Goal: Task Accomplishment & Management: Use online tool/utility

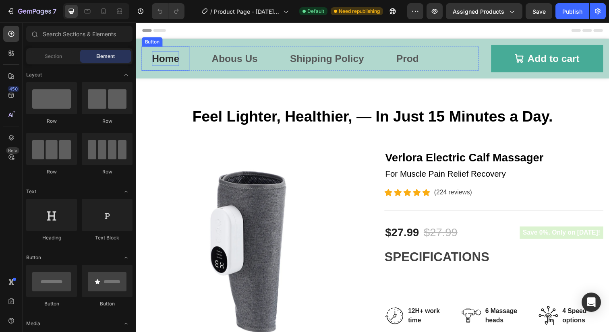
click at [172, 58] on p "Home" at bounding box center [166, 59] width 28 height 15
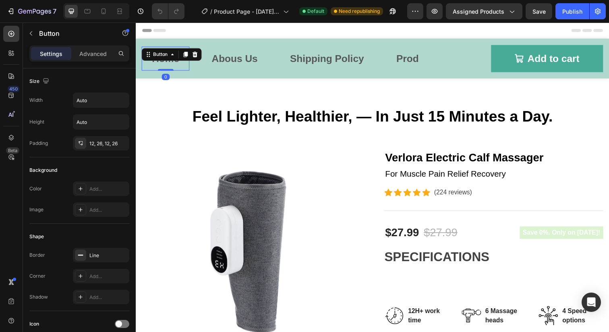
click at [246, 29] on div "Header" at bounding box center [377, 31] width 471 height 16
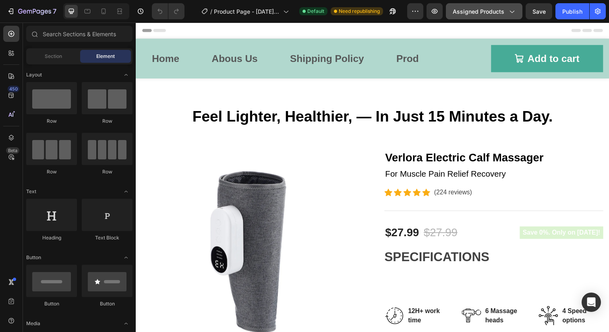
click at [508, 15] on div "Assigned Products" at bounding box center [484, 11] width 63 height 8
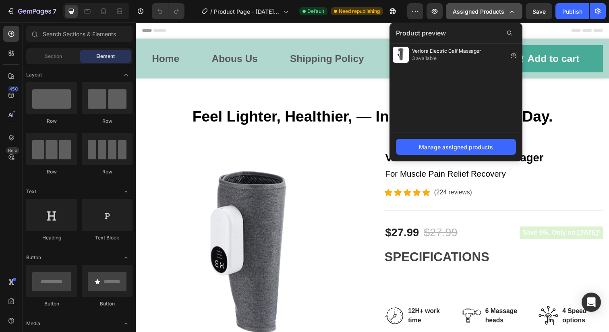
click at [508, 15] on div "Assigned Products" at bounding box center [484, 11] width 63 height 8
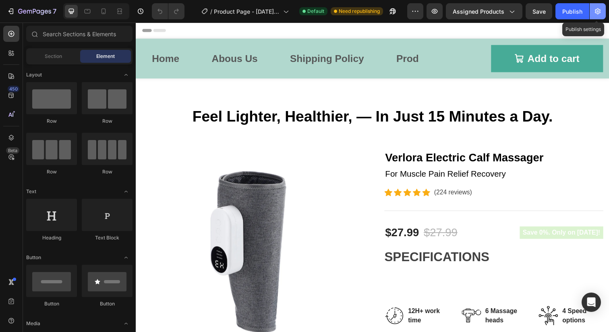
click at [597, 12] on icon "button" at bounding box center [598, 11] width 6 height 6
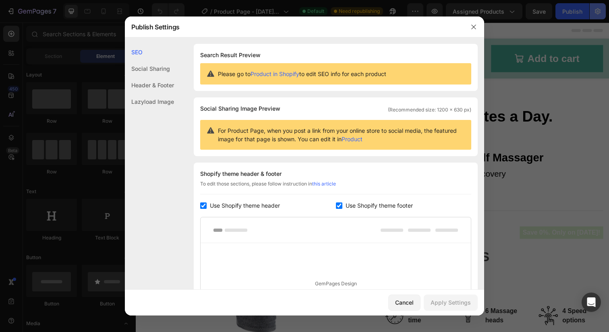
click at [597, 12] on div at bounding box center [304, 166] width 609 height 332
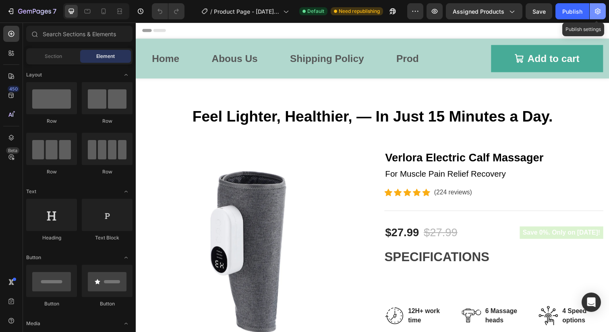
click at [597, 12] on icon "button" at bounding box center [598, 11] width 6 height 6
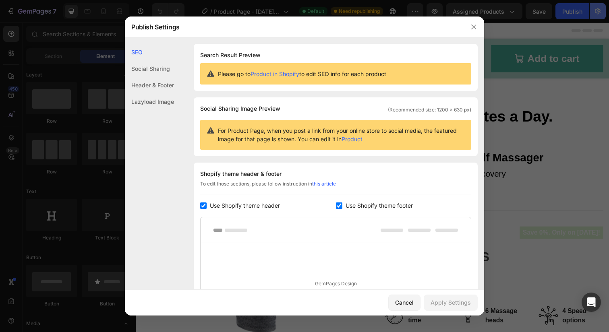
click at [597, 12] on div at bounding box center [304, 166] width 609 height 332
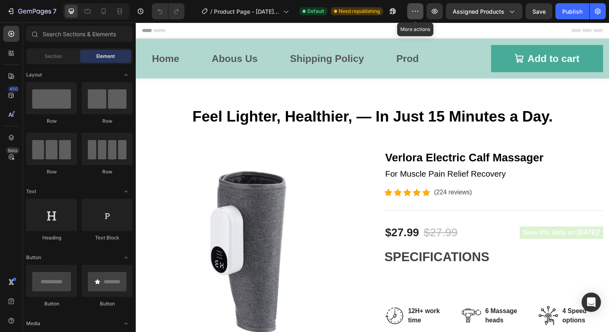
click at [421, 11] on button "button" at bounding box center [415, 11] width 16 height 16
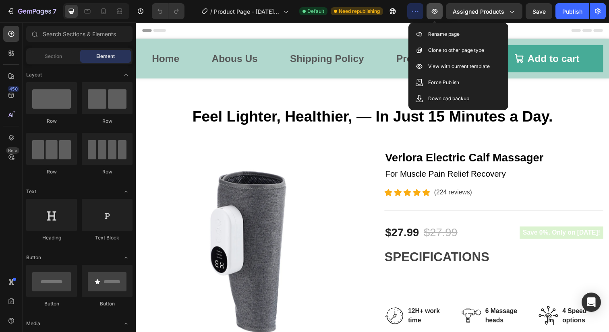
click at [437, 15] on icon "button" at bounding box center [435, 11] width 8 height 8
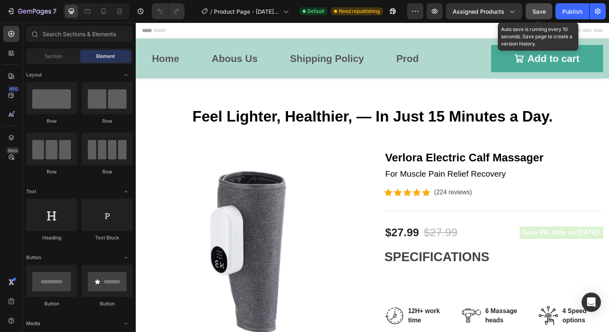
click at [534, 10] on span "Save" at bounding box center [539, 11] width 13 height 7
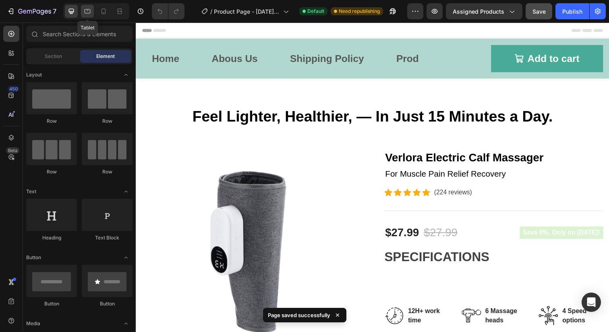
click at [87, 12] on icon at bounding box center [87, 11] width 8 height 8
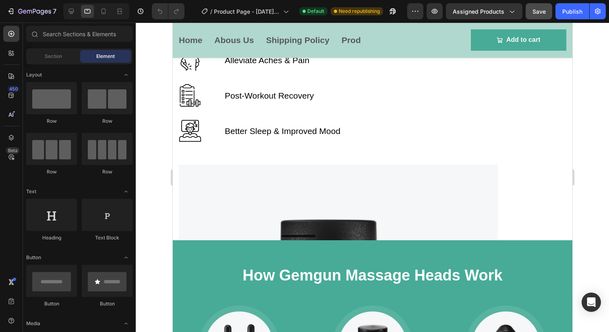
scroll to position [1232, 0]
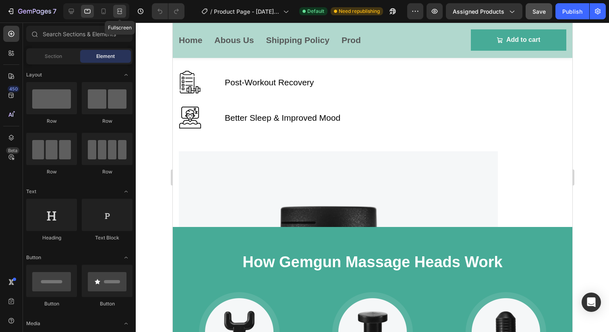
click at [117, 15] on div at bounding box center [119, 11] width 13 height 13
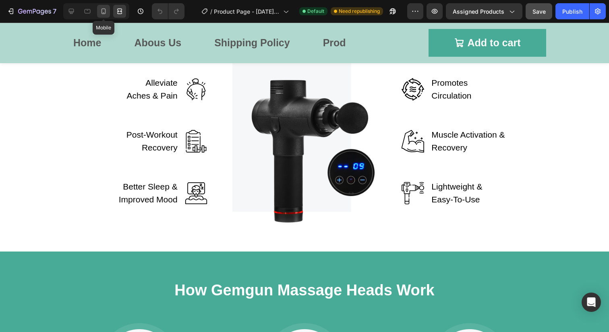
click at [102, 15] on icon at bounding box center [104, 11] width 8 height 8
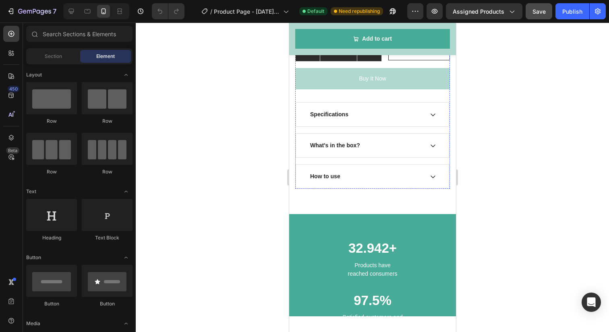
scroll to position [697, 0]
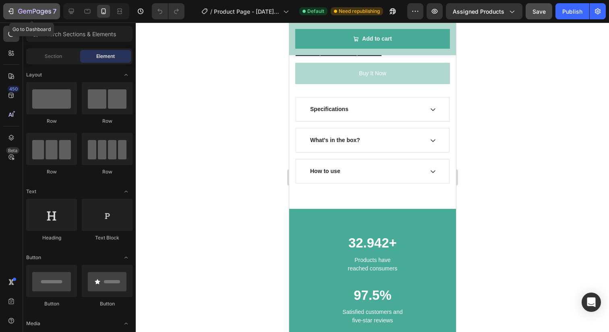
click at [9, 12] on icon "button" at bounding box center [11, 11] width 8 height 8
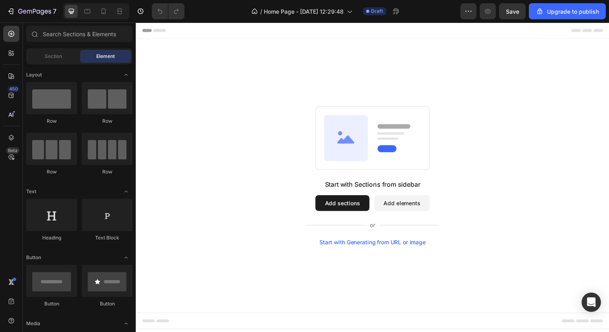
click at [356, 247] on div "Start with Generating from URL or image" at bounding box center [377, 247] width 108 height 6
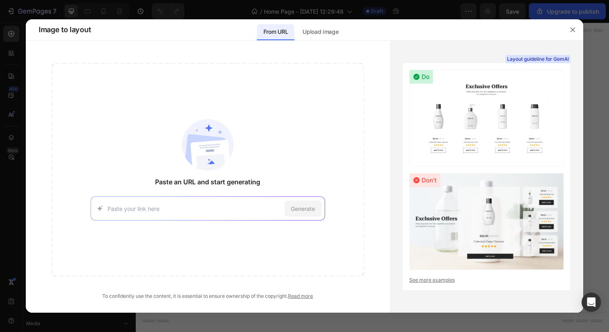
click at [280, 205] on input at bounding box center [195, 209] width 174 height 8
type input "https://escovia.com/"
click at [313, 214] on div "Generate" at bounding box center [302, 209] width 37 height 16
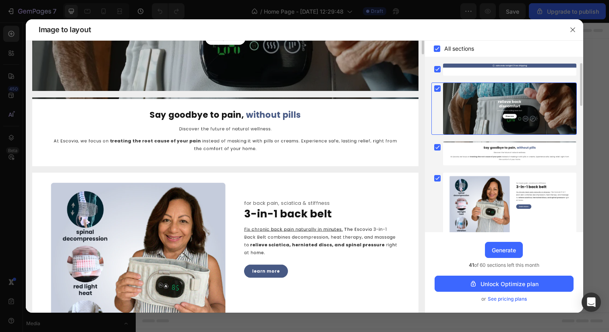
scroll to position [172, 0]
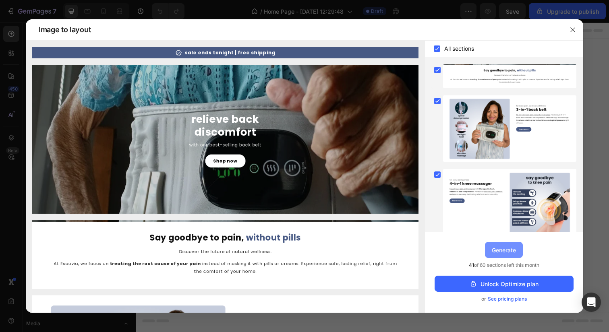
click at [504, 251] on div "Generate" at bounding box center [504, 250] width 24 height 8
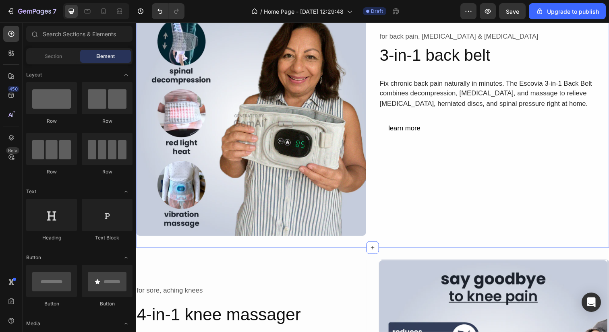
scroll to position [390, 0]
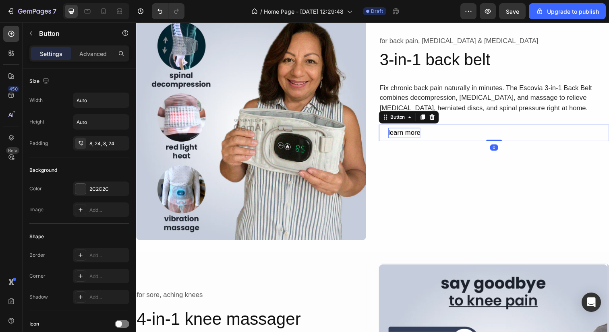
click at [405, 138] on div "learn more" at bounding box center [410, 135] width 33 height 10
click at [423, 223] on div "for back pain, sciatica & stiffness Text Block 3-in-1 back belt Heading Fix chr…" at bounding box center [501, 127] width 235 height 235
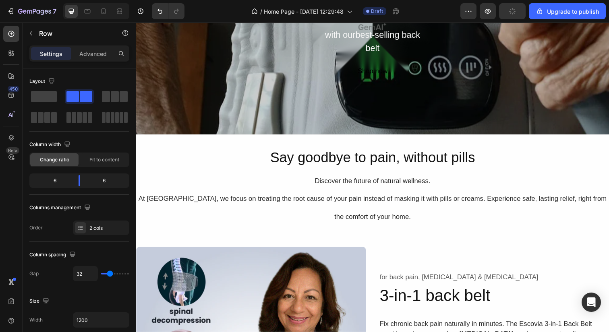
scroll to position [0, 0]
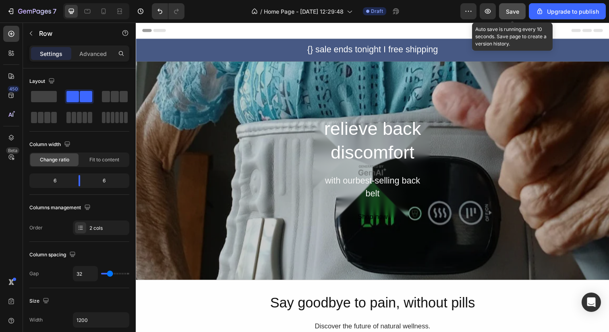
click at [514, 14] on span "Save" at bounding box center [512, 11] width 13 height 7
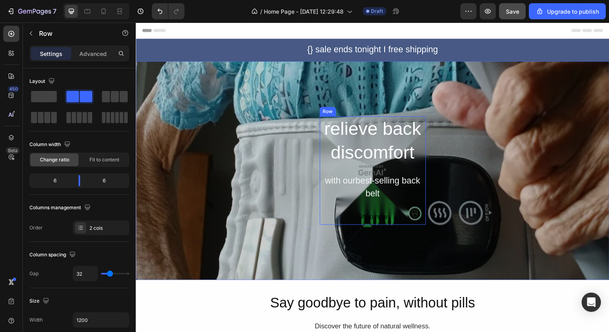
click at [381, 169] on div "relieve back discomfort Heading with ourbest-selling back belt Text Block Shop …" at bounding box center [377, 173] width 108 height 111
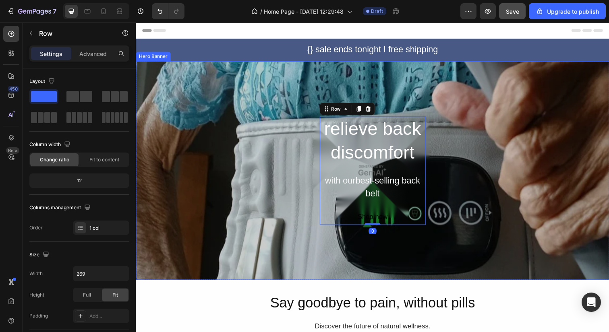
click at [501, 107] on div "Overlay" at bounding box center [377, 174] width 483 height 224
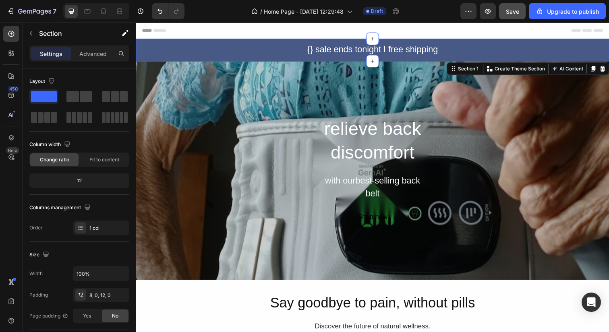
click at [285, 48] on div "{} sale ends tonight I free shipping Text Block Row" at bounding box center [377, 49] width 483 height 15
click at [251, 50] on div "{} sale ends tonight I free shipping Text Block Row" at bounding box center [377, 49] width 483 height 15
click at [32, 31] on icon "button" at bounding box center [31, 33] width 6 height 6
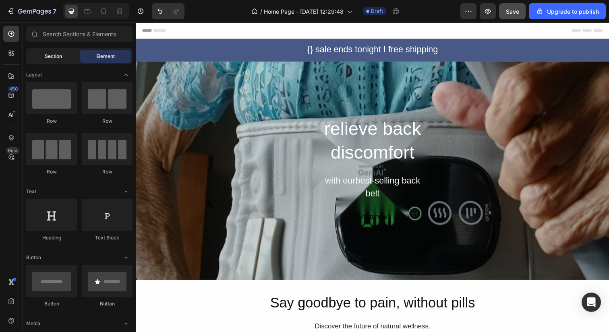
click at [60, 60] on div "Section" at bounding box center [53, 56] width 51 height 13
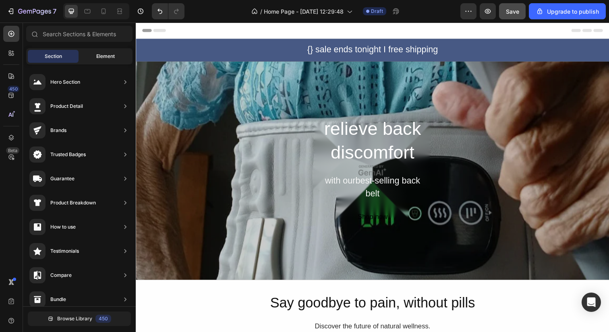
click at [104, 57] on span "Element" at bounding box center [105, 56] width 19 height 7
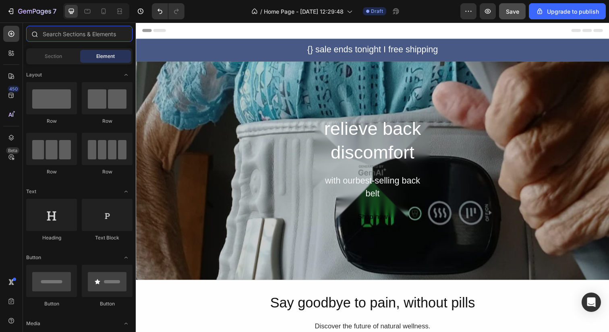
click at [94, 39] on input "text" at bounding box center [79, 34] width 106 height 16
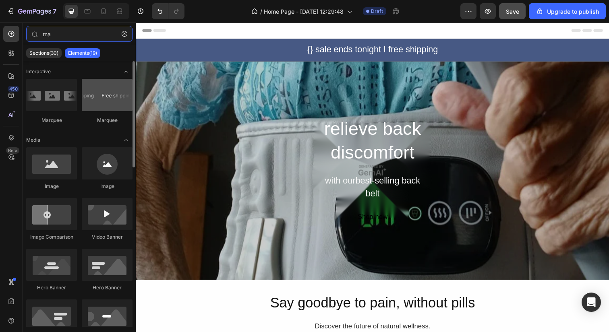
type input "ma"
click at [103, 105] on div at bounding box center [107, 95] width 51 height 32
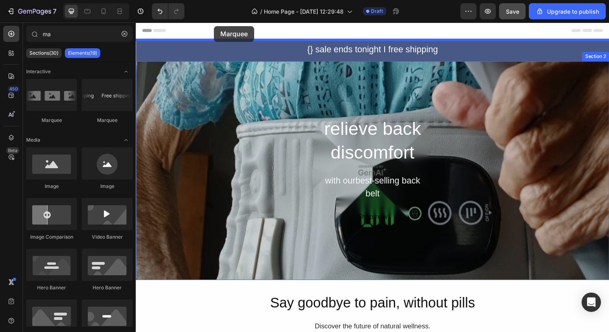
drag, startPoint x: 239, startPoint y: 128, endPoint x: 215, endPoint y: 26, distance: 104.4
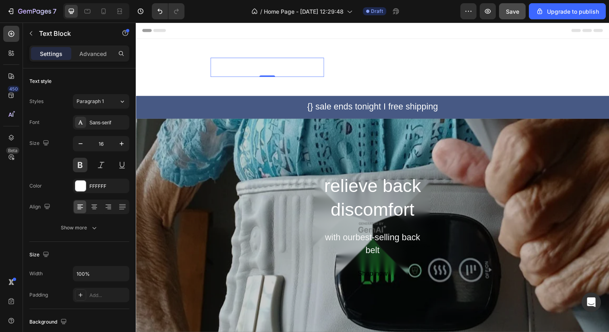
click at [272, 71] on div "30 DAYS MONEY BACK GUARANTEE" at bounding box center [270, 68] width 116 height 13
click at [370, 68] on div "LIMITED TIME 50% OFF SALE" at bounding box center [398, 68] width 93 height 13
click at [522, 61] on div "LIFE TIME WARRANTY Text Block" at bounding box center [505, 68] width 72 height 20
click at [584, 60] on div "FREE SHIPPING Text Block 0" at bounding box center [591, 68] width 52 height 20
click at [256, 112] on div "{} sale ends tonight I free shipping Text Block Row" at bounding box center [377, 108] width 483 height 15
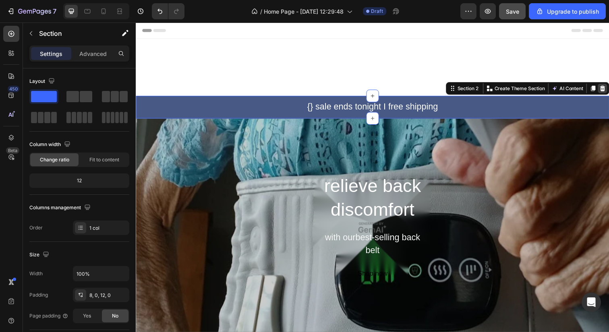
click at [609, 89] on icon at bounding box center [612, 90] width 5 height 6
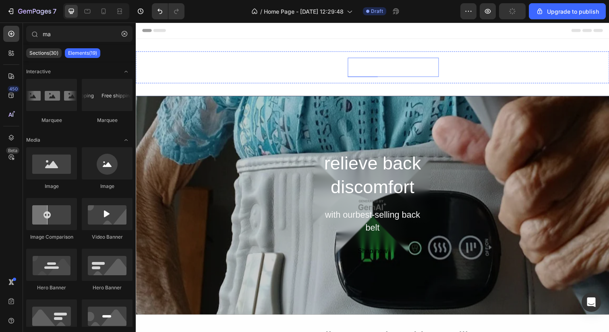
click at [397, 65] on div "LIMITED TIME 50% OFF SALE" at bounding box center [398, 68] width 93 height 13
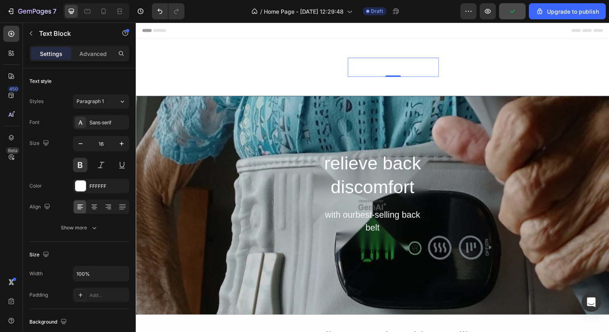
click at [366, 64] on div "LIMITED TIME 50% OFF SALE" at bounding box center [398, 68] width 93 height 13
click at [366, 64] on p "LIMITED TIME 50% OFF SALE" at bounding box center [398, 68] width 91 height 12
click at [400, 70] on p "LIMITED TIME 50% OFF SALE" at bounding box center [398, 68] width 91 height 12
click at [378, 67] on p "LIMITED TIME 50% OFF SALE" at bounding box center [398, 68] width 91 height 12
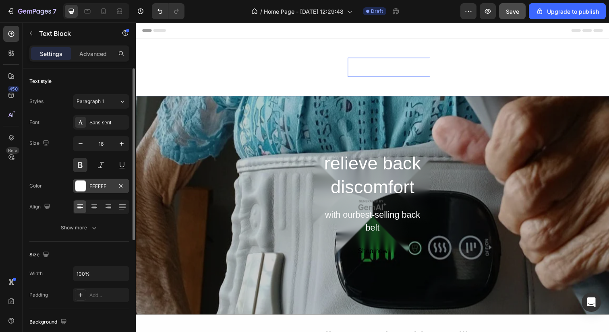
click at [97, 190] on div "FFFFFF" at bounding box center [100, 186] width 23 height 7
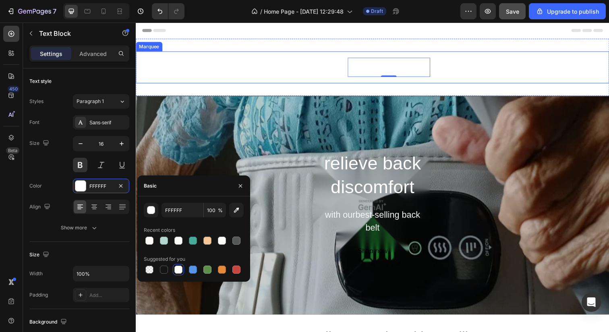
click at [340, 58] on div "FREE SHIPPING Text Block 30 DAYS MONEY BACK GUARANTEE Text Block LIMIT TIME 50%…" at bounding box center [377, 68] width 483 height 33
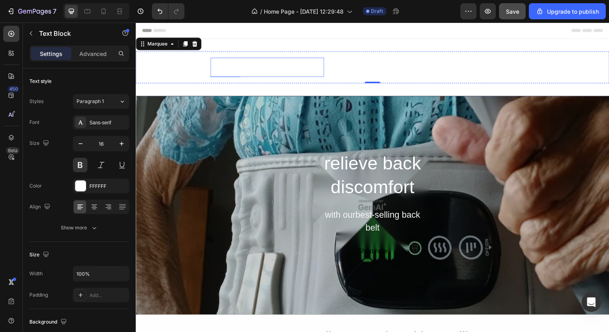
click at [263, 64] on div "30 DAYS MONEY BACK GUARANTEE" at bounding box center [270, 68] width 116 height 13
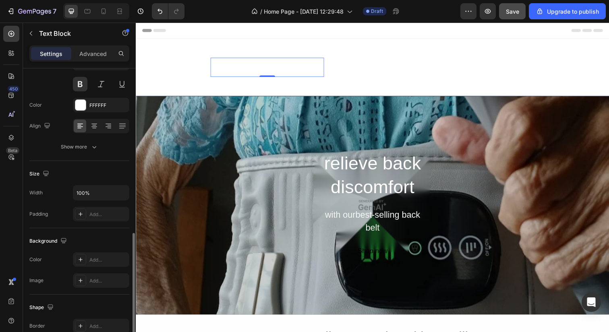
scroll to position [191, 0]
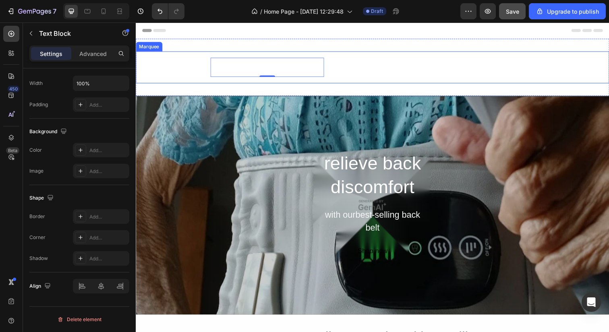
click at [342, 56] on div "FREE SHIPPING Text Block 30 DAYS MONEY BACK GUARANTEE Text Block 0 LIMIT TIME 5…" at bounding box center [377, 68] width 483 height 33
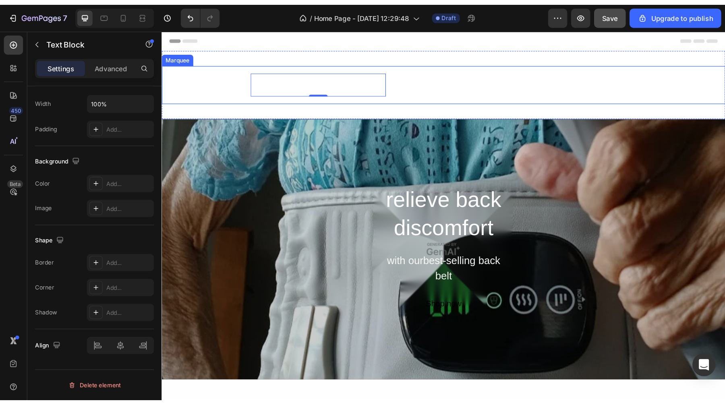
scroll to position [0, 0]
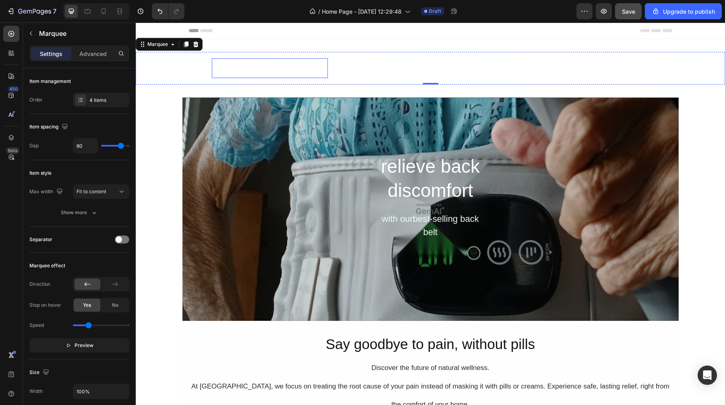
click at [315, 77] on div "30 DAYS MONEY BACK GUARANTEE Text Block" at bounding box center [270, 68] width 116 height 20
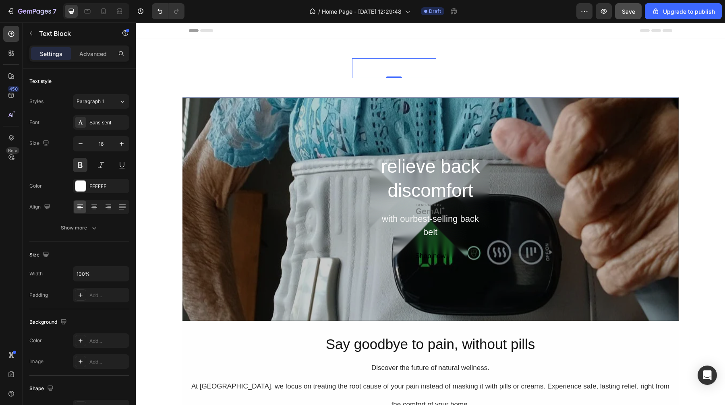
click at [394, 74] on div "LIMIT TIME 50% OFF SALE" at bounding box center [394, 68] width 84 height 13
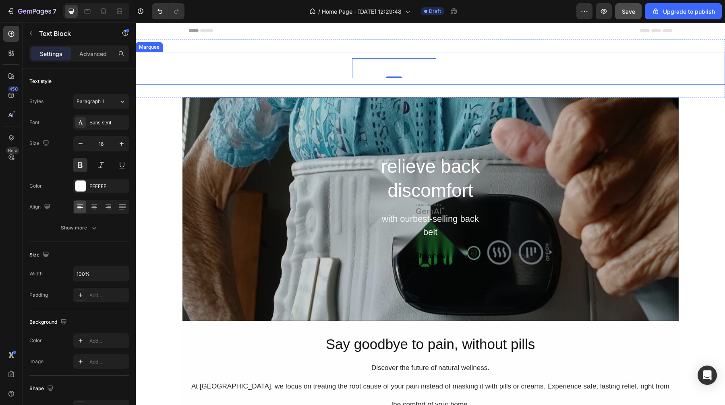
click at [443, 55] on div "FREE SHIPPING Text Block 30 DAYS MONEY BACK GUARANTEE Text Block LIMIT TIME 50%…" at bounding box center [430, 68] width 589 height 33
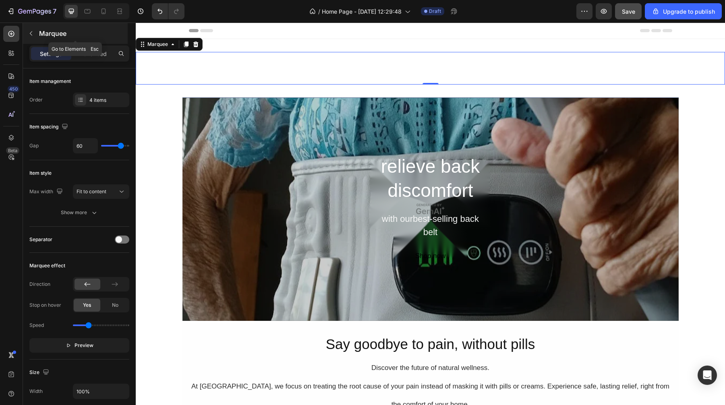
click at [31, 28] on button "button" at bounding box center [31, 33] width 13 height 13
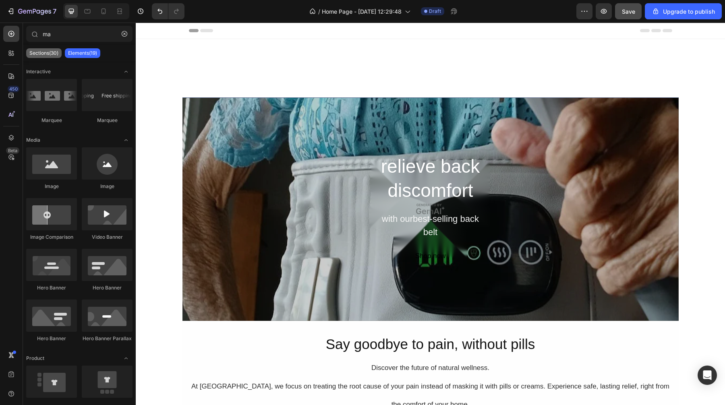
click at [45, 52] on p "Sections(30)" at bounding box center [43, 53] width 29 height 6
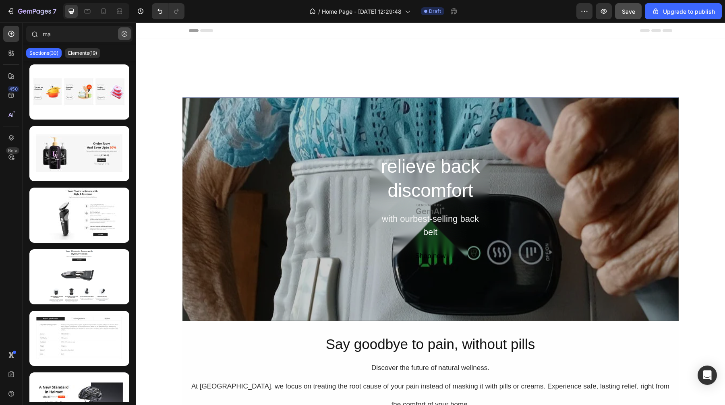
click at [125, 35] on icon "button" at bounding box center [125, 34] width 6 height 6
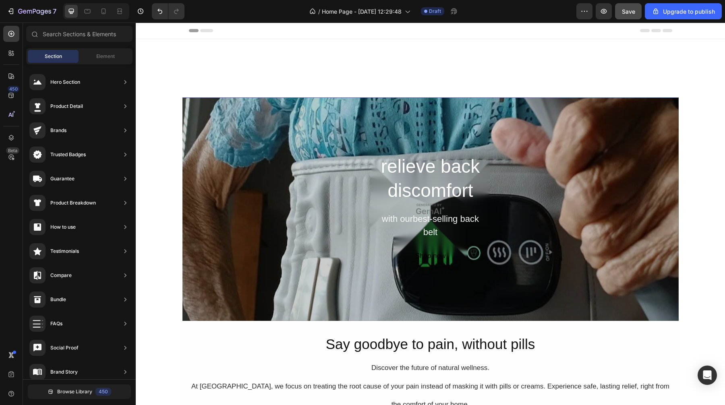
click at [58, 56] on span "Section" at bounding box center [53, 56] width 17 height 7
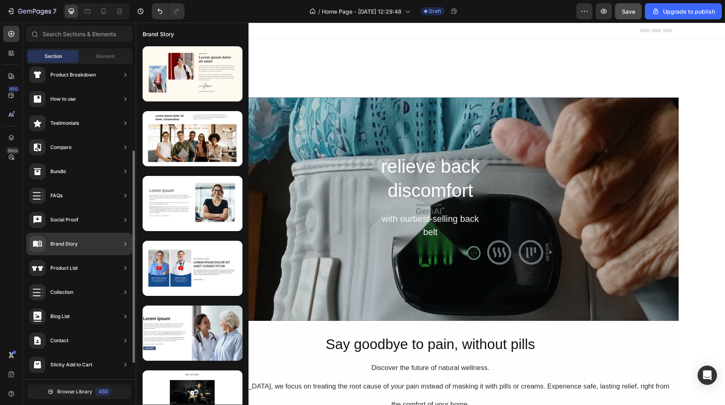
scroll to position [152, 0]
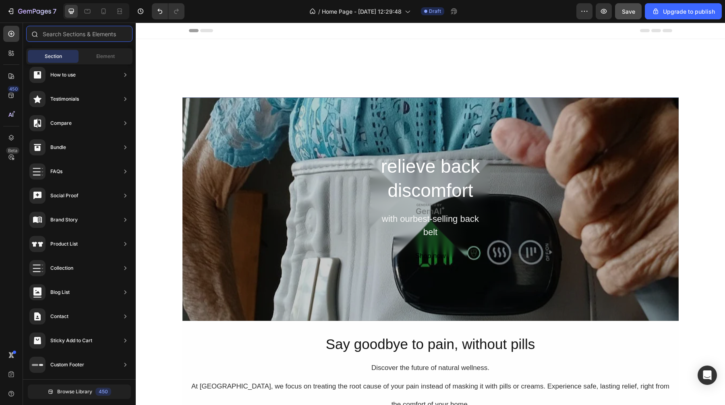
click at [89, 35] on input "text" at bounding box center [79, 34] width 106 height 16
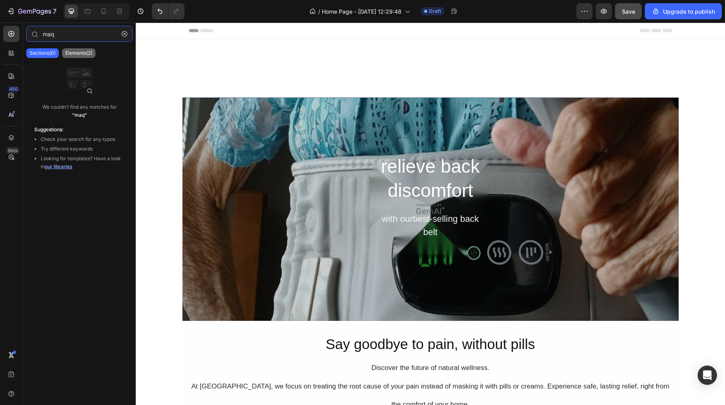
type input "maq"
click at [77, 51] on p "Elements(2)" at bounding box center [78, 53] width 27 height 6
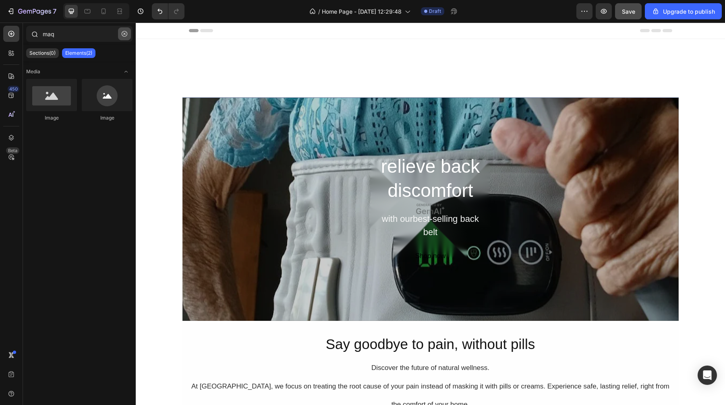
click at [129, 36] on button "button" at bounding box center [124, 33] width 13 height 13
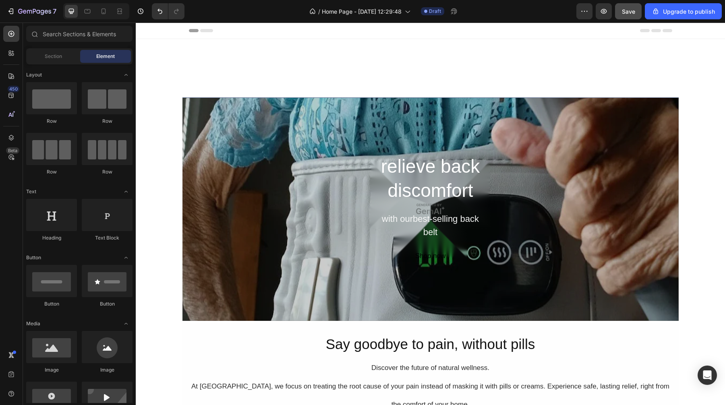
click at [108, 56] on span "Element" at bounding box center [105, 56] width 19 height 7
click at [108, 35] on input "text" at bounding box center [79, 34] width 106 height 16
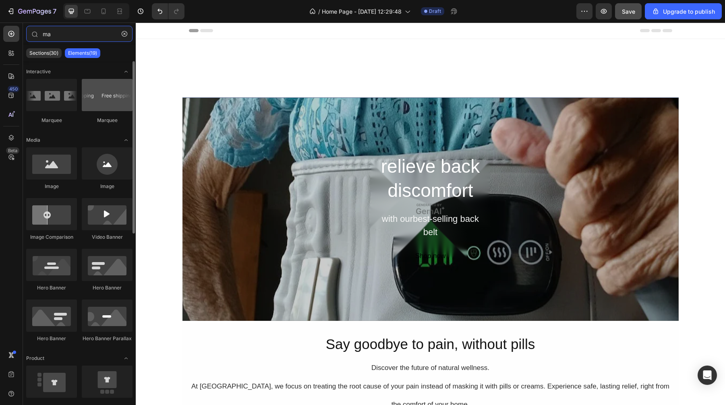
type input "ma"
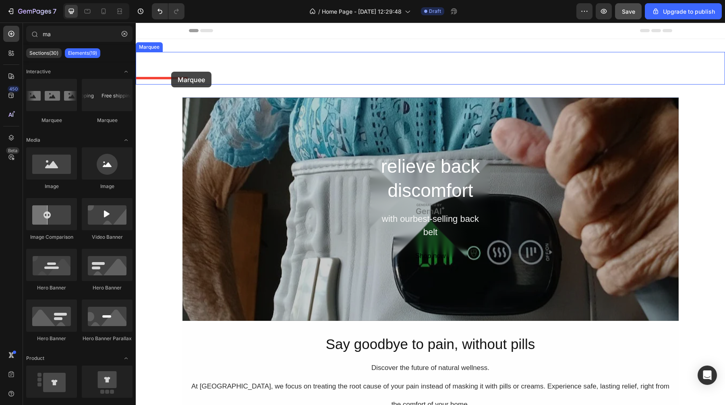
drag, startPoint x: 242, startPoint y: 129, endPoint x: 170, endPoint y: 71, distance: 91.7
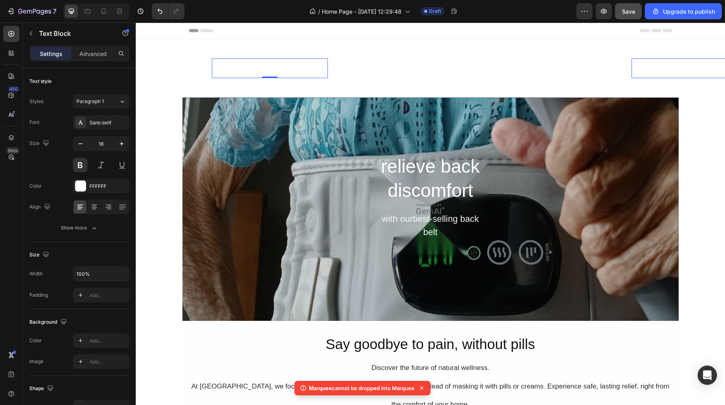
click at [289, 66] on div "30 DAYS MONEY BACK GUARANTEE" at bounding box center [270, 68] width 116 height 13
click at [280, 70] on div "30 DAYS MONEY BACK GUARANTEE" at bounding box center [270, 68] width 116 height 13
click at [280, 70] on p "30 DAYS MONEY BACK GUARANTEE" at bounding box center [270, 68] width 115 height 12
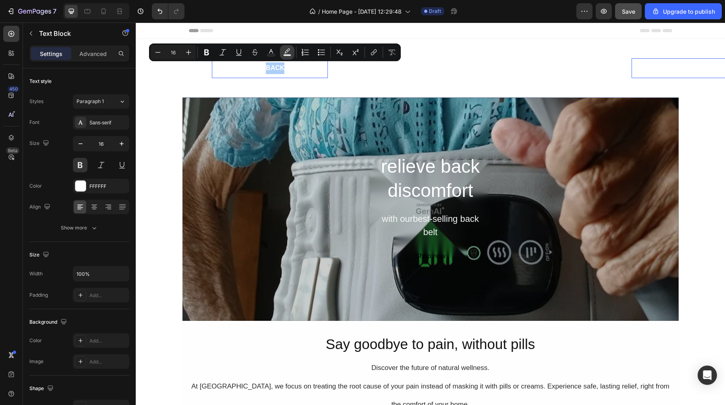
click at [285, 54] on rect "Editor contextual toolbar" at bounding box center [288, 55] width 8 height 2
type input "000000"
type input "77"
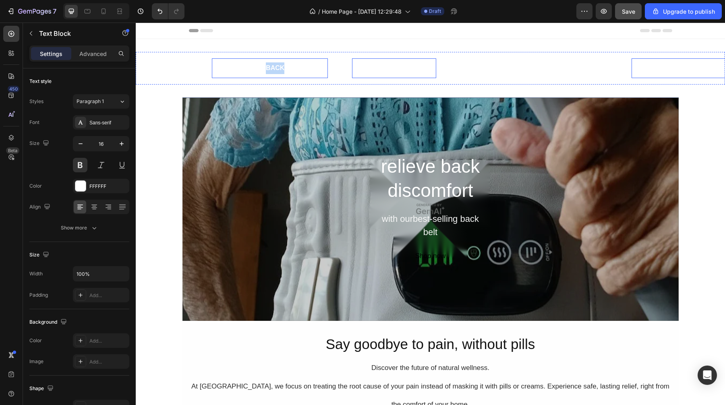
click at [352, 70] on div "LIMIT TIME 50% OFF SALE" at bounding box center [394, 68] width 84 height 13
click at [322, 72] on p "30 DAYS MONEY BACK GUARANTEE" at bounding box center [270, 68] width 115 height 12
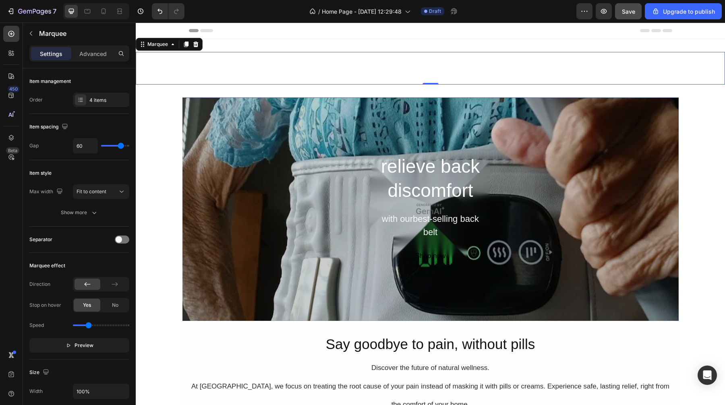
click at [325, 52] on div "FREE SHIPPING Text Block 30 DAYS MONEY BACK GUARANTEE Text Block LIMIT TIME 50%…" at bounding box center [430, 68] width 589 height 33
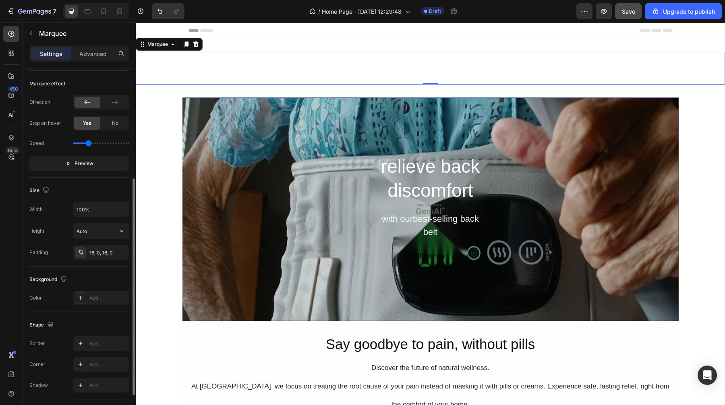
scroll to position [182, 0]
click at [172, 47] on icon at bounding box center [173, 44] width 6 height 6
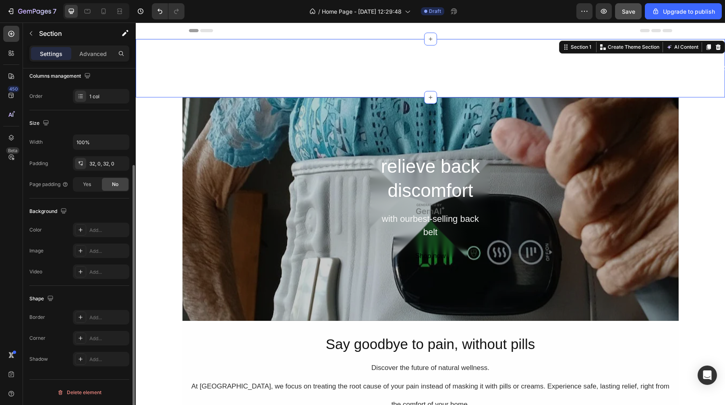
click at [334, 44] on div "FREE SHIPPING Text Block 30 DAYS MONEY BACK GUARANTEE Text Block LIMIT TIME 50%…" at bounding box center [430, 68] width 589 height 58
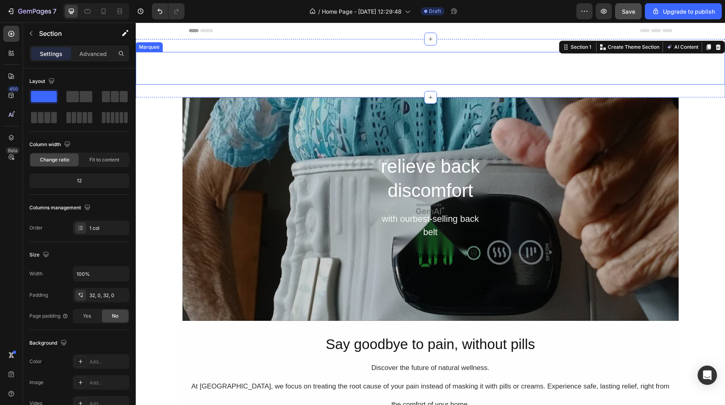
click at [346, 76] on div "30 DAYS MONEY BACK GUARANTEE Text Block" at bounding box center [282, 68] width 141 height 20
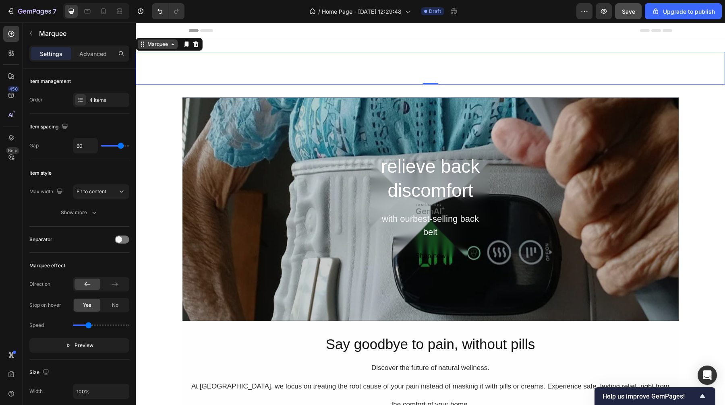
click at [355, 78] on div "FREE SHIPPING Text Block 30 DAYS MONEY BACK GUARANTEE Text Block LIMIT TIME 50%…" at bounding box center [430, 68] width 589 height 33
click at [82, 104] on div at bounding box center [80, 99] width 11 height 11
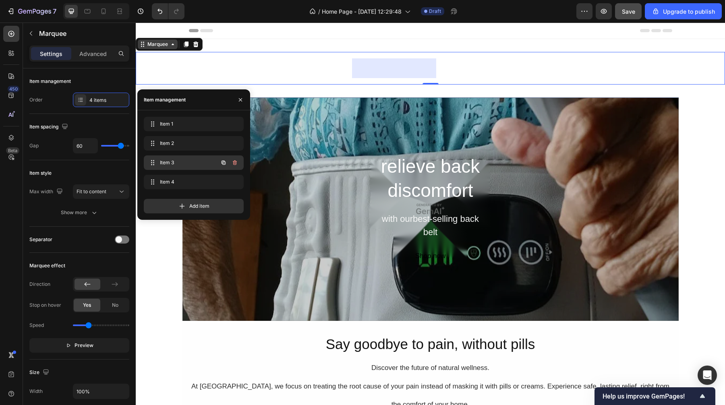
click at [176, 160] on span "Item 3" at bounding box center [183, 162] width 46 height 7
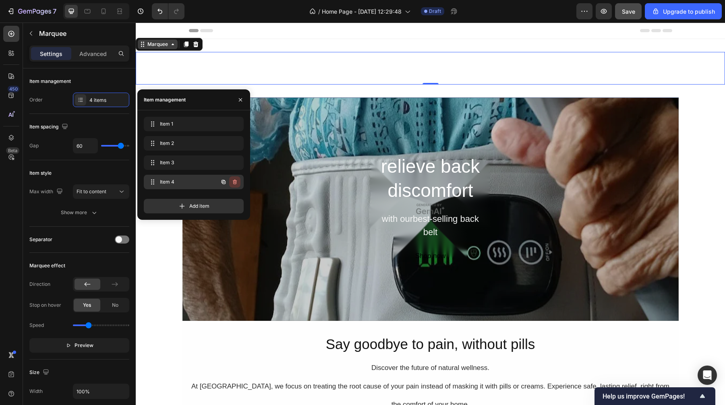
click at [234, 181] on icon "button" at bounding box center [235, 182] width 4 height 5
click at [232, 183] on div "Delete" at bounding box center [229, 181] width 15 height 7
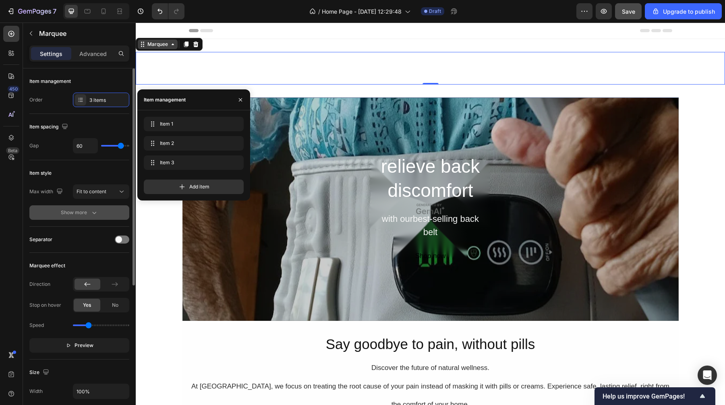
click at [93, 215] on icon "button" at bounding box center [94, 213] width 8 height 8
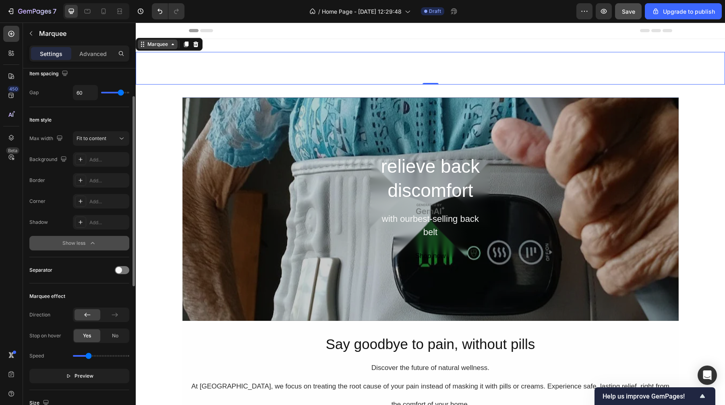
scroll to position [54, 0]
click at [97, 160] on div "Add..." at bounding box center [108, 159] width 38 height 7
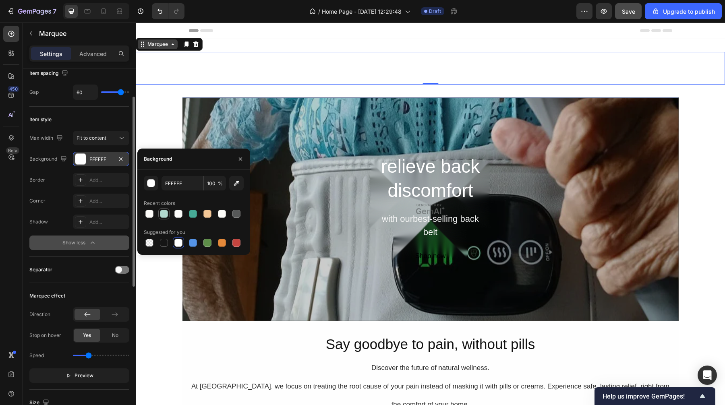
click at [164, 211] on div at bounding box center [164, 214] width 8 height 8
type input "B1D8CE"
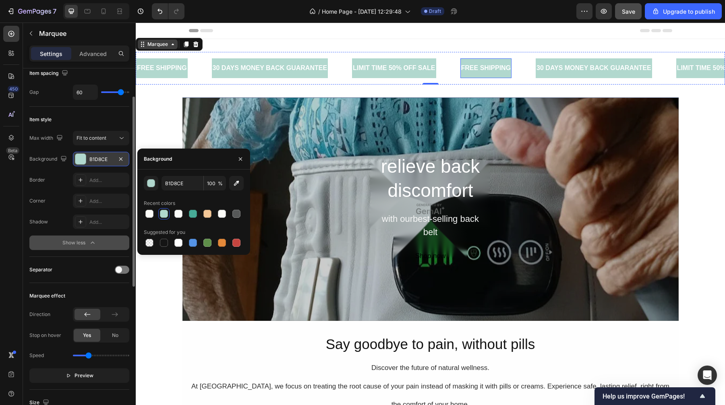
click at [485, 69] on div "FREE SHIPPING" at bounding box center [486, 68] width 52 height 13
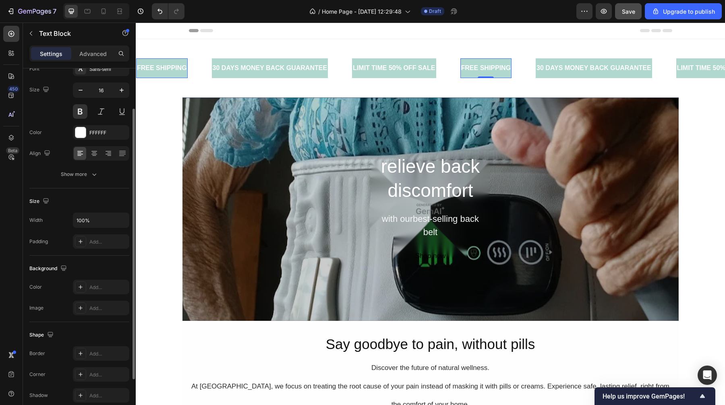
scroll to position [0, 0]
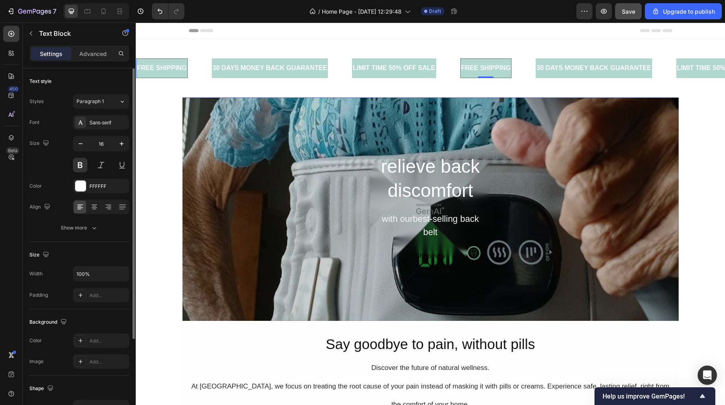
click at [483, 71] on div "FREE SHIPPING" at bounding box center [486, 68] width 52 height 13
click at [483, 71] on p "FREE SHIPPING" at bounding box center [486, 68] width 50 height 12
click at [477, 71] on p "FREE SHIPPING" at bounding box center [486, 68] width 50 height 12
click at [507, 69] on p "FREE SHIPPING" at bounding box center [486, 68] width 50 height 12
click at [510, 70] on p "FREE SHIPPING" at bounding box center [486, 68] width 50 height 12
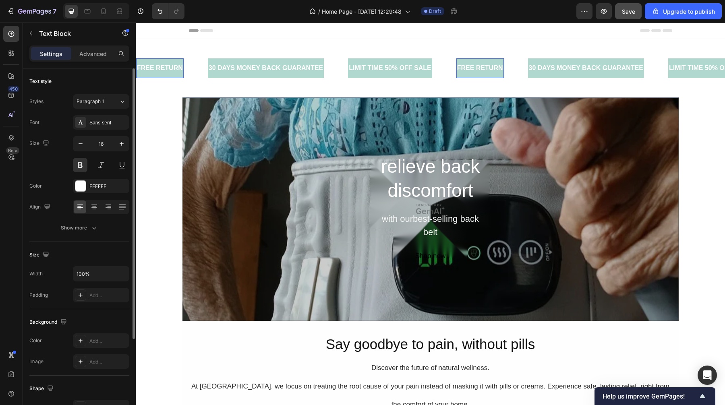
click at [501, 32] on div "Header" at bounding box center [430, 31] width 483 height 16
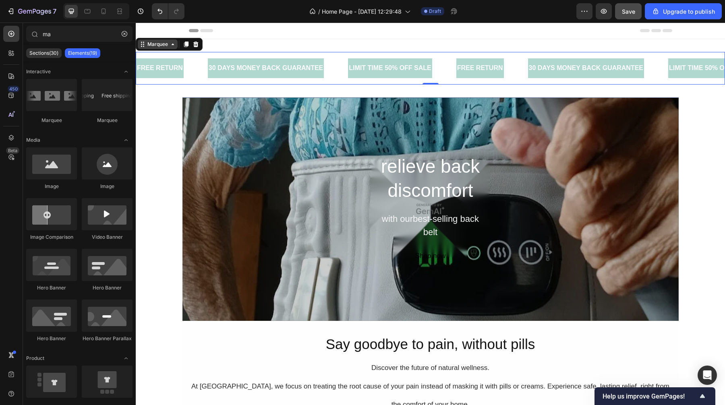
click at [340, 75] on div "30 DAYS MONEY BACK GUARANTEE Text Block" at bounding box center [278, 68] width 141 height 20
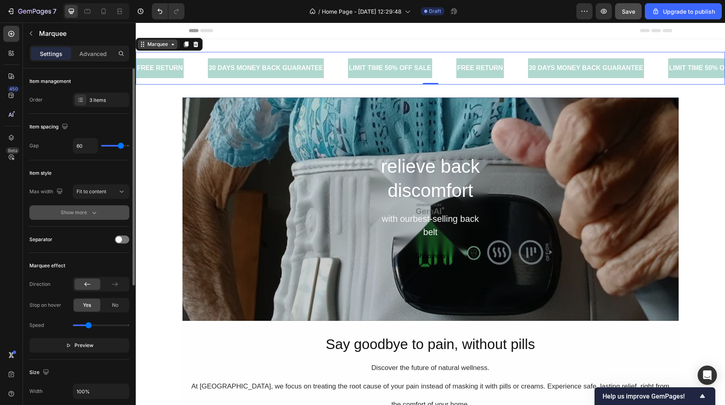
click at [95, 217] on button "Show more" at bounding box center [79, 212] width 100 height 15
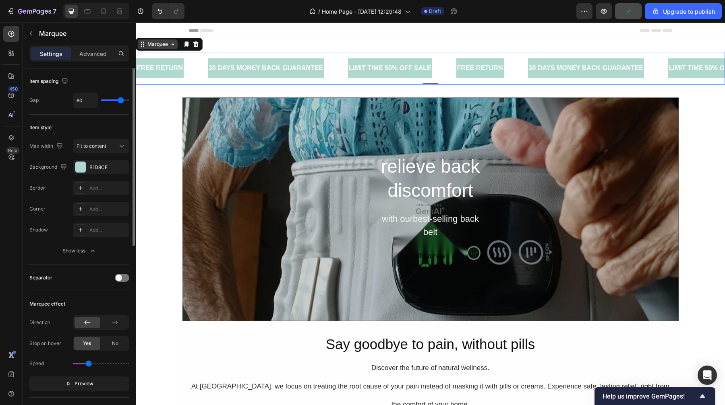
scroll to position [53, 0]
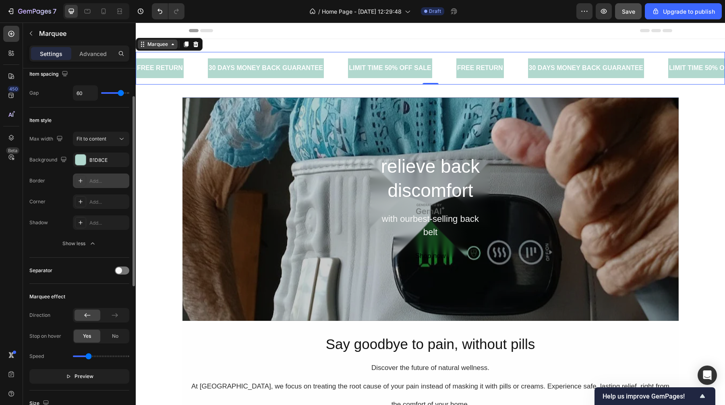
click at [83, 184] on icon at bounding box center [80, 181] width 6 height 6
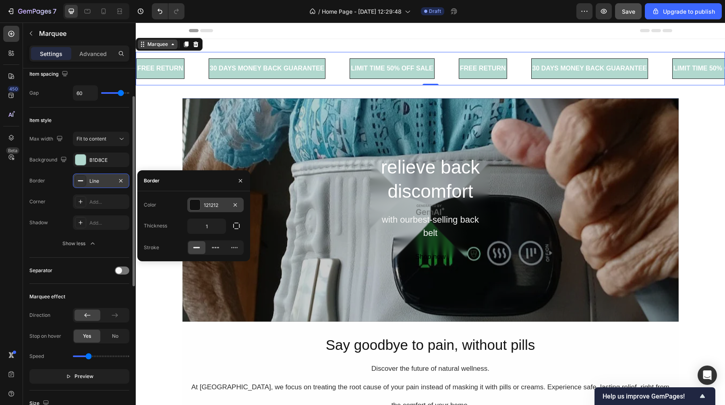
click at [196, 202] on div at bounding box center [195, 205] width 10 height 10
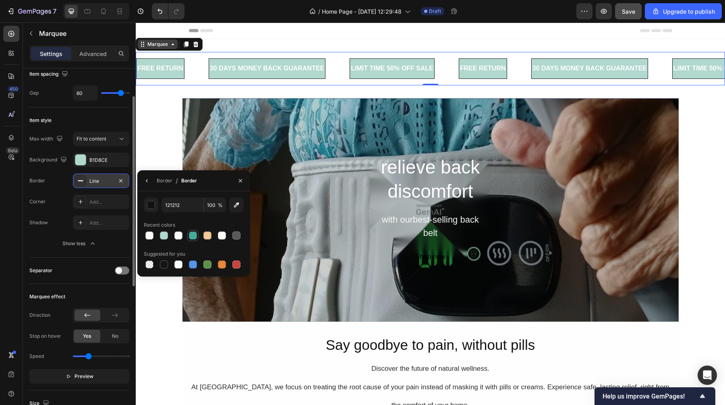
click at [195, 237] on div at bounding box center [193, 236] width 8 height 8
type input "47AB97"
click at [195, 237] on div at bounding box center [193, 236] width 8 height 8
click at [262, 41] on div "FREE RETURN Text Block 30 DAYS MONEY BACK GUARANTEE Text Block LIMIT TIME 50% O…" at bounding box center [430, 68] width 589 height 59
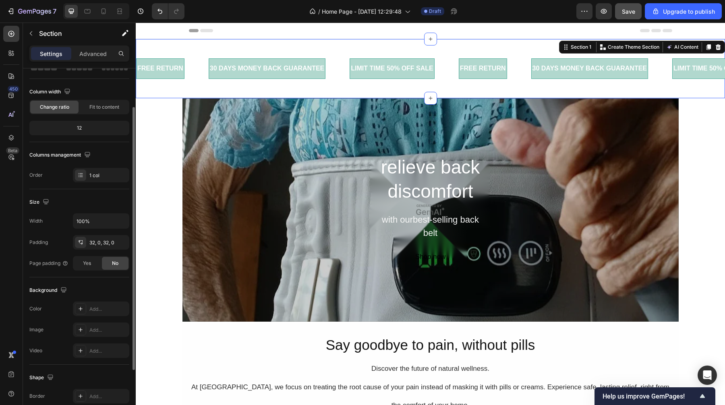
scroll to position [0, 0]
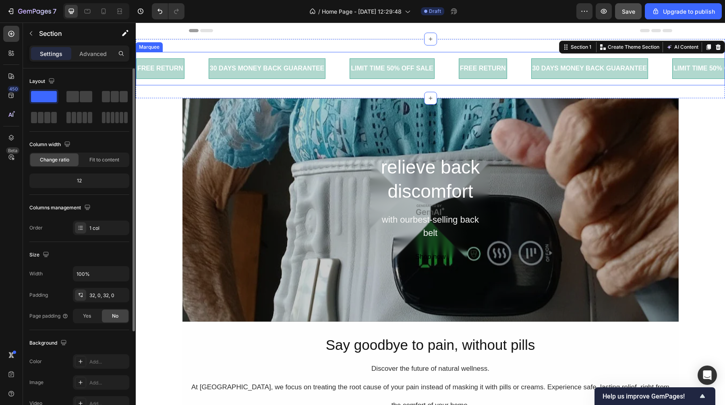
click at [342, 56] on div "FREE RETURN Text Block 30 DAYS MONEY BACK GUARANTEE Text Block LIMIT TIME 50% O…" at bounding box center [430, 68] width 589 height 33
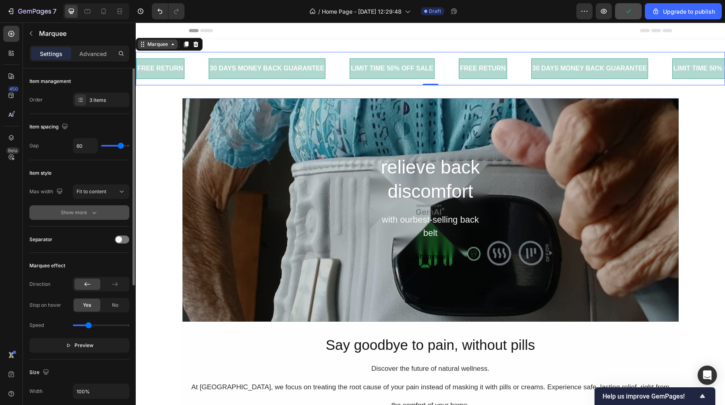
click at [91, 213] on icon "button" at bounding box center [94, 213] width 8 height 8
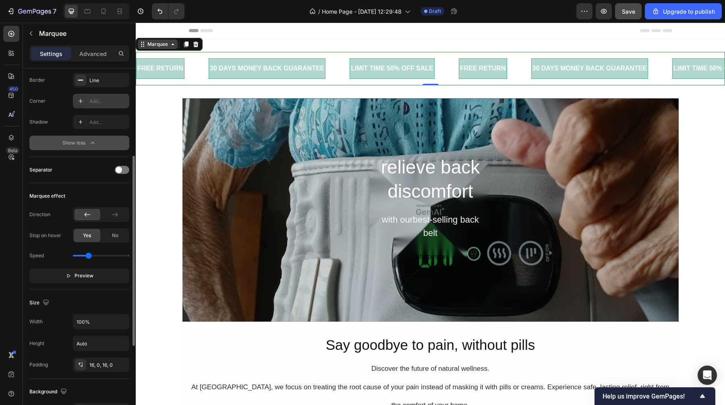
scroll to position [158, 0]
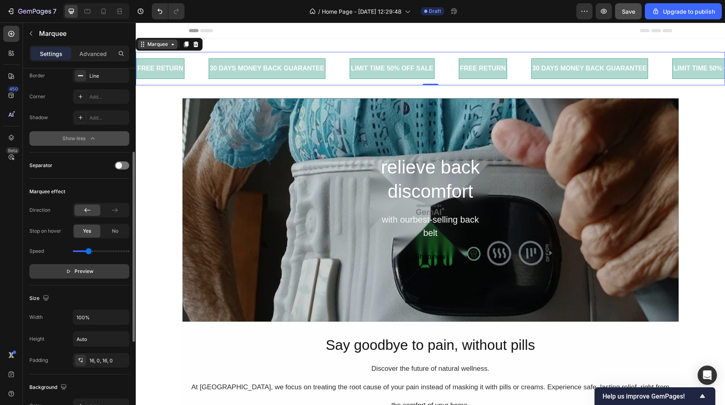
click at [81, 272] on span "Preview" at bounding box center [84, 271] width 19 height 8
type input "1.3"
click at [93, 251] on input "range" at bounding box center [101, 252] width 56 height 2
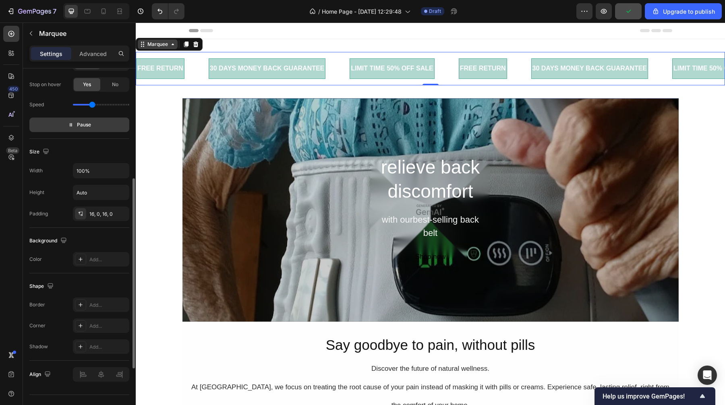
scroll to position [310, 0]
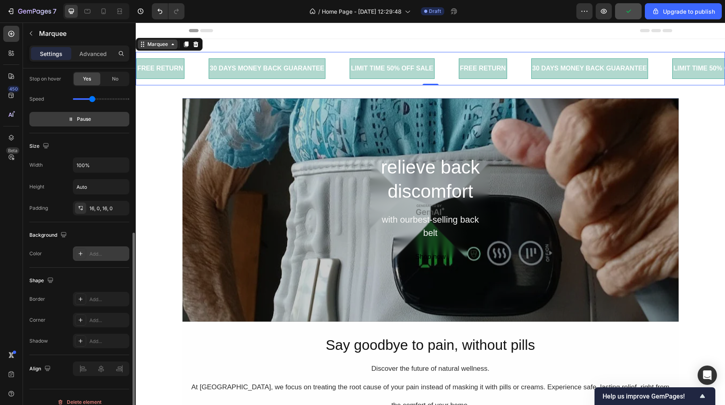
click at [105, 252] on div "Add..." at bounding box center [108, 254] width 38 height 7
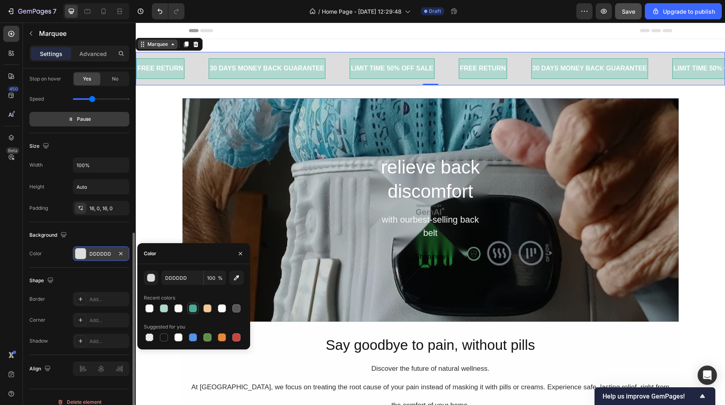
click at [191, 309] on div at bounding box center [193, 309] width 8 height 8
type input "47AB97"
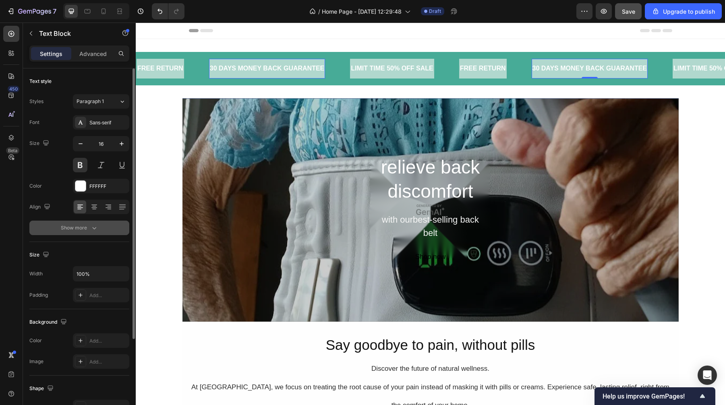
click at [91, 226] on icon "button" at bounding box center [94, 228] width 8 height 8
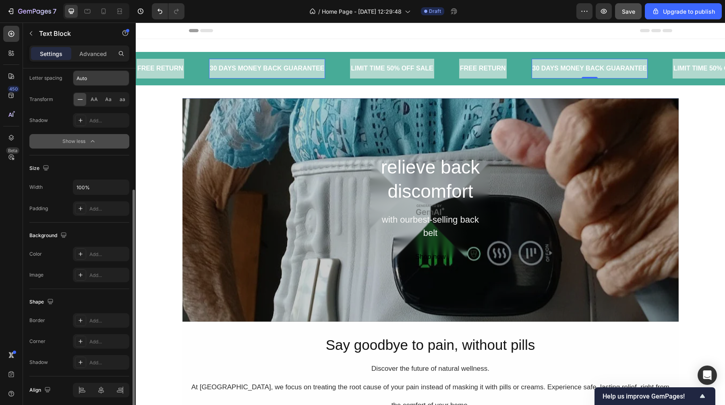
scroll to position [195, 0]
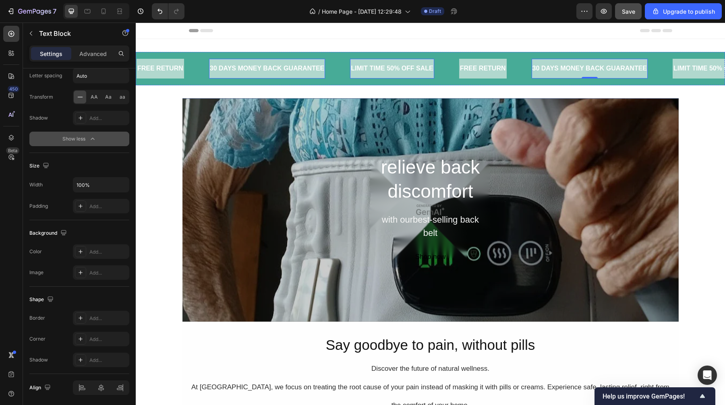
click at [282, 75] on div "LIMIT TIME 50% OFF SALE Text Block" at bounding box center [263, 69] width 84 height 20
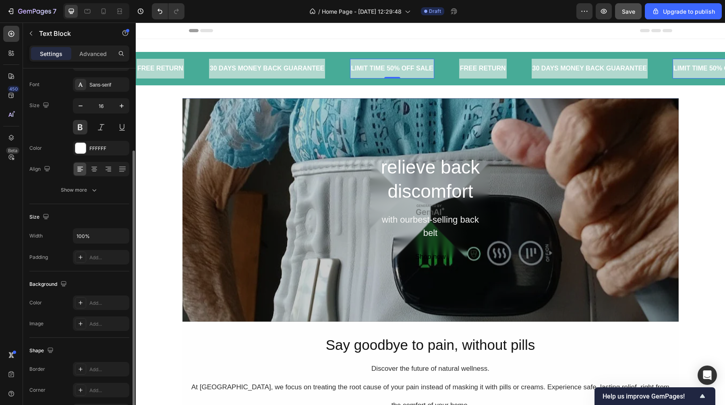
scroll to position [21, 0]
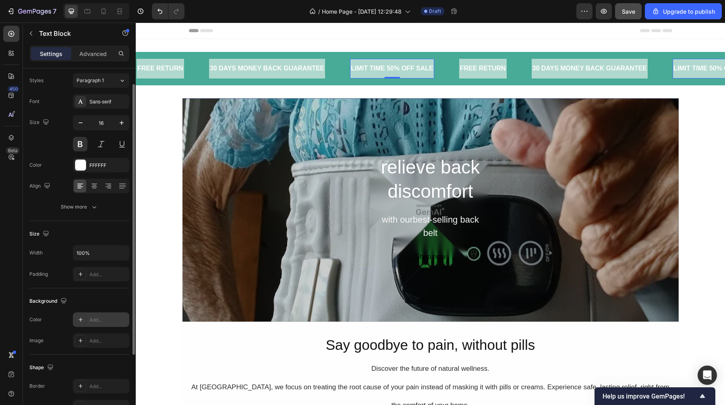
click at [92, 317] on div "Add..." at bounding box center [108, 320] width 38 height 7
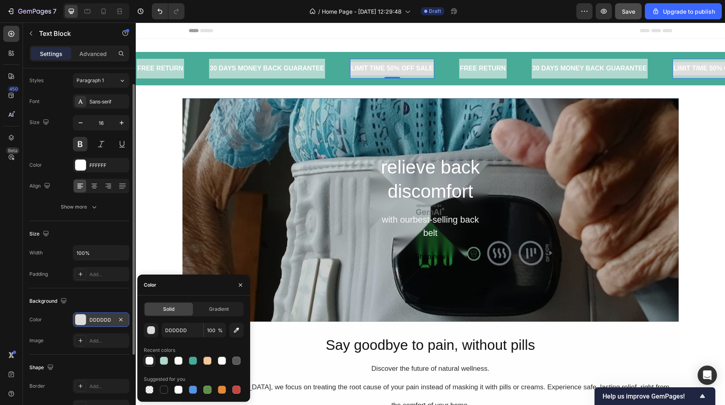
click at [151, 332] on div at bounding box center [149, 361] width 8 height 8
type input "DDDDDD"
click at [331, 39] on div "Header" at bounding box center [430, 31] width 589 height 17
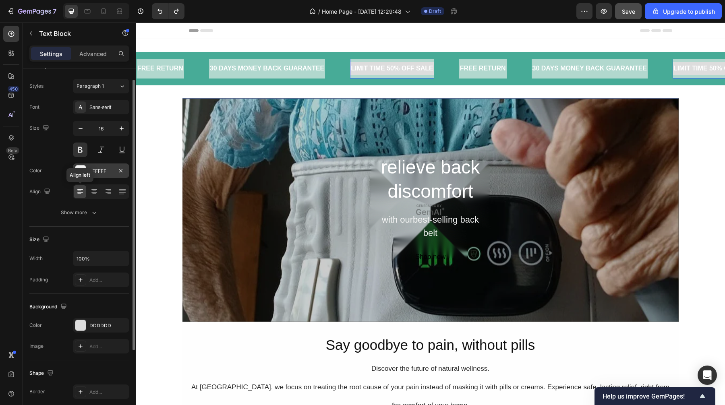
scroll to position [7, 0]
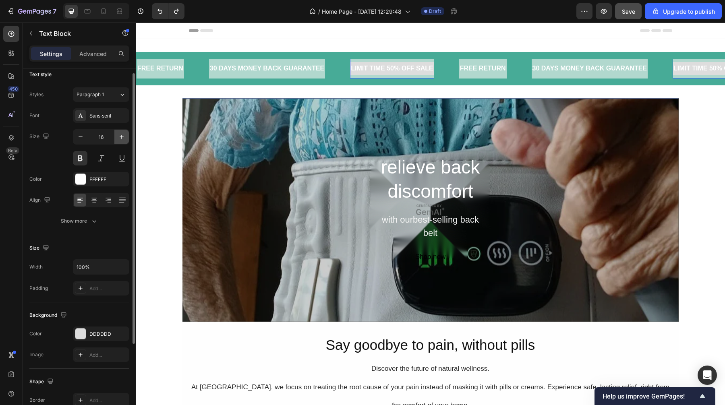
click at [122, 138] on icon "button" at bounding box center [122, 137] width 8 height 8
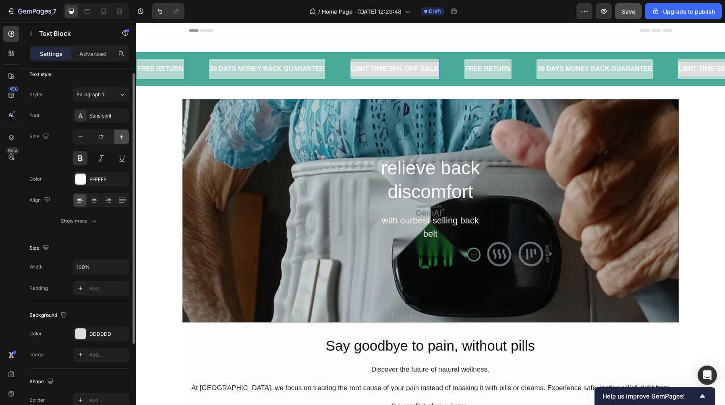
click at [122, 138] on icon "button" at bounding box center [122, 137] width 8 height 8
type input "18"
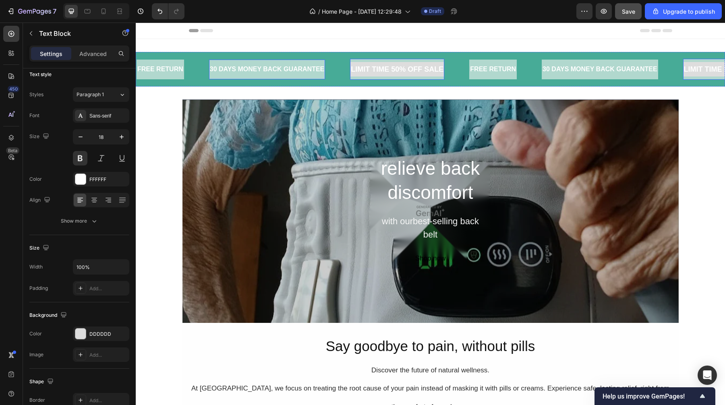
click at [144, 76] on div "30 DAYS MONEY BACK GUARANTEE Text Block" at bounding box center [85, 70] width 116 height 20
click at [123, 135] on icon "button" at bounding box center [122, 137] width 8 height 8
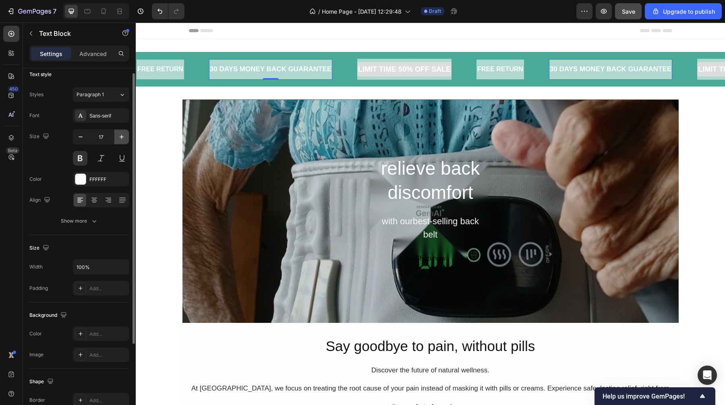
click at [123, 135] on icon "button" at bounding box center [122, 137] width 8 height 8
type input "18"
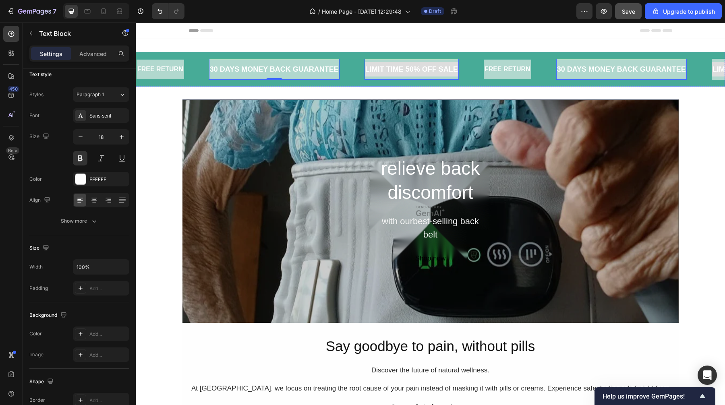
click at [274, 68] on p "LIMIT TIME 50% OFF SALE" at bounding box center [227, 69] width 93 height 13
click at [367, 69] on p "FREE RETURN" at bounding box center [344, 70] width 46 height 12
click at [126, 138] on button "button" at bounding box center [121, 137] width 15 height 15
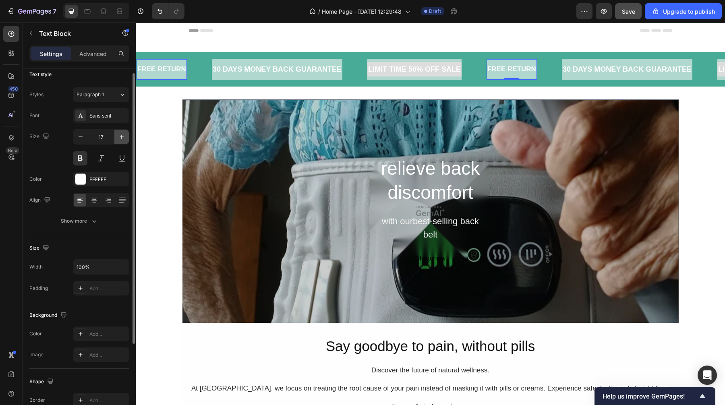
click at [126, 138] on button "button" at bounding box center [121, 137] width 15 height 15
type input "18"
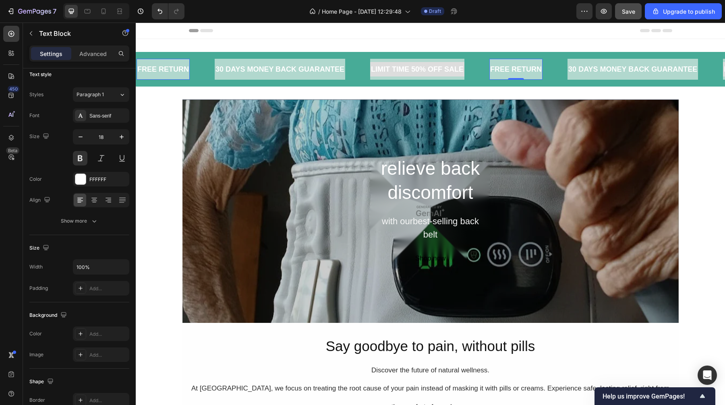
click at [292, 31] on div "Header" at bounding box center [430, 31] width 483 height 16
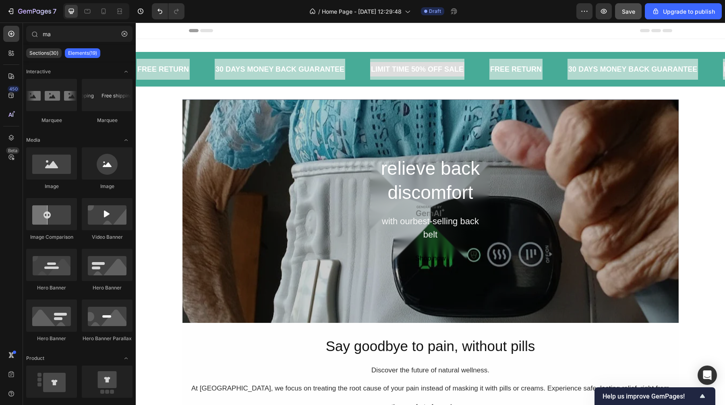
click at [305, 36] on div "Header" at bounding box center [430, 31] width 483 height 16
click at [284, 70] on p "LIMIT TIME 50% OFF SALE" at bounding box center [330, 69] width 93 height 13
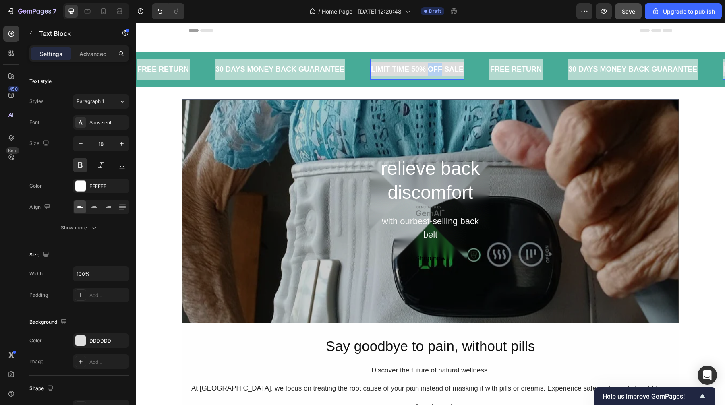
click at [262, 71] on p "LIMIT TIME 50% OFF SALE" at bounding box center [308, 69] width 93 height 13
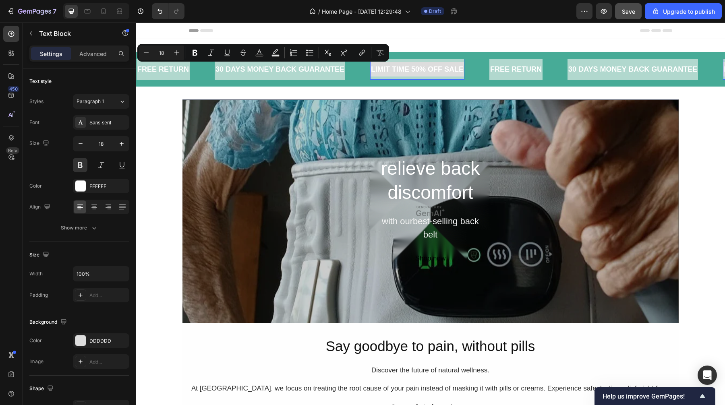
click at [162, 72] on p "LIMIT TIME 50% OFF SALE" at bounding box center [188, 69] width 93 height 13
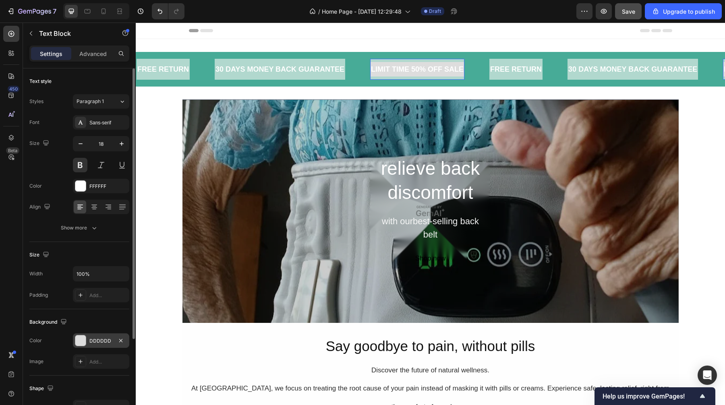
click at [88, 332] on div "DDDDDD" at bounding box center [101, 341] width 56 height 15
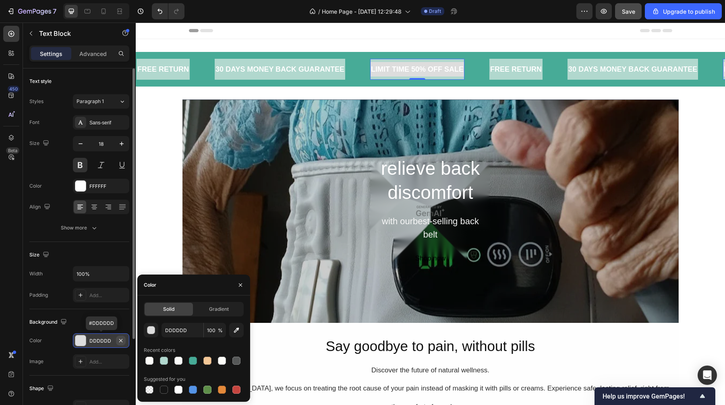
click at [122, 332] on icon "button" at bounding box center [121, 341] width 6 height 6
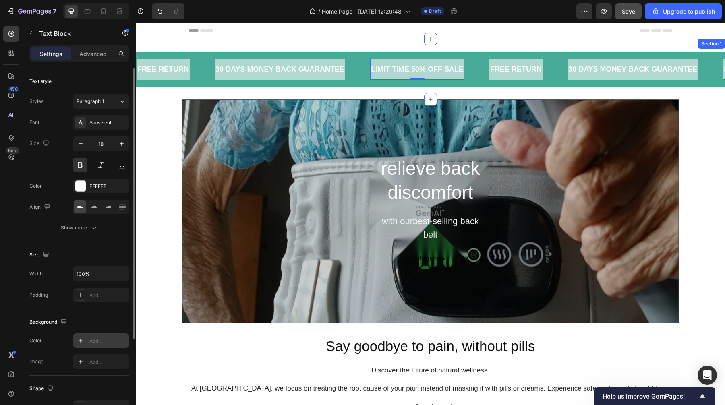
click at [245, 45] on div "FREE RETURN Text Block 30 DAYS MONEY BACK GUARANTEE Text Block LIMIT TIME 50% O…" at bounding box center [430, 69] width 589 height 60
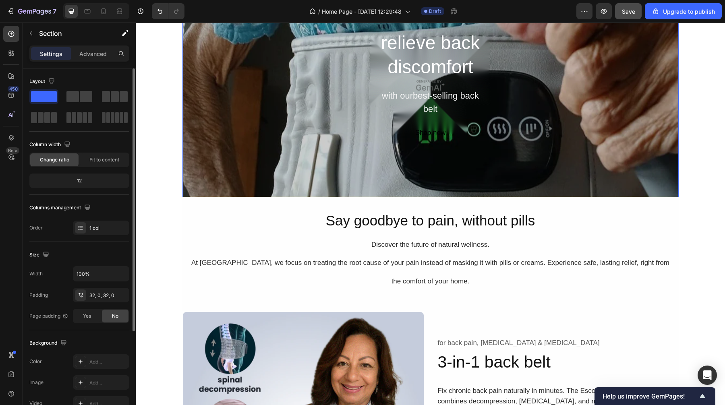
scroll to position [0, 0]
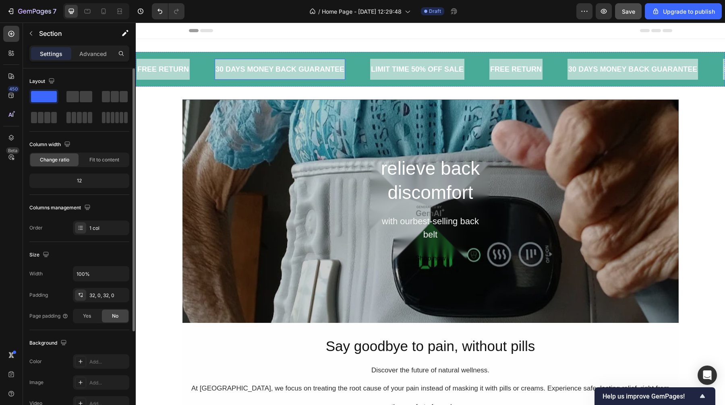
click at [307, 73] on div "30 DAYS MONEY BACK GUARANTEE" at bounding box center [280, 69] width 131 height 15
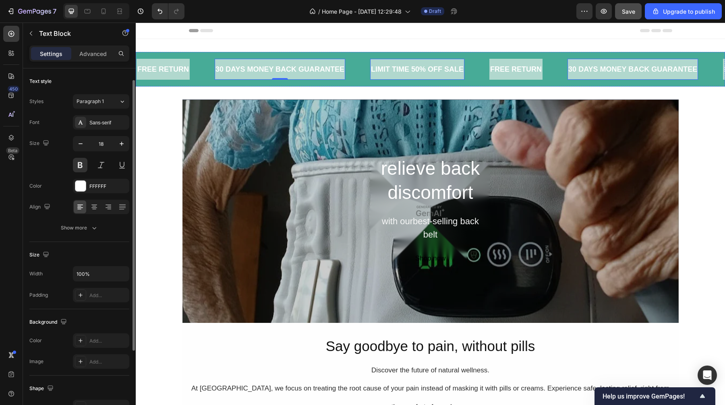
click at [386, 75] on p "LIMIT TIME 50% OFF SALE" at bounding box center [417, 69] width 93 height 13
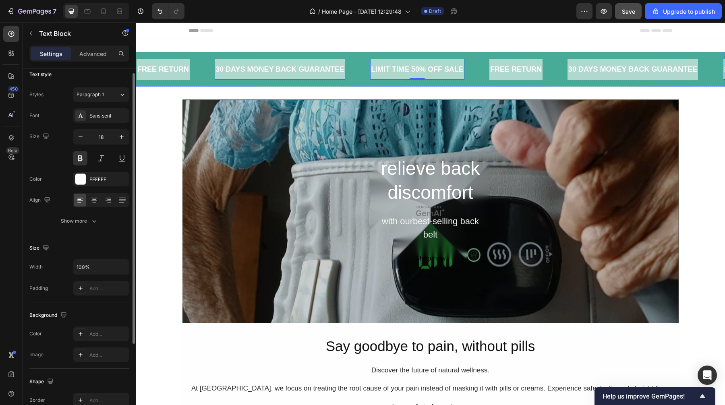
click at [327, 79] on div "30 DAYS MONEY BACK GUARANTEE Text Block" at bounding box center [280, 69] width 131 height 21
click at [113, 116] on div "Sans-serif" at bounding box center [108, 115] width 38 height 7
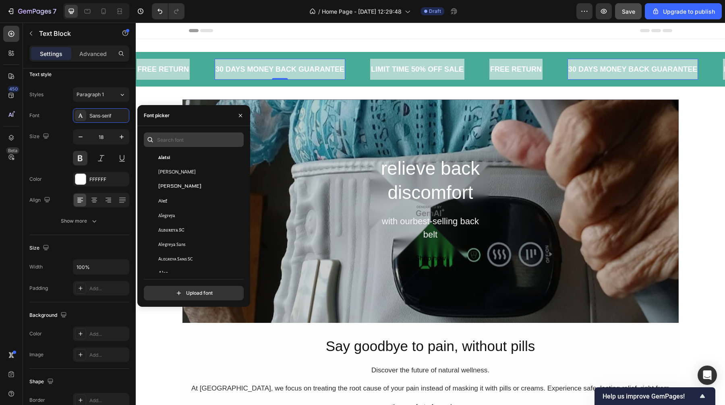
scroll to position [436, 0]
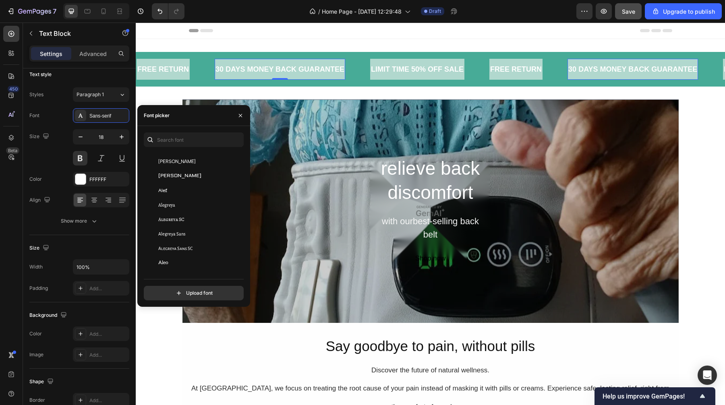
click at [13, 267] on div "450 Beta" at bounding box center [11, 186] width 16 height 321
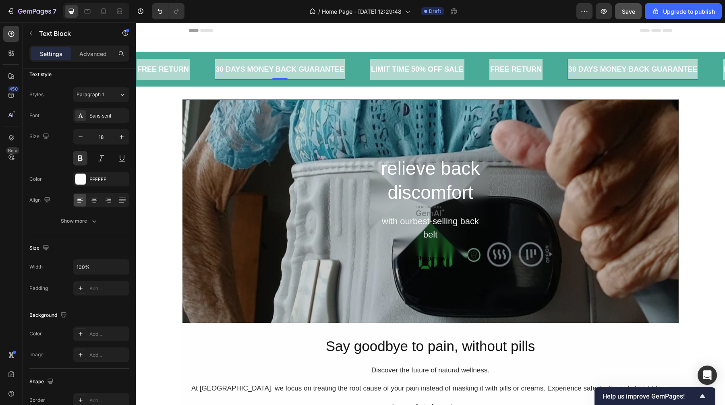
click at [284, 32] on div "Header" at bounding box center [430, 31] width 483 height 16
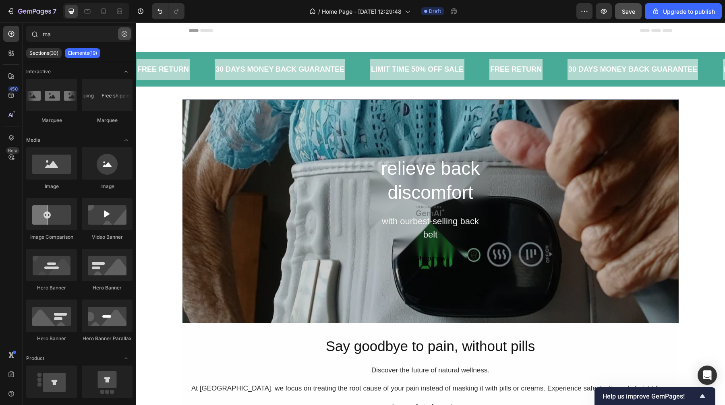
click at [124, 34] on icon "button" at bounding box center [125, 34] width 6 height 6
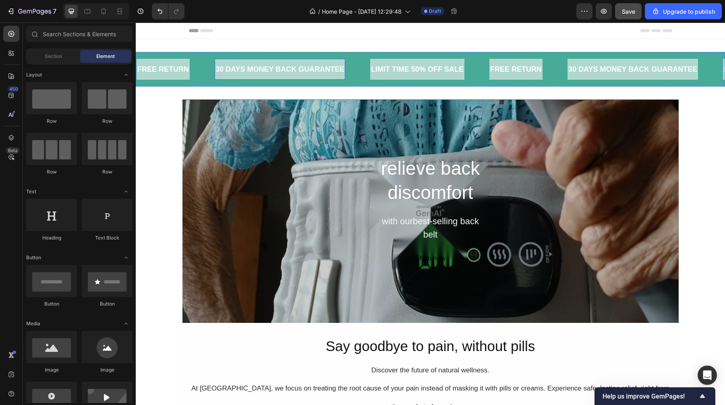
click at [259, 74] on div "30 DAYS MONEY BACK GUARANTEE" at bounding box center [280, 69] width 131 height 15
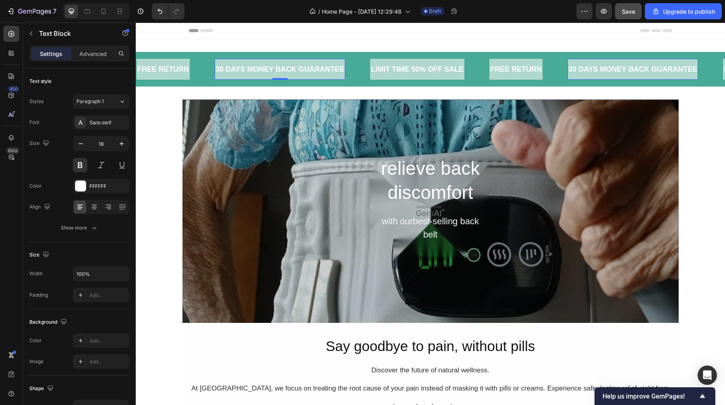
click at [361, 37] on div "Header" at bounding box center [430, 31] width 483 height 16
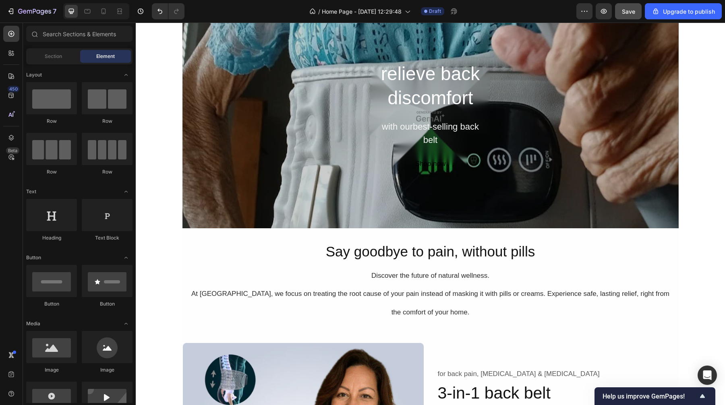
scroll to position [0, 0]
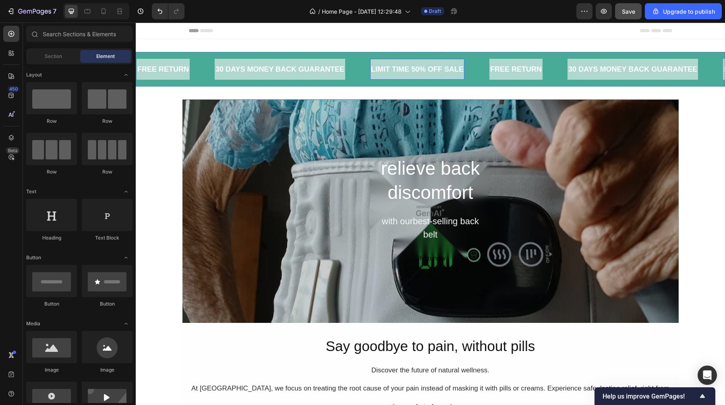
click at [433, 72] on p "LIMIT TIME 50% OFF SALE" at bounding box center [417, 69] width 93 height 13
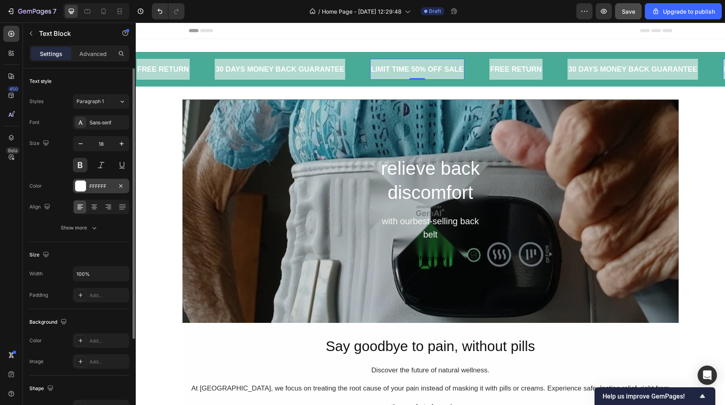
click at [95, 184] on div "FFFFFF" at bounding box center [100, 186] width 23 height 7
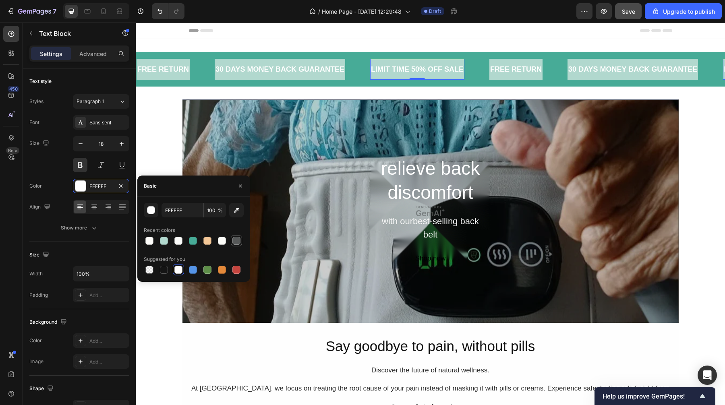
click at [238, 245] on div at bounding box center [236, 241] width 8 height 8
type input "565858"
click at [282, 75] on div "30 DAYS MONEY BACK GUARANTEE" at bounding box center [280, 69] width 131 height 15
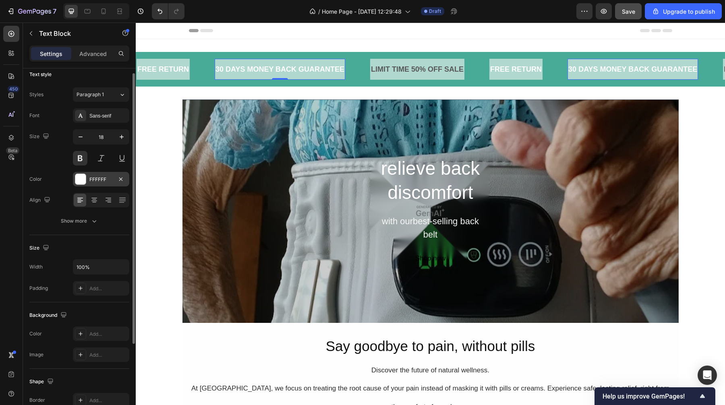
click at [105, 179] on div "FFFFFF" at bounding box center [100, 179] width 23 height 7
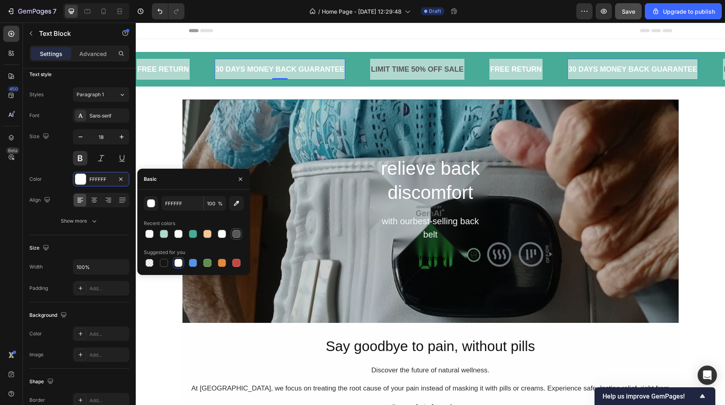
click at [234, 232] on div at bounding box center [236, 234] width 8 height 8
type input "565858"
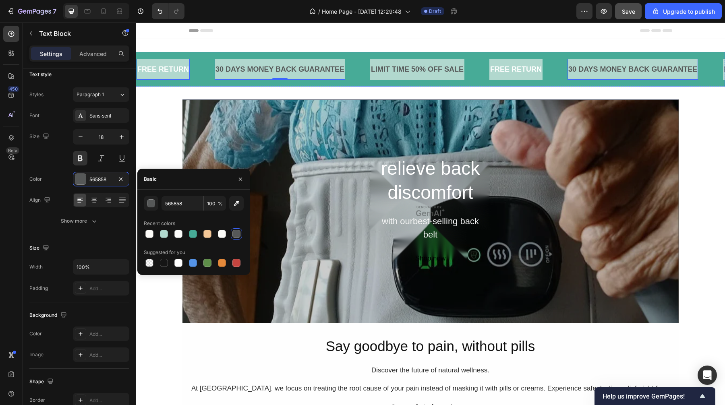
click at [165, 70] on p "FREE RETURN" at bounding box center [163, 69] width 52 height 13
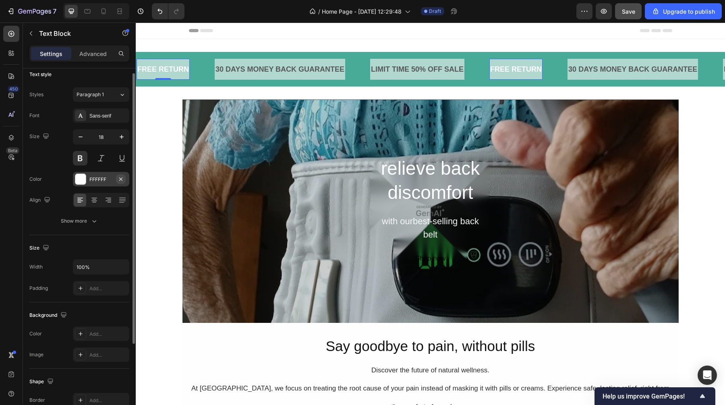
click at [118, 179] on icon "button" at bounding box center [121, 179] width 6 height 6
click at [97, 179] on div "Add..." at bounding box center [108, 179] width 38 height 7
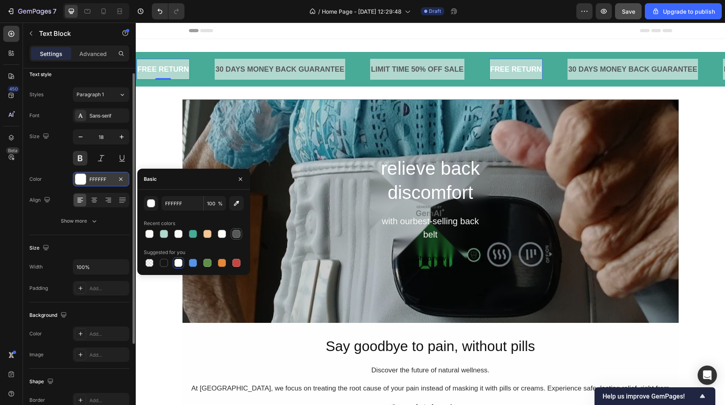
click at [234, 230] on div at bounding box center [237, 234] width 10 height 10
type input "565858"
click at [264, 31] on div "Header" at bounding box center [430, 31] width 483 height 16
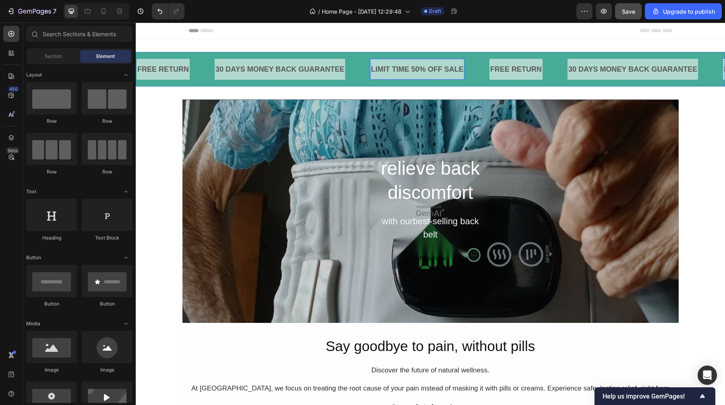
click at [429, 79] on div "LIMIT TIME 50% OFF SALE Text Block" at bounding box center [417, 69] width 94 height 21
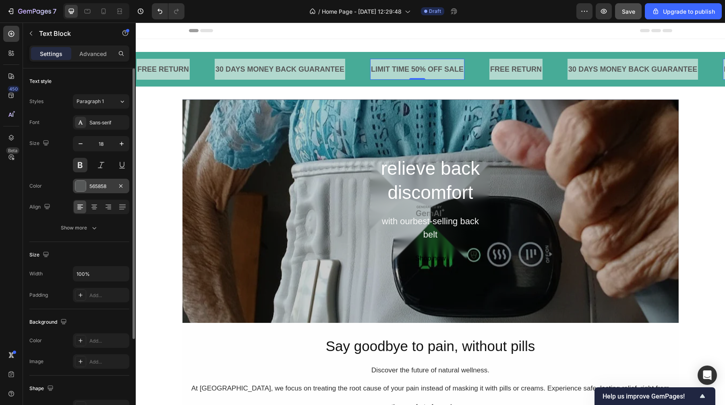
click at [97, 188] on div "565858" at bounding box center [100, 186] width 23 height 7
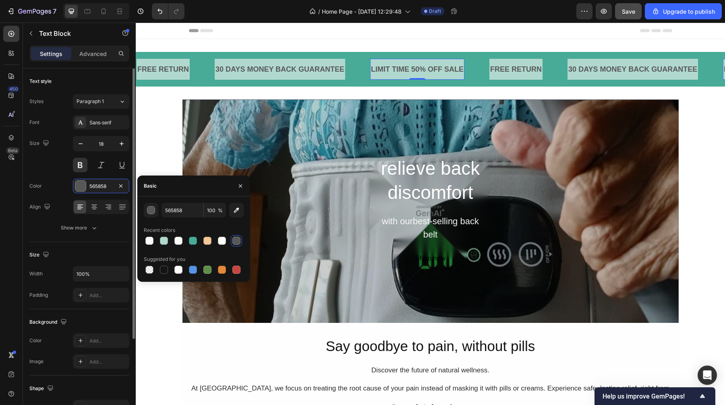
click at [79, 238] on div "Text style Styles Paragraph 1 Font Sans-serif Size 18 Color 565858 Align Show m…" at bounding box center [79, 155] width 100 height 174
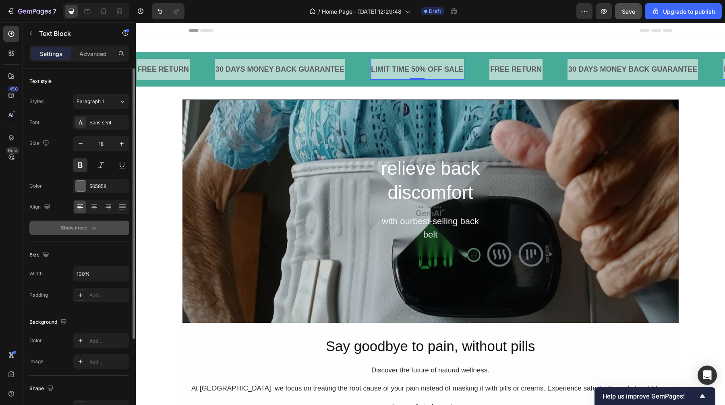
click at [87, 226] on div "Show more" at bounding box center [79, 228] width 37 height 8
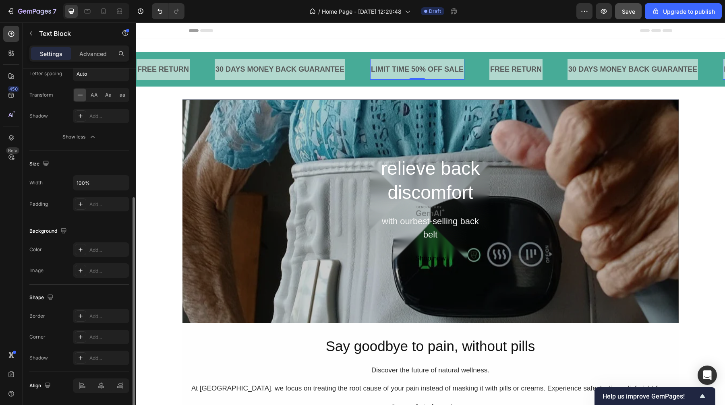
scroll to position [196, 0]
click at [95, 251] on div "Add..." at bounding box center [108, 251] width 38 height 7
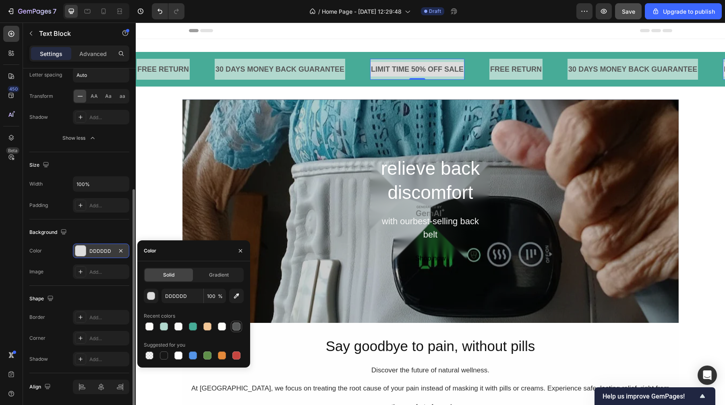
click at [236, 328] on div at bounding box center [236, 327] width 8 height 8
type input "565858"
click at [241, 253] on icon "button" at bounding box center [240, 251] width 6 height 6
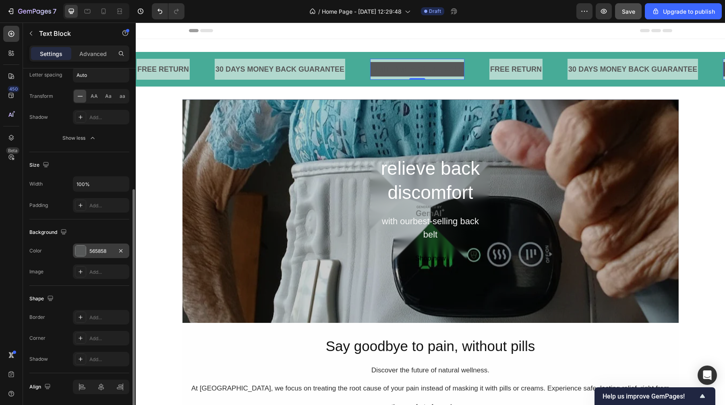
click at [104, 251] on div "565858" at bounding box center [100, 251] width 23 height 7
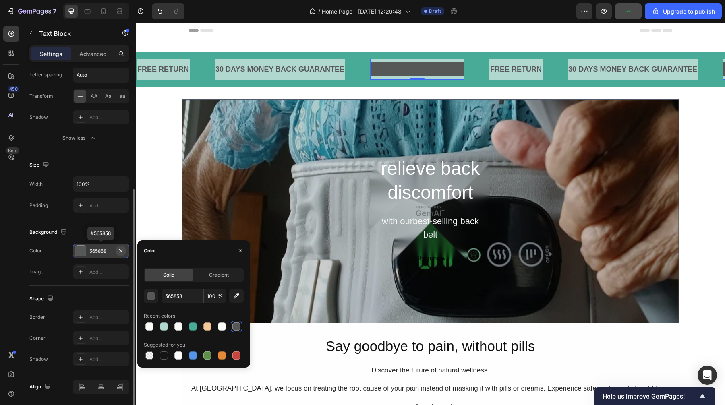
click at [123, 251] on icon "button" at bounding box center [121, 251] width 6 height 6
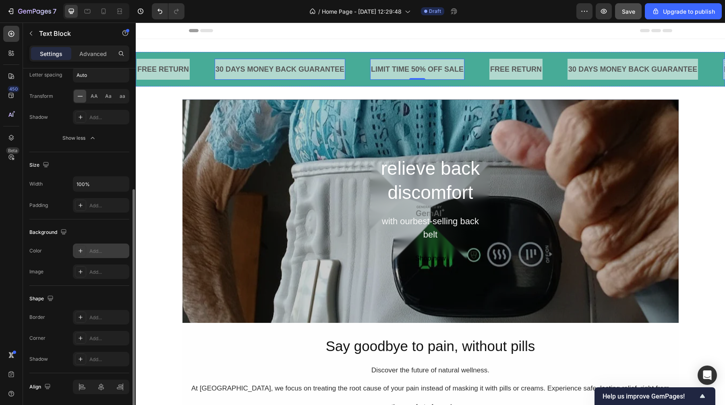
click at [236, 69] on div "30 DAYS MONEY BACK GUARANTEE" at bounding box center [280, 69] width 131 height 15
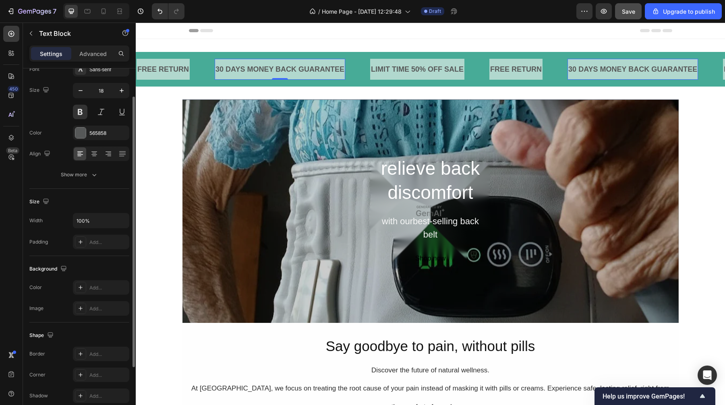
scroll to position [0, 0]
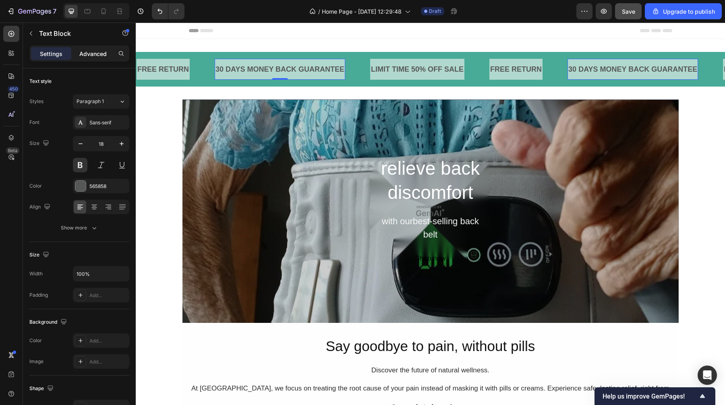
click at [87, 57] on p "Advanced" at bounding box center [92, 54] width 27 height 8
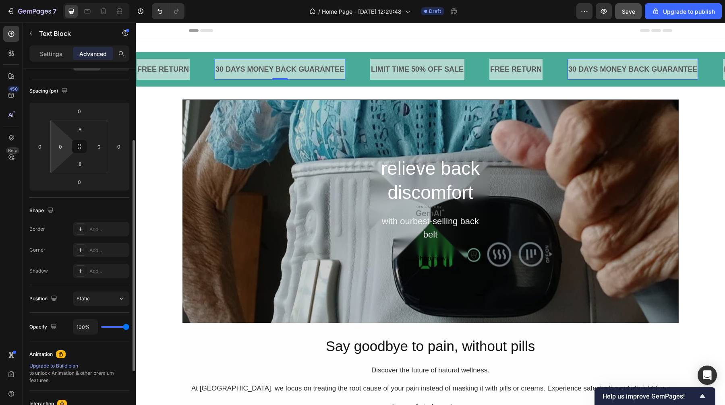
scroll to position [199, 0]
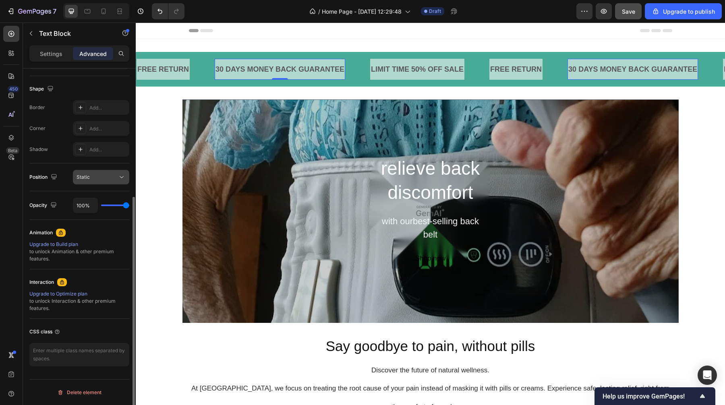
click at [108, 180] on div "Static" at bounding box center [97, 177] width 41 height 7
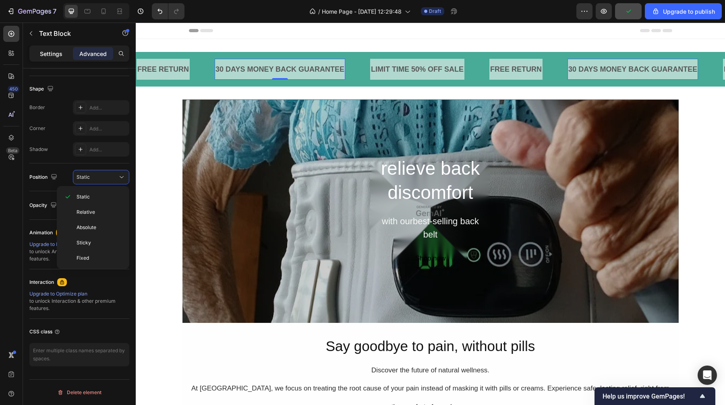
click at [48, 54] on p "Settings" at bounding box center [51, 54] width 23 height 8
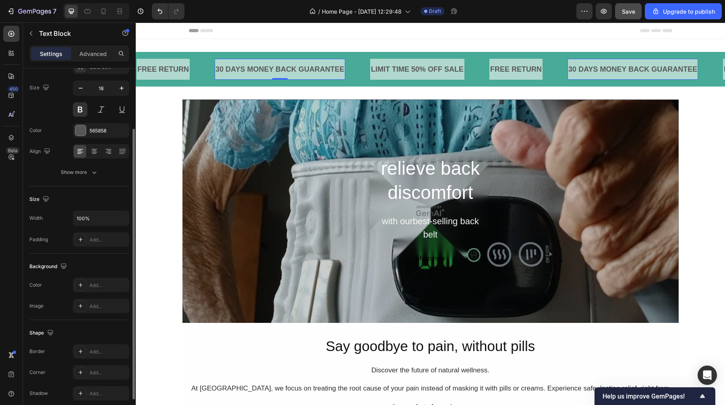
scroll to position [51, 0]
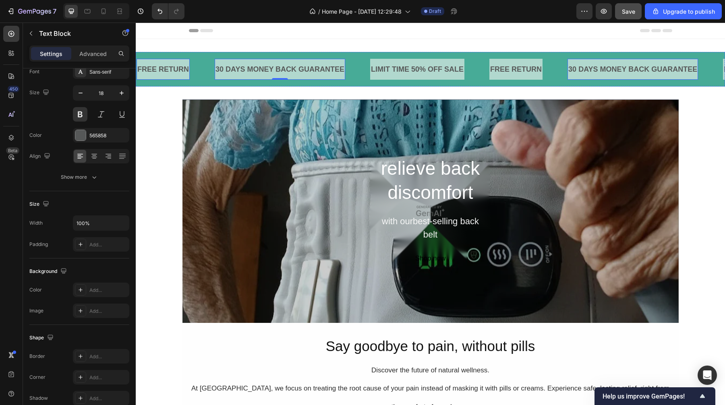
click at [180, 77] on div "FREE RETURN Text Block" at bounding box center [163, 69] width 53 height 21
click at [207, 79] on div "FREE RETURN Text Block 0" at bounding box center [175, 69] width 78 height 22
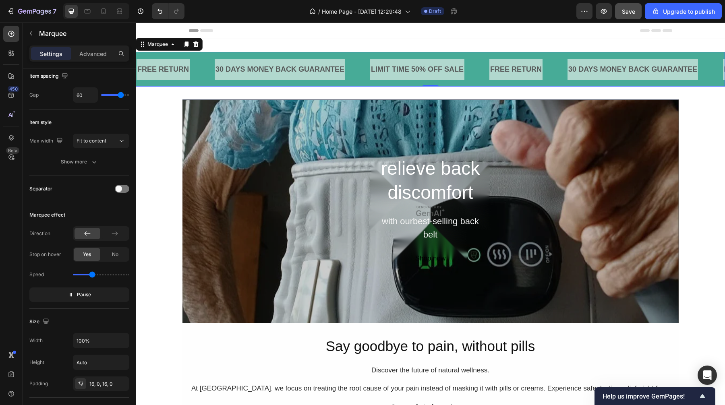
scroll to position [0, 0]
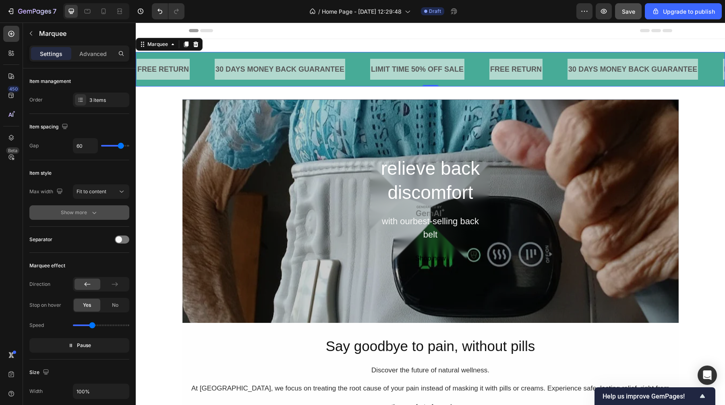
click at [92, 214] on icon "button" at bounding box center [94, 213] width 8 height 8
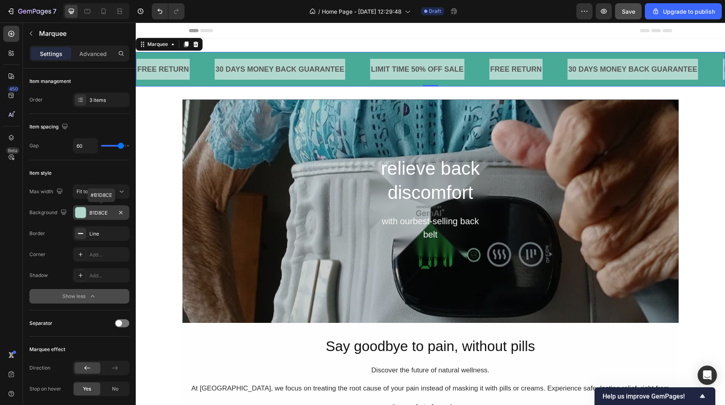
click at [95, 211] on div "B1D8CE" at bounding box center [100, 212] width 23 height 7
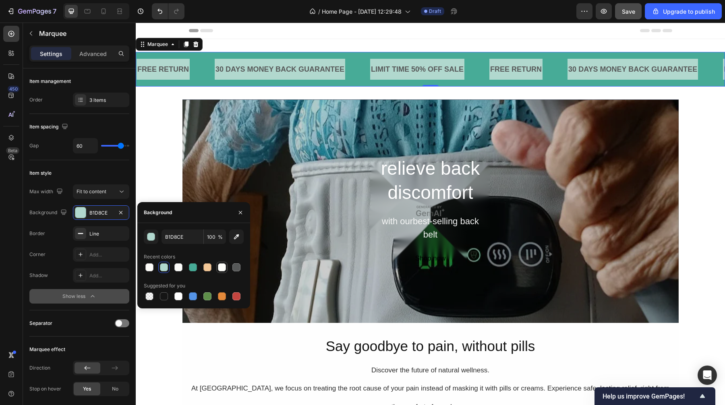
click at [221, 269] on div at bounding box center [222, 267] width 8 height 8
type input "FCFCF8"
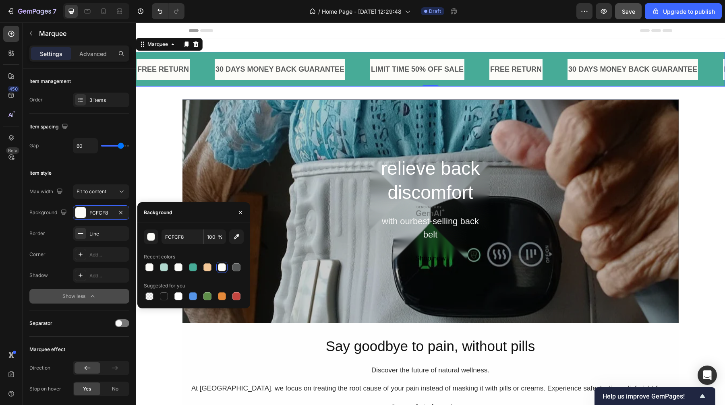
click at [311, 33] on div "Header" at bounding box center [430, 31] width 483 height 16
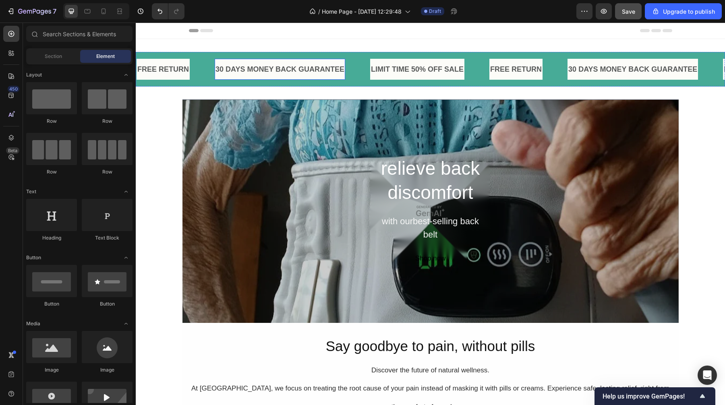
click at [287, 73] on div "30 DAYS MONEY BACK GUARANTEE" at bounding box center [280, 69] width 131 height 15
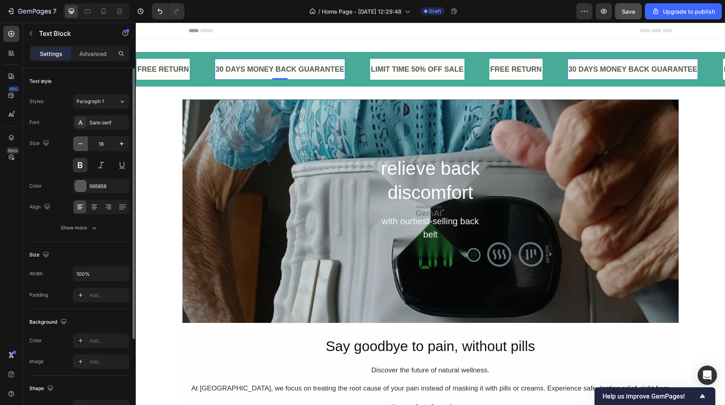
click at [81, 144] on icon "button" at bounding box center [81, 143] width 4 height 1
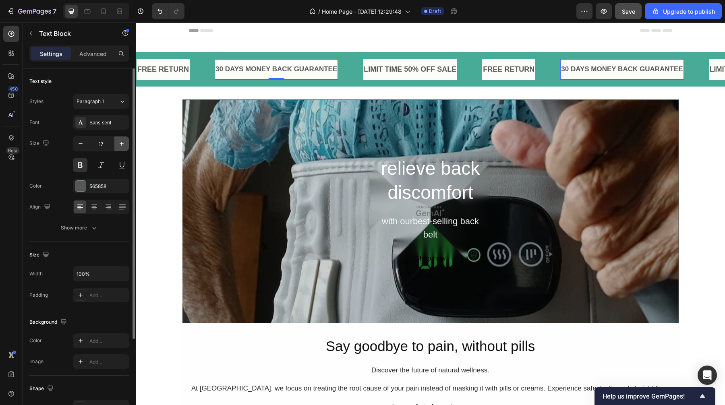
click at [119, 145] on icon "button" at bounding box center [122, 144] width 8 height 8
type input "18"
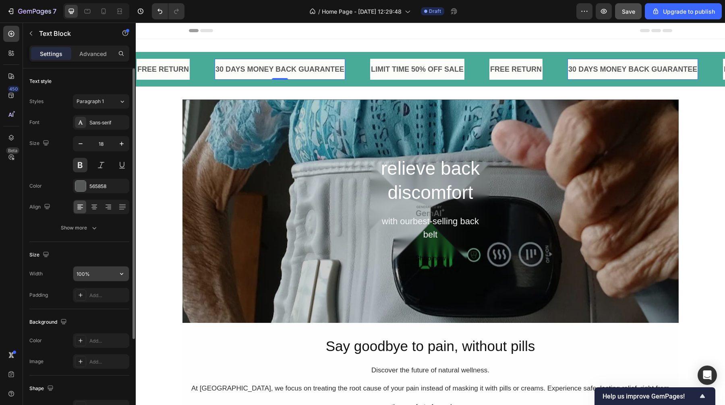
click at [92, 273] on input "100%" at bounding box center [101, 274] width 56 height 15
click at [126, 272] on button "button" at bounding box center [121, 274] width 15 height 15
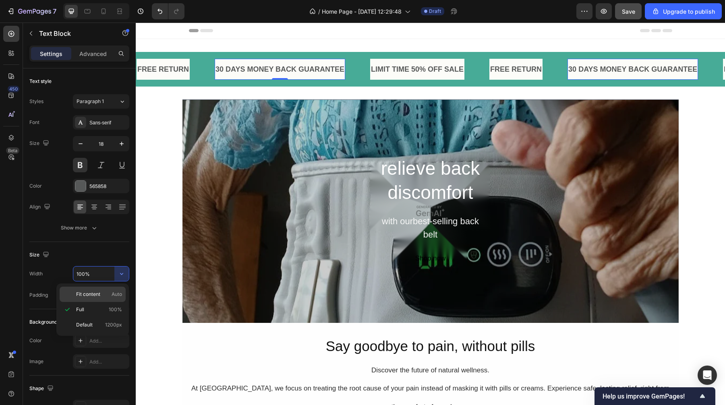
click at [105, 299] on div "Fit content Auto" at bounding box center [93, 294] width 66 height 15
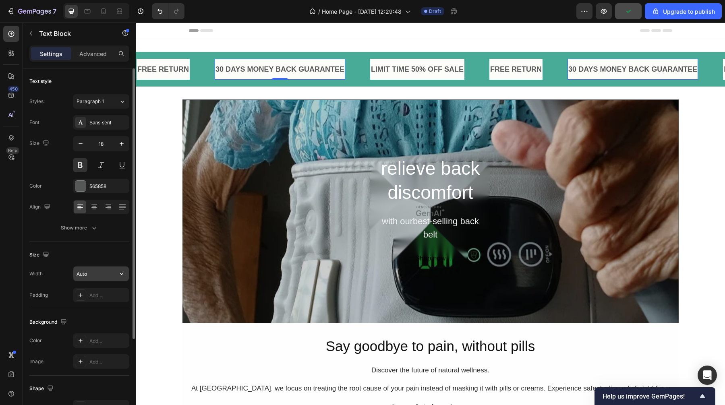
click at [107, 276] on input "Auto" at bounding box center [101, 274] width 56 height 15
click at [120, 275] on icon "button" at bounding box center [122, 274] width 8 height 8
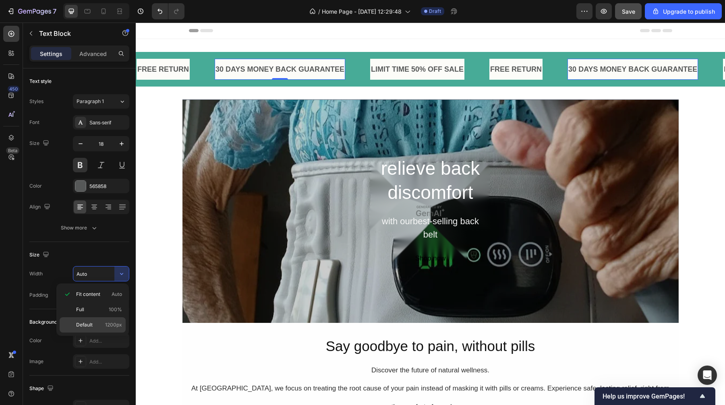
click at [104, 328] on p "Default 1200px" at bounding box center [99, 324] width 46 height 7
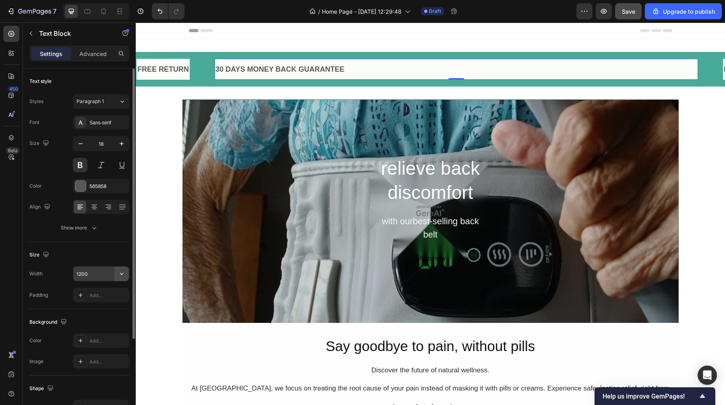
click at [120, 276] on icon "button" at bounding box center [122, 274] width 8 height 8
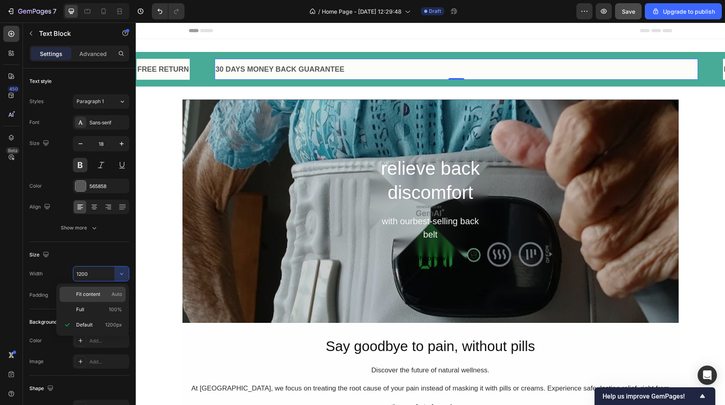
click at [112, 290] on div "Fit content Auto" at bounding box center [93, 294] width 66 height 15
type input "Auto"
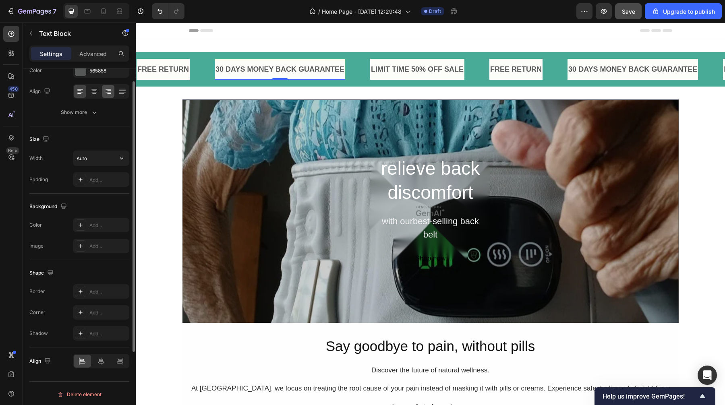
scroll to position [118, 0]
click at [102, 53] on p "Advanced" at bounding box center [92, 54] width 27 height 8
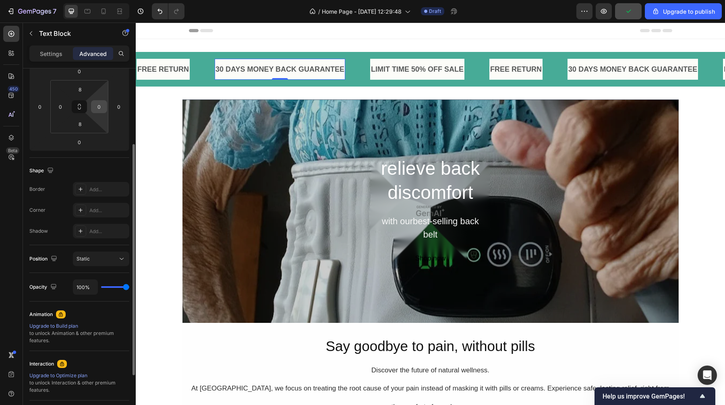
click at [100, 109] on input "0" at bounding box center [99, 107] width 12 height 12
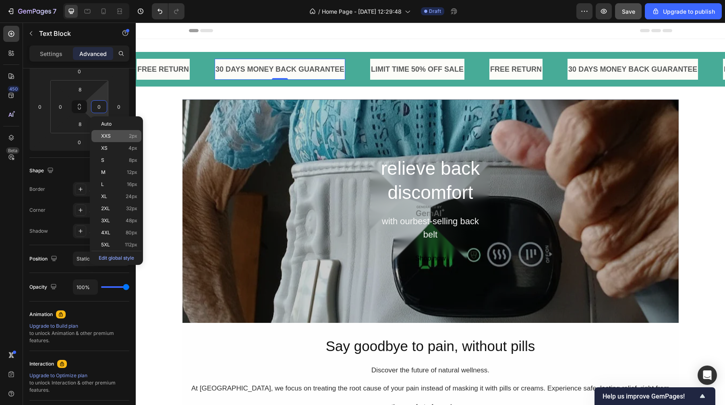
click at [108, 135] on span "XXS" at bounding box center [106, 136] width 10 height 6
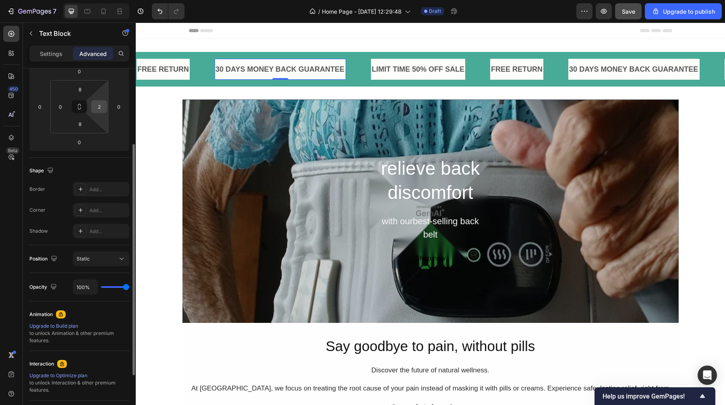
click at [100, 106] on input "2" at bounding box center [99, 107] width 12 height 12
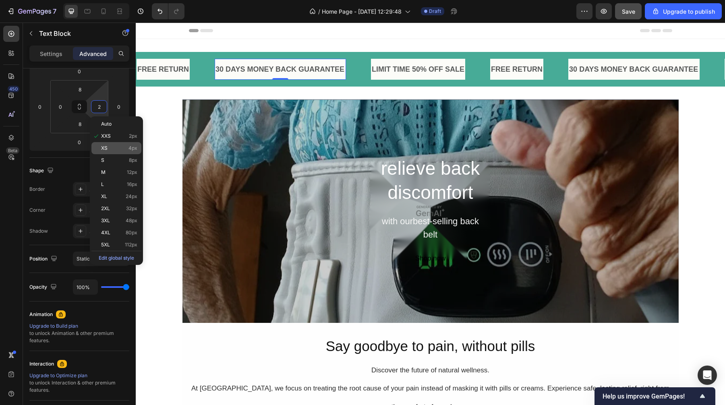
click at [112, 147] on p "XS 4px" at bounding box center [119, 148] width 36 height 6
type input "4"
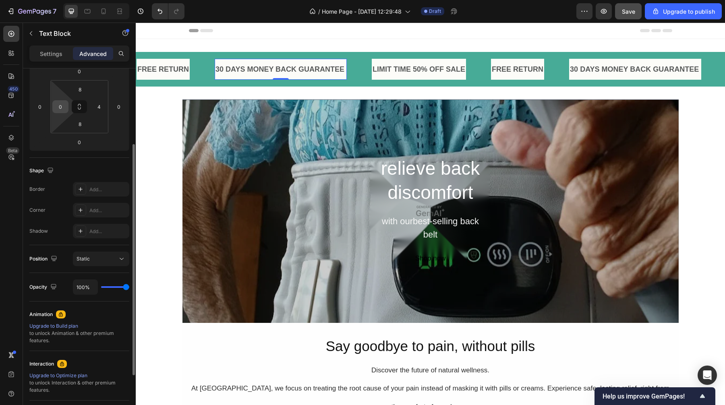
click at [57, 104] on input "0" at bounding box center [60, 107] width 12 height 12
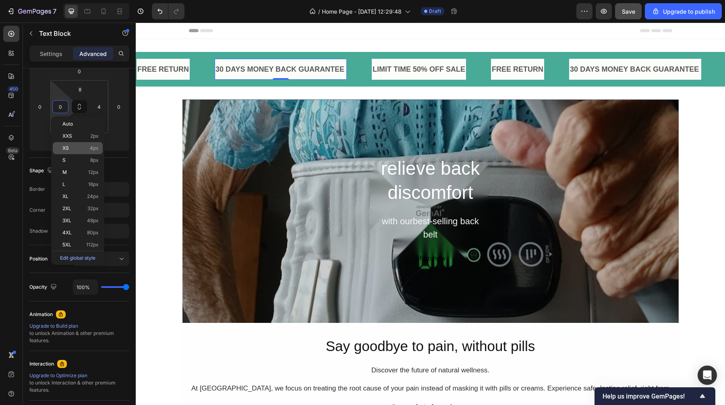
click at [72, 148] on p "XS 4px" at bounding box center [80, 148] width 36 height 6
type input "4"
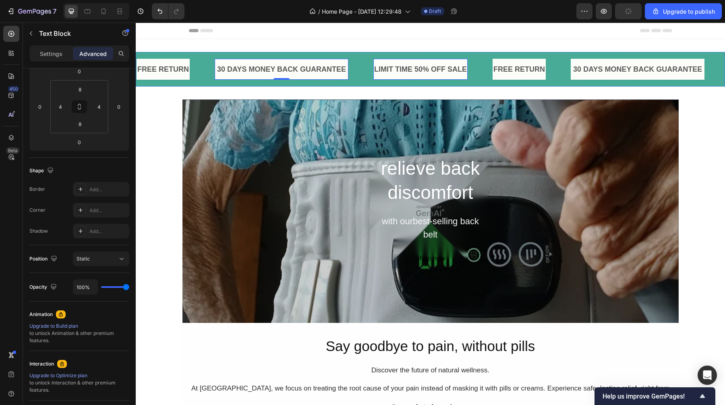
click at [415, 75] on p "LIMIT TIME 50% OFF SALE" at bounding box center [420, 69] width 93 height 13
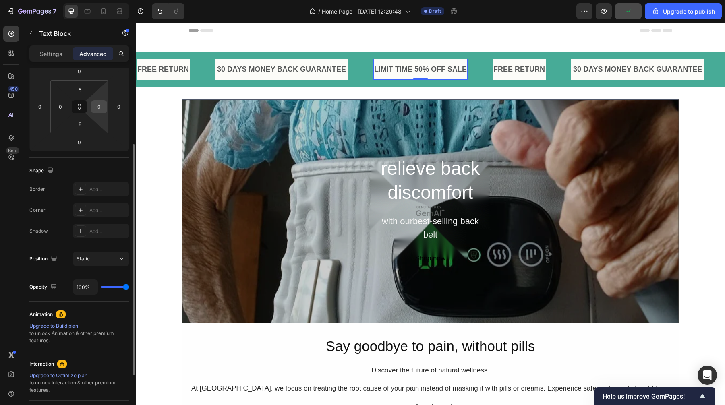
click at [102, 107] on input "0" at bounding box center [99, 107] width 12 height 12
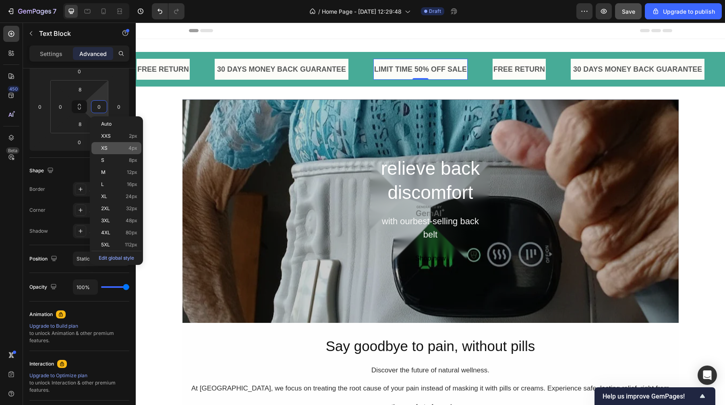
click at [111, 152] on div "XS 4px" at bounding box center [116, 148] width 50 height 12
type input "4"
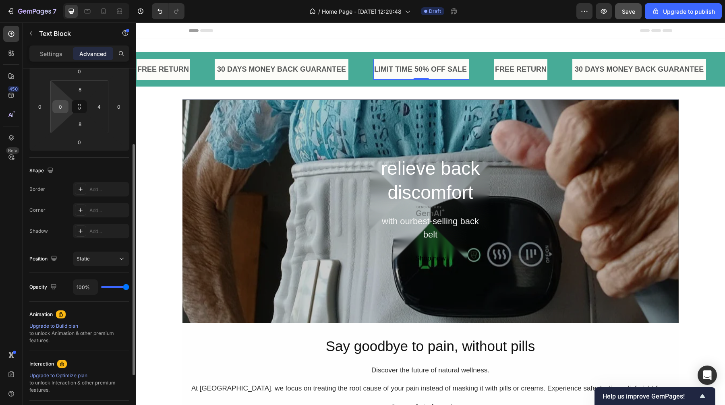
click at [56, 105] on input "0" at bounding box center [60, 107] width 12 height 12
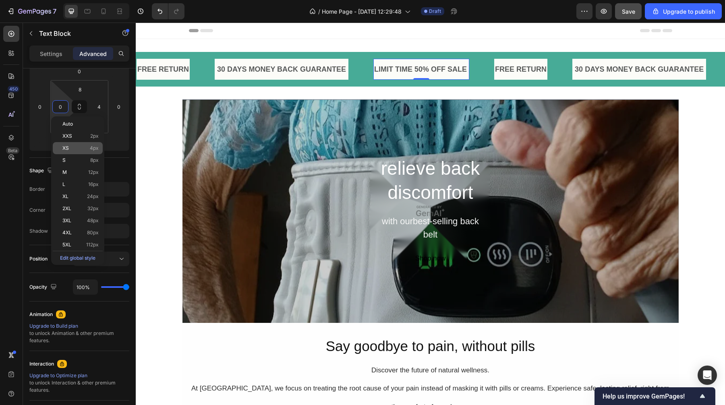
click at [75, 146] on p "XS 4px" at bounding box center [80, 148] width 36 height 6
type input "4"
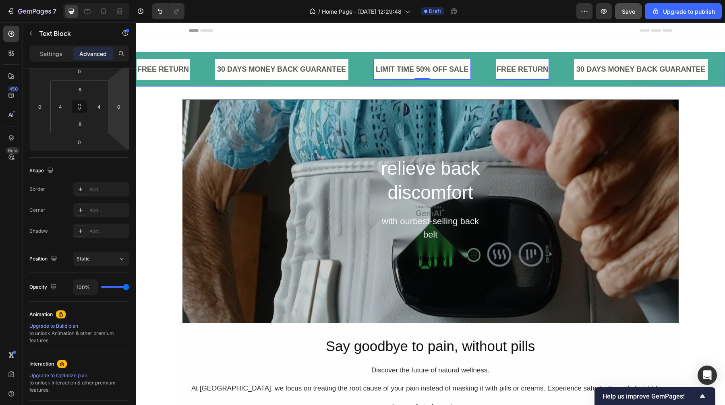
click at [518, 66] on p "FREE RETURN" at bounding box center [523, 69] width 52 height 13
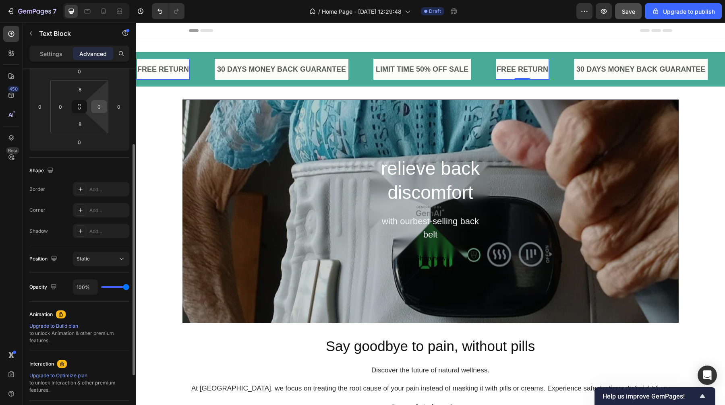
click at [99, 105] on input "0" at bounding box center [99, 107] width 12 height 12
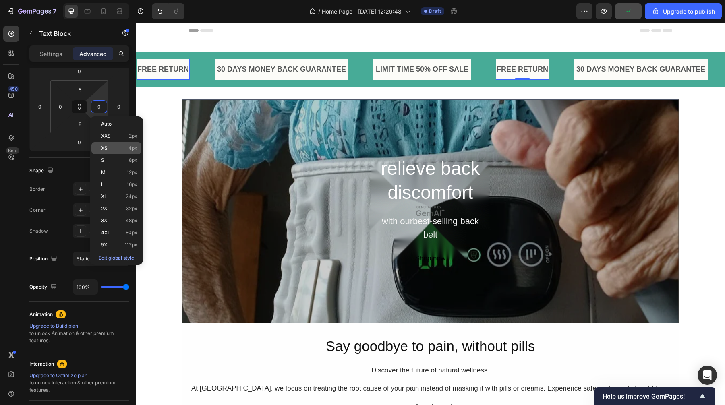
click at [108, 153] on div "XS 4px" at bounding box center [116, 148] width 50 height 12
type input "4"
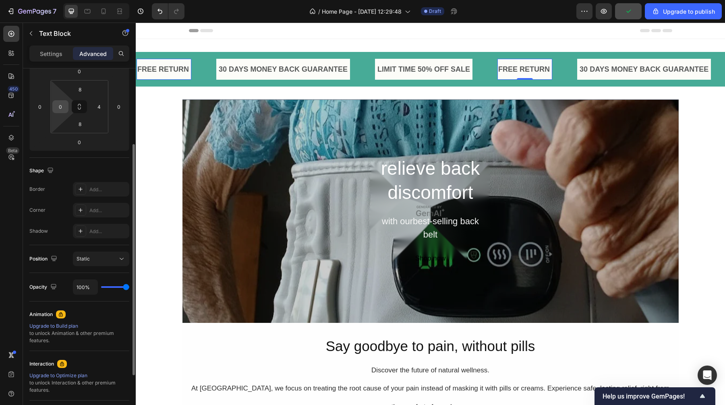
click at [61, 109] on input "0" at bounding box center [60, 107] width 12 height 12
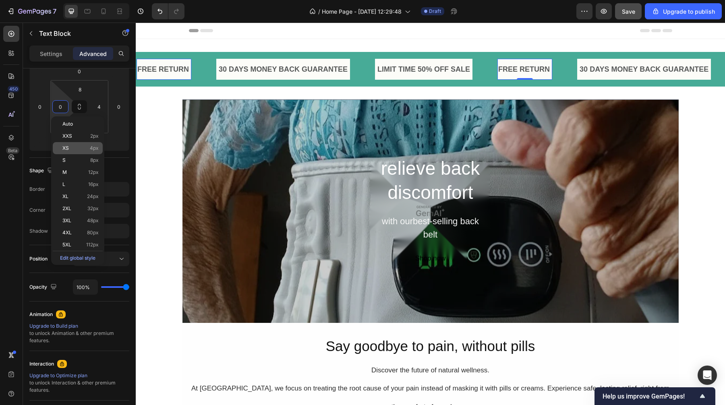
click at [77, 149] on p "XS 4px" at bounding box center [80, 148] width 36 height 6
type input "4"
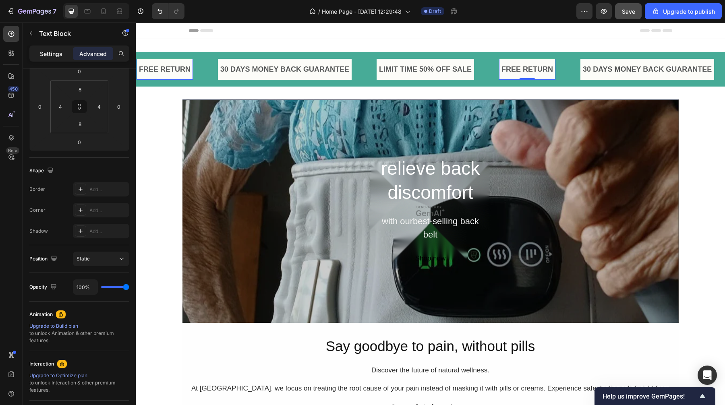
click at [48, 54] on p "Settings" at bounding box center [51, 54] width 23 height 8
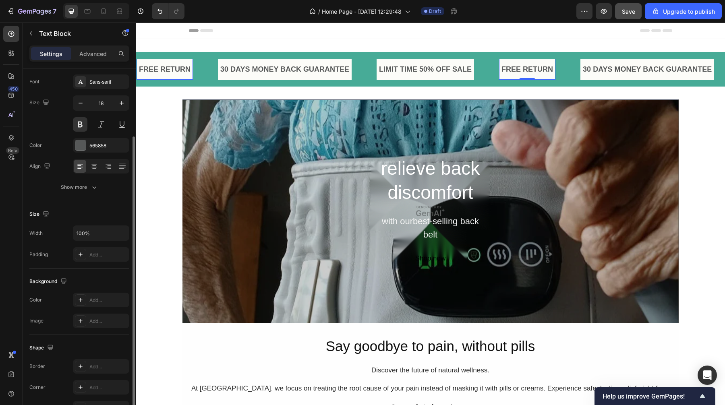
scroll to position [0, 0]
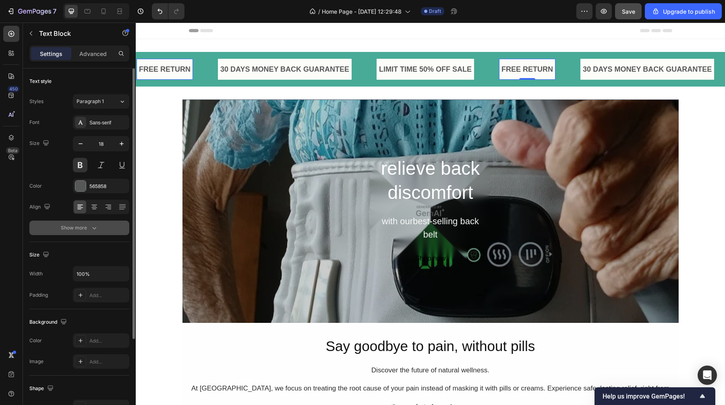
click at [87, 228] on div "Show more" at bounding box center [79, 228] width 37 height 8
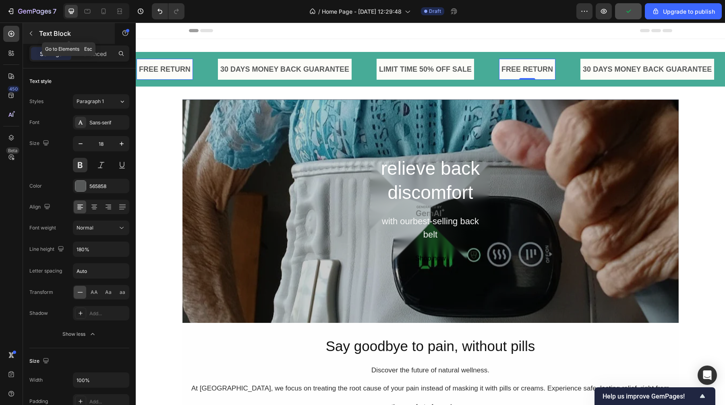
click at [34, 36] on button "button" at bounding box center [31, 33] width 13 height 13
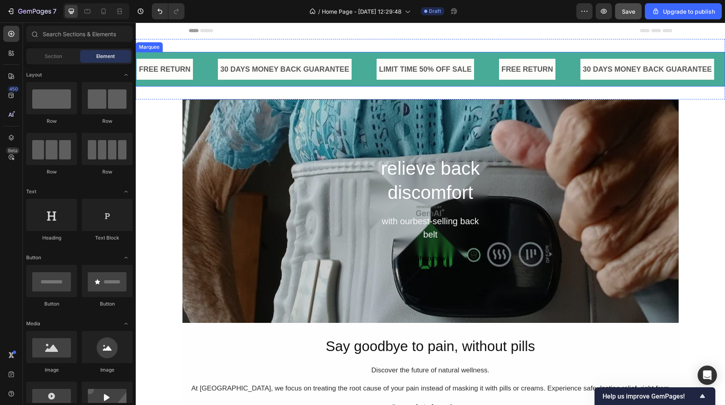
click at [213, 56] on div "FREE RETURN Text Block 30 DAYS MONEY BACK GUARANTEE Text Block LIMIT TIME 50% O…" at bounding box center [430, 69] width 589 height 35
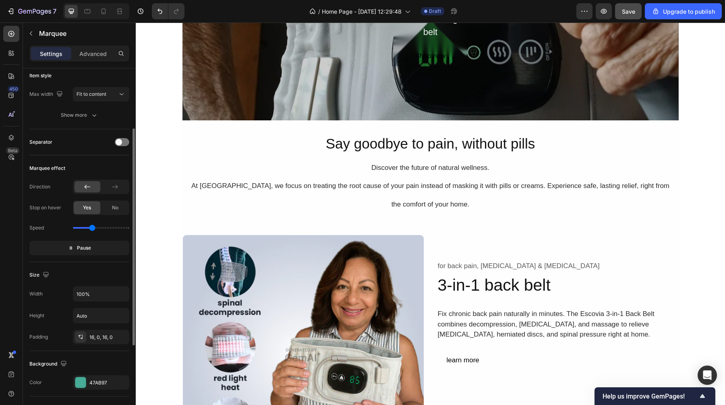
scroll to position [98, 0]
click at [77, 249] on span "Pause" at bounding box center [84, 247] width 14 height 8
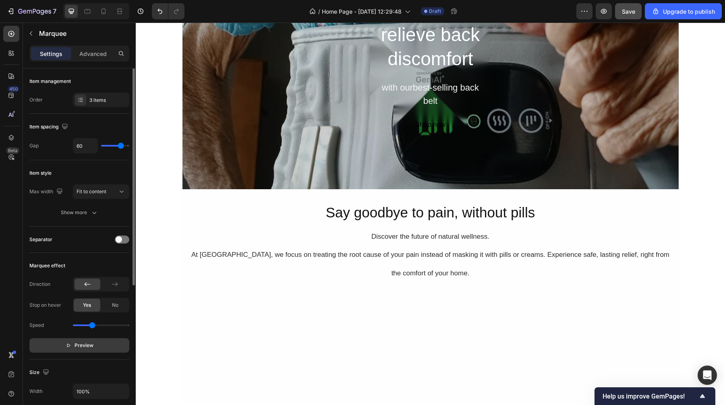
scroll to position [0, 0]
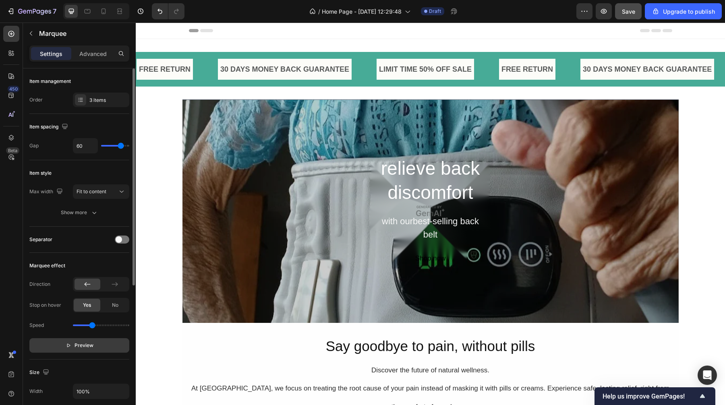
click at [67, 332] on icon "button" at bounding box center [69, 346] width 6 height 6
click at [67, 332] on button "Pause" at bounding box center [79, 345] width 100 height 15
click at [266, 239] on div "relieve back discomfort Heading with ourbest-selling back belt Text Block Shop …" at bounding box center [430, 211] width 483 height 111
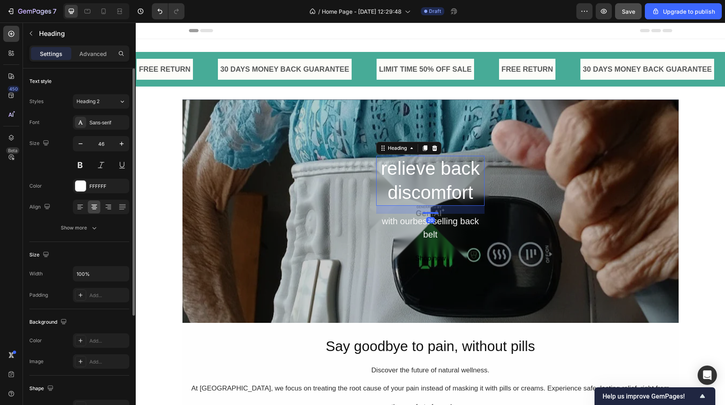
click at [460, 191] on h2 "relieve back discomfort" at bounding box center [430, 181] width 108 height 50
click at [474, 195] on h2 "relieve back discomfort" at bounding box center [430, 181] width 108 height 50
click at [474, 195] on p "relieve back discomfort" at bounding box center [430, 181] width 107 height 48
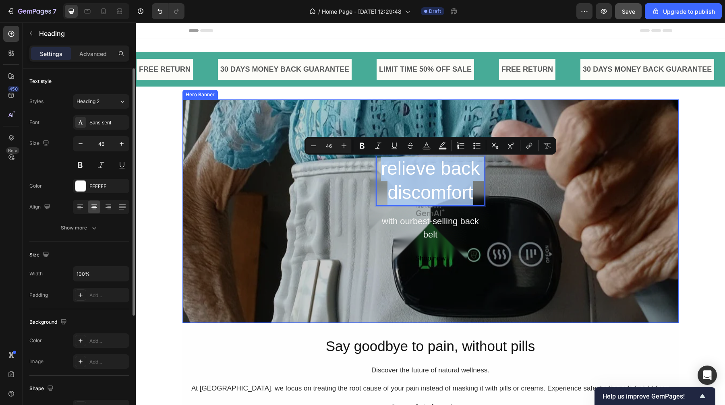
drag, startPoint x: 474, startPoint y: 195, endPoint x: 375, endPoint y: 170, distance: 101.3
click at [375, 170] on div "relieve back discomfort Heading 20 with ourbest-selling back belt Text Block Sh…" at bounding box center [430, 211] width 483 height 111
click at [437, 180] on p "relieve back discomfort" at bounding box center [430, 181] width 107 height 48
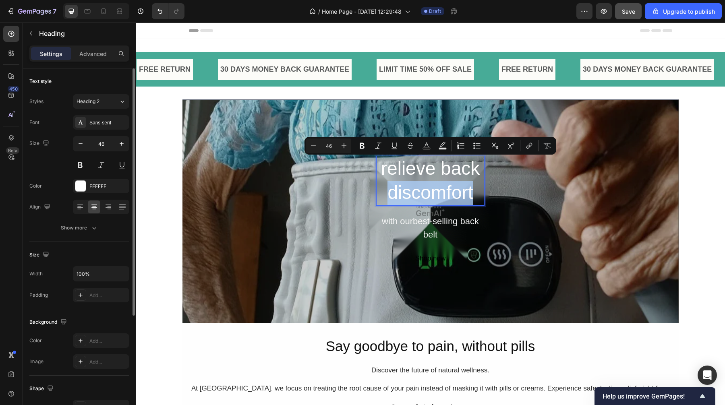
drag, startPoint x: 476, startPoint y: 195, endPoint x: 377, endPoint y: 181, distance: 100.5
click at [377, 181] on h2 "relieve back discomfort" at bounding box center [430, 181] width 108 height 50
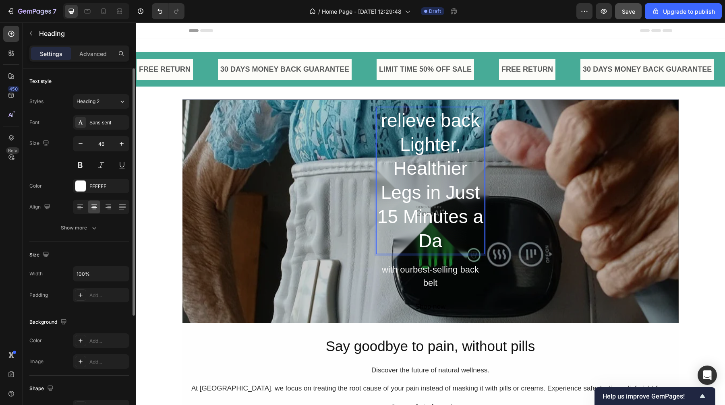
click at [466, 164] on p "relieve back Lighter, Healthier Legs in Just 15 Minutes a Da" at bounding box center [430, 181] width 107 height 145
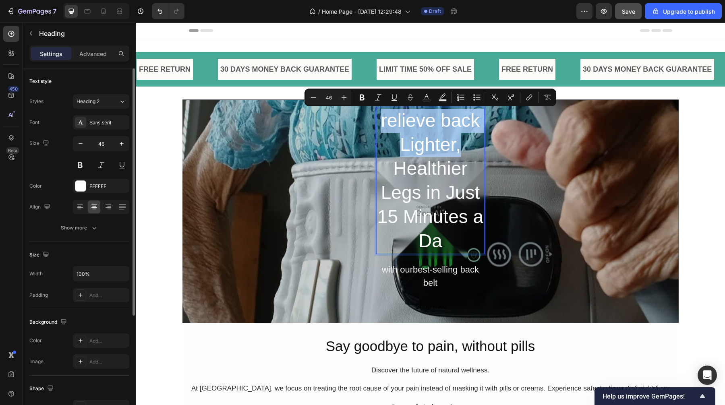
drag, startPoint x: 466, startPoint y: 147, endPoint x: 379, endPoint y: 123, distance: 90.2
click at [379, 122] on p "relieve back Lighter, Healthier Legs in Just 15 Minutes a Da" at bounding box center [430, 181] width 107 height 145
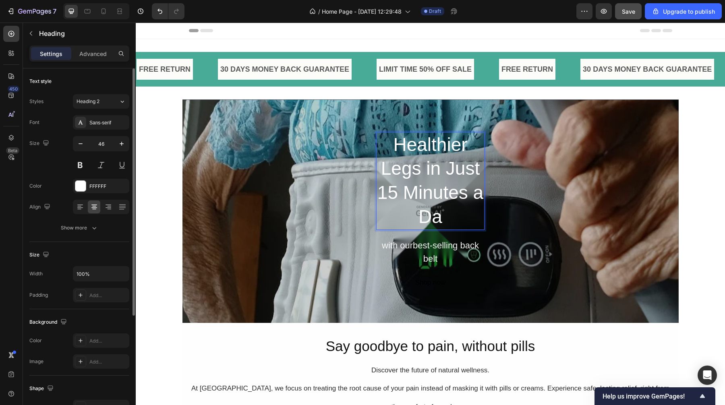
click at [450, 216] on p "Healthier Legs in Just 15 Minutes a Da" at bounding box center [430, 181] width 107 height 96
click at [609, 176] on div "Healthier Legs in Just 15 Minutes a Day Heading 20 with ourbest-selling back be…" at bounding box center [430, 211] width 483 height 159
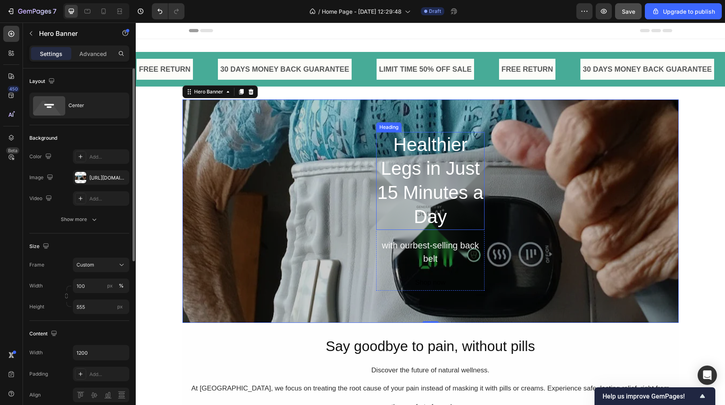
click at [417, 176] on p "Healthier Legs in Just 15 Minutes a Day" at bounding box center [430, 181] width 107 height 96
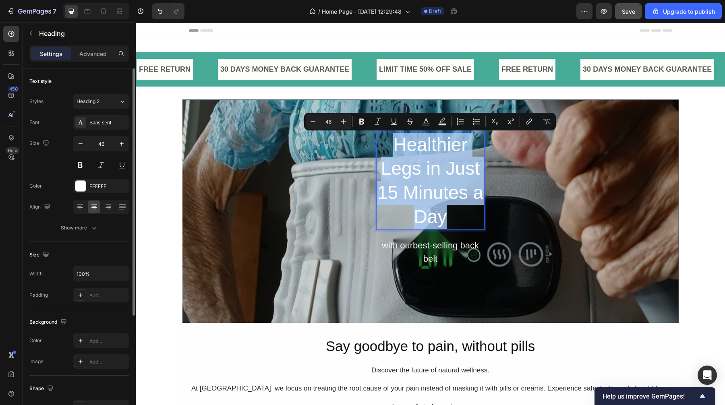
drag, startPoint x: 455, startPoint y: 222, endPoint x: 390, endPoint y: 145, distance: 100.0
click at [390, 145] on p "Healthier Legs in Just 15 Minutes a Day" at bounding box center [430, 181] width 107 height 96
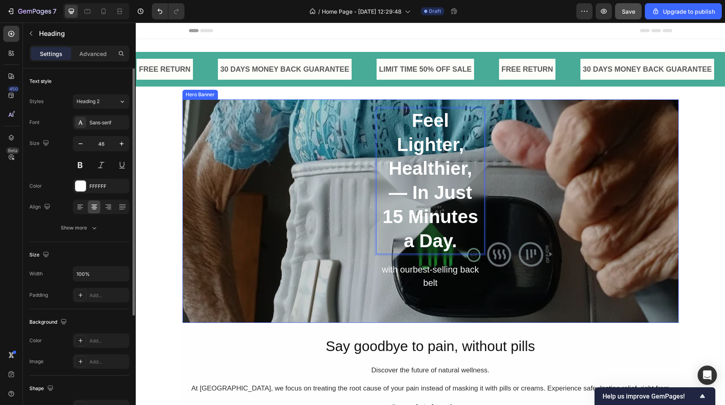
click at [522, 197] on div "Feel Lighter, Healthier, — In Just 15 Minutes a Day. Heading 20 with ourbest-se…" at bounding box center [430, 211] width 483 height 207
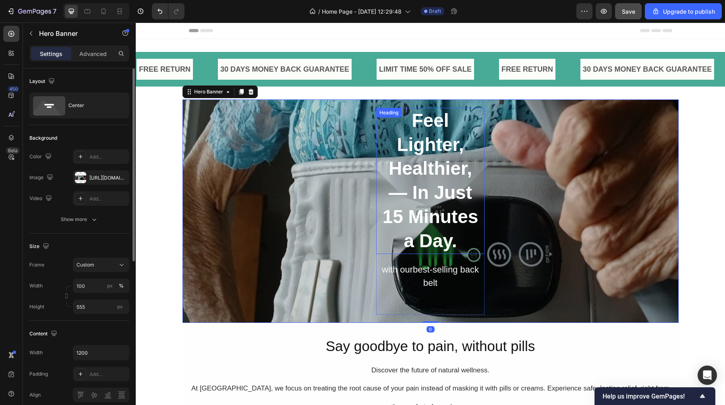
click at [462, 208] on strong "Feel Lighter, Healthier, — In Just 15 Minutes a Day." at bounding box center [431, 180] width 96 height 141
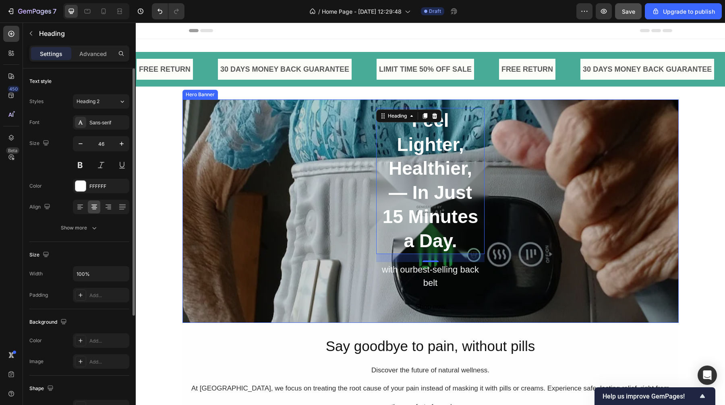
click at [278, 266] on div "⁠⁠⁠⁠⁠⁠⁠ Feel Lighter, Healthier, — In Just 15 Minutes a Day. Heading 20 with ou…" at bounding box center [430, 211] width 483 height 207
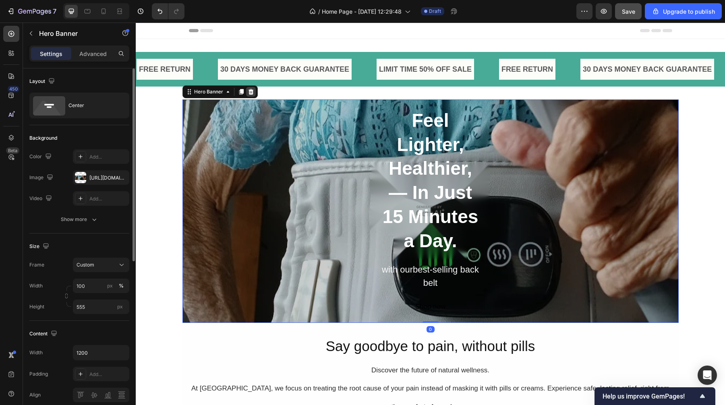
click at [253, 91] on icon at bounding box center [251, 92] width 6 height 6
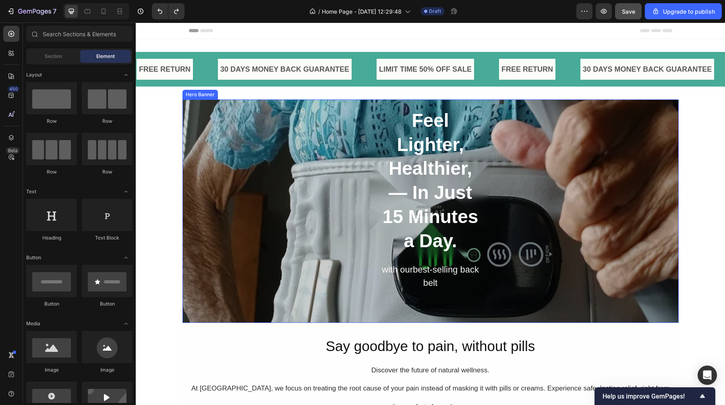
click at [248, 211] on div "Feel Lighter, Healthier, — In Just 15 Minutes a Day. Heading with ourbest-selli…" at bounding box center [430, 211] width 483 height 207
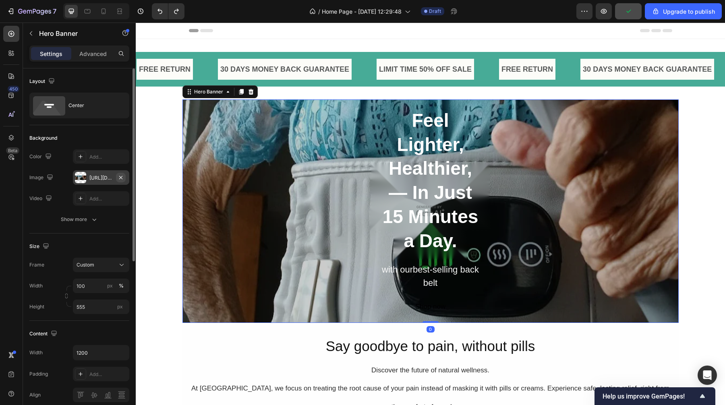
click at [123, 177] on icon "button" at bounding box center [121, 177] width 6 height 6
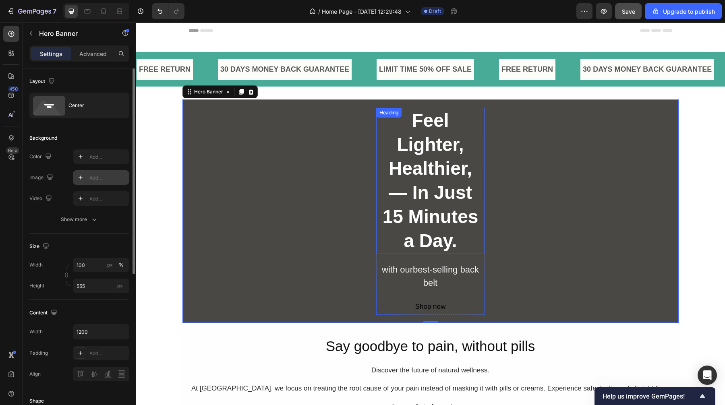
click at [461, 213] on strong "Feel Lighter, Healthier, — In Just 15 Minutes a Day." at bounding box center [431, 180] width 96 height 141
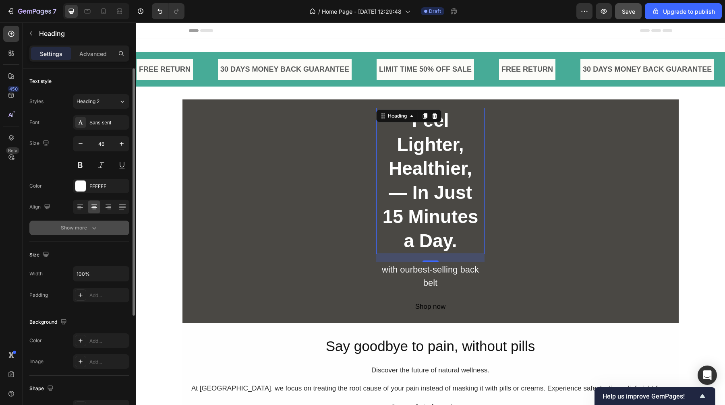
click at [82, 227] on div "Show more" at bounding box center [79, 228] width 37 height 8
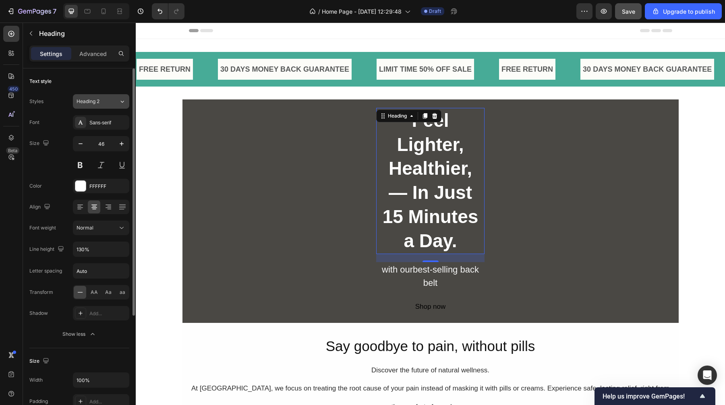
click at [116, 104] on div "Heading 2" at bounding box center [98, 101] width 42 height 7
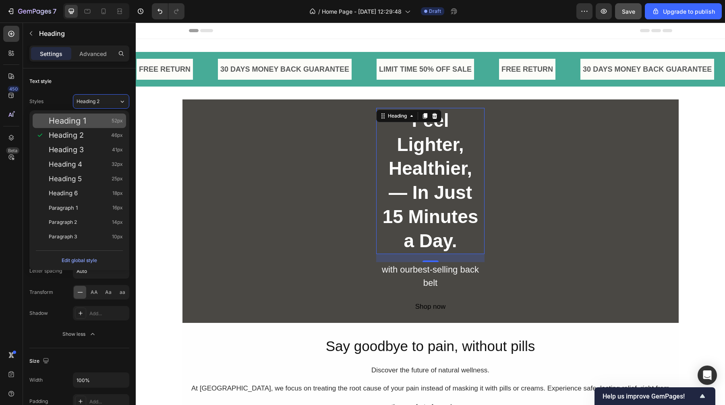
click at [105, 116] on div "Heading 1 52px" at bounding box center [79, 121] width 93 height 15
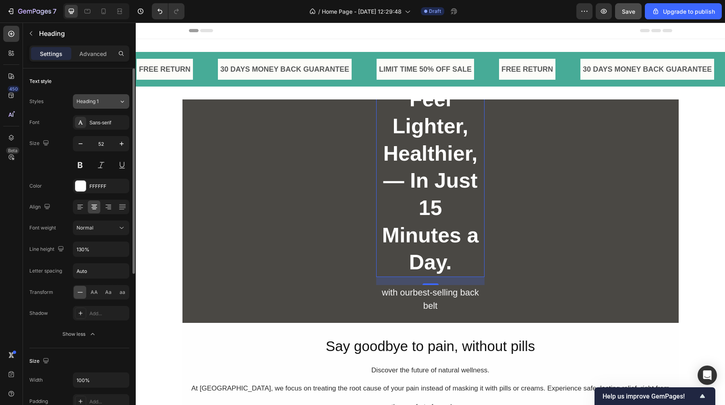
click at [104, 100] on div "Heading 1" at bounding box center [93, 101] width 33 height 7
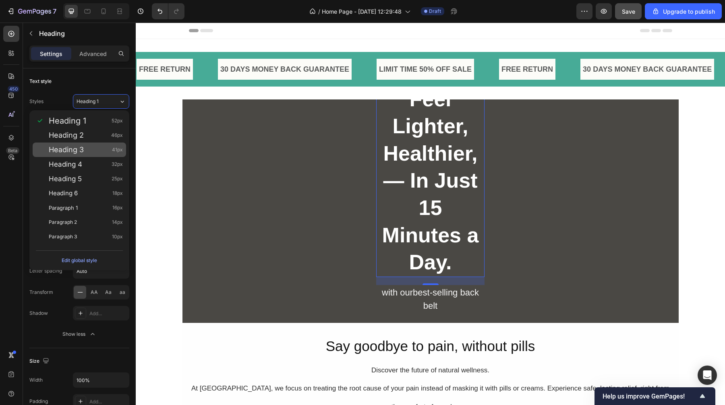
click at [98, 147] on div "Heading 3 41px" at bounding box center [86, 150] width 74 height 8
type input "41"
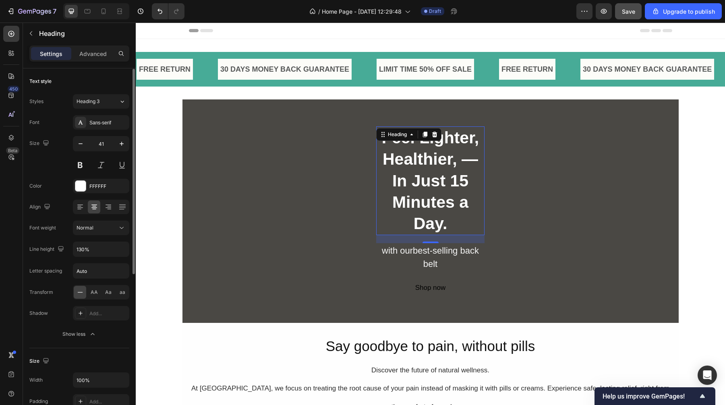
scroll to position [16, 0]
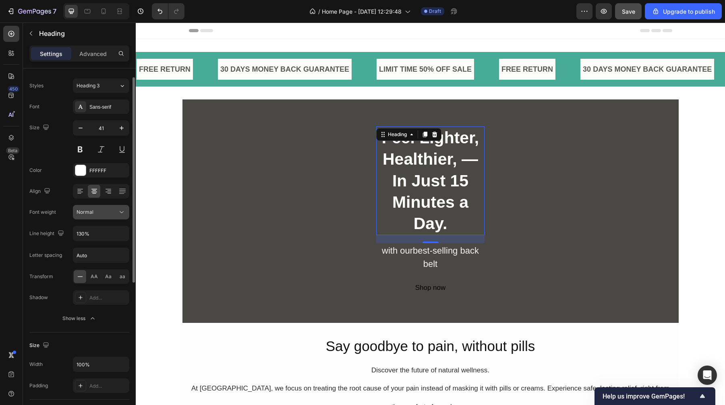
click at [110, 210] on div "Normal" at bounding box center [97, 212] width 41 height 7
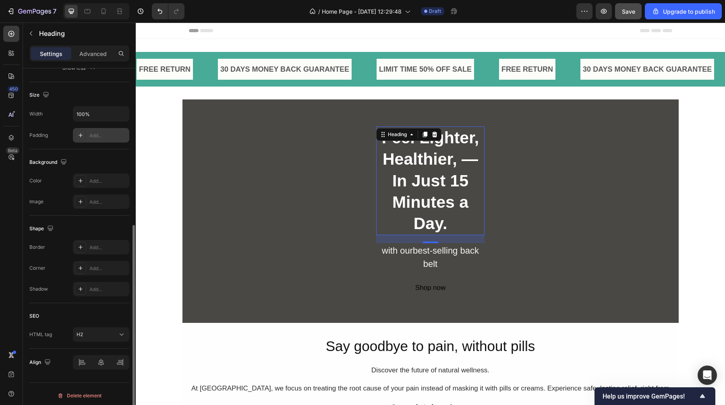
scroll to position [270, 0]
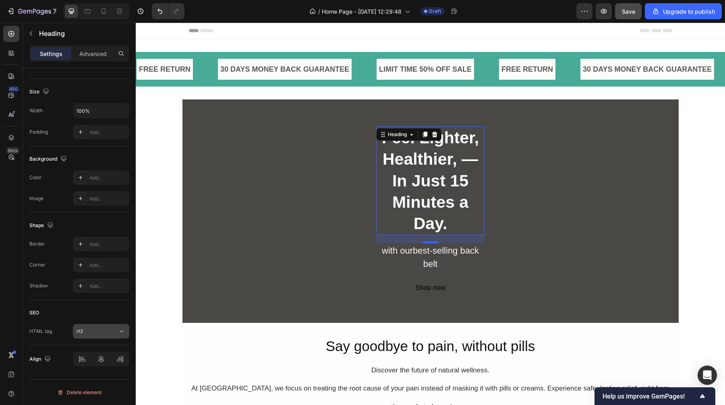
click at [107, 331] on div "H2" at bounding box center [97, 331] width 41 height 7
click at [288, 209] on div "Feel Lighter, Healthier, — In Just 15 Minutes a Day. Heading 20 with ourbest-se…" at bounding box center [430, 211] width 483 height 170
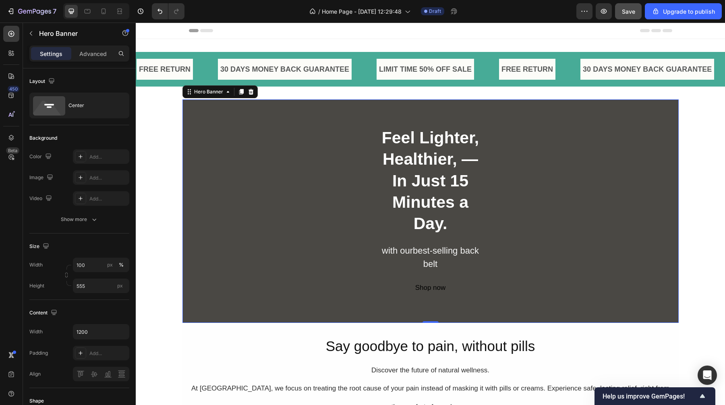
click at [222, 182] on div "Feel Lighter, Healthier, — In Just 15 Minutes a Day. Heading with ourbest-selli…" at bounding box center [430, 211] width 483 height 170
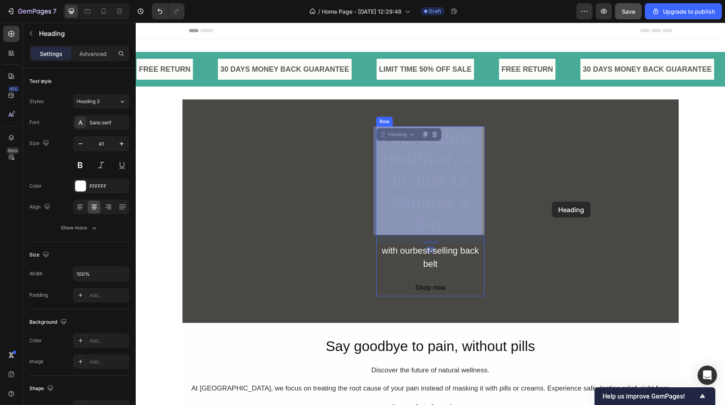
drag, startPoint x: 421, startPoint y: 194, endPoint x: 552, endPoint y: 202, distance: 131.6
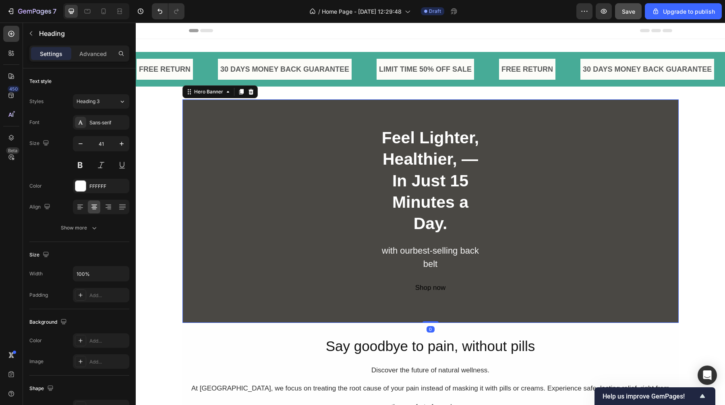
click at [570, 212] on div "⁠⁠⁠⁠⁠⁠⁠ Feel Lighter, Healthier, — In Just 15 Minutes a Day. Heading with ourbe…" at bounding box center [430, 211] width 483 height 170
click at [444, 188] on strong "Feel Lighter, Healthier, — In Just 15 Minutes a Day." at bounding box center [430, 181] width 97 height 104
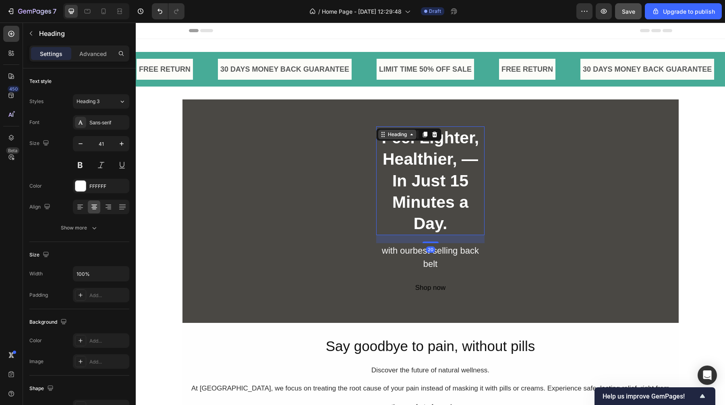
click at [413, 136] on div "Heading" at bounding box center [397, 135] width 38 height 10
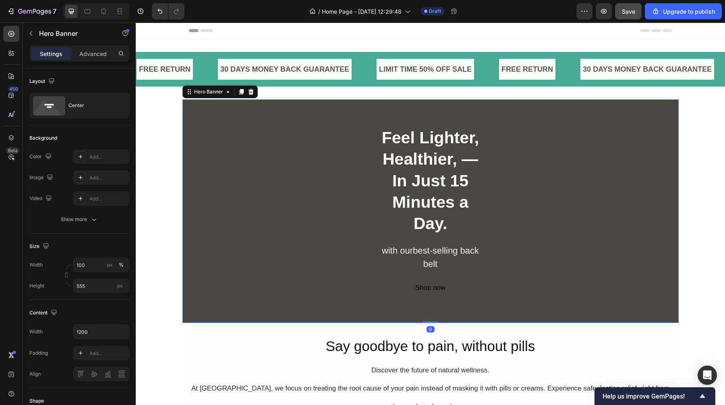
click at [268, 140] on div "⁠⁠⁠⁠⁠⁠⁠ Feel Lighter, Healthier, — In Just 15 Minutes a Day. Heading with ourbe…" at bounding box center [430, 211] width 483 height 170
click at [435, 179] on strong "Feel Lighter, Healthier, — In Just 15 Minutes a Day." at bounding box center [430, 181] width 97 height 104
click at [549, 180] on div "⁠⁠⁠⁠⁠⁠⁠ Feel Lighter, Healthier, — In Just 15 Minutes a Day. Heading with ourbe…" at bounding box center [430, 211] width 483 height 170
click at [601, 219] on div "⁠⁠⁠⁠⁠⁠⁠ Feel Lighter, Healthier, — In Just 15 Minutes a Day. Heading with ourbe…" at bounding box center [430, 211] width 483 height 170
click at [601, 142] on div "Feel Lighter, Healthier, — In Just 15 Minutes a Day. Heading with ourbest-selli…" at bounding box center [430, 211] width 483 height 170
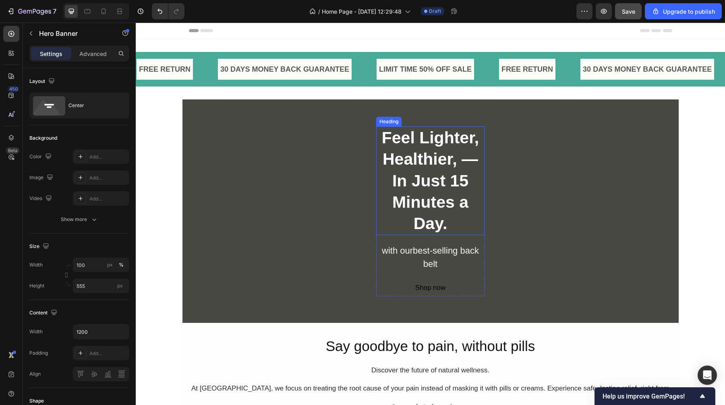
click at [512, 179] on div "Feel Lighter, Healthier, — In Just 15 Minutes a Day. Heading with ourbest-selli…" at bounding box center [430, 211] width 483 height 170
click at [272, 179] on div "Feel Lighter, Healthier, — In Just 15 Minutes a Day. Heading with ourbest-selli…" at bounding box center [430, 211] width 483 height 170
click at [233, 183] on div "Feel Lighter, Healthier, — In Just 15 Minutes a Day. Heading with ourbest-selli…" at bounding box center [430, 211] width 483 height 170
click at [89, 179] on div "Add..." at bounding box center [101, 177] width 56 height 15
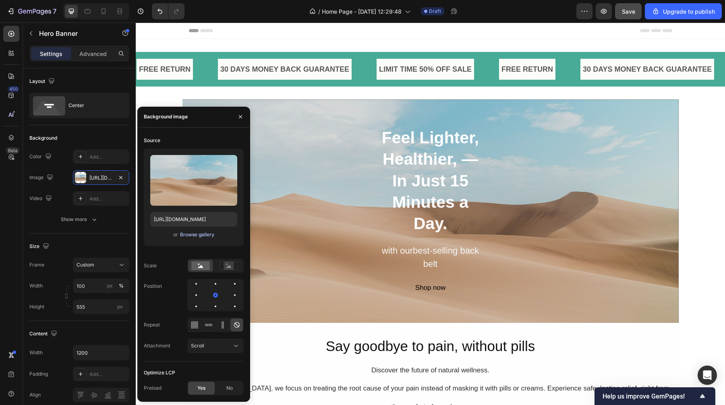
click at [185, 235] on div "Browse gallery" at bounding box center [197, 234] width 34 height 7
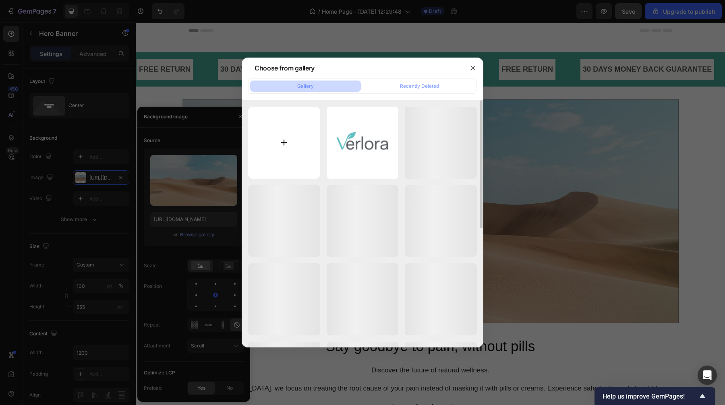
click at [277, 151] on input "file" at bounding box center [284, 143] width 72 height 72
type input "C:\fakepath\ChatGPT Image Sep 27, 2025, 01_28_36 PM.png"
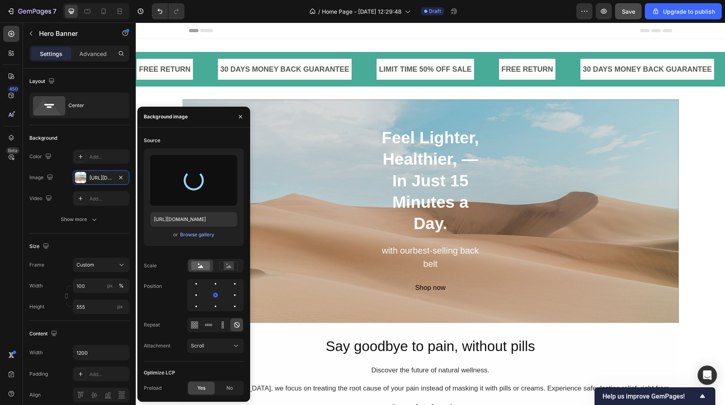
type input "https://cdn.shopify.com/s/files/1/0663/4828/6035/files/gempages_585559274323706…"
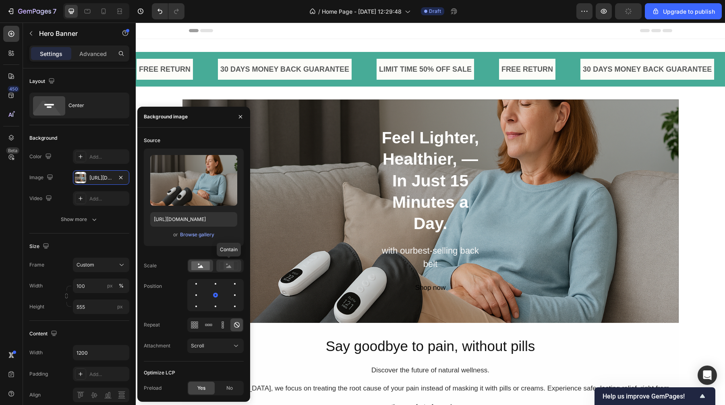
click at [231, 268] on rect at bounding box center [229, 266] width 10 height 8
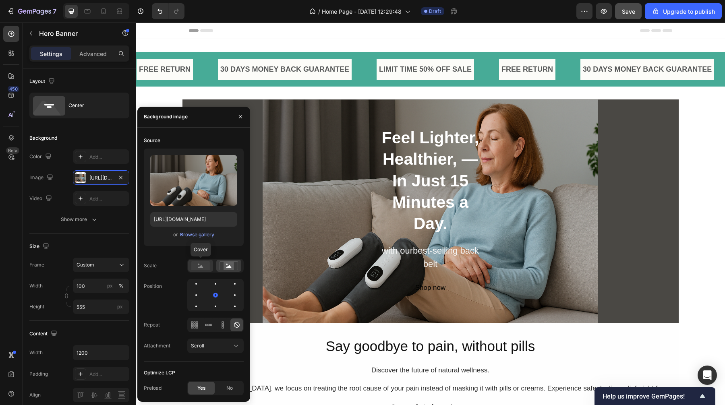
click at [206, 269] on rect at bounding box center [200, 265] width 19 height 9
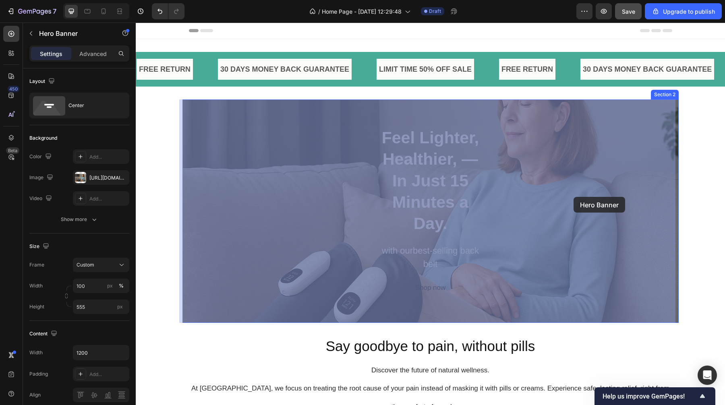
drag, startPoint x: 574, startPoint y: 215, endPoint x: 575, endPoint y: 184, distance: 31.4
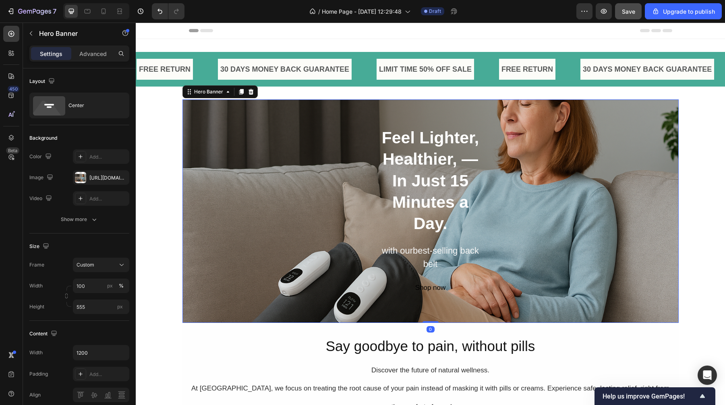
click at [592, 226] on div "Feel Lighter, Healthier, — In Just 15 Minutes a Day. Heading with ourbest-selli…" at bounding box center [430, 211] width 483 height 170
click at [95, 180] on div "https://cdn.shopify.com/s/files/1/0663/4828/6035/files/gempages_585559274323706…" at bounding box center [100, 177] width 23 height 7
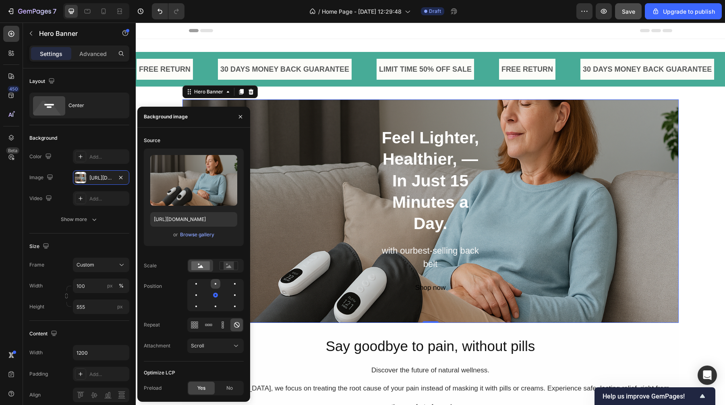
click at [217, 285] on div at bounding box center [216, 284] width 10 height 10
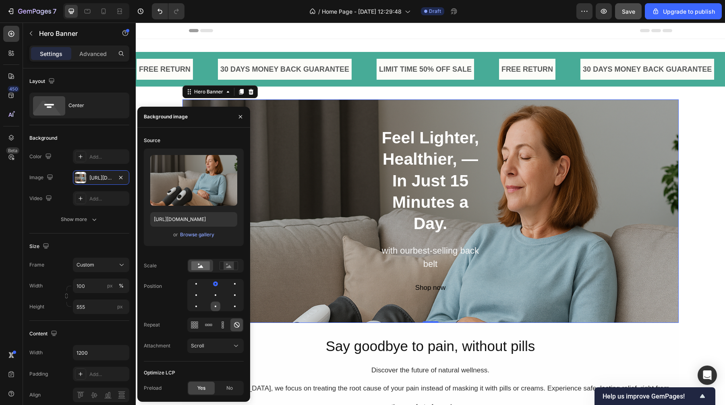
click at [218, 305] on div at bounding box center [216, 307] width 10 height 10
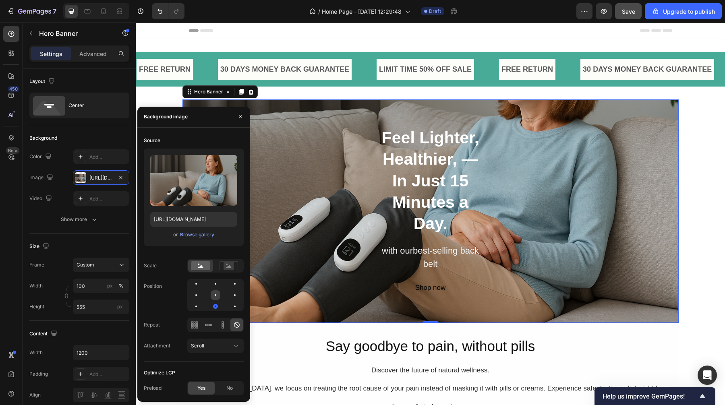
click at [217, 296] on div at bounding box center [216, 295] width 10 height 10
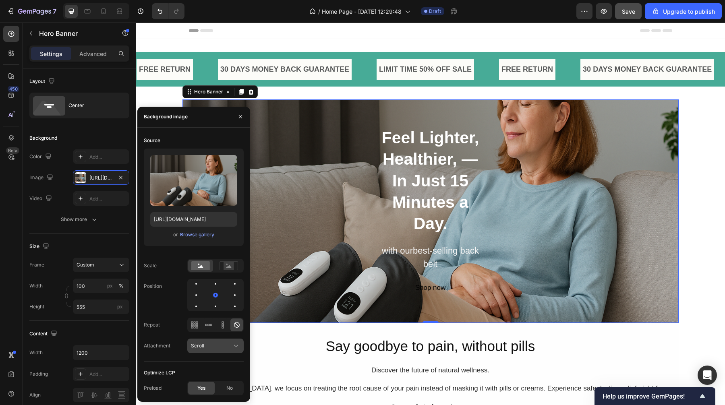
click at [231, 332] on button "Scroll" at bounding box center [215, 346] width 56 height 15
click at [208, 314] on p "Fixed" at bounding box center [214, 310] width 46 height 7
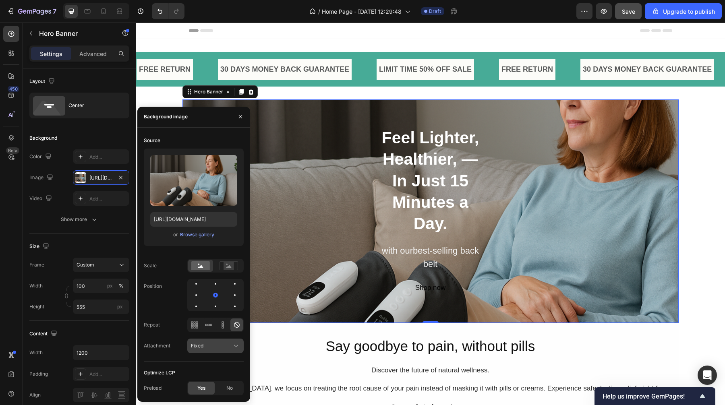
click at [239, 332] on icon at bounding box center [236, 346] width 8 height 8
click at [222, 323] on p "Local" at bounding box center [214, 326] width 46 height 7
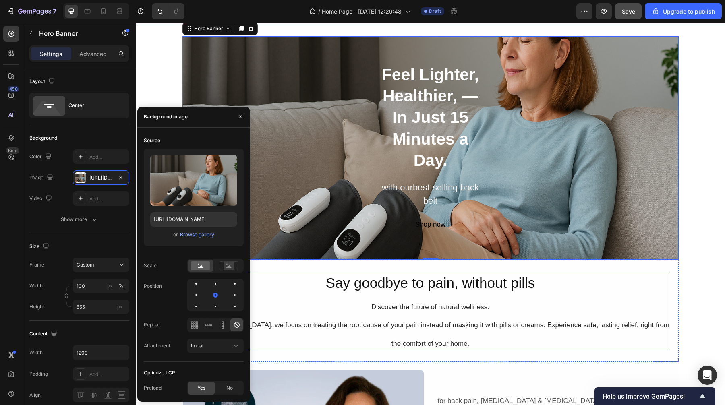
scroll to position [50, 0]
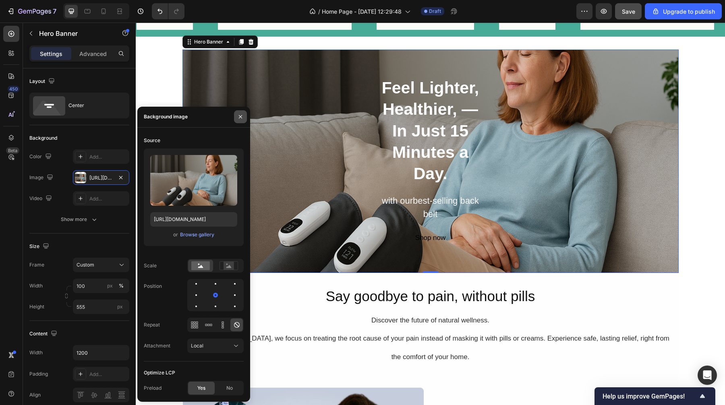
click at [238, 119] on icon "button" at bounding box center [240, 117] width 6 height 6
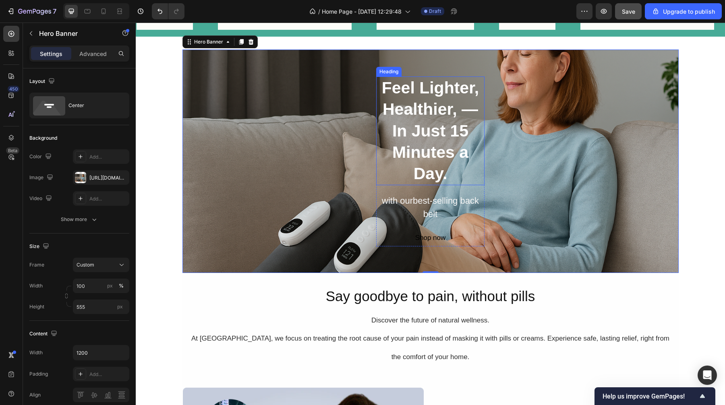
click at [400, 122] on strong "Feel Lighter, Healthier, — In Just 15 Minutes a Day." at bounding box center [430, 131] width 97 height 104
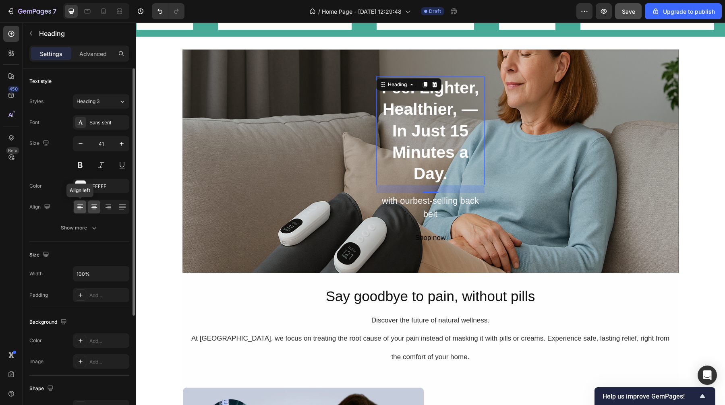
click at [83, 210] on icon at bounding box center [80, 207] width 8 height 8
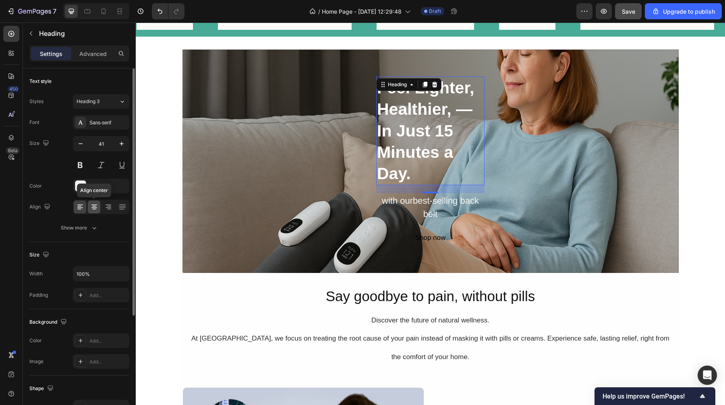
click at [91, 207] on icon at bounding box center [94, 207] width 8 height 8
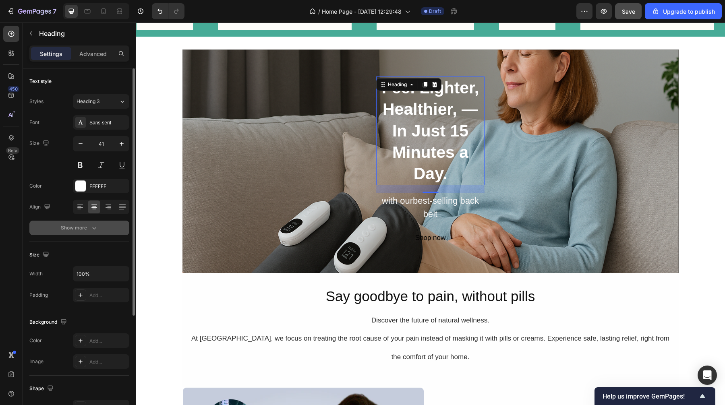
click at [95, 224] on icon "button" at bounding box center [94, 228] width 8 height 8
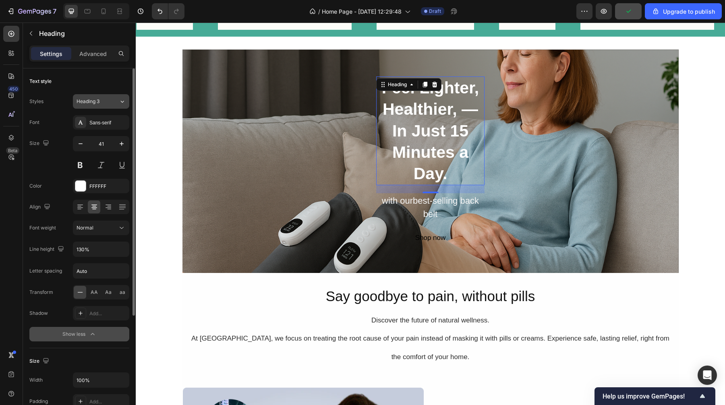
click at [93, 100] on span "Heading 3" at bounding box center [88, 101] width 23 height 7
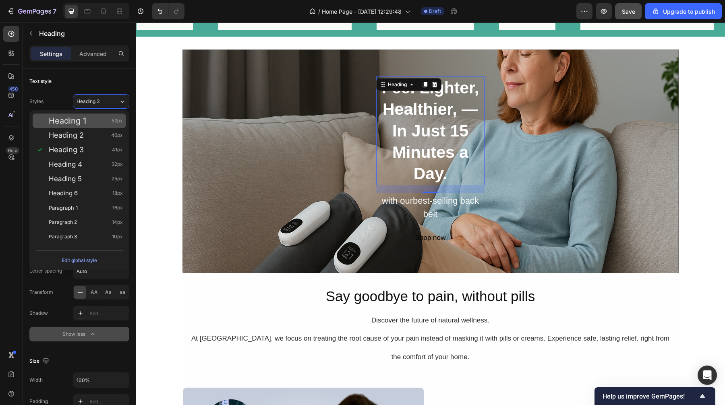
click at [91, 122] on div "Heading 1 52px" at bounding box center [86, 121] width 74 height 8
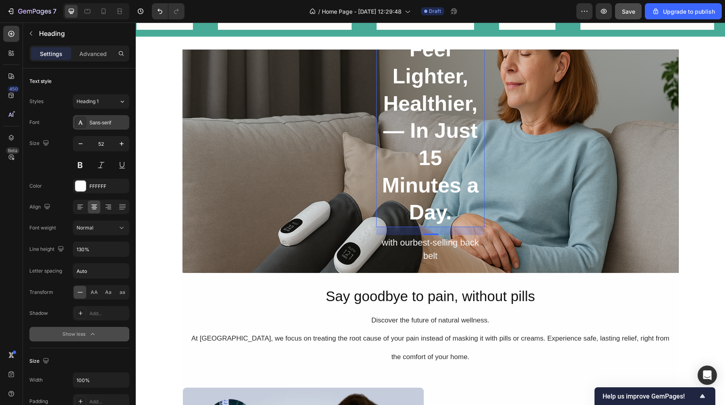
click at [94, 119] on div "Sans-serif" at bounding box center [108, 122] width 38 height 7
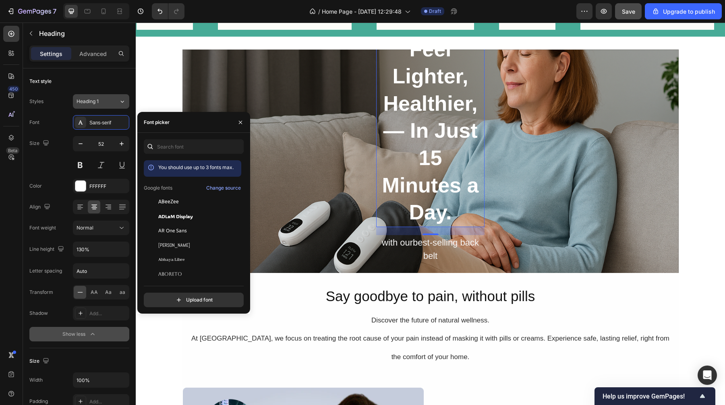
click at [108, 102] on div "Heading 1" at bounding box center [93, 101] width 33 height 7
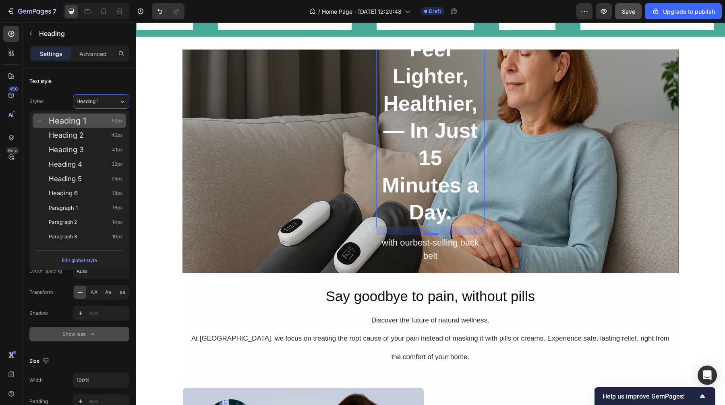
click at [97, 127] on div "Heading 1 52px" at bounding box center [79, 121] width 93 height 15
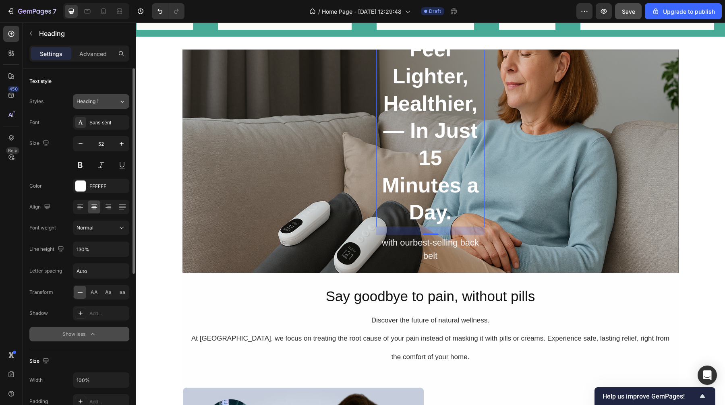
click at [105, 105] on div "Heading 1" at bounding box center [93, 101] width 33 height 7
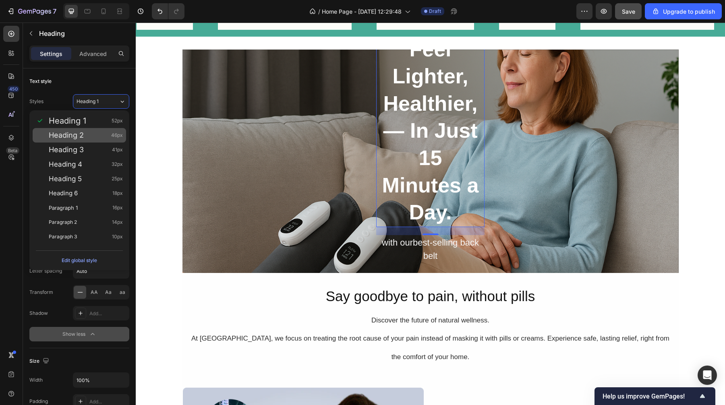
click at [103, 136] on div "Heading 2 46px" at bounding box center [86, 135] width 74 height 8
type input "46"
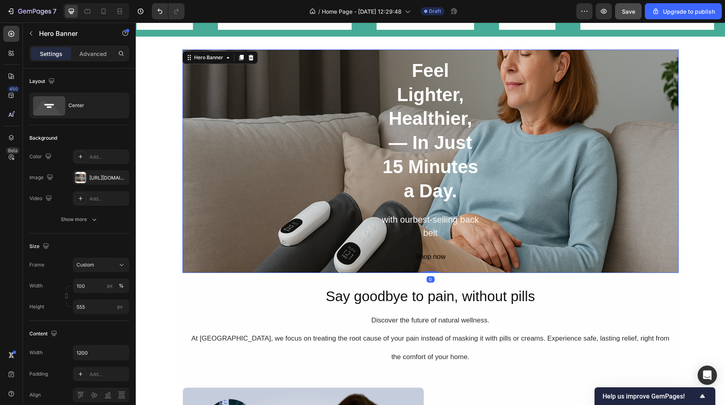
click at [573, 134] on div "Feel Lighter, Healthier, — In Just 15 Minutes a Day. Heading with ourbest-selli…" at bounding box center [430, 161] width 483 height 207
click at [105, 185] on div "https://cdn.shopify.com/s/files/1/0663/4828/6035/files/gempages_585559274323706…" at bounding box center [101, 177] width 56 height 15
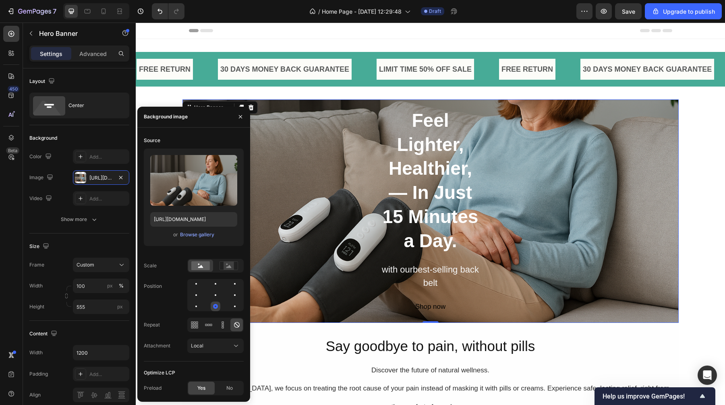
scroll to position [50, 0]
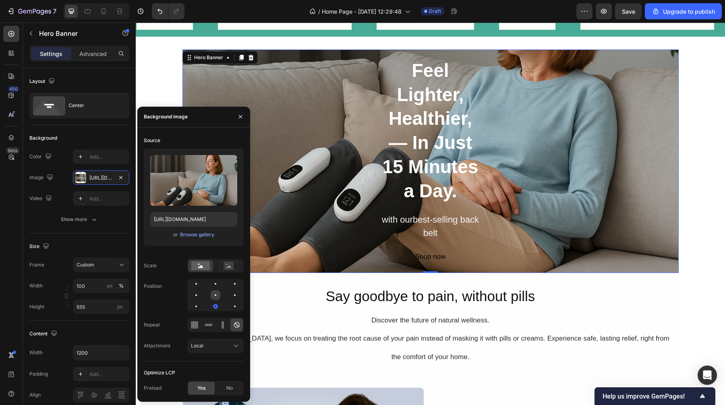
click at [216, 297] on div at bounding box center [216, 295] width 10 height 10
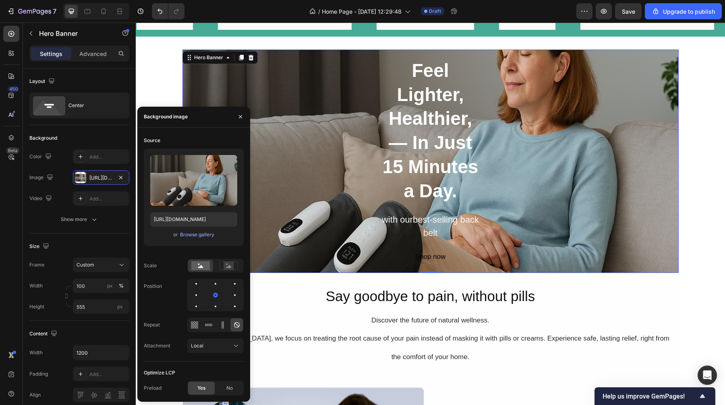
click at [244, 299] on div "Source Upload Image https://cdn.shopify.com/s/files/1/0663/4828/6035/files/gemp…" at bounding box center [193, 264] width 113 height 261
click at [237, 299] on div at bounding box center [235, 295] width 10 height 10
click at [236, 297] on div at bounding box center [235, 295] width 10 height 10
click at [219, 296] on div at bounding box center [216, 295] width 10 height 10
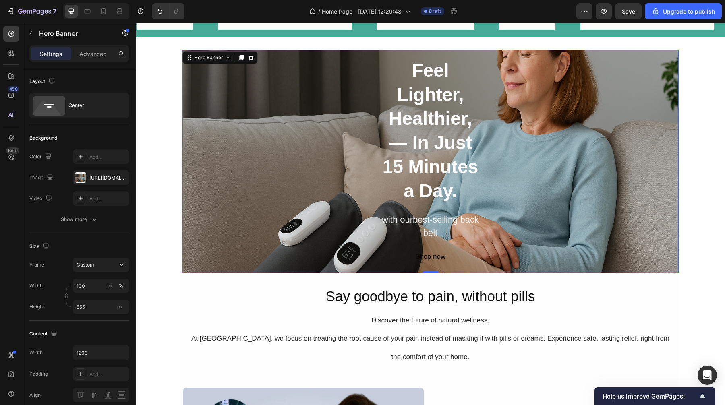
click at [340, 108] on div "Feel Lighter, Healthier, — In Just 15 Minutes a Day. Heading with ourbest-selli…" at bounding box center [430, 161] width 483 height 207
click at [421, 116] on strong "Feel Lighter, Healthier, — In Just 15 Minutes a Day." at bounding box center [431, 130] width 96 height 141
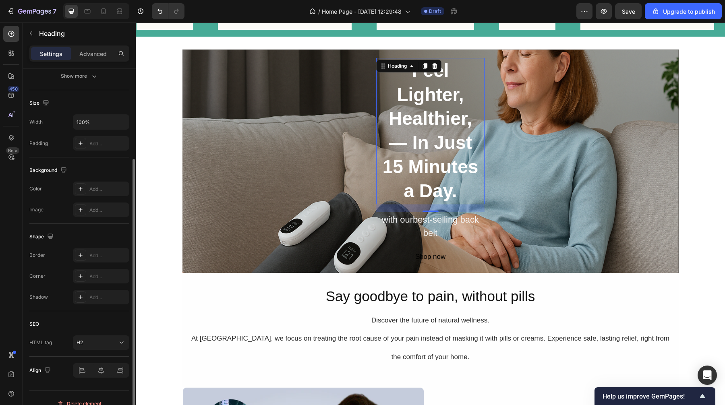
scroll to position [163, 0]
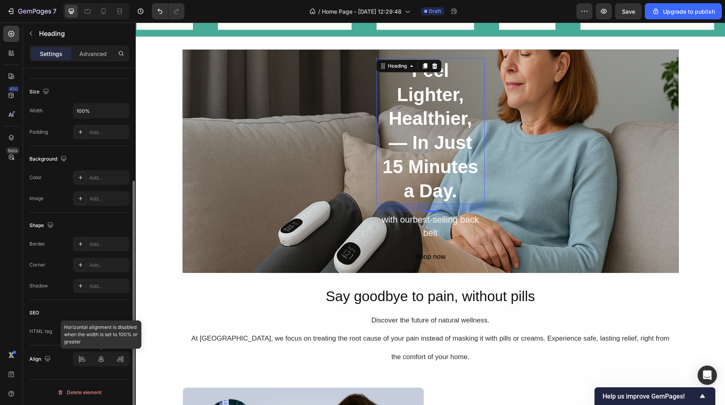
click at [79, 364] on div at bounding box center [101, 359] width 56 height 15
click at [81, 361] on div at bounding box center [101, 359] width 56 height 15
click at [96, 55] on p "Advanced" at bounding box center [92, 54] width 27 height 8
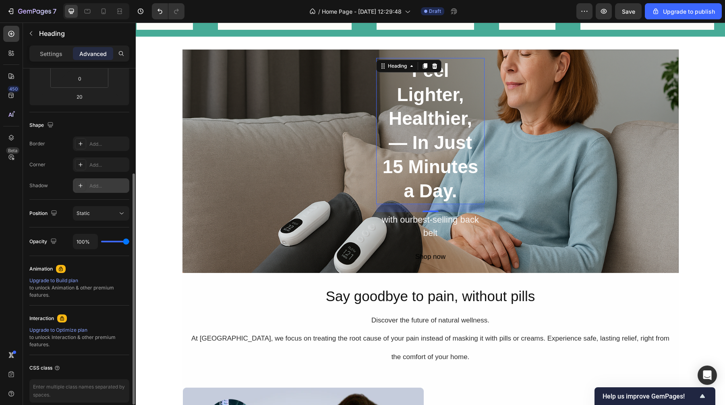
scroll to position [33, 0]
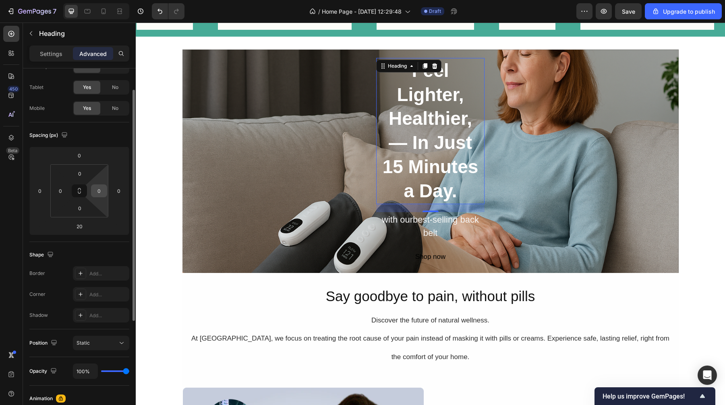
click at [101, 192] on input "0" at bounding box center [99, 191] width 12 height 12
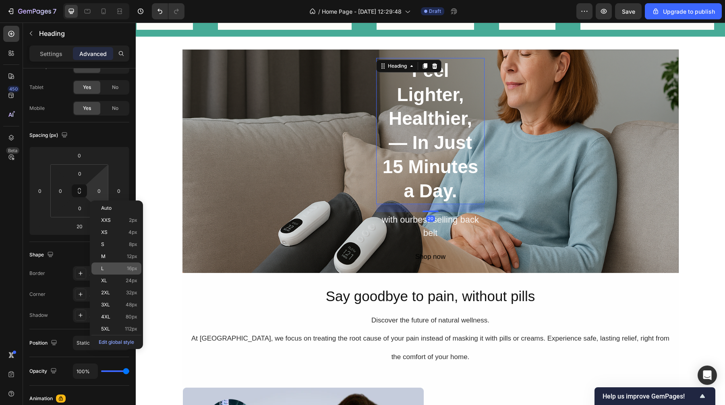
click at [112, 266] on p "L 16px" at bounding box center [119, 269] width 36 height 6
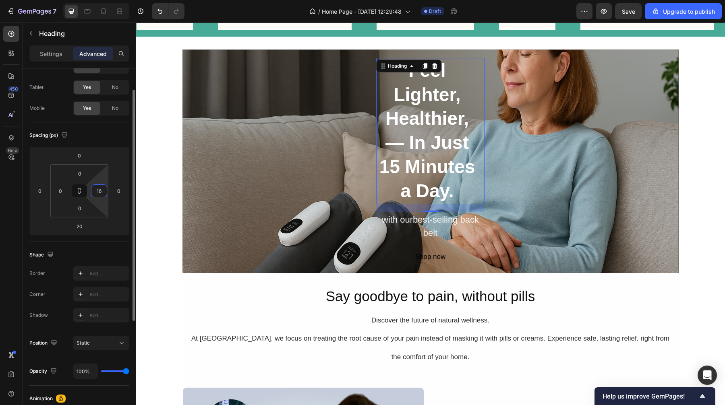
click at [102, 192] on input "16" at bounding box center [99, 191] width 12 height 12
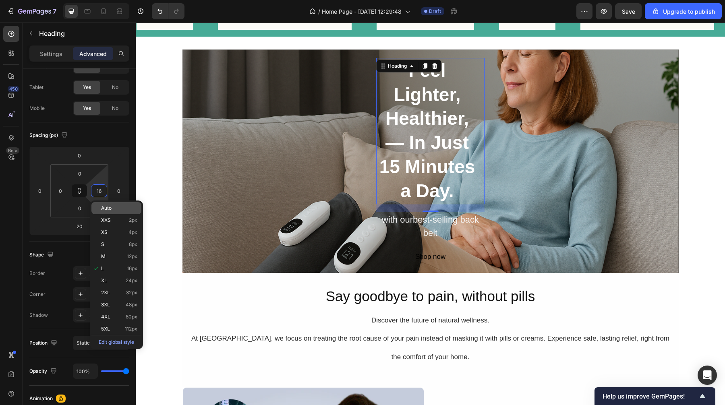
click at [120, 207] on p "Auto" at bounding box center [119, 208] width 36 height 6
type input "Auto"
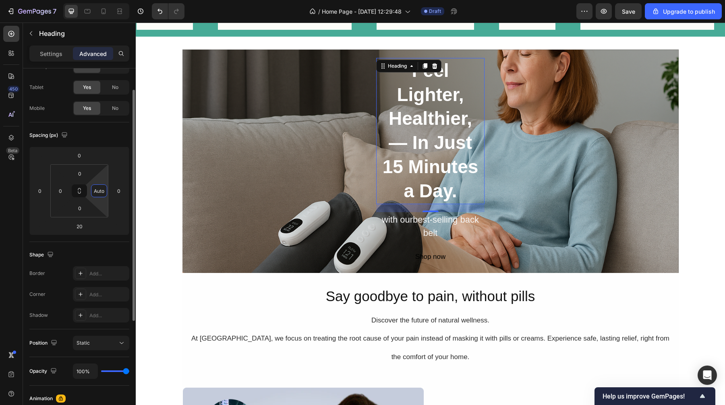
click at [96, 191] on input "Auto" at bounding box center [99, 191] width 12 height 12
click at [104, 191] on input "Auto" at bounding box center [99, 191] width 12 height 12
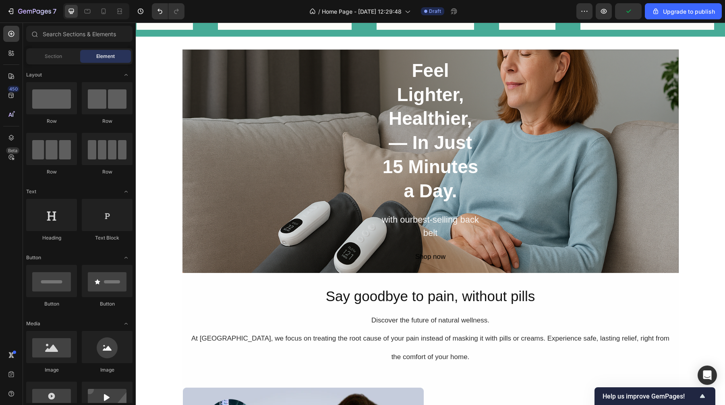
click at [387, 148] on strong "Feel Lighter, Healthier, — In Just 15 Minutes a Day." at bounding box center [431, 130] width 96 height 141
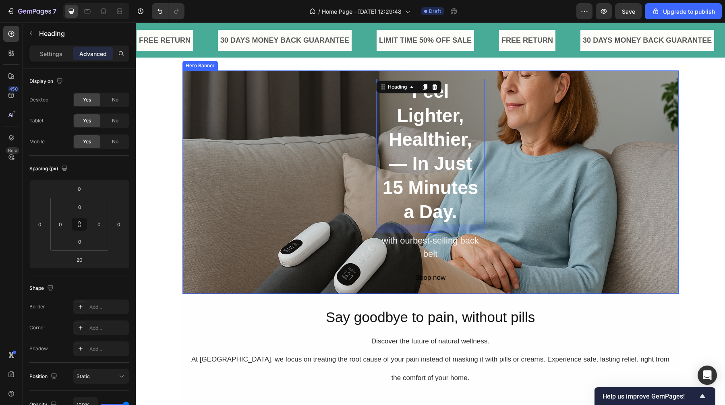
scroll to position [0, 0]
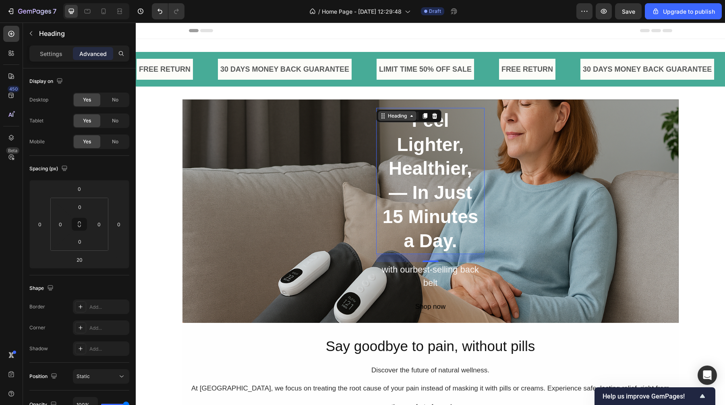
click at [399, 116] on div "Heading" at bounding box center [397, 115] width 22 height 7
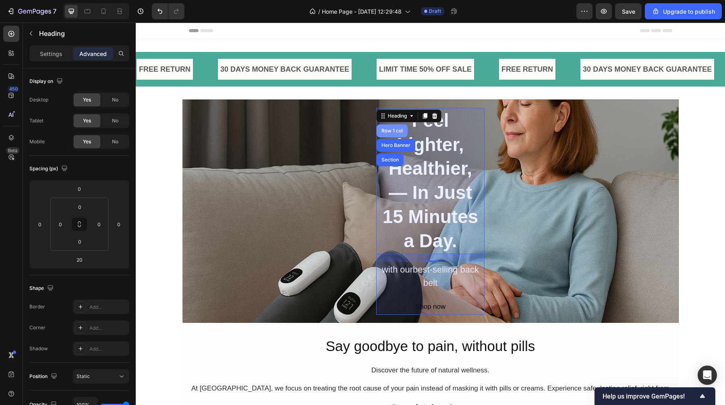
click at [394, 130] on div "Row 1 col" at bounding box center [392, 131] width 25 height 5
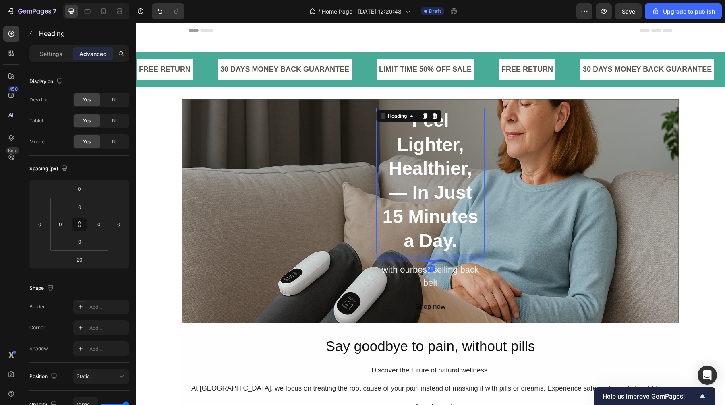
click at [421, 178] on strong "Feel Lighter, Healthier, — In Just 15 Minutes a Day." at bounding box center [431, 180] width 96 height 141
click at [365, 179] on div "Feel Lighter, Healthier, — In Just 15 Minutes a Day. Heading 20 with ourbest-se…" at bounding box center [430, 211] width 483 height 207
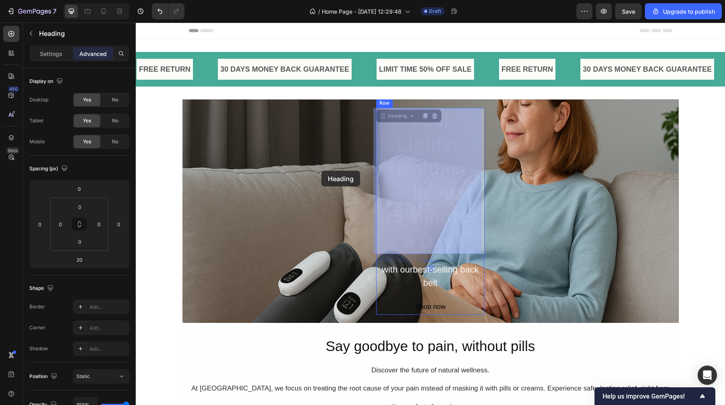
drag, startPoint x: 383, startPoint y: 177, endPoint x: 321, endPoint y: 171, distance: 62.8
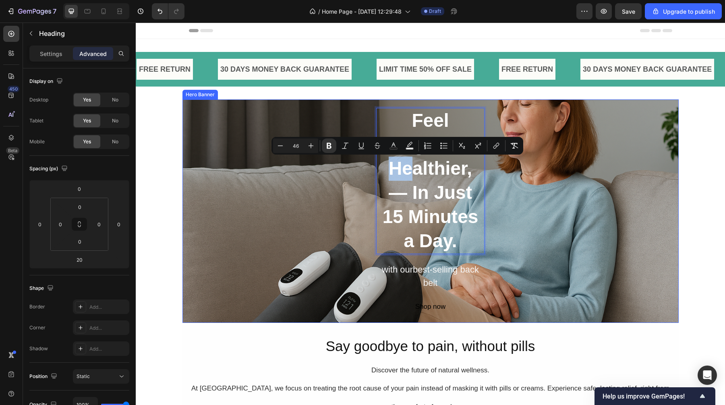
drag, startPoint x: 412, startPoint y: 175, endPoint x: 230, endPoint y: 180, distance: 181.4
click at [294, 186] on div "Feel Lighter, Healthier, — In Just 15 Minutes a Day. Heading 20 with ourbest-se…" at bounding box center [430, 211] width 483 height 207
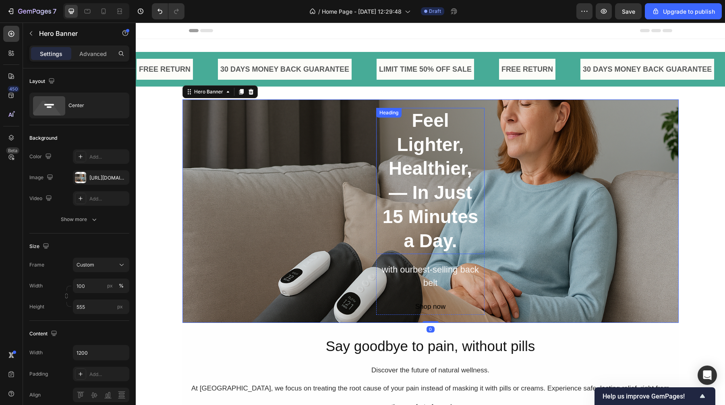
click at [419, 200] on strong "Feel Lighter, Healthier, — In Just 15 Minutes a Day." at bounding box center [431, 180] width 96 height 141
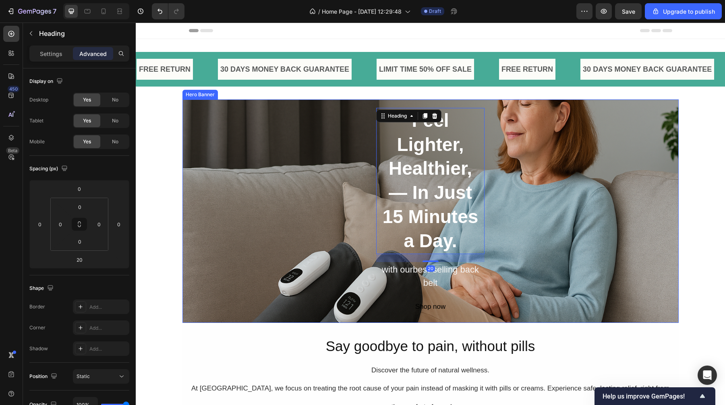
click at [550, 176] on div "⁠⁠⁠⁠⁠⁠⁠ Feel Lighter, Healthier, — In Just 15 Minutes a Day. Heading 20 with ou…" at bounding box center [430, 211] width 483 height 207
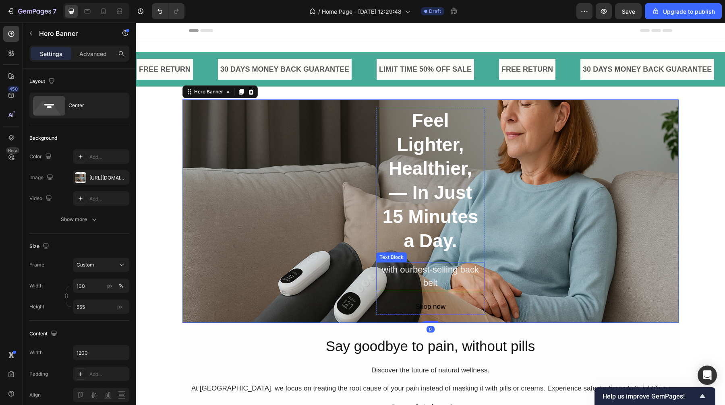
click at [442, 280] on div "with ourbest-selling back belt" at bounding box center [430, 276] width 108 height 28
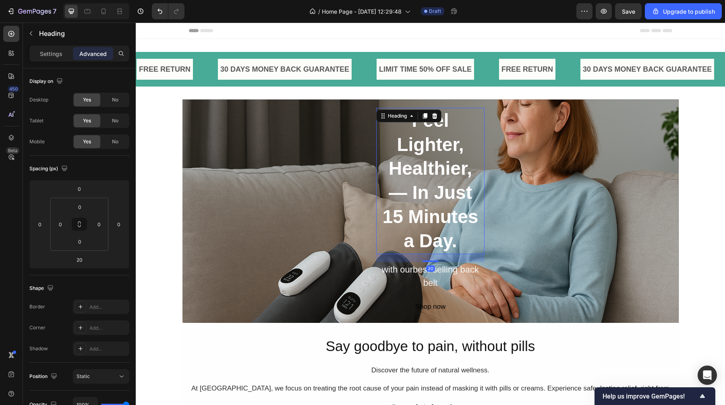
click at [457, 197] on strong "Feel Lighter, Healthier, — In Just 15 Minutes a Day." at bounding box center [431, 180] width 96 height 141
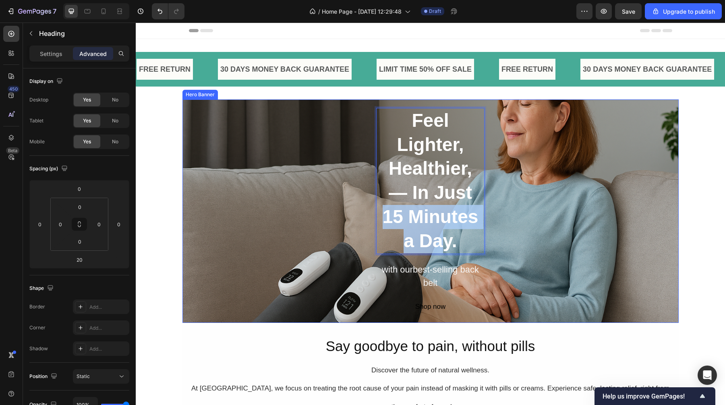
drag, startPoint x: 441, startPoint y: 237, endPoint x: 308, endPoint y: 222, distance: 133.5
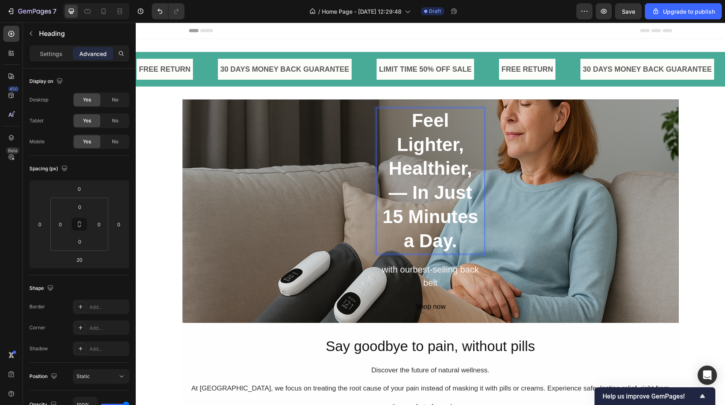
click at [441, 147] on strong "Feel Lighter, Healthier, — In Just 15 Minutes a Day." at bounding box center [431, 180] width 96 height 141
click at [449, 157] on p "Feel Lighter, Healthier, — In Just 15 Minutes a Day." at bounding box center [430, 181] width 107 height 145
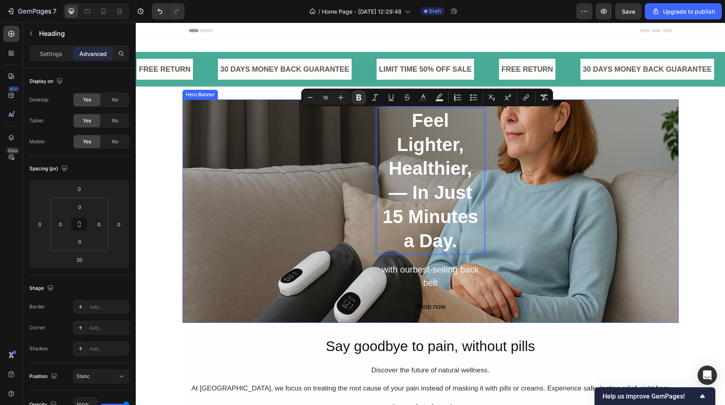
click at [490, 188] on div "Feel Lighter, Healthier, — In Just 15 Minutes a Day. Heading 20 with ourbest-se…" at bounding box center [430, 211] width 483 height 207
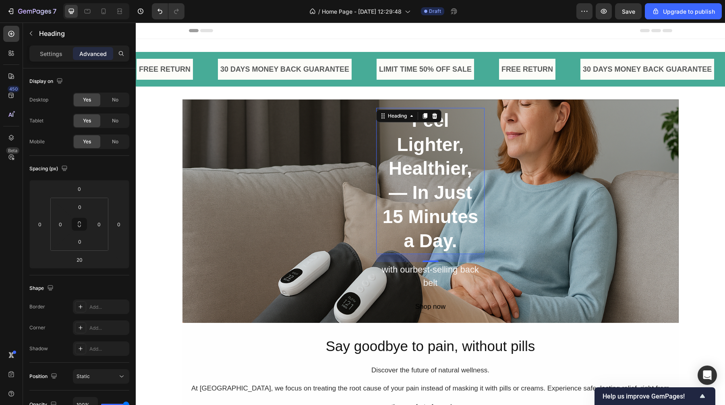
click at [434, 229] on p "⁠⁠⁠⁠⁠⁠⁠ Feel Lighter, Healthier, — In Just 15 Minutes a Day." at bounding box center [430, 181] width 107 height 145
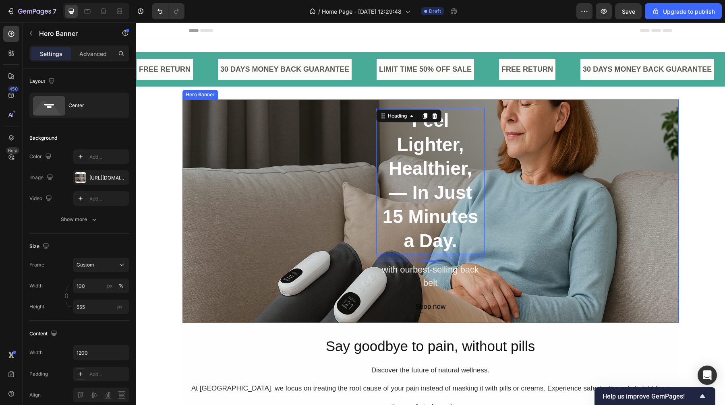
click at [510, 219] on div "⁠⁠⁠⁠⁠⁠⁠ Feel Lighter, Healthier, — In Just 15 Minutes a Day. Heading 20 with ou…" at bounding box center [430, 211] width 483 height 207
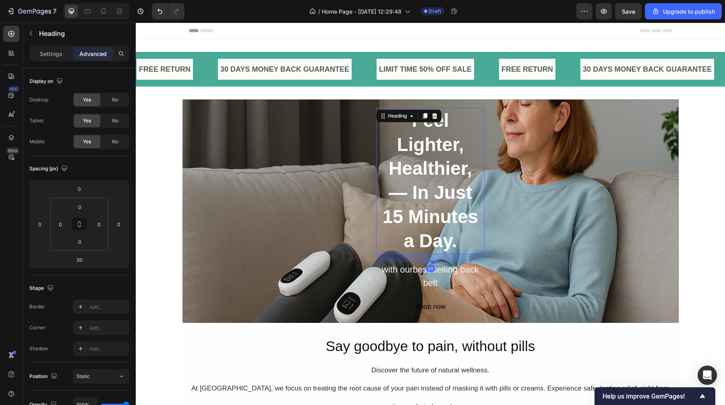
click at [452, 236] on strong "Feel Lighter, Healthier, — In Just 15 Minutes a Day." at bounding box center [431, 180] width 96 height 141
click at [33, 33] on icon "button" at bounding box center [31, 33] width 6 height 6
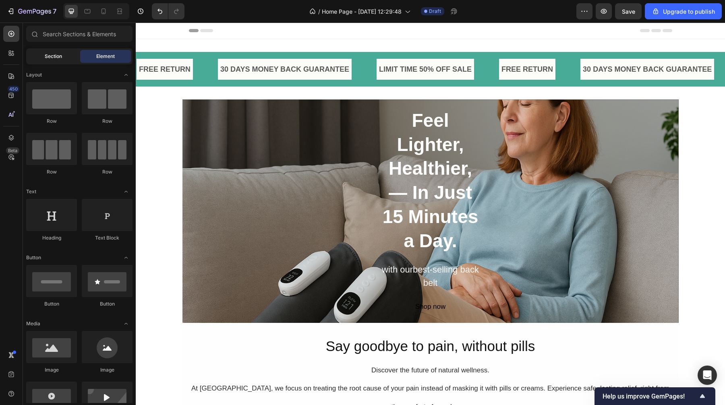
click at [60, 58] on span "Section" at bounding box center [53, 56] width 17 height 7
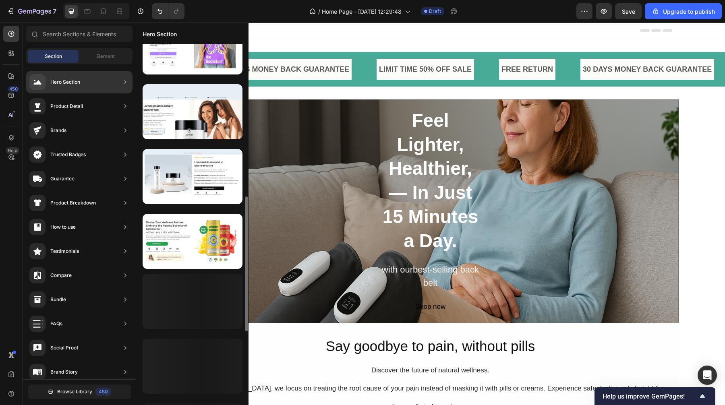
scroll to position [425, 0]
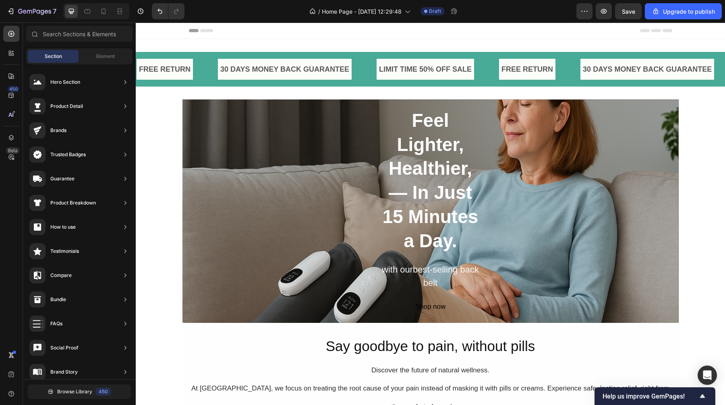
click at [456, 216] on strong "Feel Lighter, Healthier, — In Just 15 Minutes a Day." at bounding box center [431, 180] width 96 height 141
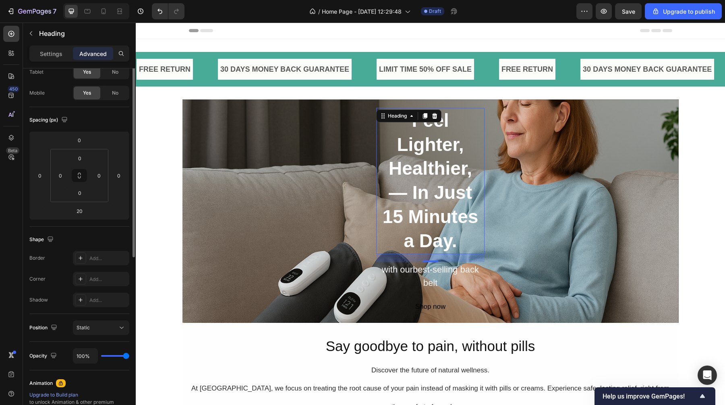
scroll to position [56, 0]
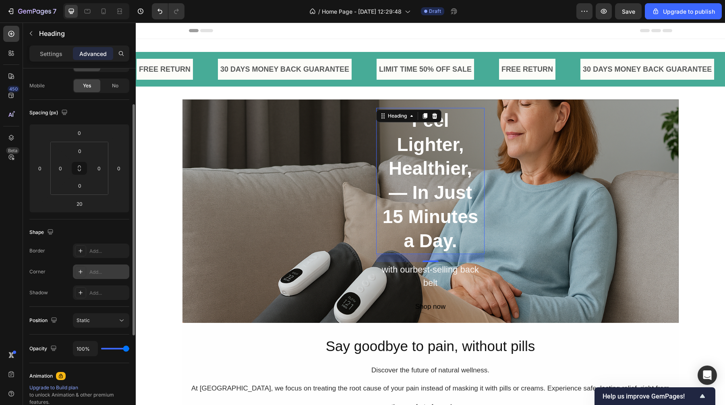
click at [77, 271] on icon at bounding box center [80, 272] width 6 height 6
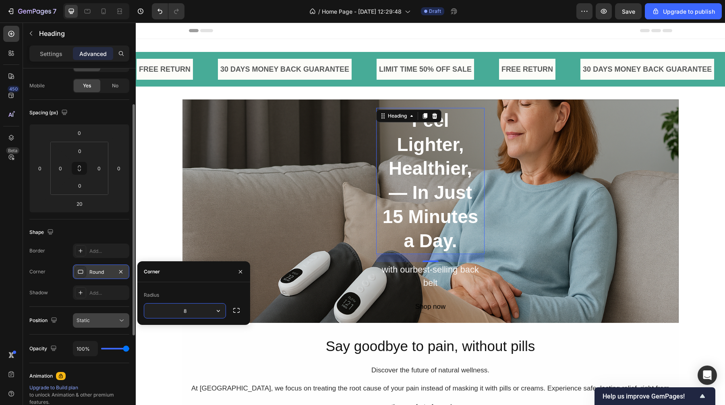
click at [114, 319] on div "Static" at bounding box center [97, 320] width 41 height 7
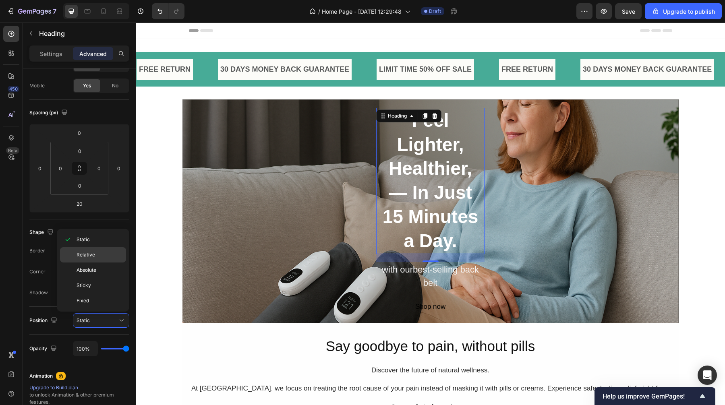
click at [111, 255] on p "Relative" at bounding box center [100, 254] width 46 height 7
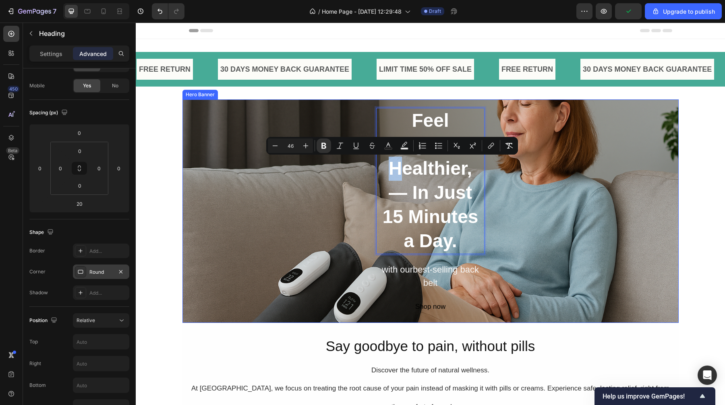
drag, startPoint x: 401, startPoint y: 170, endPoint x: 315, endPoint y: 164, distance: 86.5
click at [341, 216] on div "Feel Lighter, Healthier, — In Just 15 Minutes a Day. Heading 20 with ourbest-se…" at bounding box center [430, 211] width 483 height 207
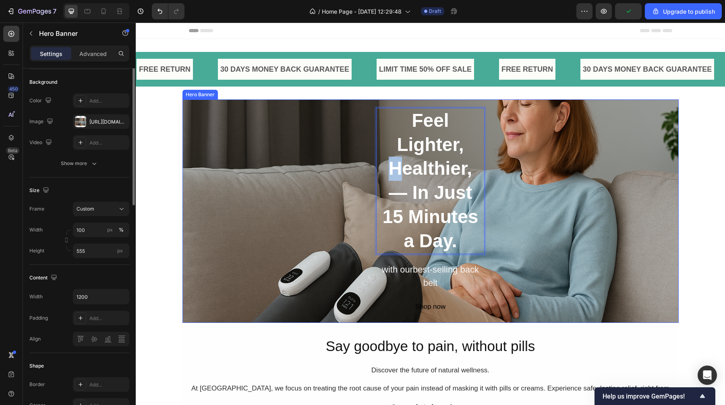
scroll to position [0, 0]
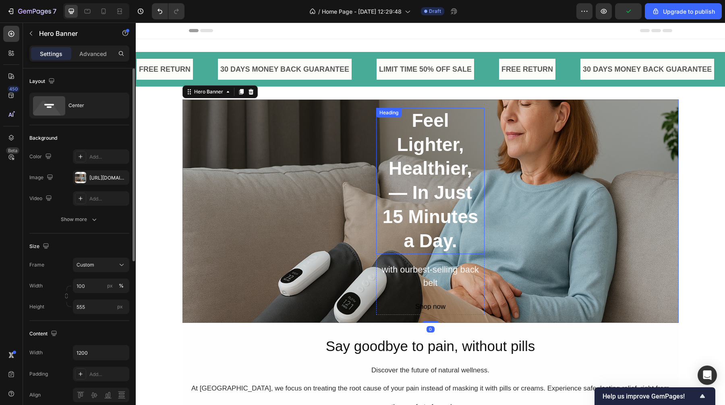
click at [405, 151] on strong "Feel Lighter, Healthier, — In Just 15 Minutes a Day." at bounding box center [431, 180] width 96 height 141
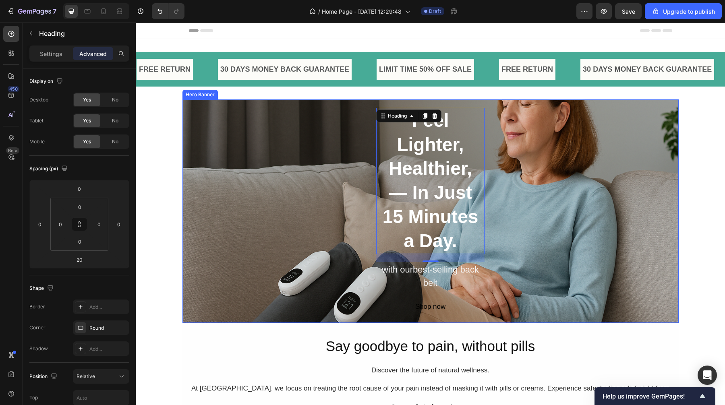
click at [315, 221] on div "⁠⁠⁠⁠⁠⁠⁠ Feel Lighter, Healthier, — In Just 15 Minutes a Day. Heading 20 with ou…" at bounding box center [430, 211] width 483 height 207
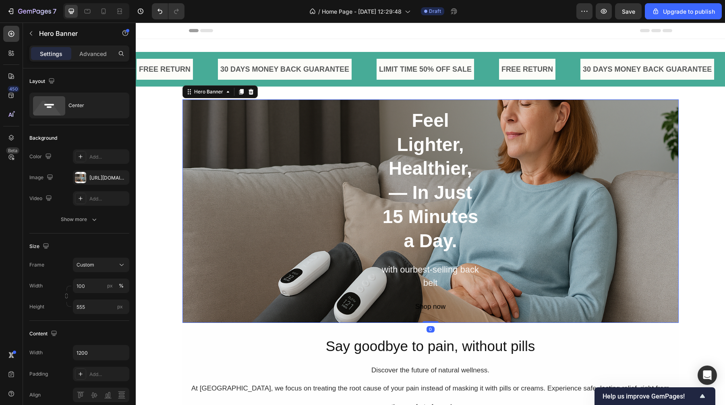
click at [570, 181] on div "⁠⁠⁠⁠⁠⁠⁠ Feel Lighter, Healthier, — In Just 15 Minutes a Day. Heading with ourbe…" at bounding box center [430, 211] width 483 height 207
click at [440, 186] on strong "Feel Lighter, Healthier, — In Just 15 Minutes a Day." at bounding box center [431, 180] width 96 height 141
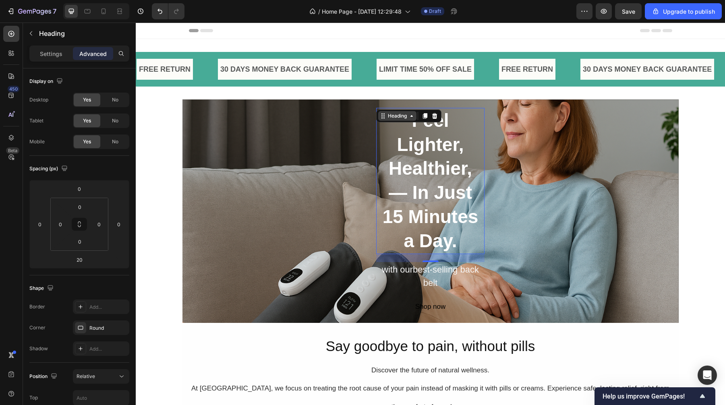
click at [411, 117] on icon at bounding box center [411, 116] width 6 height 6
click at [408, 116] on icon at bounding box center [411, 116] width 6 height 6
click at [408, 118] on icon at bounding box center [411, 116] width 6 height 6
click at [381, 118] on icon at bounding box center [383, 116] width 6 height 6
click at [423, 118] on icon at bounding box center [425, 116] width 6 height 6
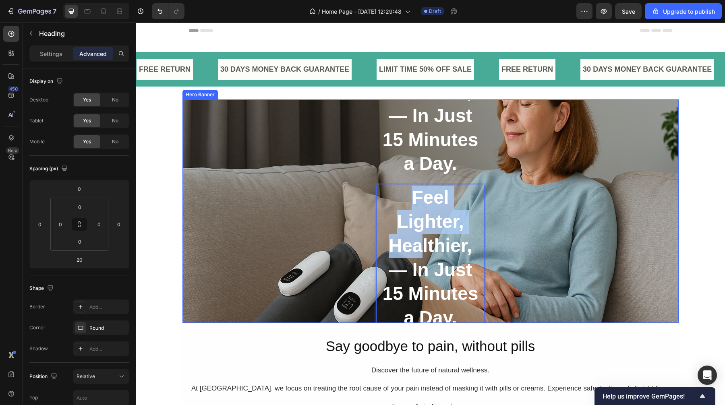
drag, startPoint x: 415, startPoint y: 245, endPoint x: 270, endPoint y: 191, distance: 155.0
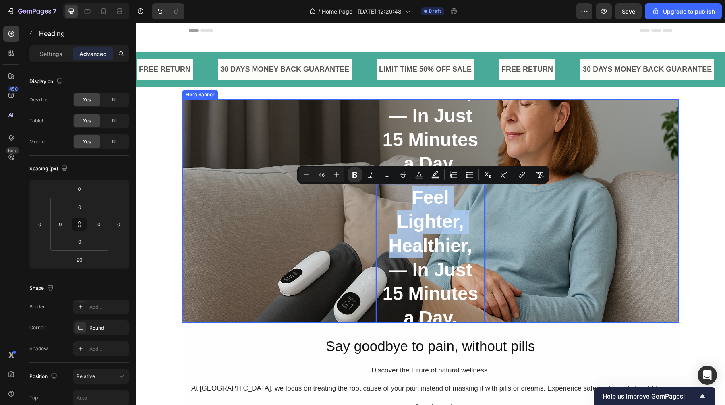
click at [270, 191] on div "⁠⁠⁠⁠⁠⁠⁠ Feel Lighter, Healthier, — In Just 15 Minutes a Day. Heading Feel Light…" at bounding box center [430, 211] width 483 height 361
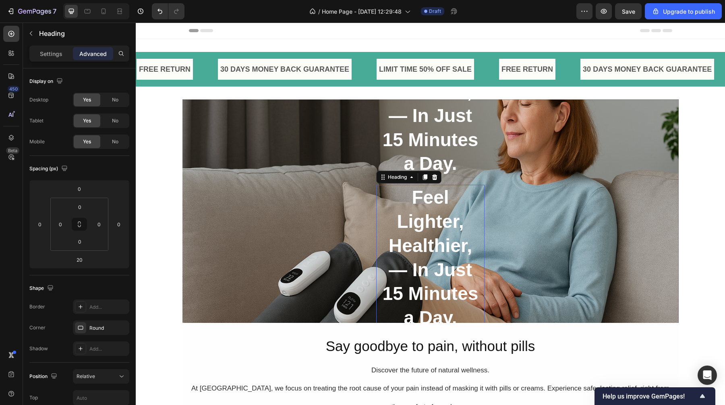
click at [390, 231] on p "⁠⁠⁠⁠⁠⁠⁠ Feel Lighter, Healthier, — In Just 15 Minutes a Day." at bounding box center [430, 258] width 107 height 145
click at [437, 174] on div "Heading" at bounding box center [408, 177] width 65 height 13
click at [434, 177] on icon at bounding box center [434, 177] width 6 height 6
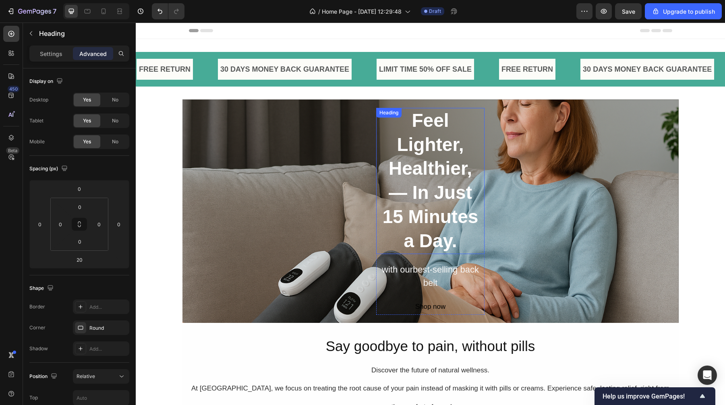
click at [450, 125] on p "⁠⁠⁠⁠⁠⁠⁠ Feel Lighter, Healthier, — In Just 15 Minutes a Day." at bounding box center [430, 181] width 107 height 145
click at [435, 117] on icon at bounding box center [434, 116] width 6 height 6
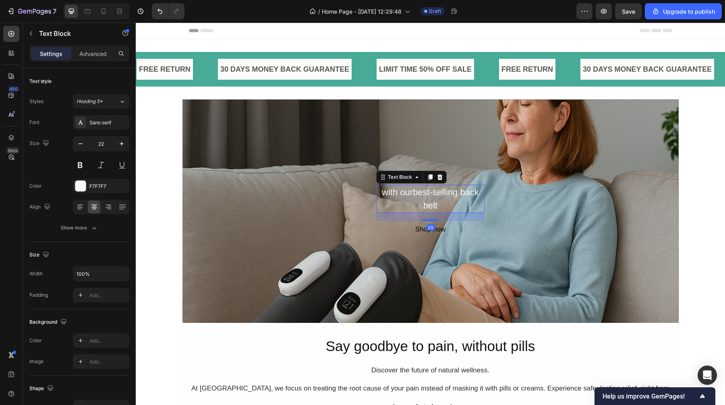
click at [416, 199] on div "with ourbest-selling back belt" at bounding box center [430, 199] width 108 height 28
click at [439, 174] on icon at bounding box center [440, 177] width 6 height 6
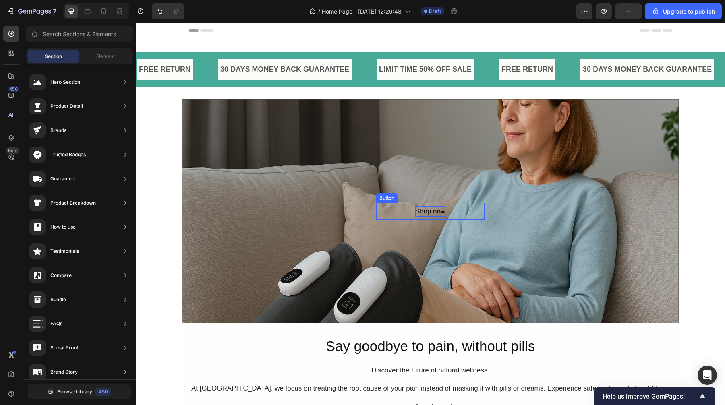
click at [428, 213] on div "Shop now" at bounding box center [430, 211] width 31 height 10
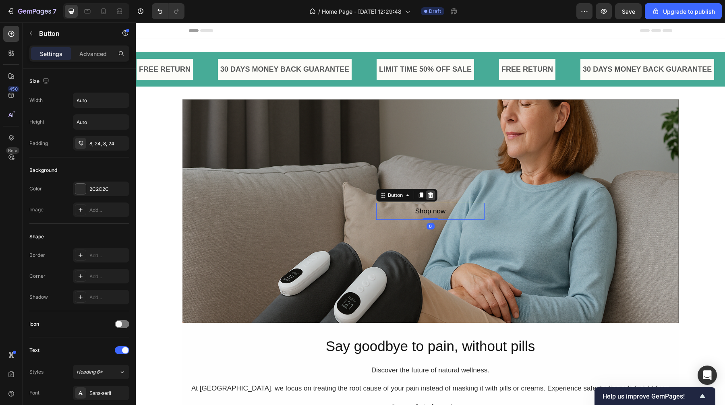
click at [430, 192] on icon at bounding box center [430, 195] width 6 height 6
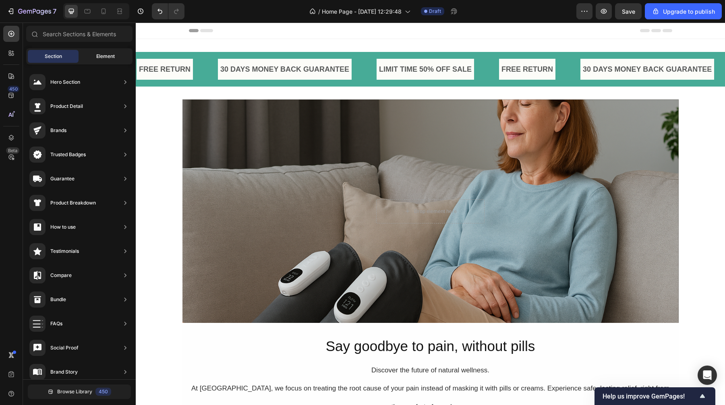
click at [117, 58] on div "Element" at bounding box center [105, 56] width 51 height 13
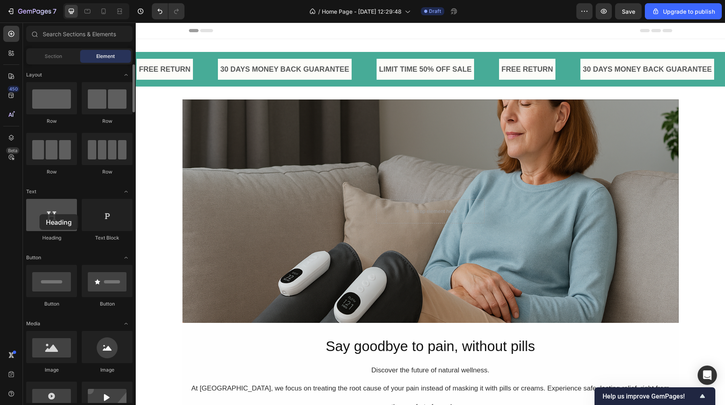
click at [40, 214] on div at bounding box center [51, 215] width 51 height 32
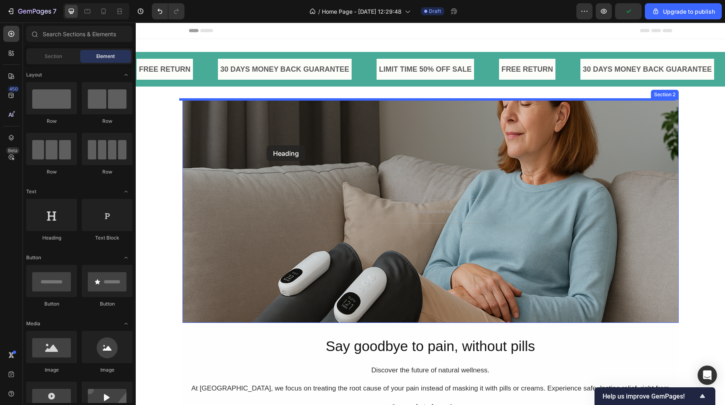
drag, startPoint x: 193, startPoint y: 239, endPoint x: 267, endPoint y: 145, distance: 119.6
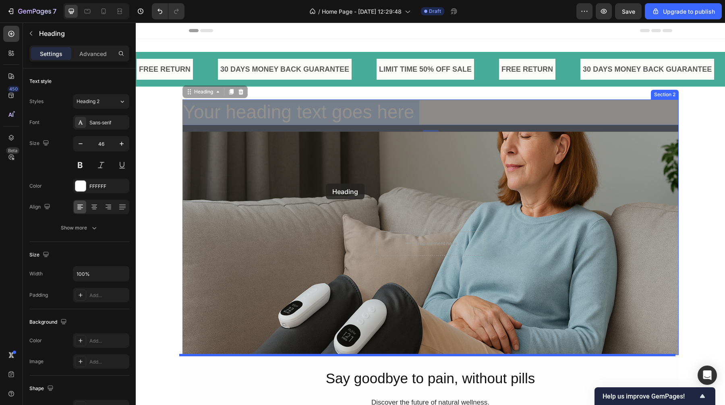
drag, startPoint x: 340, startPoint y: 111, endPoint x: 326, endPoint y: 184, distance: 74.3
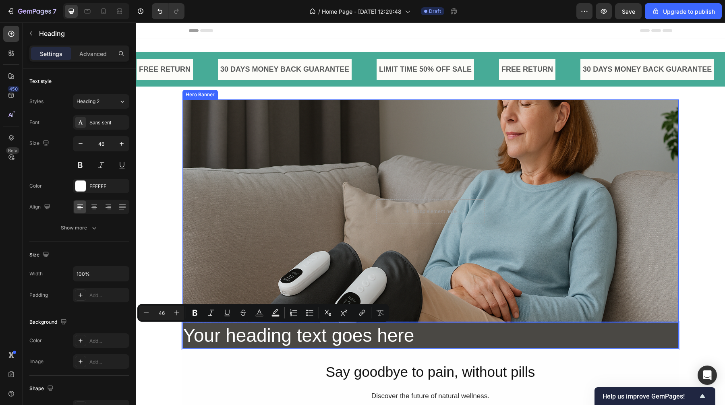
drag, startPoint x: 241, startPoint y: 334, endPoint x: 259, endPoint y: 213, distance: 122.5
click at [278, 386] on div "Say goodbye to pain, without pills Heading Discover the future of natural welln…" at bounding box center [431, 400] width 480 height 78
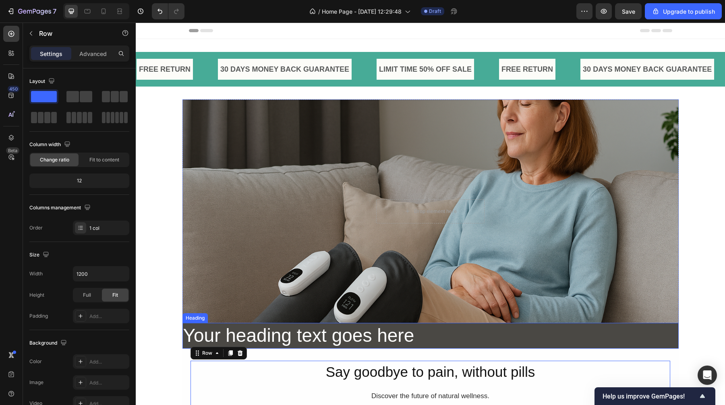
click at [309, 336] on p "Your heading text goes here" at bounding box center [430, 336] width 495 height 24
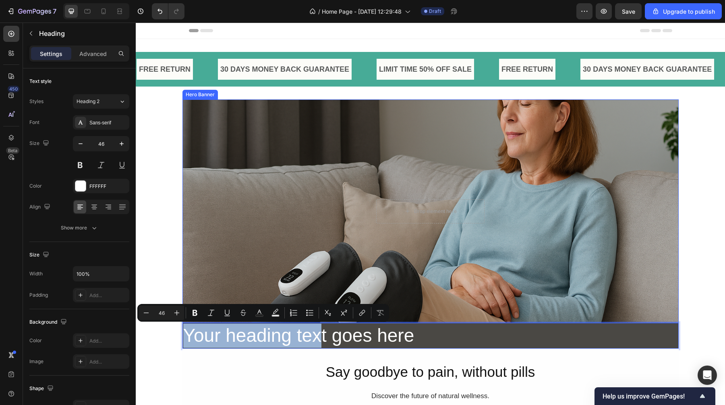
drag, startPoint x: 314, startPoint y: 336, endPoint x: 286, endPoint y: 174, distance: 164.4
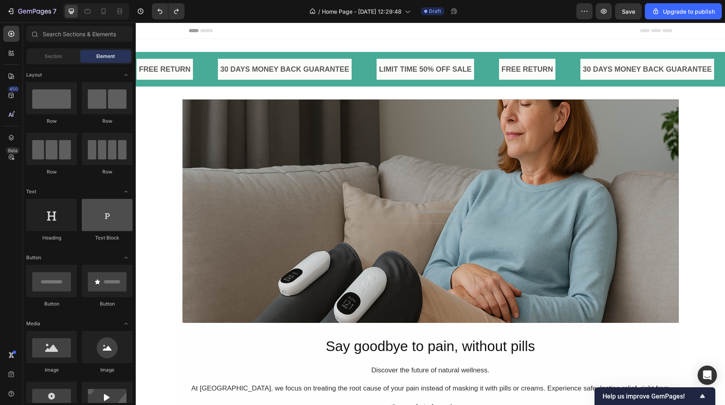
click at [100, 226] on div at bounding box center [107, 215] width 51 height 32
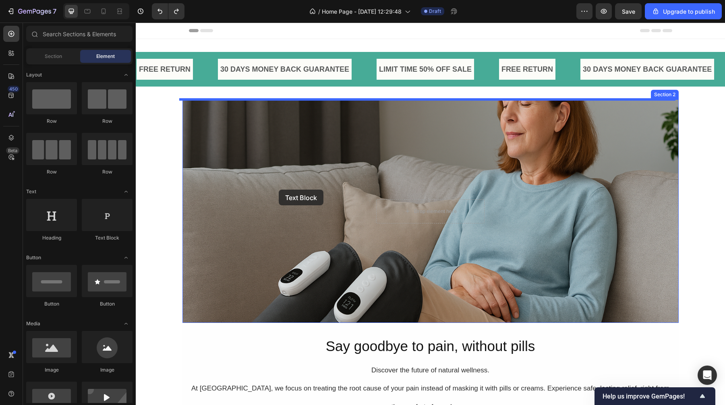
drag, startPoint x: 237, startPoint y: 247, endPoint x: 279, endPoint y: 190, distance: 70.6
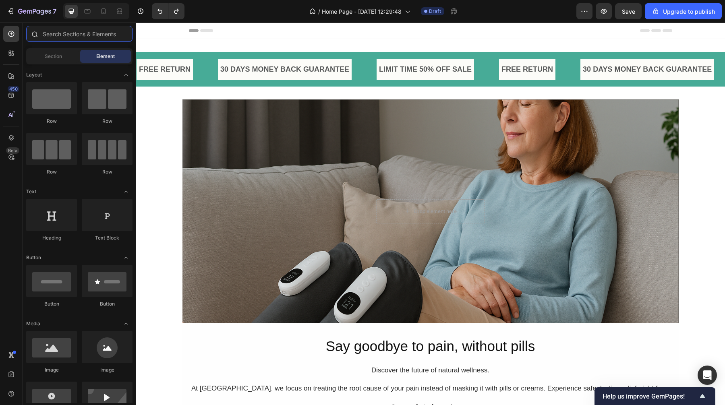
click at [83, 32] on input "text" at bounding box center [79, 34] width 106 height 16
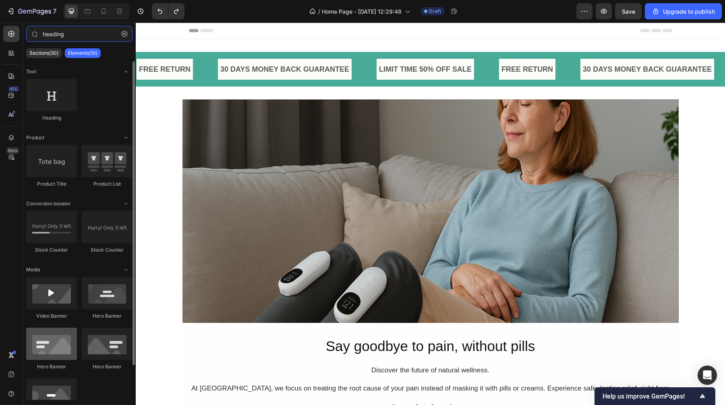
type input "heading"
click at [48, 357] on div at bounding box center [51, 344] width 51 height 32
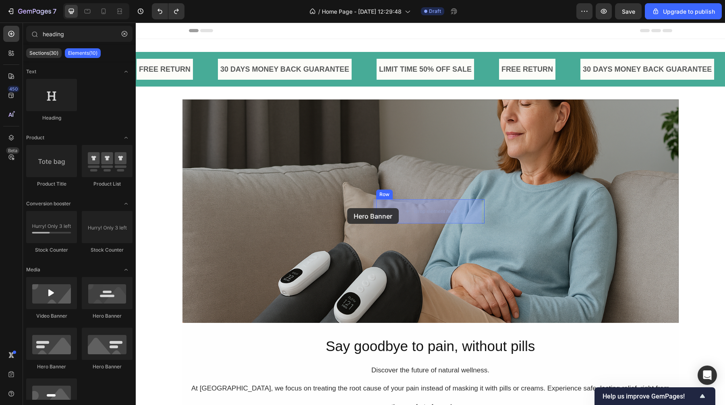
drag, startPoint x: 184, startPoint y: 379, endPoint x: 347, endPoint y: 208, distance: 236.5
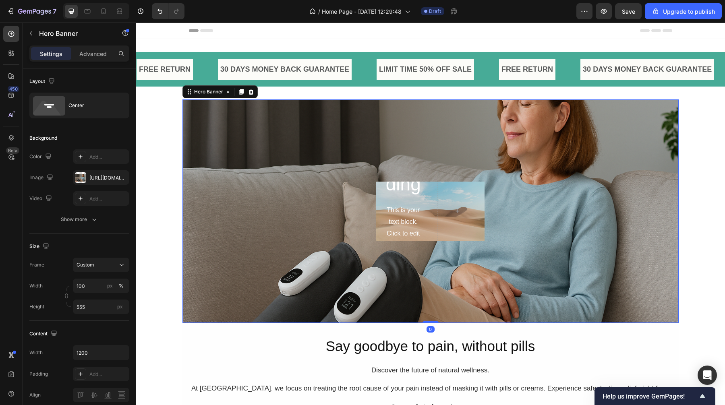
click at [483, 239] on div "Click here to edit heading Heading This is your text block. Click to edit and m…" at bounding box center [430, 211] width 483 height 59
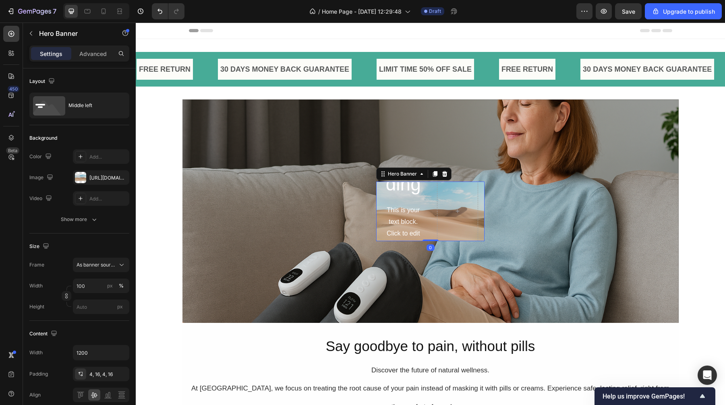
click at [427, 222] on div "Click here to edit heading Heading This is your text block. Click to edit and m…" at bounding box center [430, 212] width 108 height 372
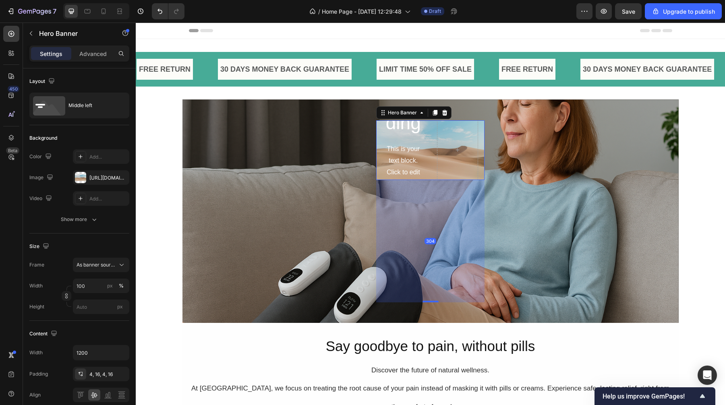
drag, startPoint x: 429, startPoint y: 240, endPoint x: 444, endPoint y: 363, distance: 123.4
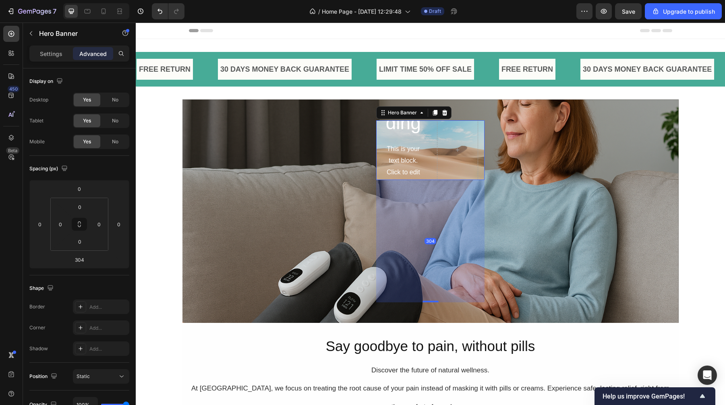
drag, startPoint x: 434, startPoint y: 165, endPoint x: 305, endPoint y: 159, distance: 129.5
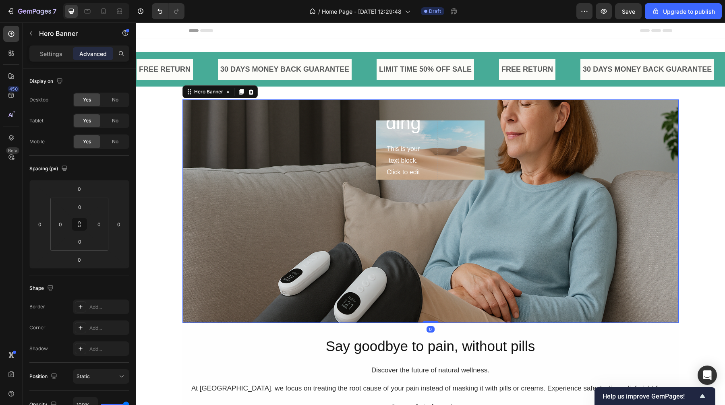
click at [265, 160] on div "Click here to edit heading Heading This is your text block. Click to edit and m…" at bounding box center [430, 211] width 483 height 182
click at [424, 161] on div "Click here to edit heading Heading This is your text block. Click to edit and m…" at bounding box center [430, 151] width 108 height 372
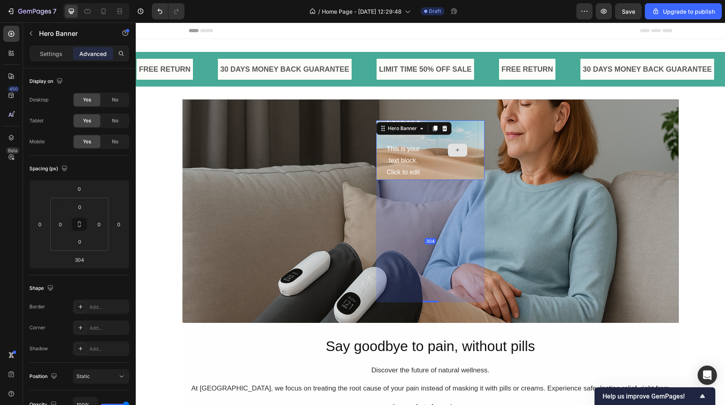
type input "0"
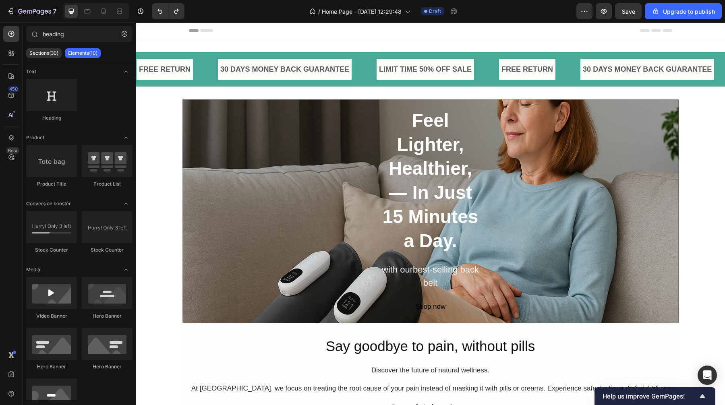
click at [429, 193] on strong "Feel Lighter, Healthier, — In Just 15 Minutes a Day." at bounding box center [431, 180] width 96 height 141
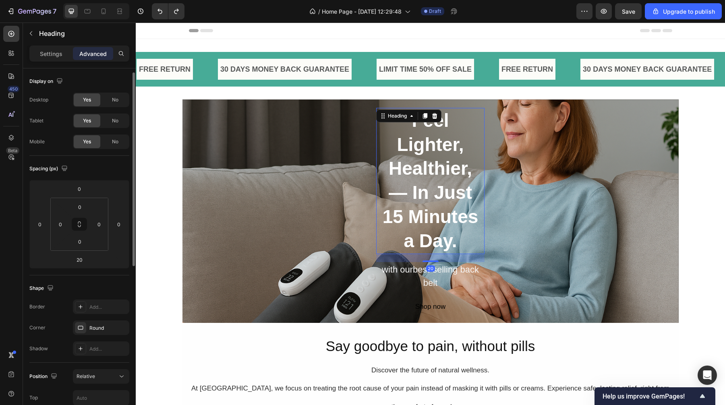
scroll to position [111, 0]
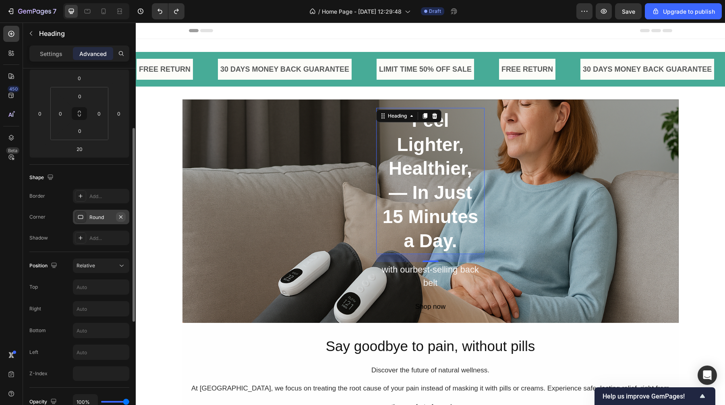
click at [120, 217] on icon "button" at bounding box center [121, 217] width 6 height 6
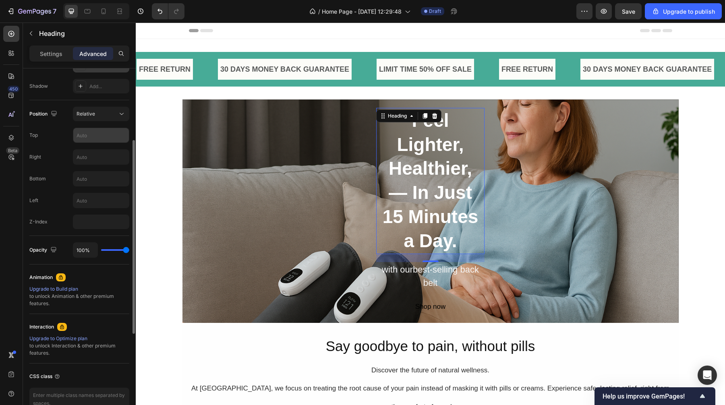
scroll to position [269, 0]
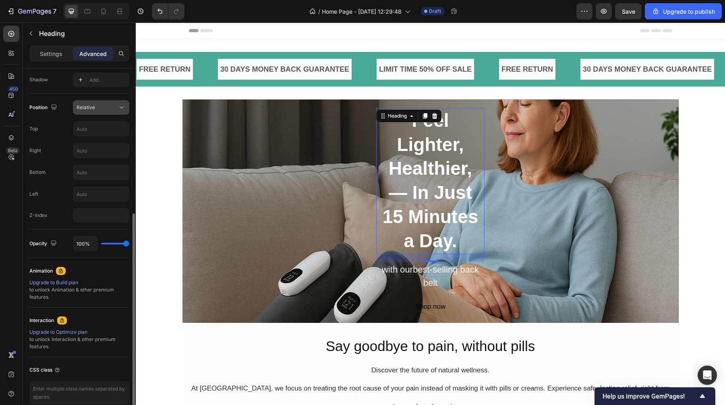
click at [118, 108] on icon at bounding box center [122, 108] width 8 height 8
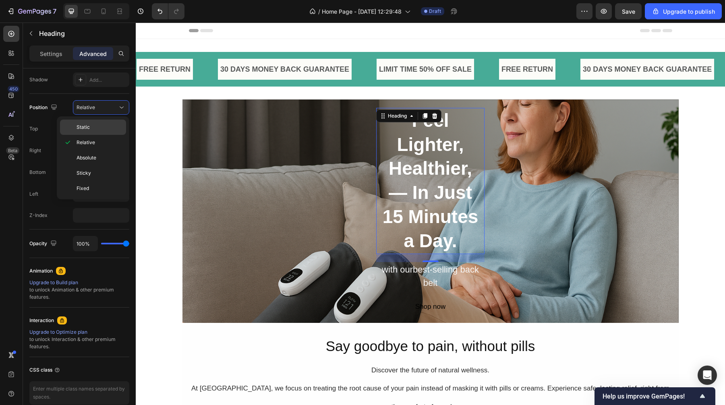
click at [110, 124] on p "Static" at bounding box center [100, 127] width 46 height 7
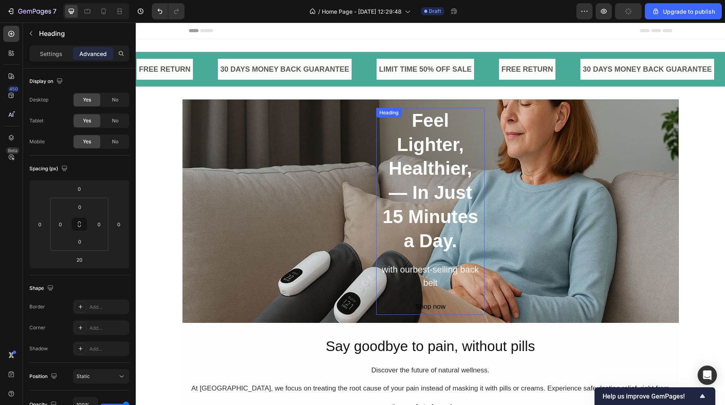
click at [452, 170] on strong "Feel Lighter, Healthier, — In Just 15 Minutes a Day." at bounding box center [431, 180] width 96 height 141
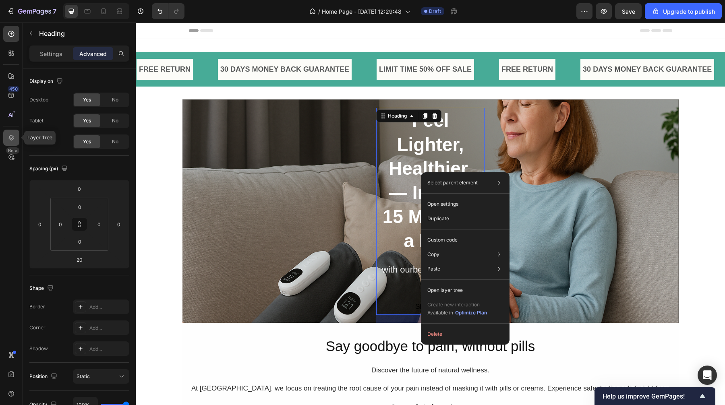
click at [12, 141] on icon at bounding box center [11, 138] width 8 height 8
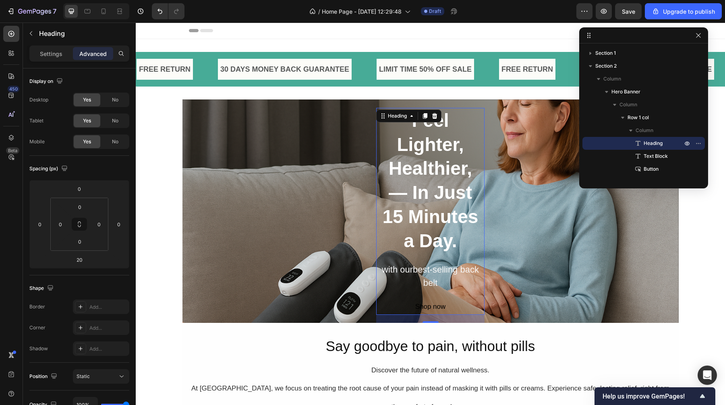
drag, startPoint x: 323, startPoint y: 35, endPoint x: 599, endPoint y: 35, distance: 275.9
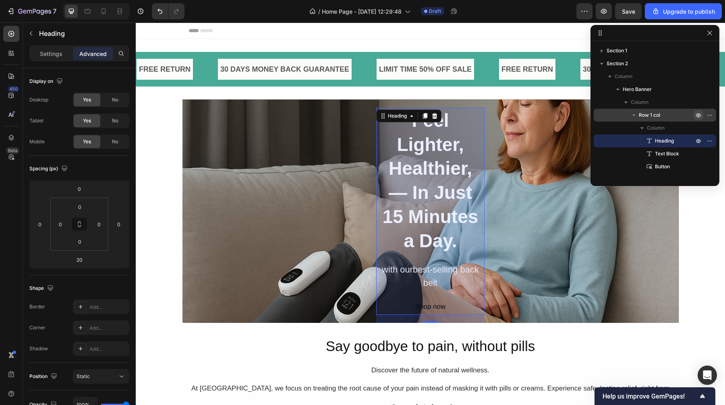
click at [696, 116] on icon "button" at bounding box center [698, 115] width 6 height 6
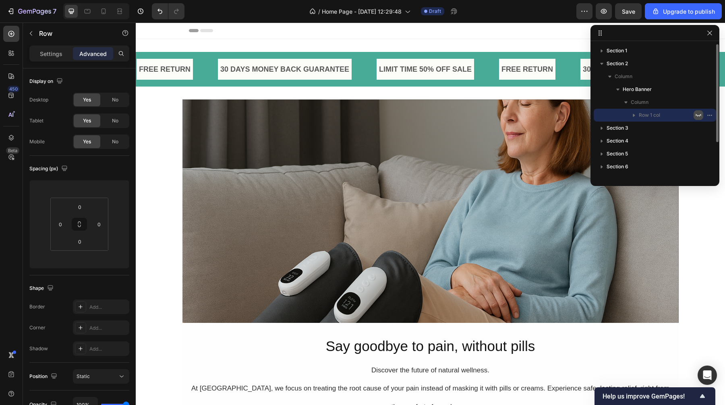
click at [696, 116] on icon "button" at bounding box center [699, 115] width 6 height 3
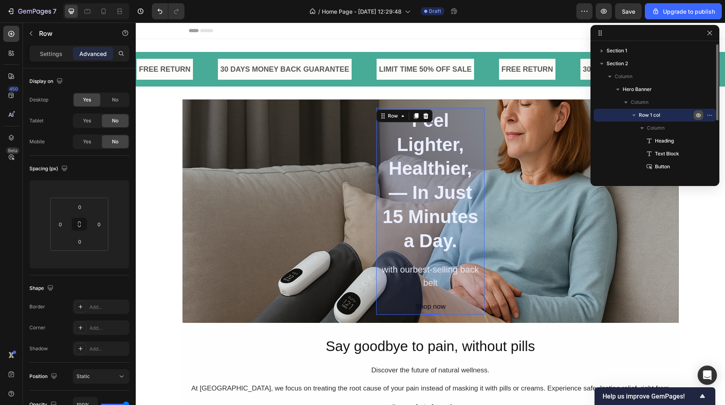
click at [696, 116] on icon "button" at bounding box center [698, 115] width 6 height 6
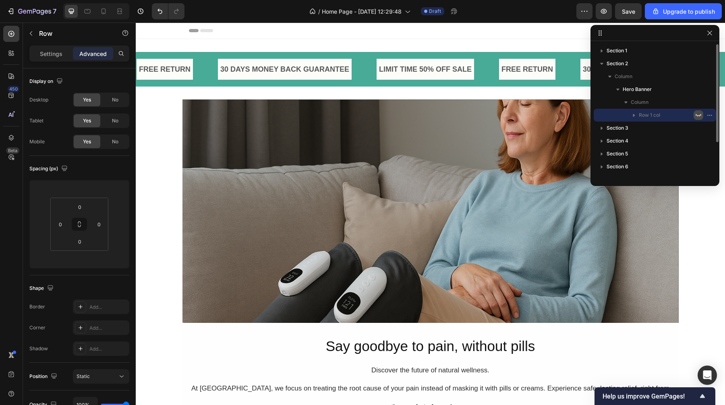
click at [696, 116] on icon "button" at bounding box center [699, 115] width 6 height 3
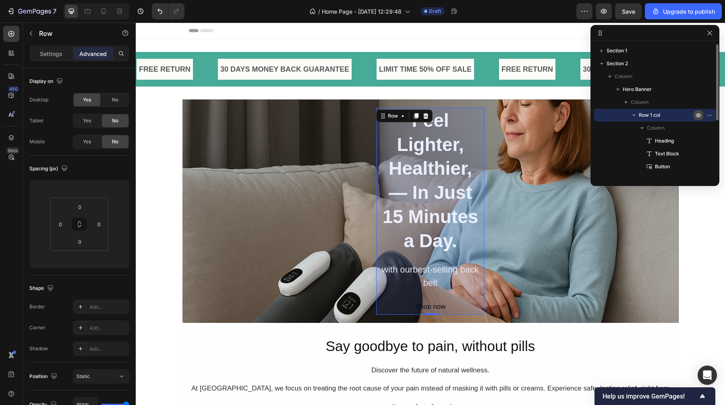
click at [696, 116] on icon "button" at bounding box center [698, 115] width 6 height 6
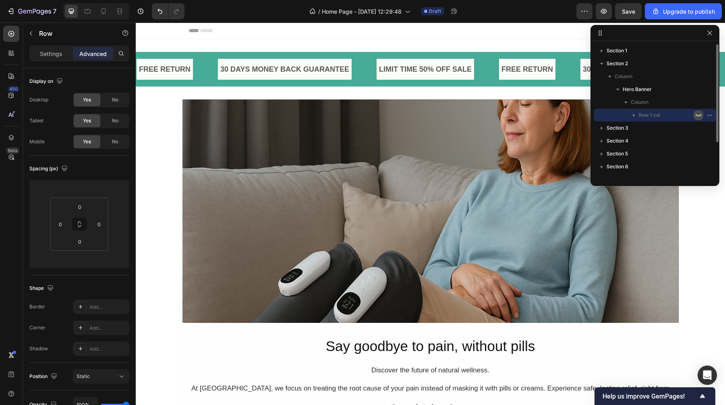
click at [696, 116] on icon "button" at bounding box center [699, 115] width 6 height 3
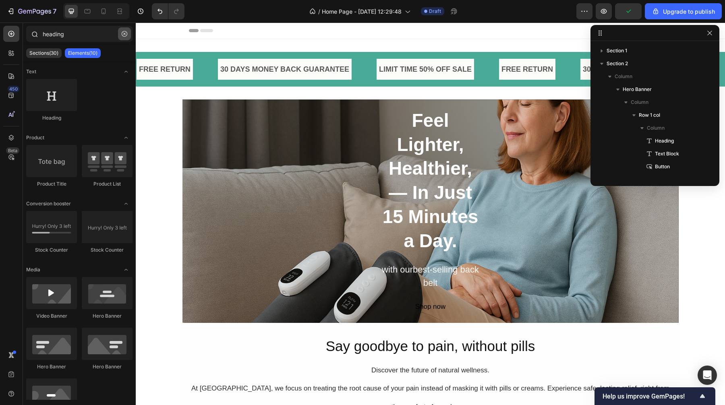
click at [125, 33] on icon "button" at bounding box center [125, 34] width 6 height 6
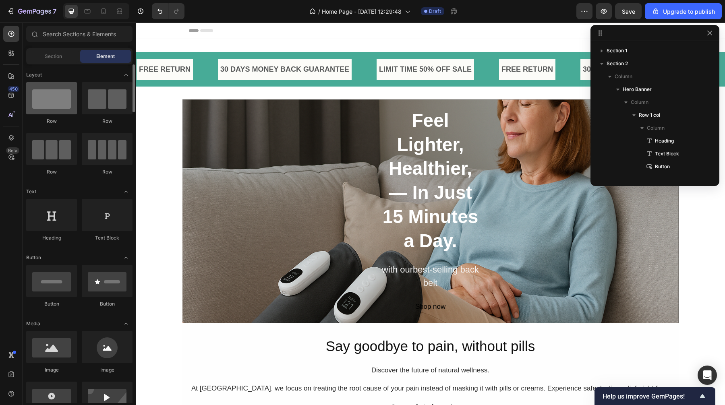
click at [63, 91] on div at bounding box center [51, 98] width 51 height 32
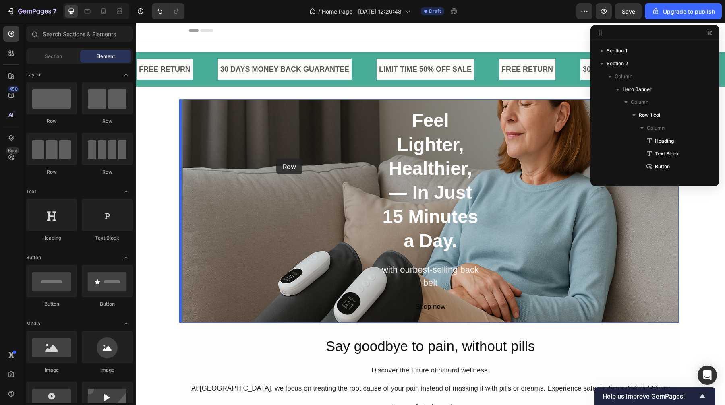
drag, startPoint x: 199, startPoint y: 128, endPoint x: 276, endPoint y: 159, distance: 83.0
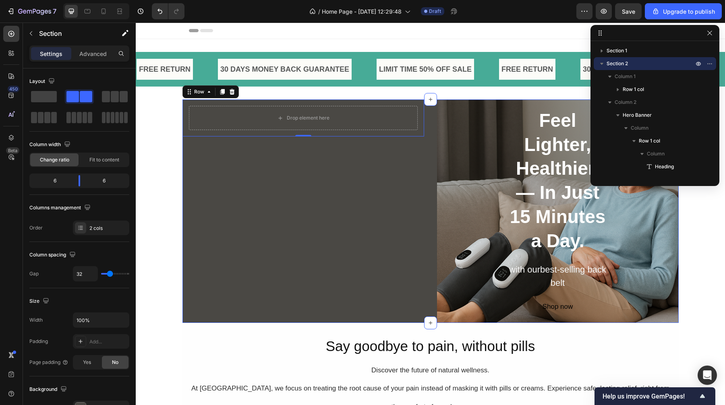
click at [416, 201] on div "Drop element here Row 0" at bounding box center [303, 212] width 242 height 224
click at [352, 197] on div "Drop element here Row" at bounding box center [303, 212] width 242 height 224
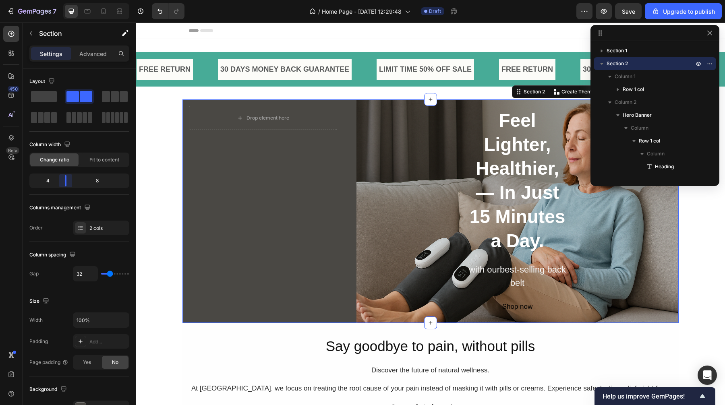
drag, startPoint x: 81, startPoint y: 181, endPoint x: 62, endPoint y: 185, distance: 18.6
click at [62, 0] on body "7 / Home Page - Sep 27, 12:29:48 Draft Preview Save Upgrade to publish 450 Beta…" at bounding box center [362, 0] width 725 height 0
click at [91, 224] on div "2 cols" at bounding box center [101, 228] width 56 height 15
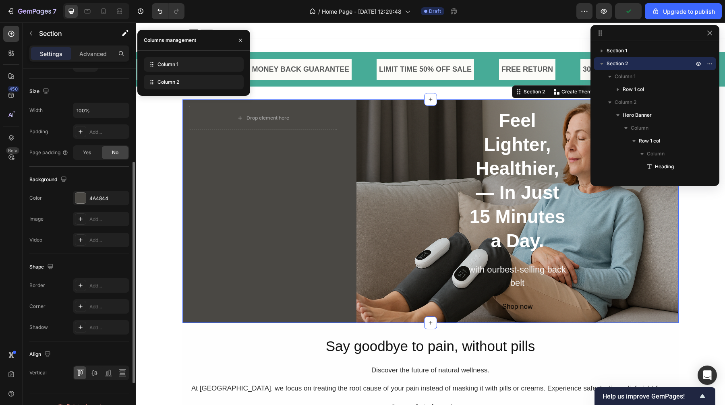
scroll to position [224, 0]
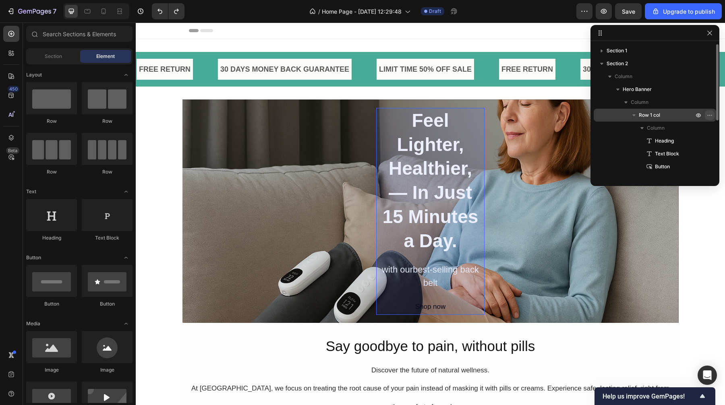
click at [708, 115] on icon "button" at bounding box center [707, 115] width 1 height 1
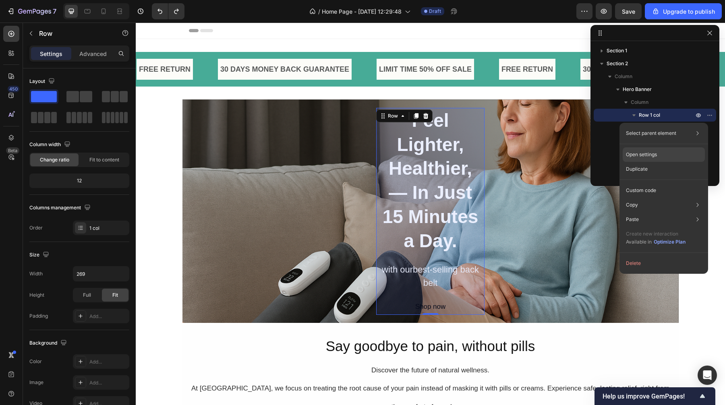
click at [661, 158] on div "Open settings" at bounding box center [664, 154] width 82 height 15
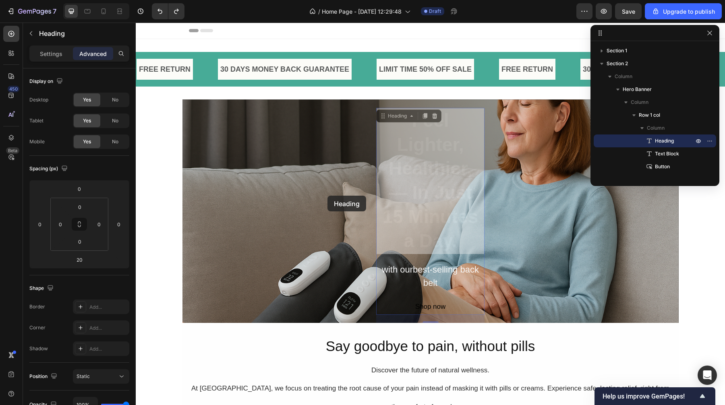
drag, startPoint x: 430, startPoint y: 197, endPoint x: 295, endPoint y: 193, distance: 135.4
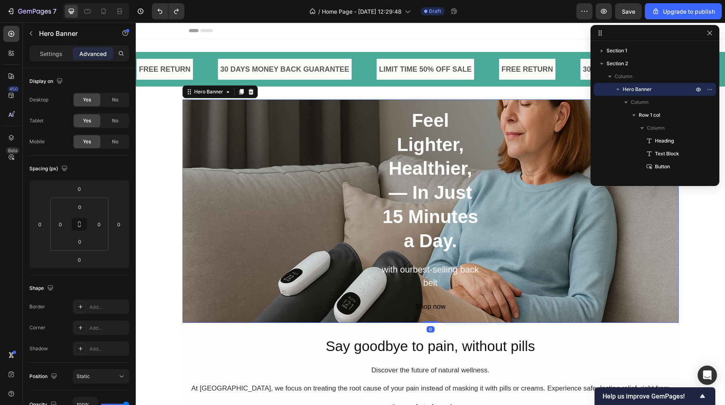
click at [494, 202] on div "⁠⁠⁠⁠⁠⁠⁠ Feel Lighter, Healthier, — In Just 15 Minutes a Day. Heading with ourbe…" at bounding box center [430, 211] width 483 height 207
click at [453, 201] on strong "Feel Lighter, Healthier, — In Just 15 Minutes a Day." at bounding box center [431, 180] width 96 height 141
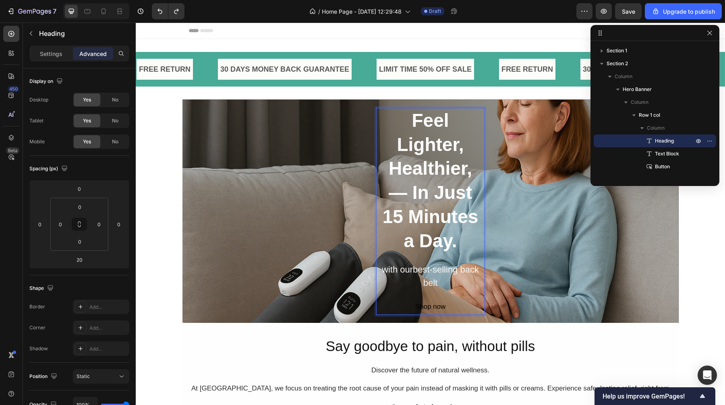
click at [428, 193] on strong "Feel Lighter, Healthier, — In Just 15 Minutes a Day." at bounding box center [431, 180] width 96 height 141
click at [440, 160] on strong "Feel Lighter, Healthier, — In Just 15 Minutes a Day." at bounding box center [431, 180] width 96 height 141
click at [427, 125] on strong "Feel Lighter, Healthier, — In Just 15 Minutes a Day." at bounding box center [431, 180] width 96 height 141
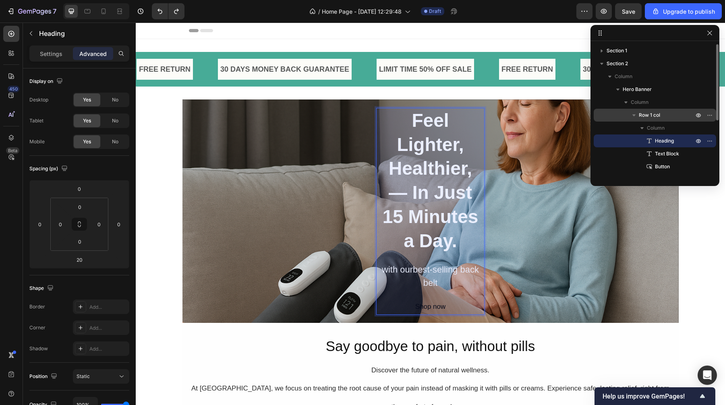
click at [634, 117] on icon "button" at bounding box center [634, 115] width 8 height 8
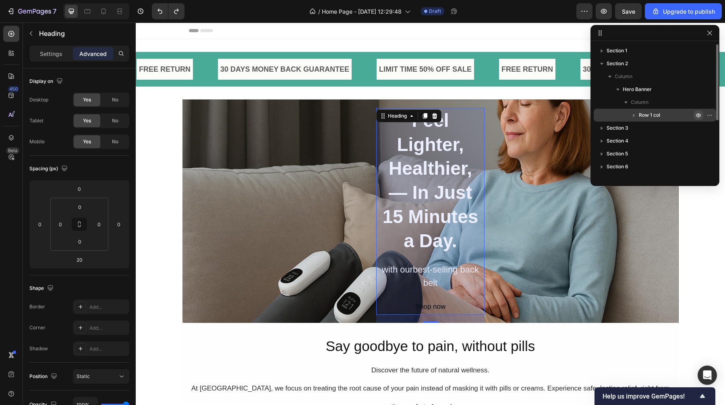
click at [698, 114] on icon "button" at bounding box center [699, 115] width 2 height 2
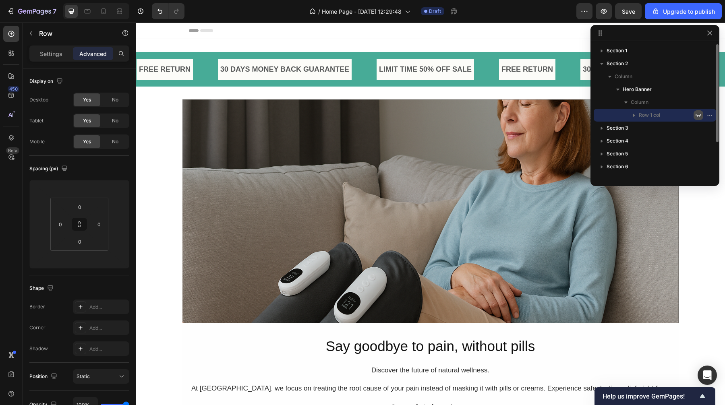
click at [698, 114] on icon "button" at bounding box center [698, 115] width 6 height 6
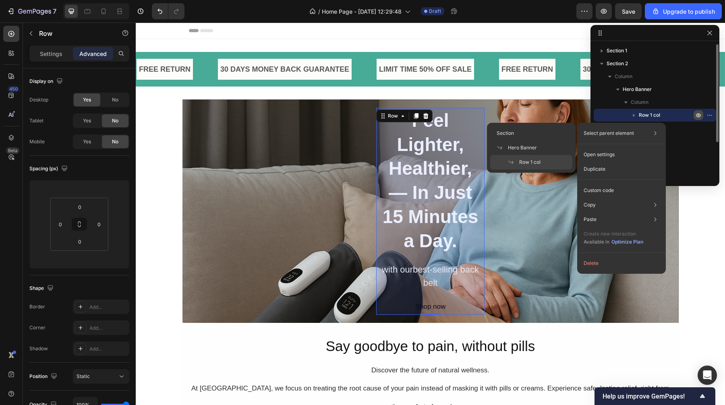
click at [648, 119] on div "Row 1 col" at bounding box center [655, 115] width 116 height 13
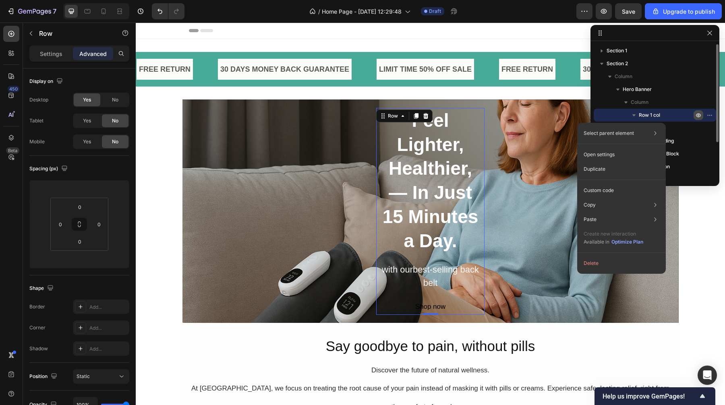
click at [648, 119] on div "Row 1 col" at bounding box center [655, 115] width 116 height 13
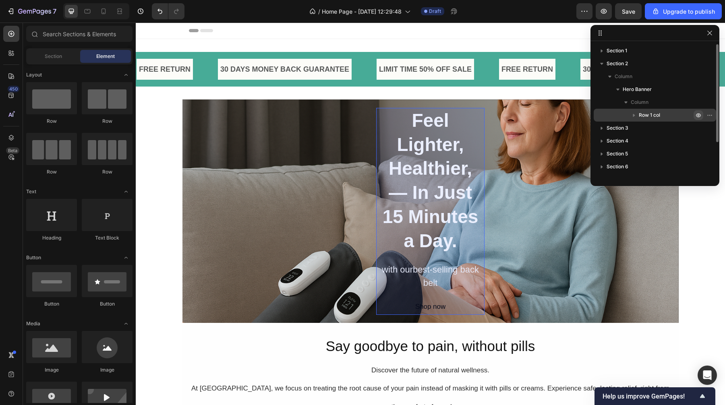
click at [649, 116] on span "Row 1 col" at bounding box center [649, 115] width 21 height 8
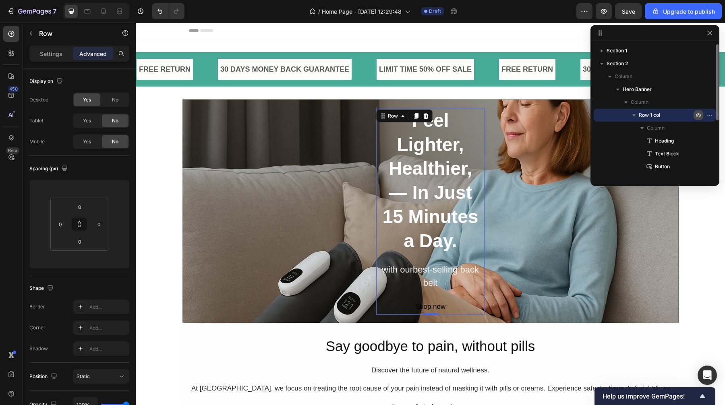
click at [636, 116] on icon "button" at bounding box center [634, 115] width 8 height 8
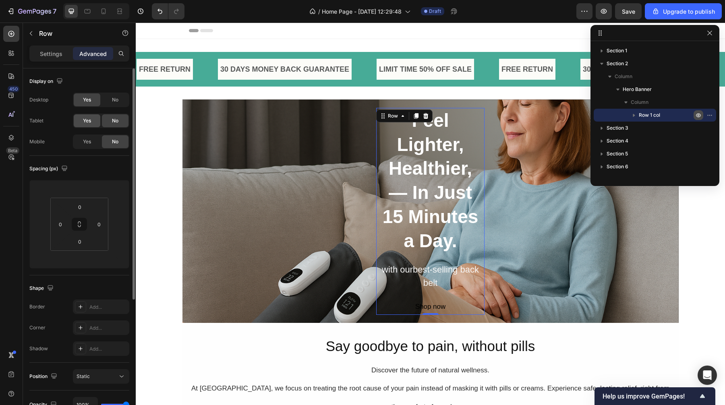
click at [93, 122] on div "Yes" at bounding box center [87, 120] width 27 height 13
click at [90, 142] on span "Yes" at bounding box center [87, 141] width 8 height 7
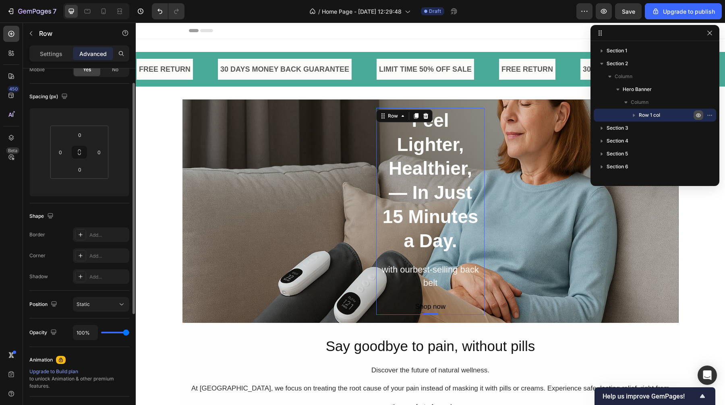
scroll to position [117, 0]
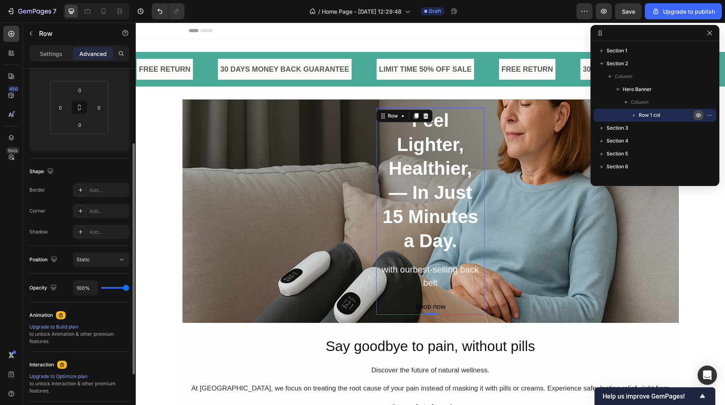
type input "95%"
type input "95"
type input "94%"
type input "94"
type input "90%"
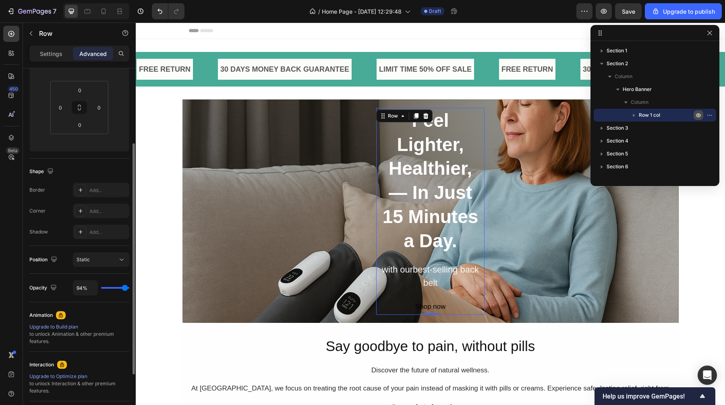
type input "90"
type input "85%"
type input "85"
type input "83%"
type input "83"
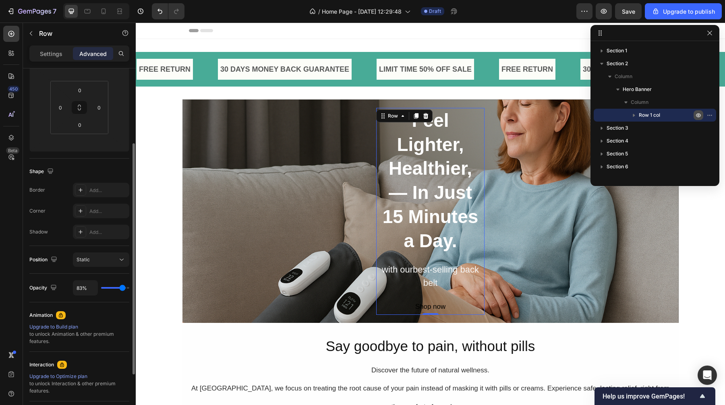
type input "81%"
type input "81"
type input "79%"
type input "79"
type input "78%"
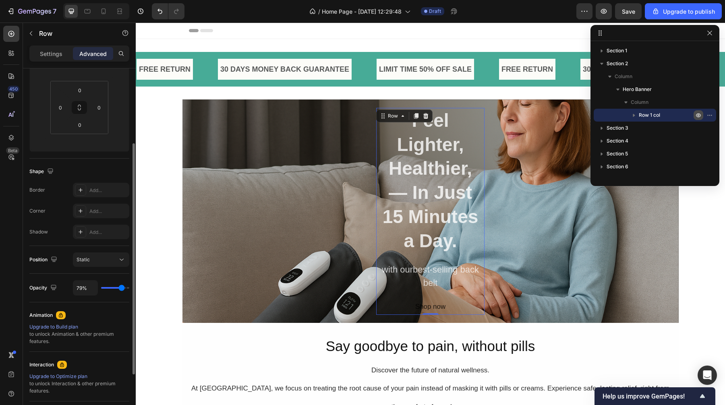
type input "78"
type input "77%"
type input "77"
type input "76%"
type input "76"
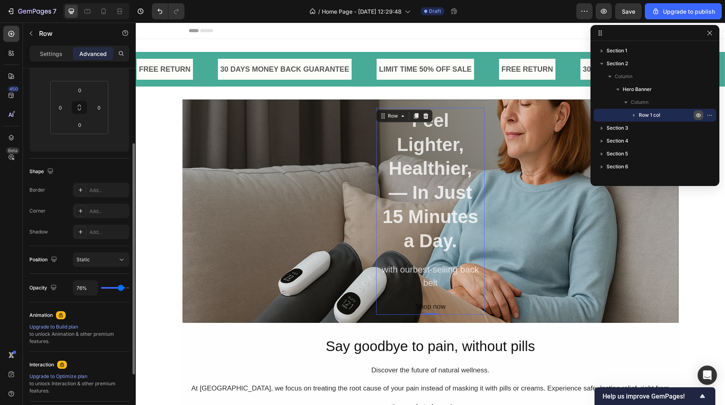
type input "75%"
type input "75"
type input "74%"
type input "74"
type input "73%"
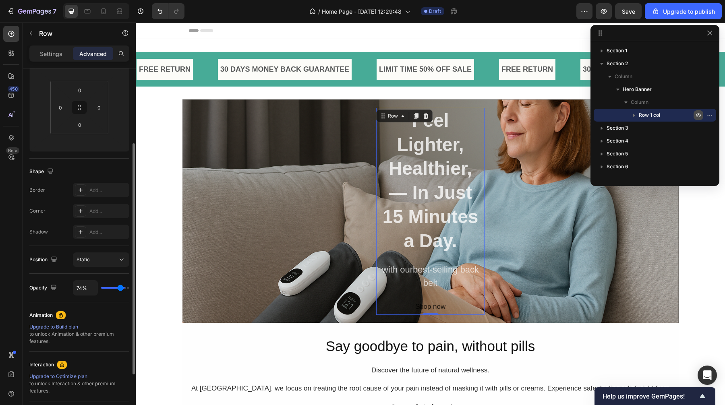
type input "73"
type input "72%"
type input "72"
type input "71%"
type input "71"
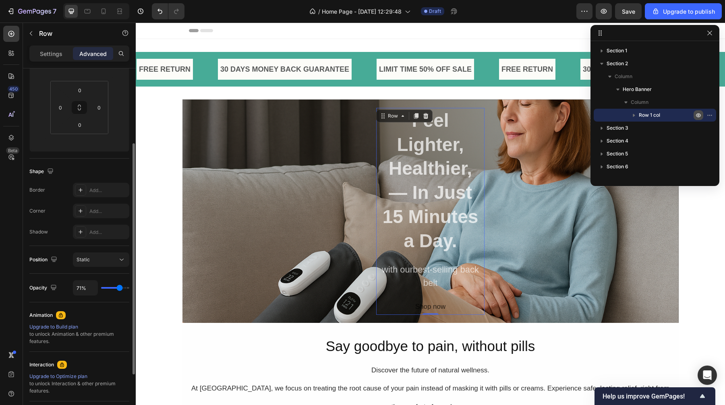
type input "88%"
type input "88"
type input "100%"
type input "100"
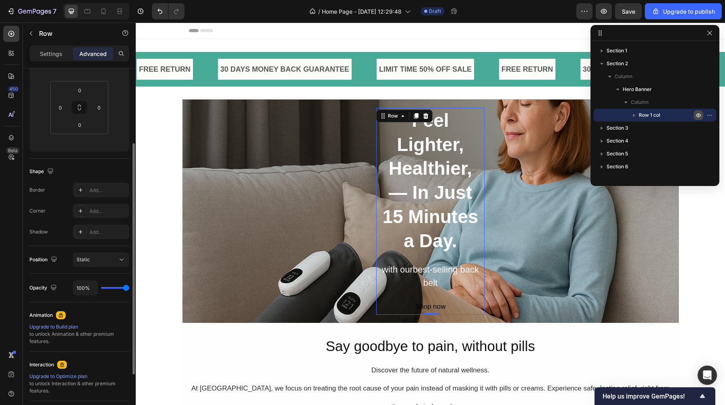
drag, startPoint x: 125, startPoint y: 288, endPoint x: 153, endPoint y: 285, distance: 27.6
click at [129, 287] on input "range" at bounding box center [115, 288] width 28 height 2
click at [102, 253] on button "Static" at bounding box center [101, 260] width 56 height 15
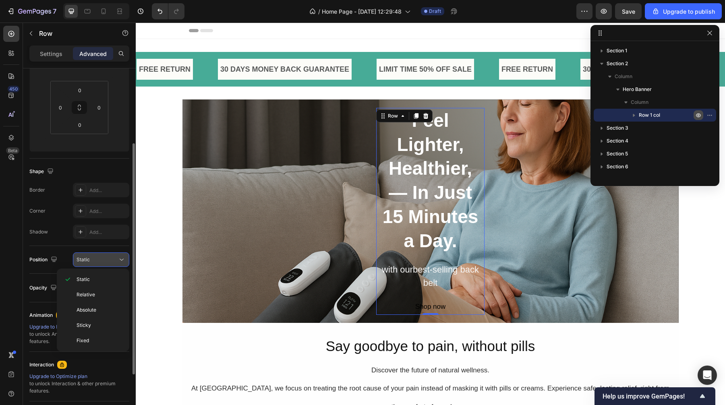
click at [103, 253] on button "Static" at bounding box center [101, 260] width 56 height 15
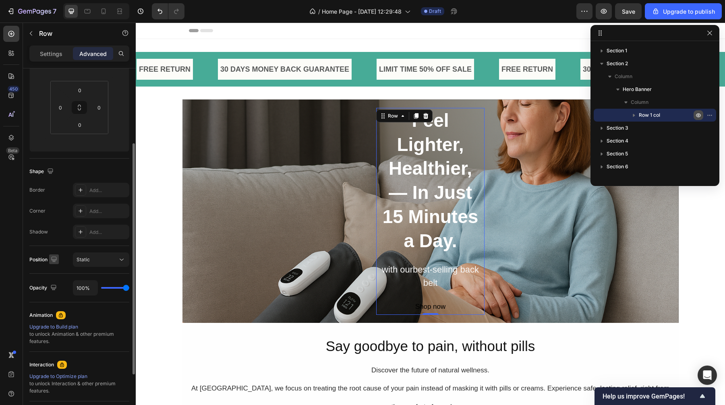
click at [54, 260] on icon "button" at bounding box center [53, 259] width 5 height 5
click at [60, 290] on icon "button" at bounding box center [56, 287] width 8 height 8
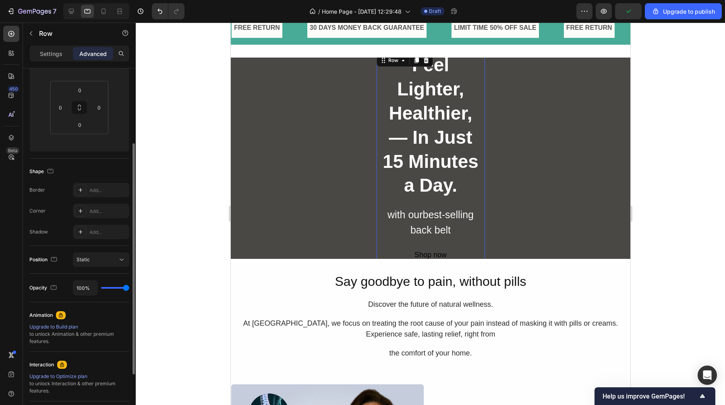
scroll to position [42, 0]
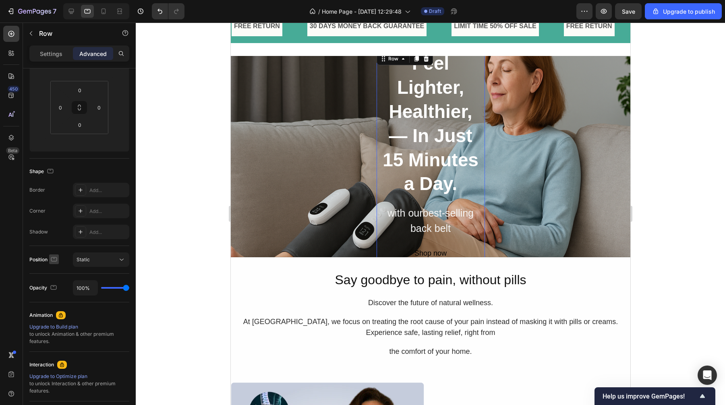
click at [56, 262] on icon "button" at bounding box center [54, 259] width 8 height 8
click at [56, 299] on icon "button" at bounding box center [56, 301] width 8 height 8
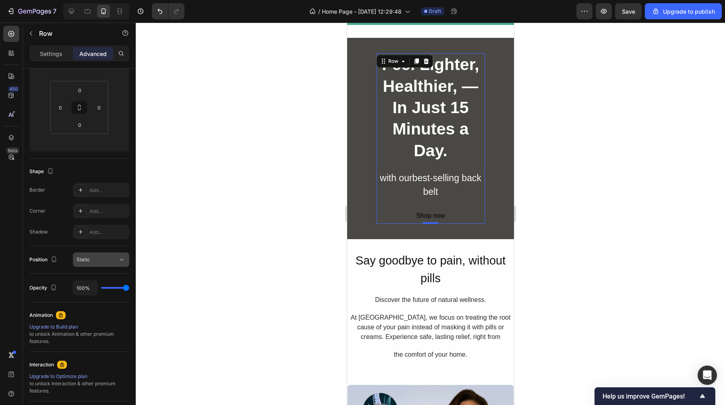
scroll to position [61, 0]
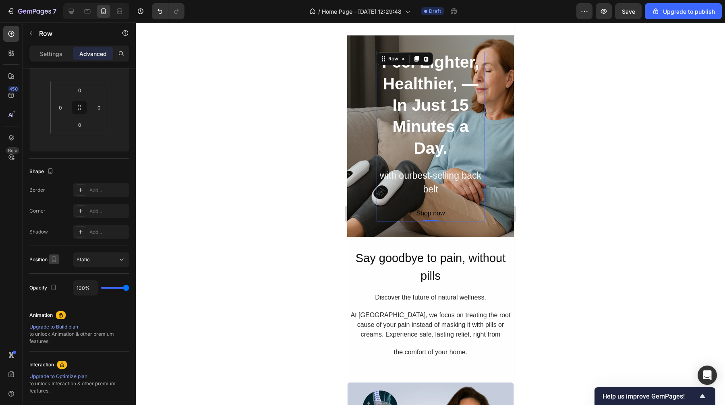
click at [55, 263] on icon "button" at bounding box center [54, 259] width 8 height 8
click at [57, 272] on icon "button" at bounding box center [56, 272] width 8 height 8
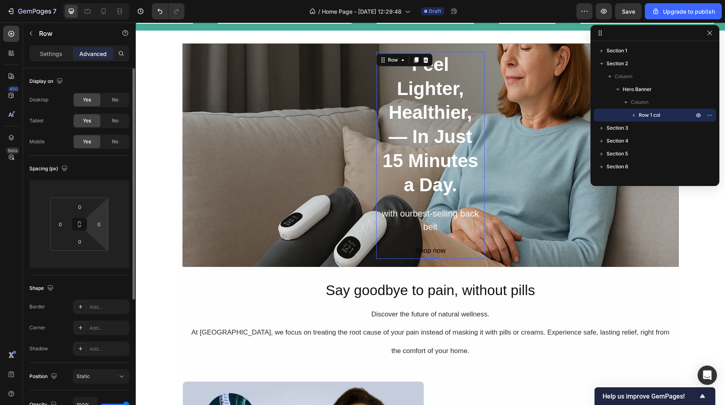
scroll to position [6, 0]
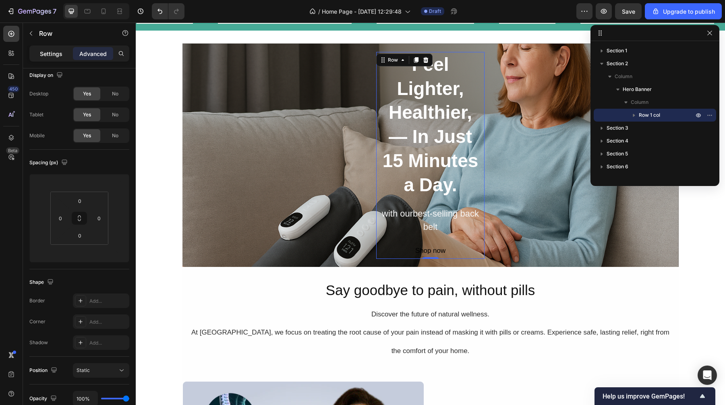
click at [59, 50] on p "Settings" at bounding box center [51, 54] width 23 height 8
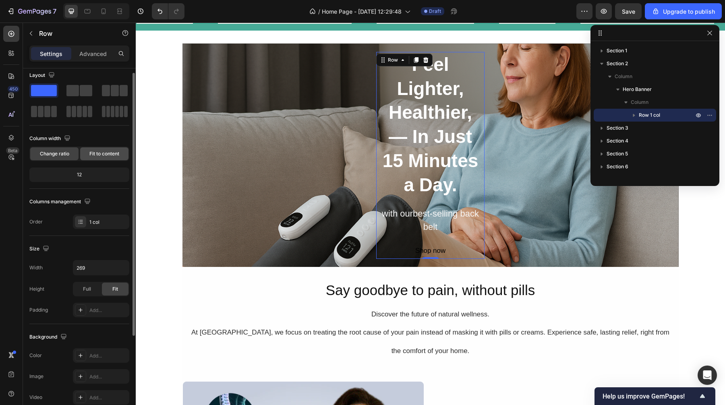
click at [106, 152] on span "Fit to content" at bounding box center [104, 153] width 30 height 7
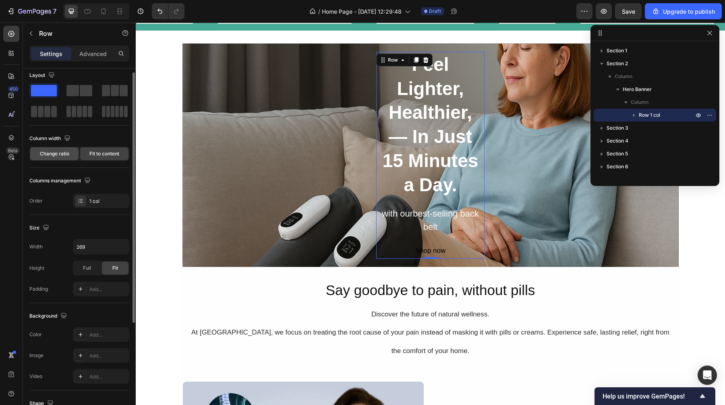
click at [48, 153] on span "Change ratio" at bounding box center [54, 153] width 29 height 7
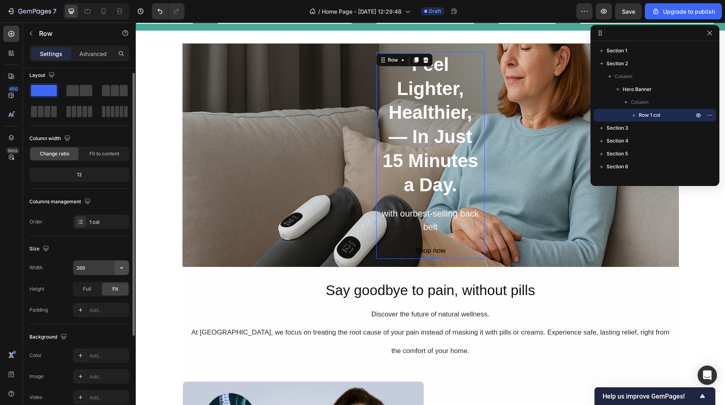
click at [118, 270] on icon "button" at bounding box center [122, 268] width 8 height 8
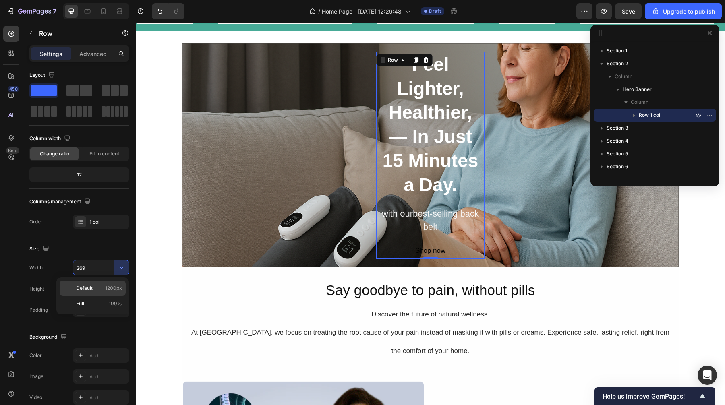
click at [117, 287] on span "1200px" at bounding box center [113, 288] width 17 height 7
type input "1200"
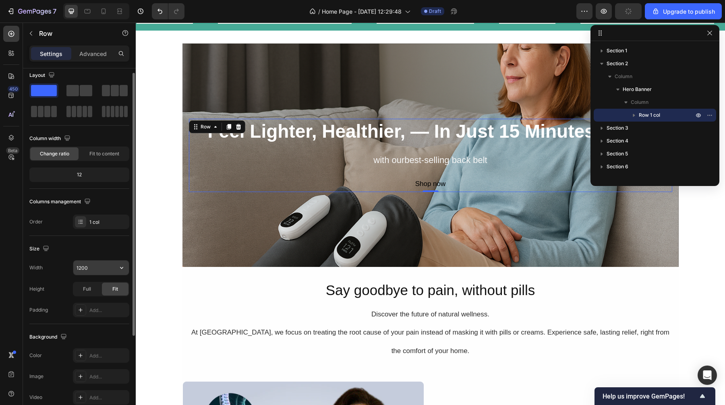
click at [112, 265] on input "1200" at bounding box center [101, 268] width 56 height 15
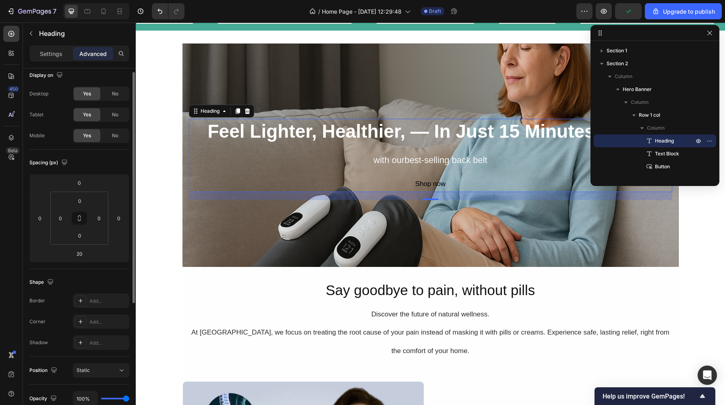
scroll to position [0, 0]
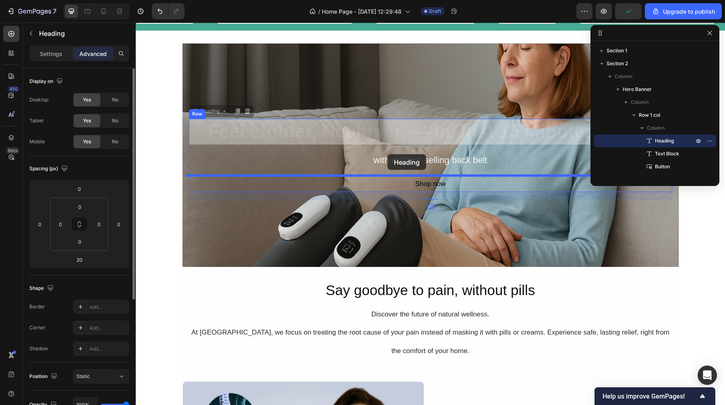
drag, startPoint x: 389, startPoint y: 141, endPoint x: 388, endPoint y: 152, distance: 10.5
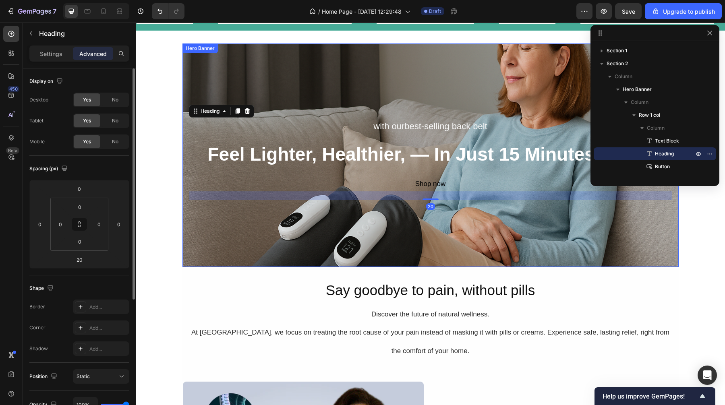
click at [368, 107] on div "Overlay" at bounding box center [430, 156] width 496 height 224
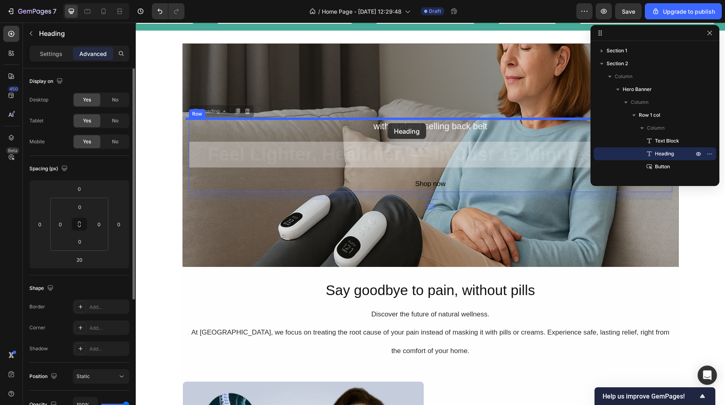
drag, startPoint x: 384, startPoint y: 157, endPoint x: 388, endPoint y: 123, distance: 33.6
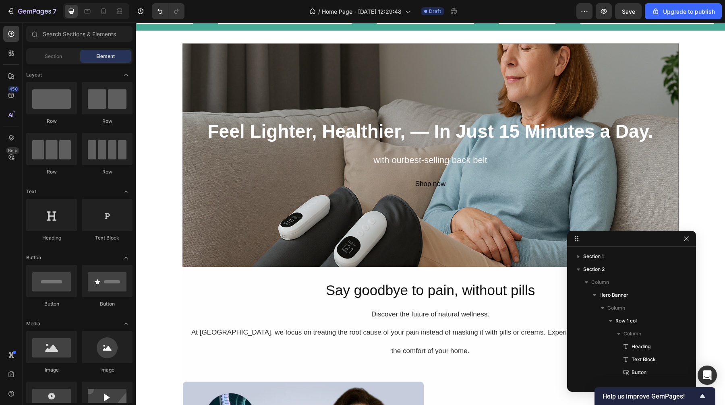
drag, startPoint x: 615, startPoint y: 34, endPoint x: 616, endPoint y: 240, distance: 205.9
click at [379, 137] on strong "Feel Lighter, Healthier, — In Just 15 Minutes a Day." at bounding box center [430, 131] width 446 height 21
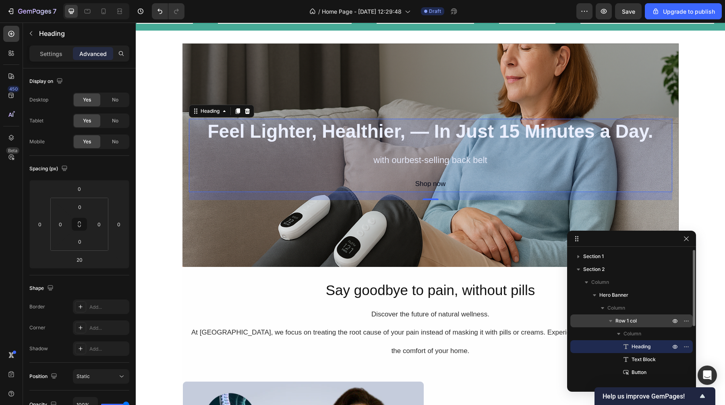
click at [627, 319] on span "Row 1 col" at bounding box center [626, 321] width 21 height 8
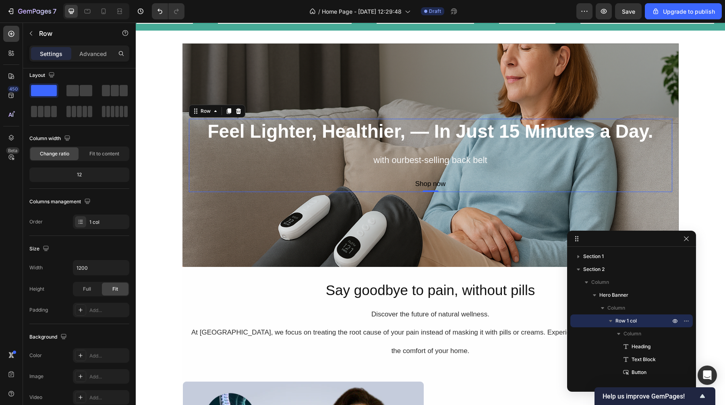
scroll to position [56, 0]
click at [87, 51] on p "Advanced" at bounding box center [92, 54] width 27 height 8
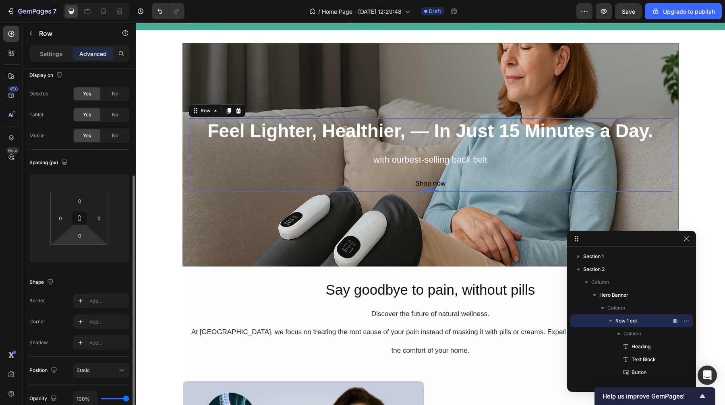
scroll to position [75, 0]
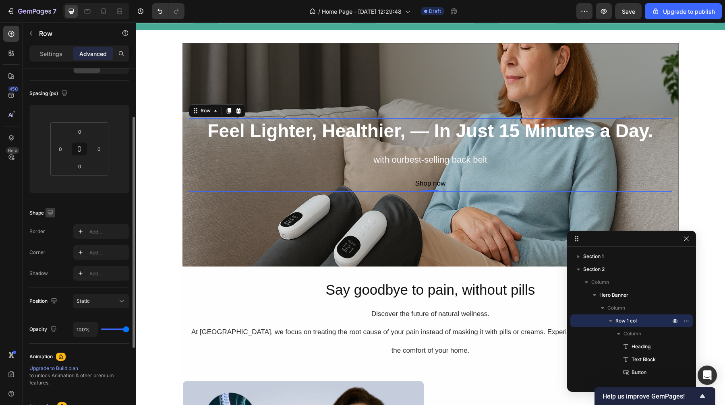
click at [50, 215] on icon "button" at bounding box center [50, 212] width 5 height 5
click at [50, 236] on icon "button" at bounding box center [52, 240] width 8 height 8
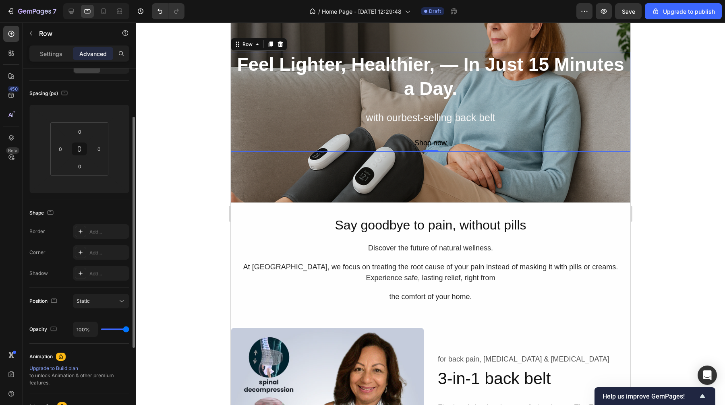
scroll to position [98, 0]
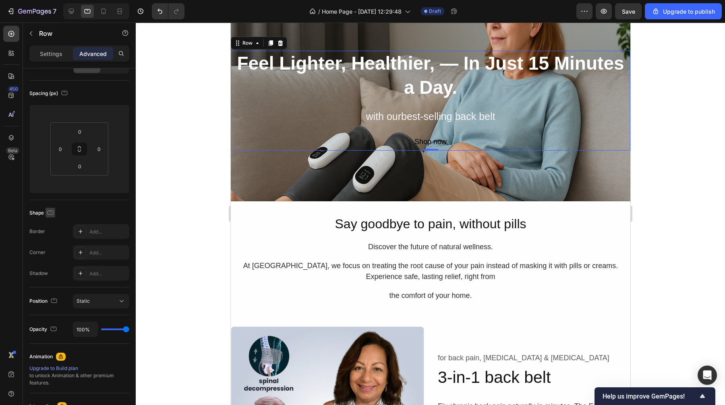
click at [53, 214] on icon "button" at bounding box center [50, 213] width 8 height 8
click at [53, 254] on icon "button" at bounding box center [52, 255] width 8 height 8
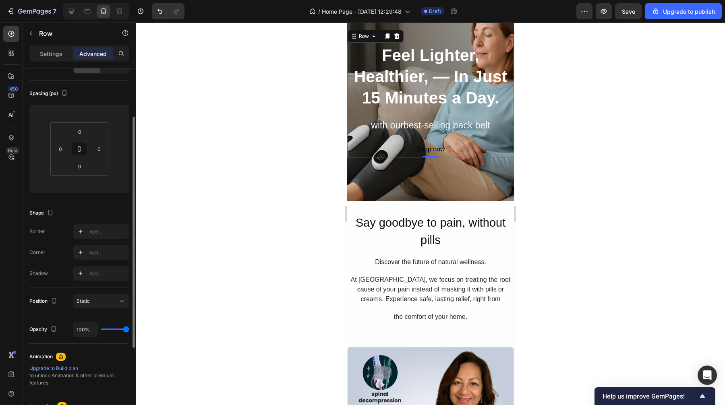
scroll to position [91, 0]
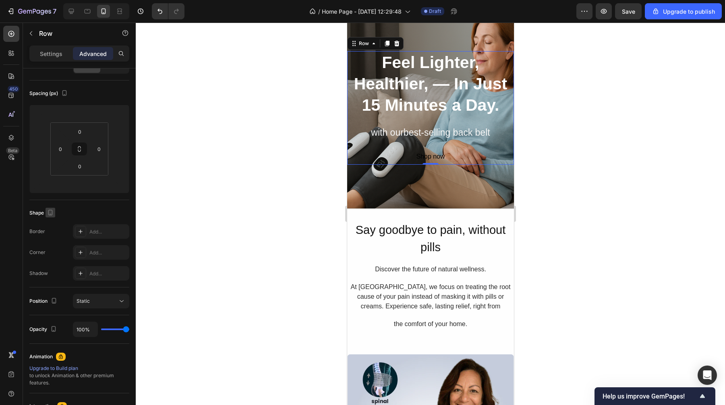
click at [52, 215] on icon "button" at bounding box center [50, 213] width 8 height 8
click at [55, 223] on icon "button" at bounding box center [52, 226] width 8 height 8
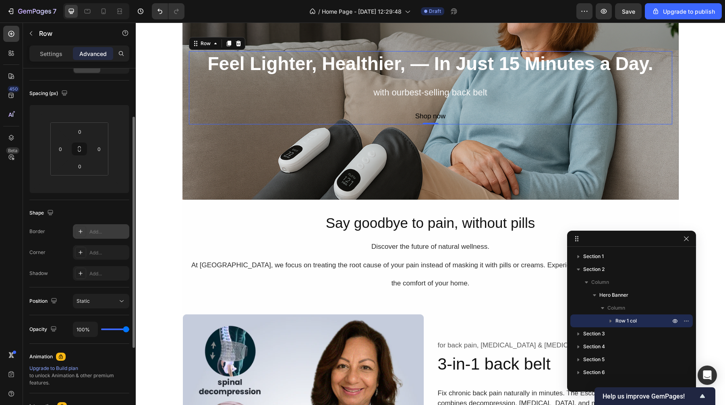
scroll to position [122, 0]
click at [118, 302] on icon at bounding box center [122, 301] width 8 height 8
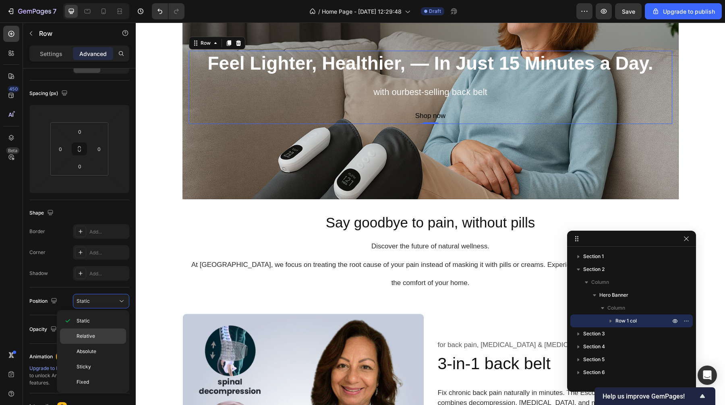
click at [102, 332] on div "Relative" at bounding box center [93, 336] width 66 height 15
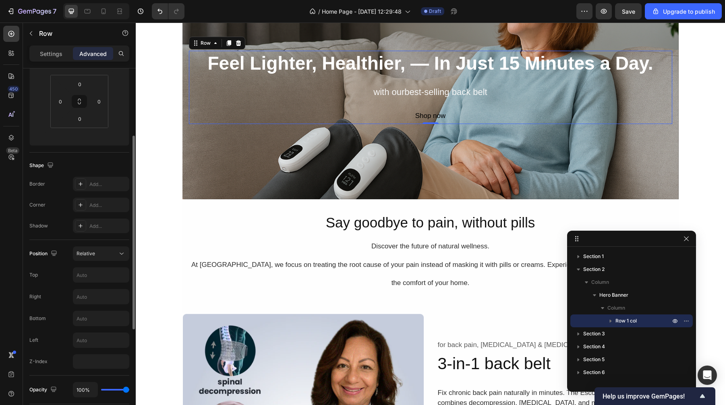
scroll to position [124, 0]
click at [116, 253] on div "Relative" at bounding box center [97, 252] width 41 height 7
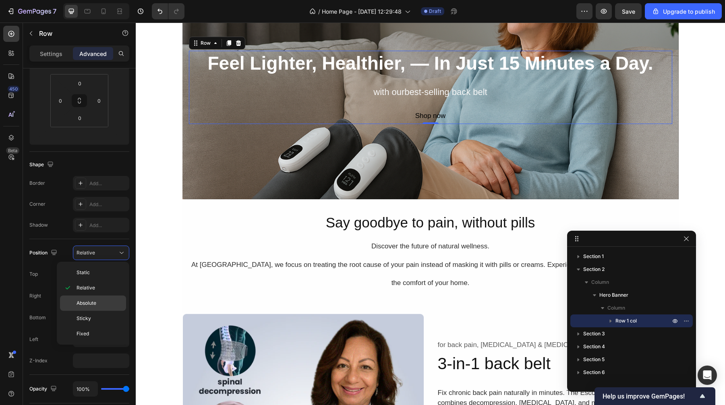
click at [107, 307] on p "Absolute" at bounding box center [100, 303] width 46 height 7
click at [50, 166] on icon "button" at bounding box center [50, 164] width 8 height 8
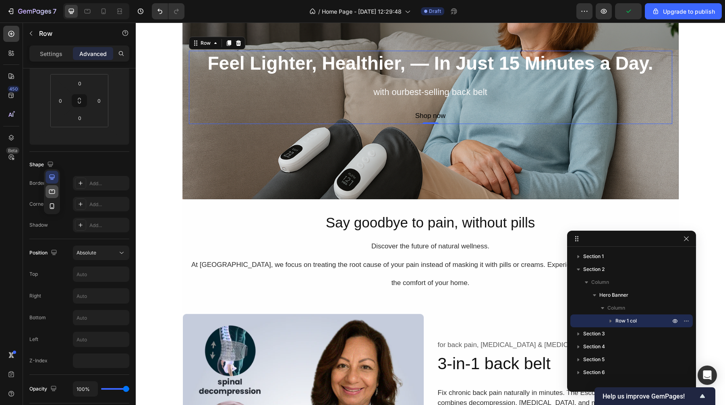
click at [53, 190] on icon "button" at bounding box center [52, 192] width 8 height 8
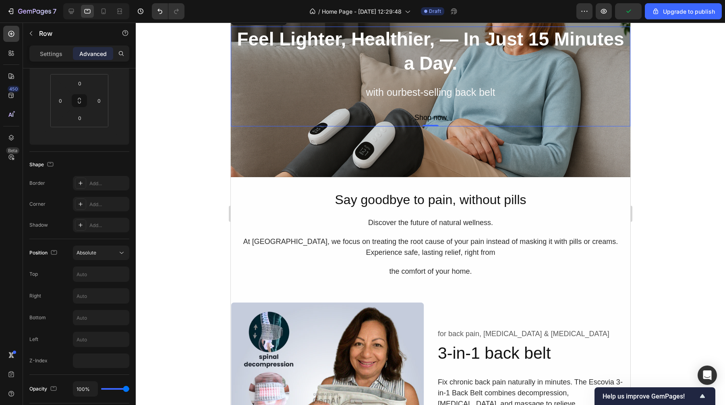
scroll to position [98, 0]
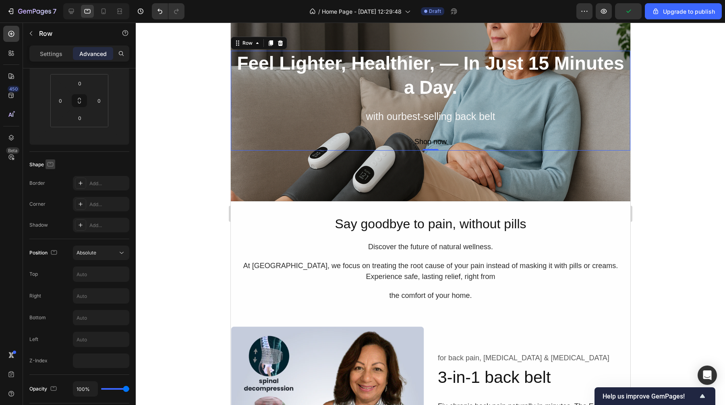
click at [52, 160] on button "button" at bounding box center [51, 165] width 10 height 10
click at [54, 205] on icon "button" at bounding box center [52, 206] width 4 height 6
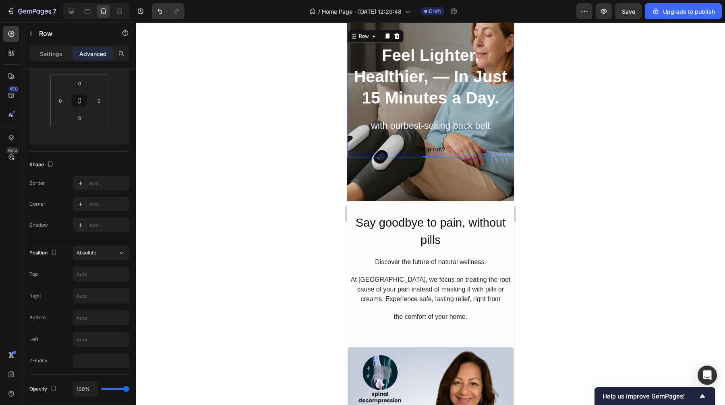
scroll to position [91, 0]
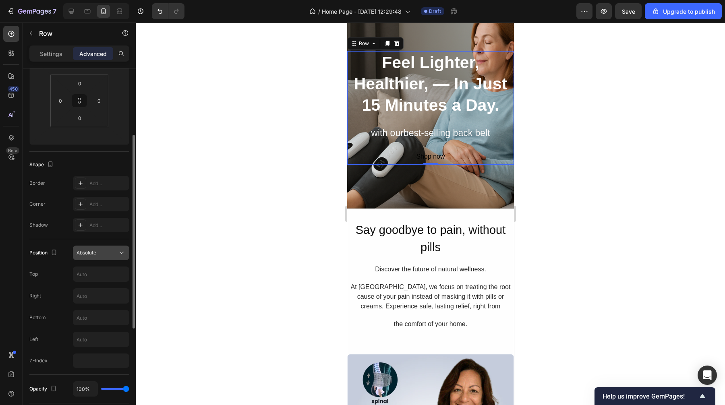
click at [91, 255] on span "Absolute" at bounding box center [87, 253] width 20 height 6
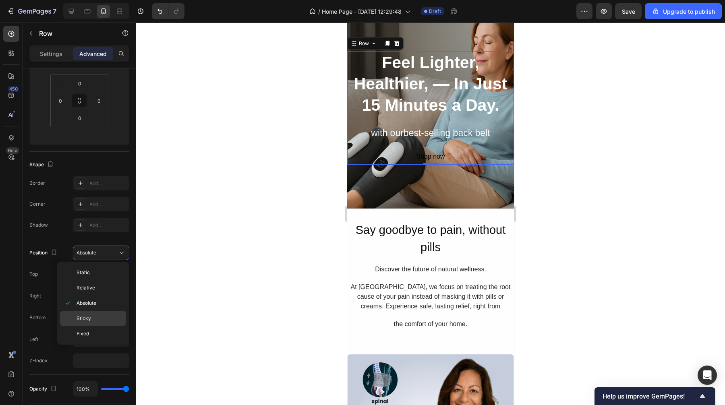
click at [90, 313] on div "Sticky" at bounding box center [93, 318] width 66 height 15
type input "0"
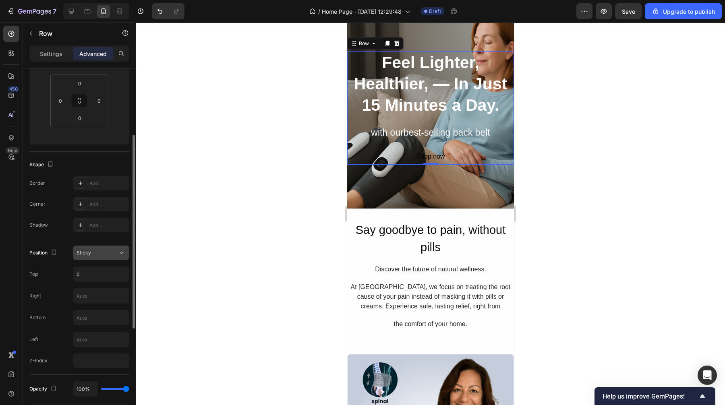
click at [100, 249] on div "Sticky" at bounding box center [97, 252] width 41 height 7
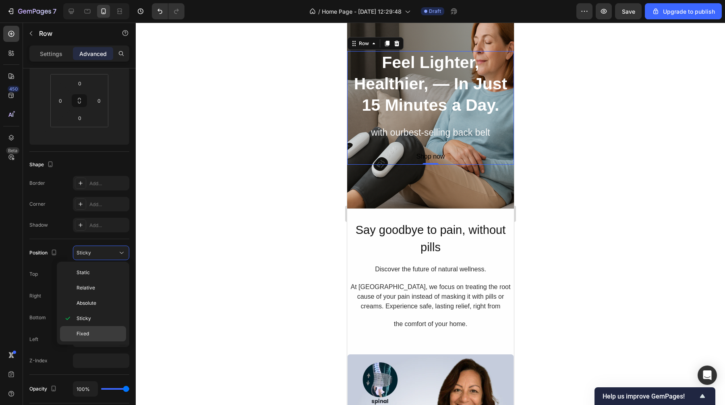
click at [91, 330] on div "Fixed" at bounding box center [93, 333] width 66 height 15
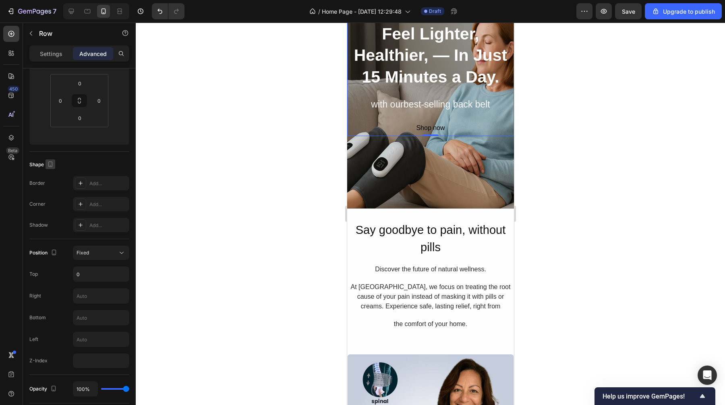
click at [49, 166] on icon "button" at bounding box center [50, 164] width 8 height 8
click at [52, 188] on icon "button" at bounding box center [52, 192] width 8 height 8
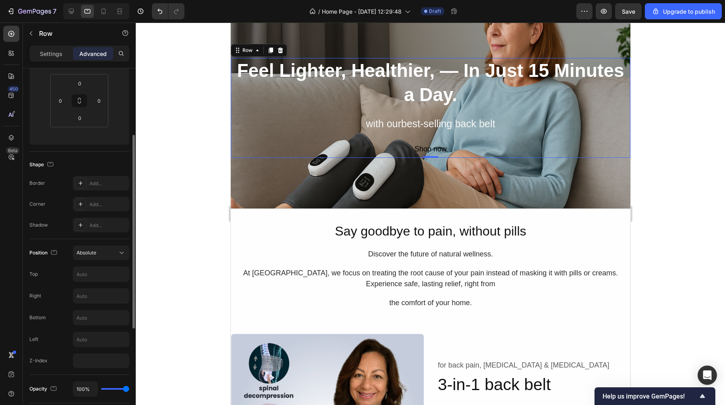
scroll to position [98, 0]
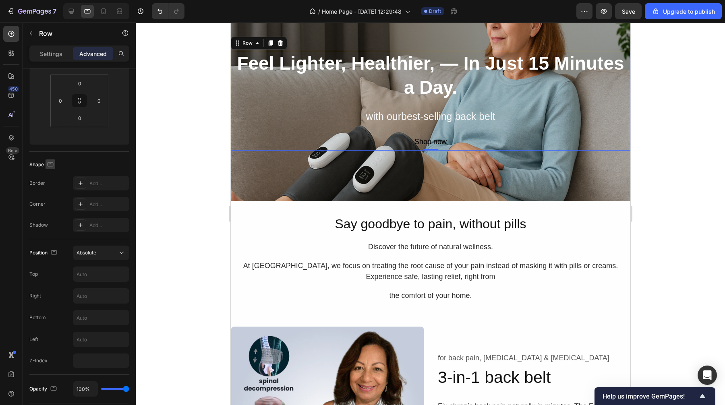
click at [52, 167] on icon "button" at bounding box center [50, 164] width 8 height 8
click at [53, 181] on button "button" at bounding box center [52, 177] width 13 height 13
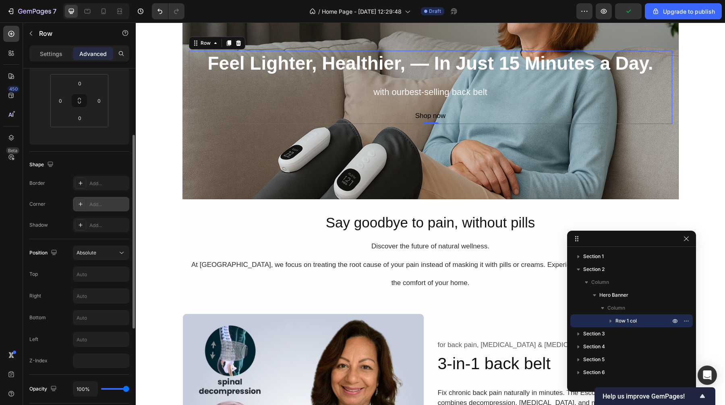
scroll to position [26, 0]
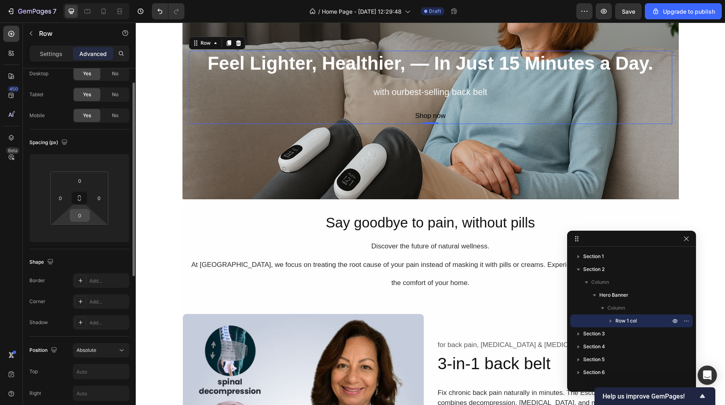
click at [82, 219] on input "0" at bounding box center [80, 215] width 16 height 12
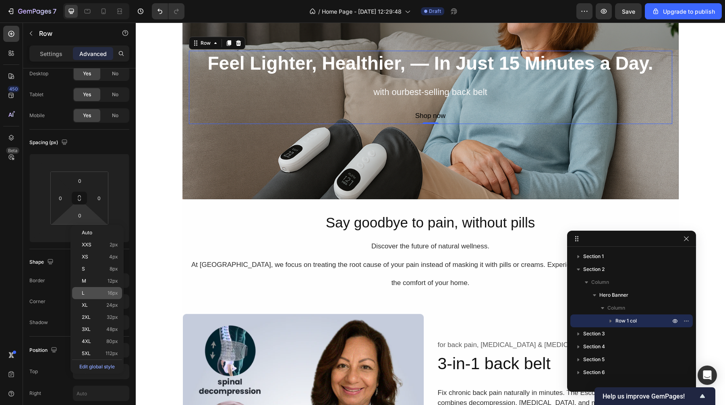
click at [92, 289] on div "L 16px" at bounding box center [97, 293] width 50 height 12
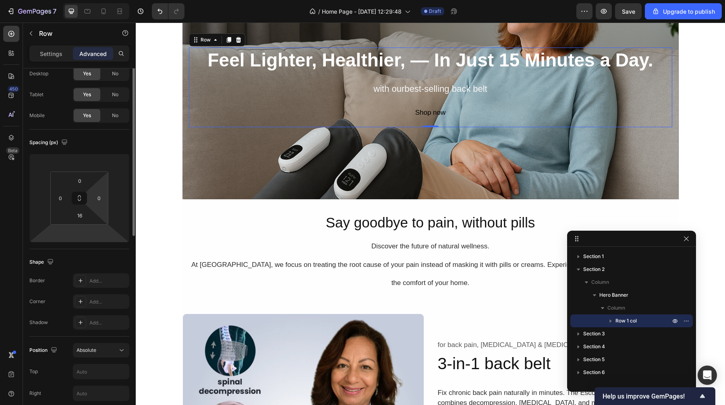
scroll to position [0, 0]
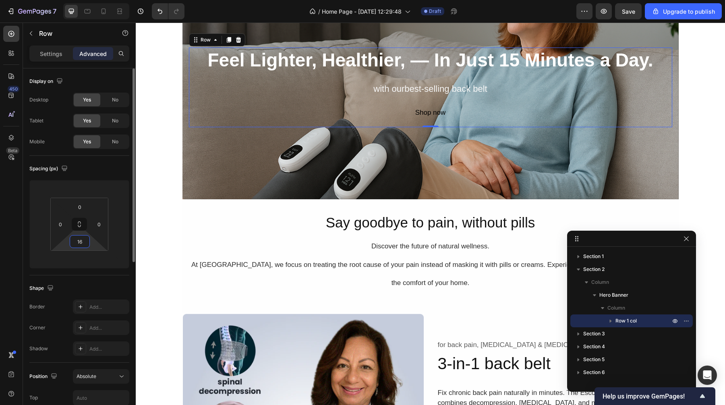
click at [83, 245] on input "16" at bounding box center [80, 242] width 16 height 12
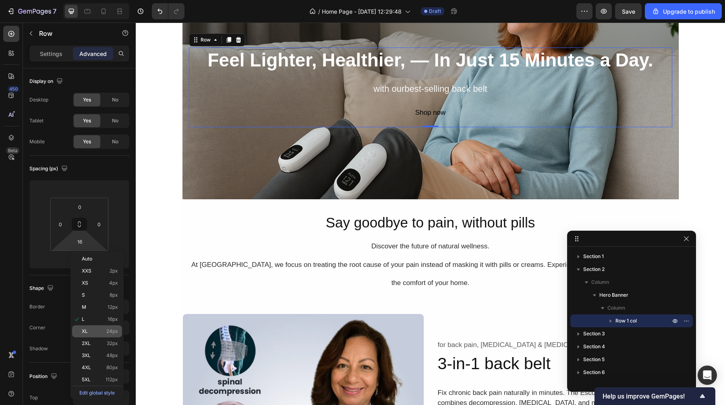
click at [92, 331] on p "XL 24px" at bounding box center [100, 332] width 36 height 6
type input "24"
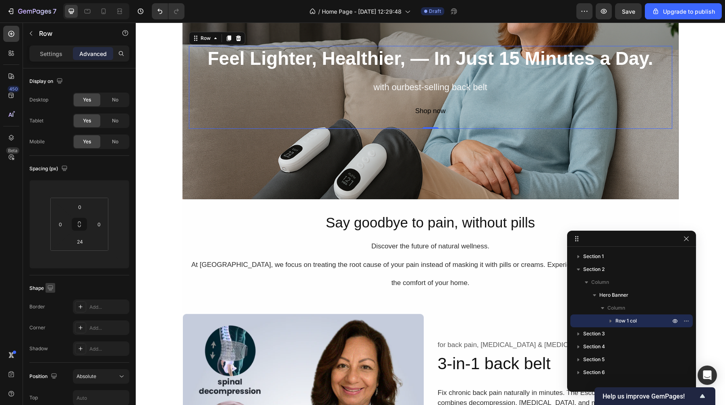
click at [49, 286] on icon "button" at bounding box center [50, 288] width 8 height 8
click at [54, 313] on icon "button" at bounding box center [52, 315] width 8 height 8
type input "0"
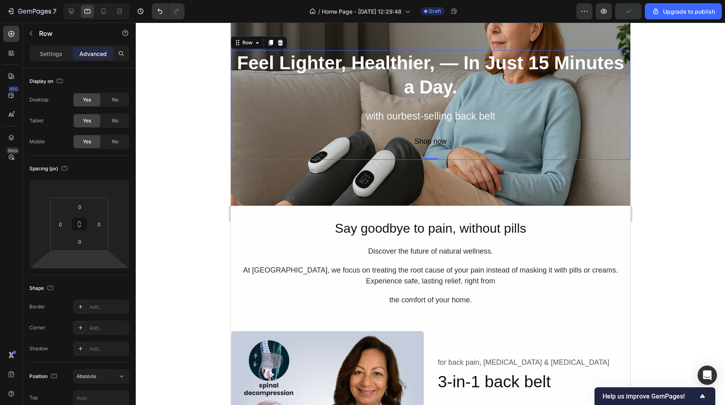
scroll to position [93, 0]
click at [50, 292] on button "button" at bounding box center [51, 288] width 10 height 10
click at [52, 331] on icon "button" at bounding box center [52, 331] width 2 height 1
type input "0"
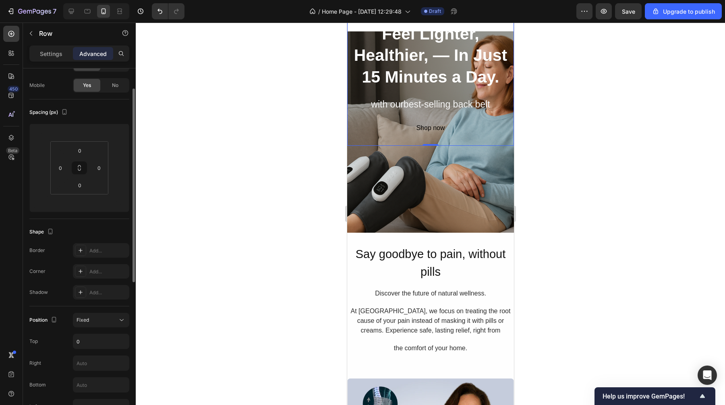
scroll to position [98, 0]
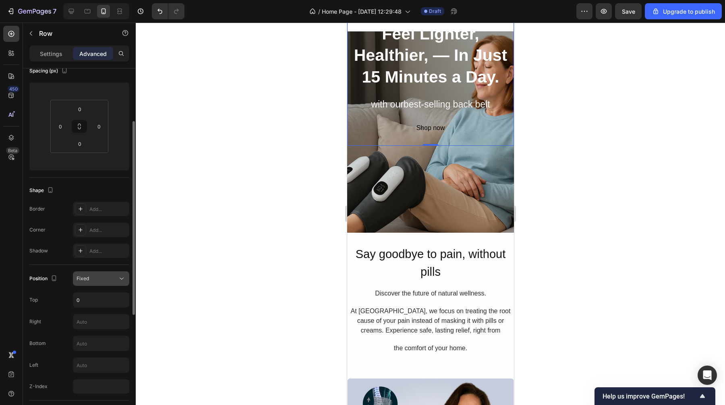
click at [120, 280] on icon at bounding box center [122, 279] width 8 height 8
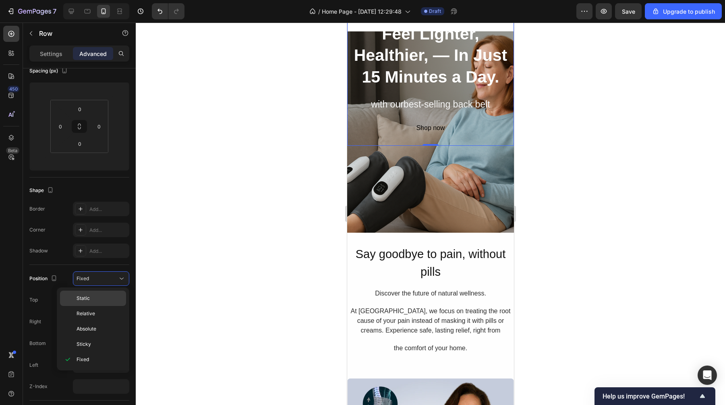
click at [102, 301] on p "Static" at bounding box center [100, 298] width 46 height 7
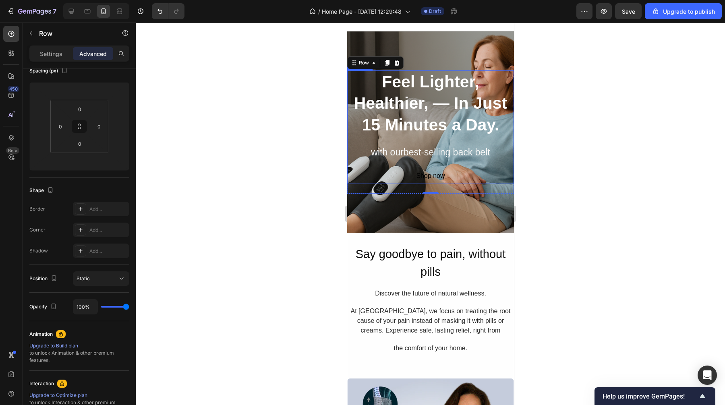
click at [425, 106] on strong "Feel Lighter, Healthier, — In Just 15 Minutes a Day." at bounding box center [430, 104] width 153 height 62
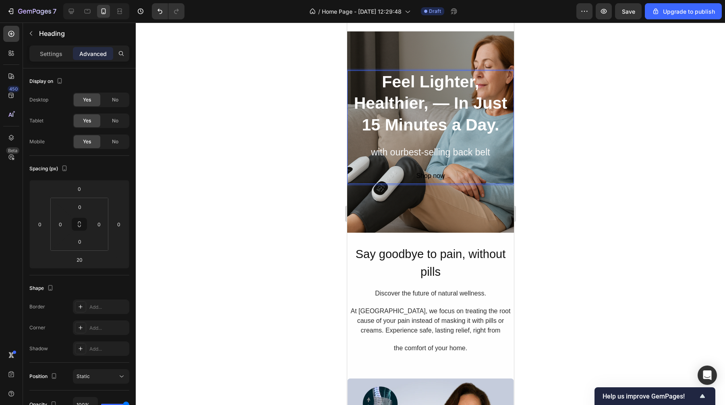
click at [424, 108] on strong "Feel Lighter, Healthier, — In Just 15 Minutes a Day." at bounding box center [430, 104] width 153 height 62
click at [478, 83] on p "Feel Lighter, Healthier — In Just 15 Minutes a Day." at bounding box center [430, 103] width 165 height 64
click at [567, 135] on div at bounding box center [430, 214] width 589 height 383
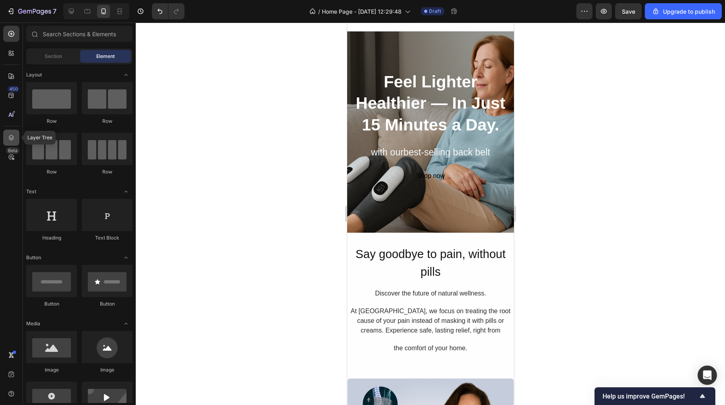
click at [11, 135] on icon at bounding box center [11, 138] width 5 height 6
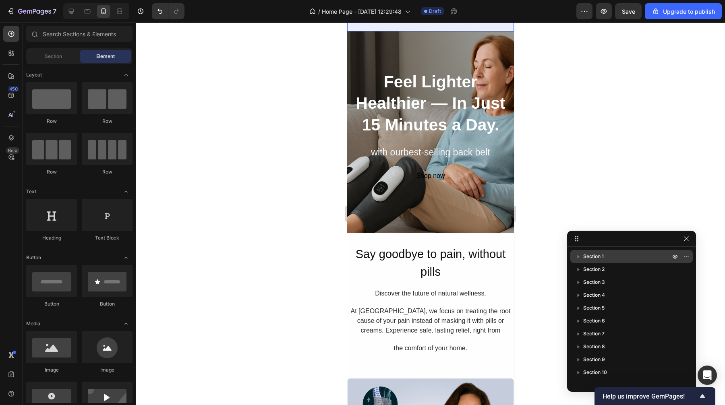
click at [578, 258] on icon "button" at bounding box center [578, 257] width 8 height 8
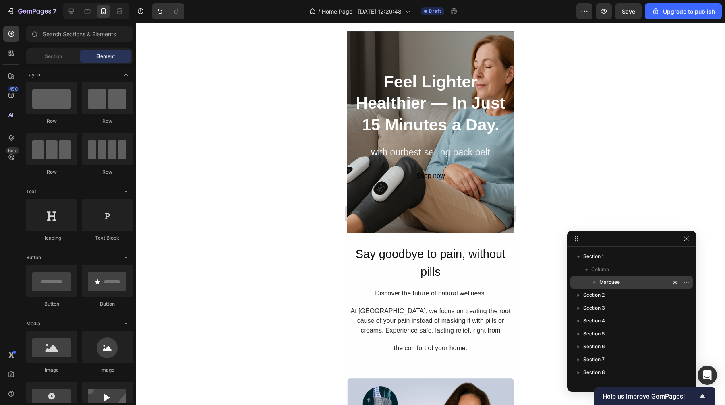
click at [593, 280] on icon "button" at bounding box center [595, 282] width 8 height 8
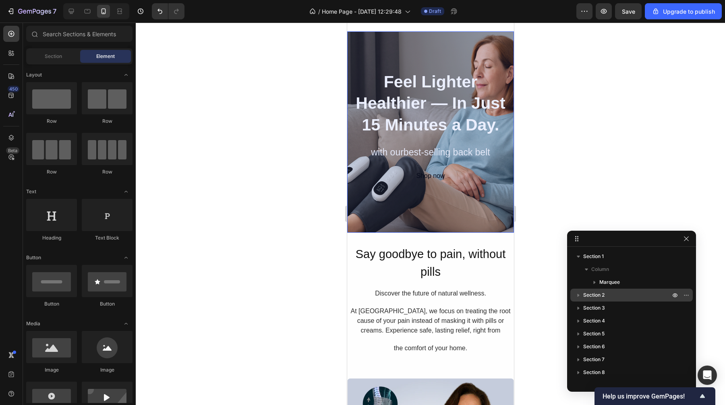
click at [580, 296] on icon "button" at bounding box center [578, 295] width 8 height 8
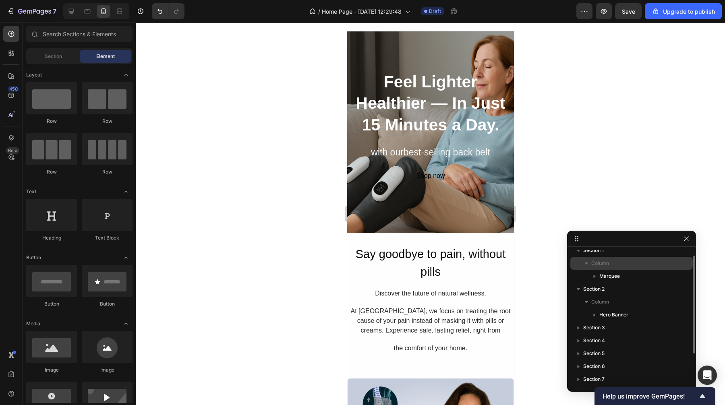
scroll to position [23, 0]
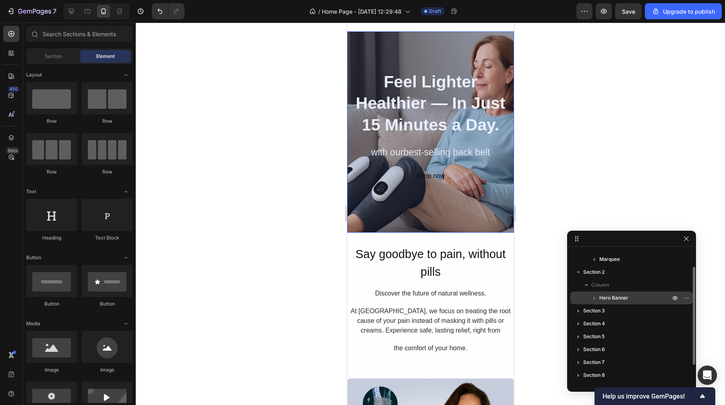
click at [597, 297] on icon "button" at bounding box center [595, 298] width 8 height 8
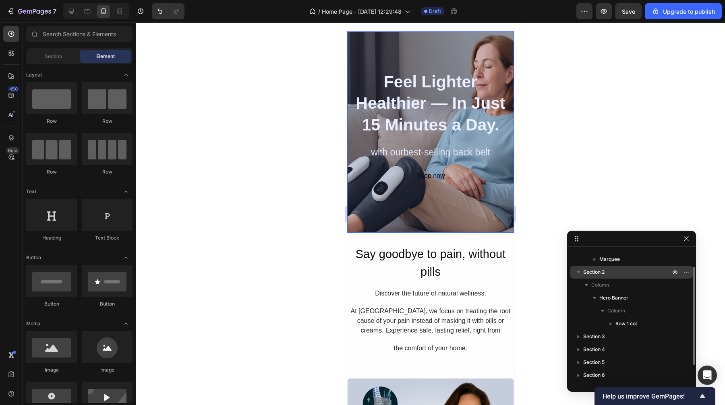
scroll to position [23, 0]
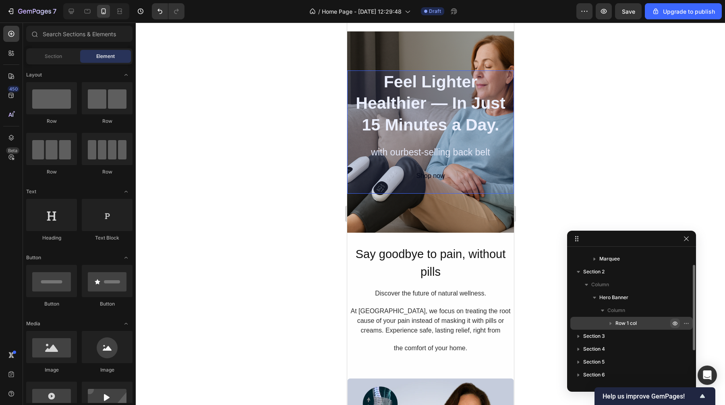
click at [676, 323] on icon "button" at bounding box center [675, 323] width 6 height 6
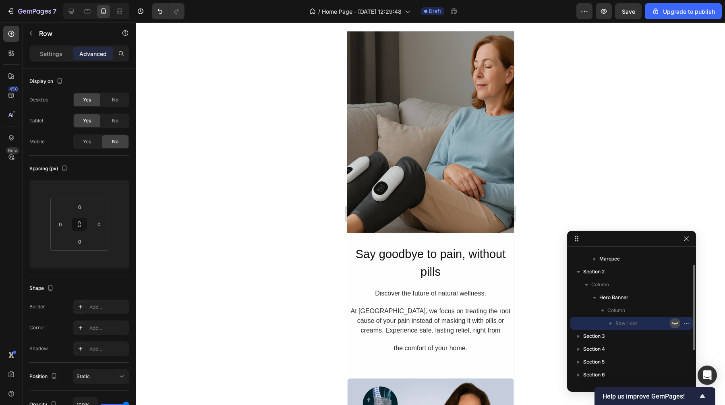
click at [676, 323] on icon "button" at bounding box center [675, 323] width 6 height 6
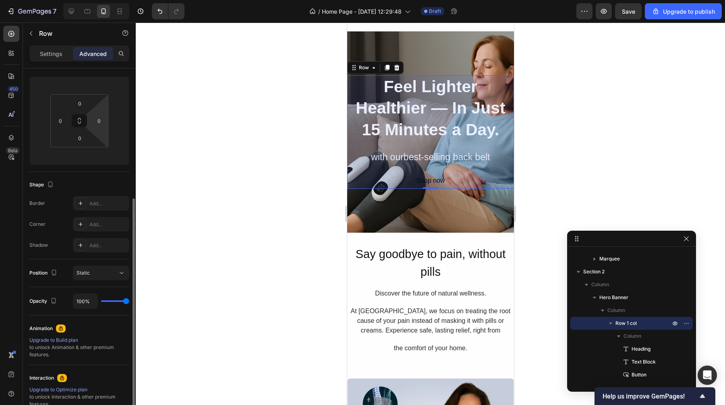
scroll to position [0, 0]
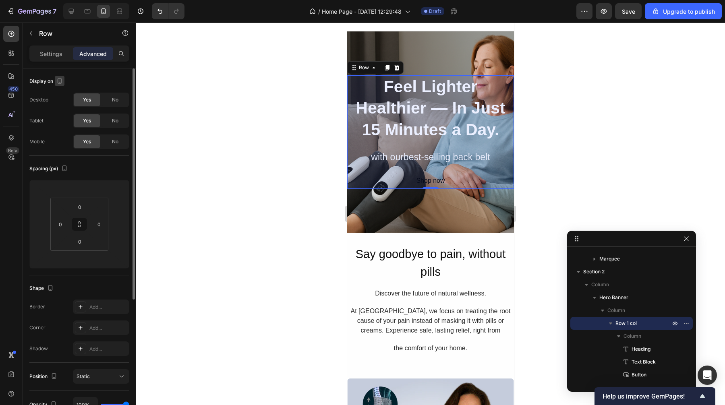
click at [59, 79] on icon "button" at bounding box center [60, 81] width 8 height 8
click at [63, 92] on icon "button" at bounding box center [61, 94] width 8 height 8
type input "24"
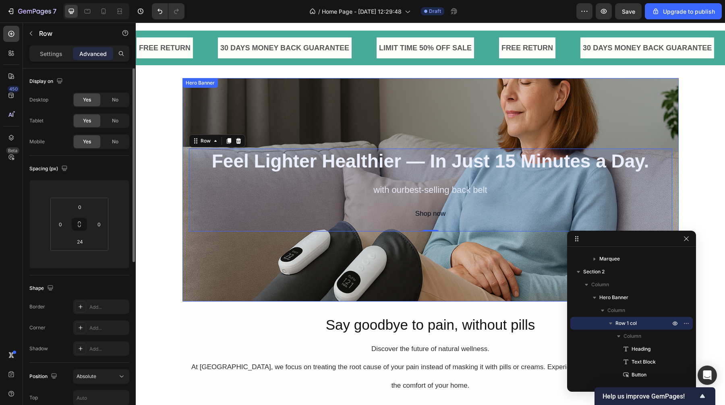
scroll to position [15, 0]
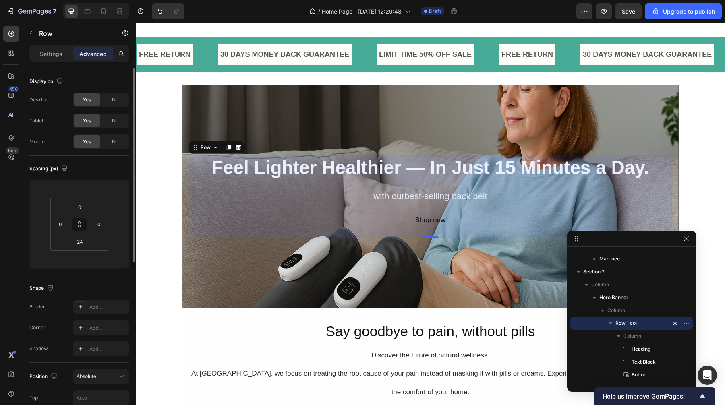
click at [415, 205] on div "⁠⁠⁠⁠⁠⁠⁠ Feel Lighter Healthier — In Just 15 Minutes a Day. Heading with ourbest…" at bounding box center [430, 191] width 483 height 73
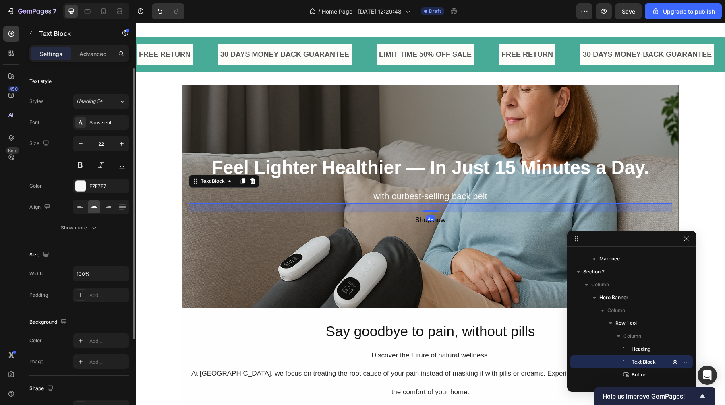
click at [415, 196] on div "with ourbest-selling back belt" at bounding box center [430, 196] width 483 height 15
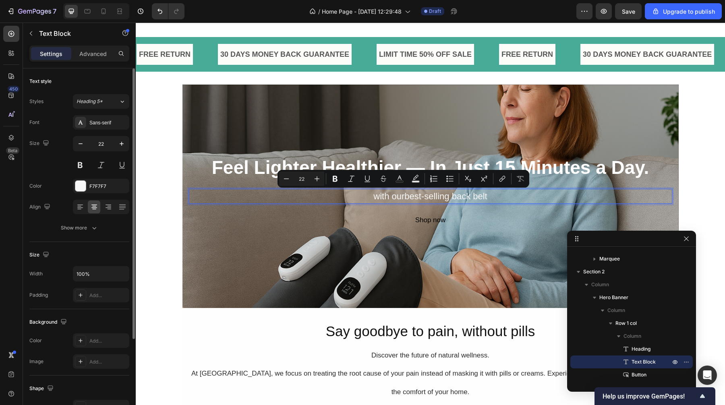
click at [418, 195] on p "with ourbest-selling back belt" at bounding box center [431, 196] width 482 height 13
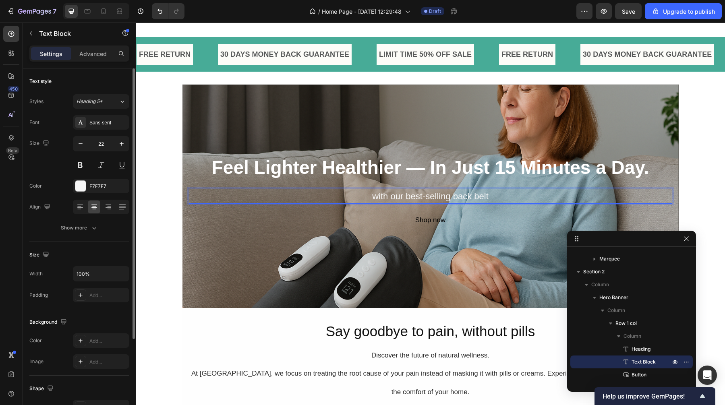
click at [491, 196] on p "with our best-selling back belt" at bounding box center [431, 196] width 482 height 13
click at [503, 198] on p "with our best-selling massager" at bounding box center [431, 196] width 482 height 13
drag, startPoint x: 503, startPoint y: 197, endPoint x: 354, endPoint y: 197, distance: 148.7
click at [354, 197] on p "with our best-selling massager" at bounding box center [431, 196] width 482 height 13
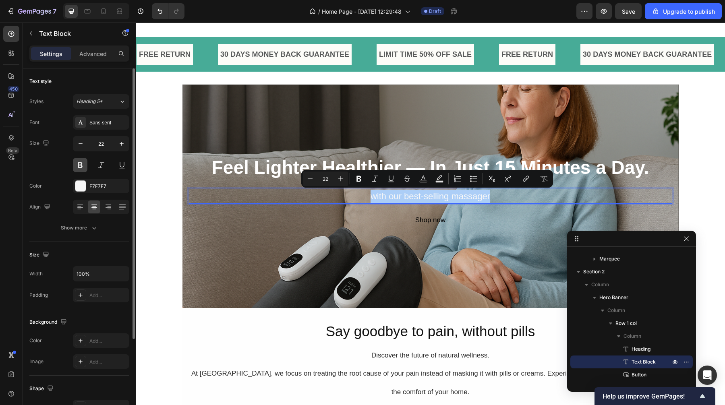
click at [83, 166] on button at bounding box center [80, 165] width 15 height 15
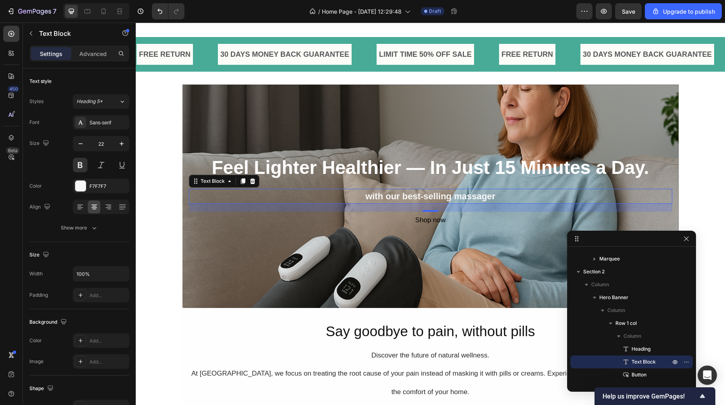
click at [476, 197] on p "with our best-selling massager" at bounding box center [431, 196] width 482 height 13
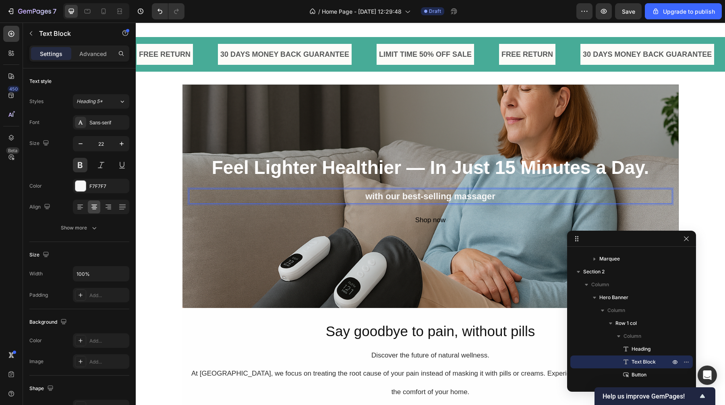
click at [508, 196] on p "with our best-selling massager" at bounding box center [431, 196] width 482 height 13
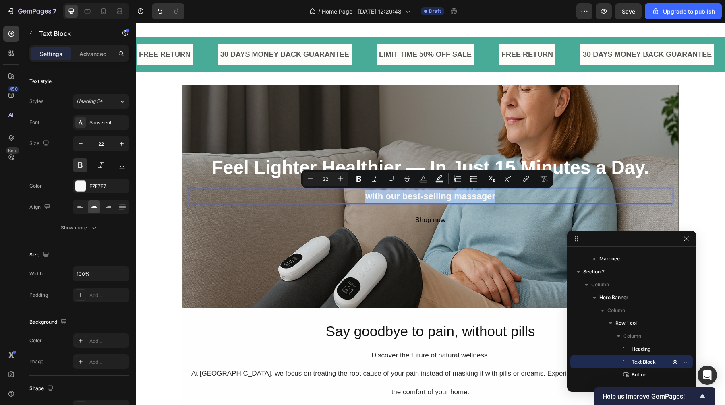
drag, startPoint x: 509, startPoint y: 196, endPoint x: 447, endPoint y: 209, distance: 63.4
click at [355, 199] on p "with our best-selling massager" at bounding box center [431, 196] width 482 height 13
click at [125, 146] on icon "button" at bounding box center [122, 144] width 8 height 8
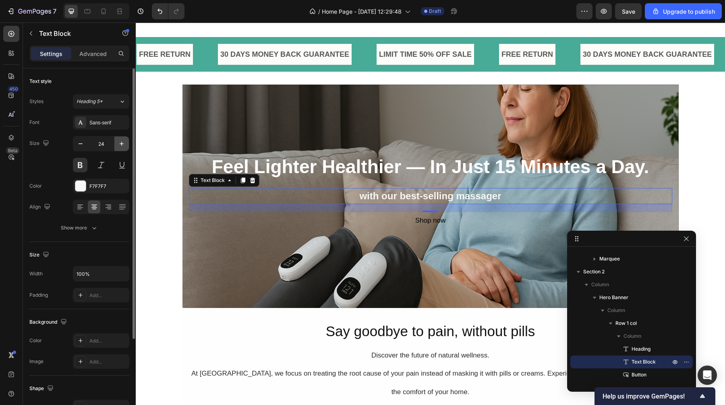
click at [125, 146] on icon "button" at bounding box center [122, 144] width 8 height 8
type input "25"
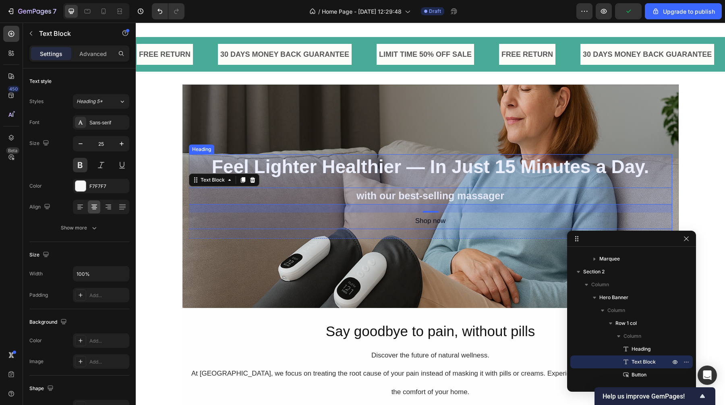
click at [351, 176] on strong "Feel Lighter Healthier — In Just 15 Minutes a Day." at bounding box center [430, 166] width 437 height 21
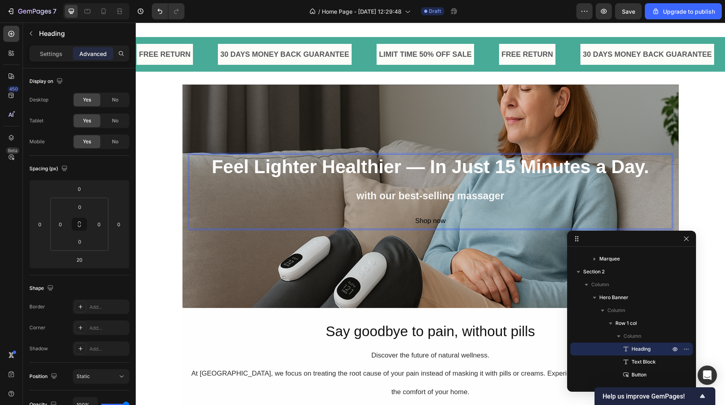
click at [642, 173] on strong "Feel Lighter Healthier — In Just 15 Minutes a Day." at bounding box center [430, 166] width 437 height 21
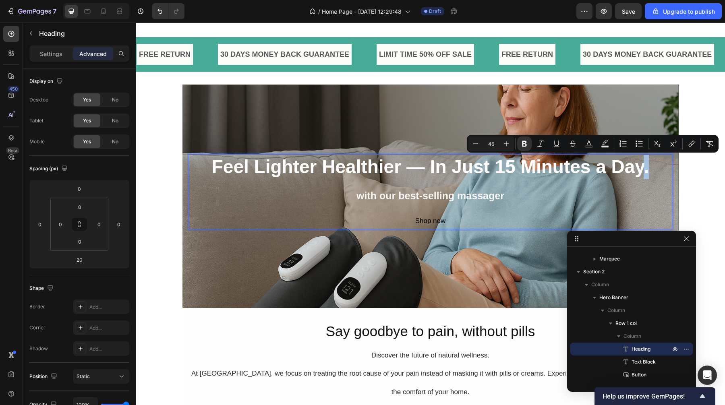
drag, startPoint x: 647, startPoint y: 170, endPoint x: 641, endPoint y: 171, distance: 6.9
click at [641, 171] on p "Feel Lighter Healthier — In Just 15 Minutes a Day." at bounding box center [431, 167] width 482 height 24
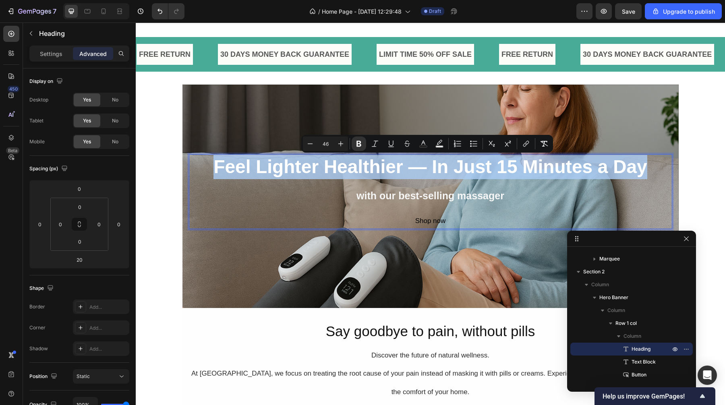
drag, startPoint x: 647, startPoint y: 170, endPoint x: 205, endPoint y: 168, distance: 441.9
click at [205, 168] on p "Feel Lighter Healthier — In Just 15 Minutes a Day" at bounding box center [431, 167] width 482 height 24
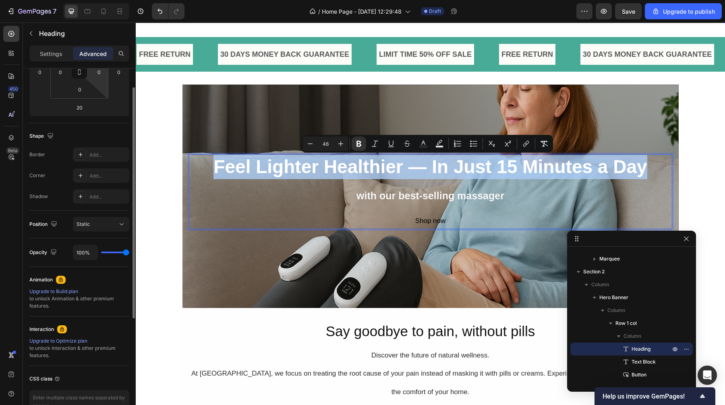
scroll to position [199, 0]
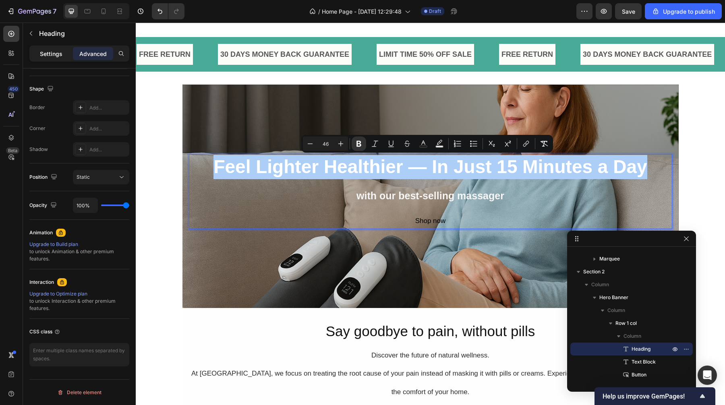
click at [53, 59] on div "Settings" at bounding box center [51, 53] width 40 height 13
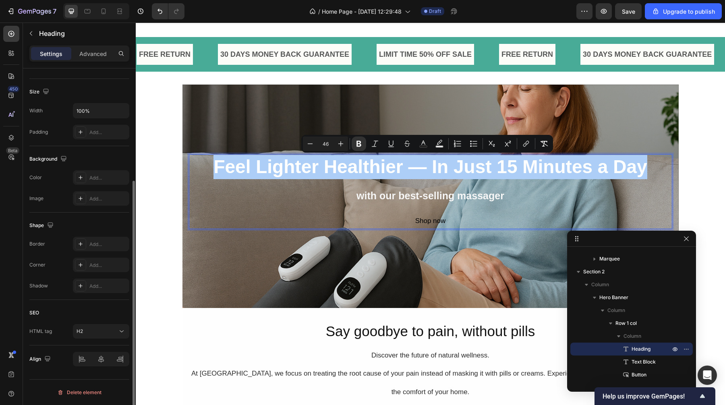
scroll to position [163, 0]
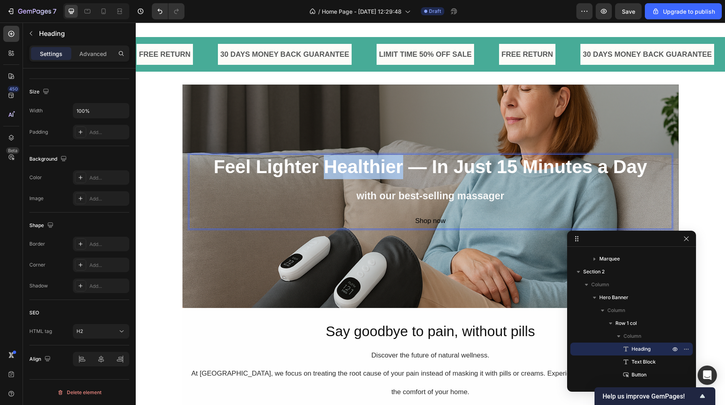
click at [321, 166] on strong "Feel Lighter Healthier — In Just 15 Minutes a Day" at bounding box center [430, 166] width 433 height 21
click at [218, 164] on strong "Feel Lighter Healthier — In Just 15 Minutes a Day" at bounding box center [430, 166] width 433 height 21
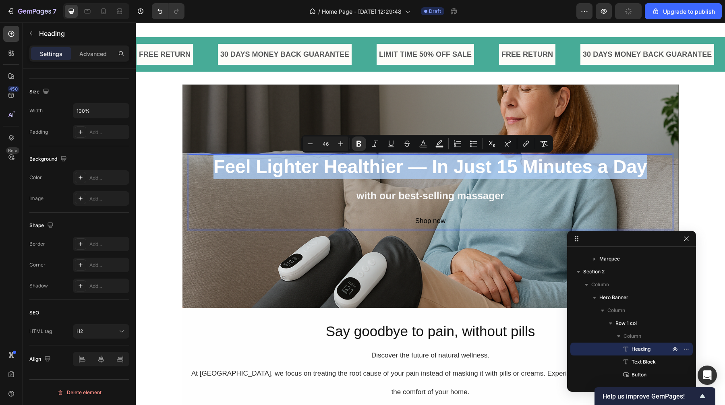
drag, startPoint x: 207, startPoint y: 166, endPoint x: 639, endPoint y: 169, distance: 431.9
click at [639, 169] on p "Feel Lighter Healthier — In Just 15 Minutes a Day" at bounding box center [431, 167] width 482 height 24
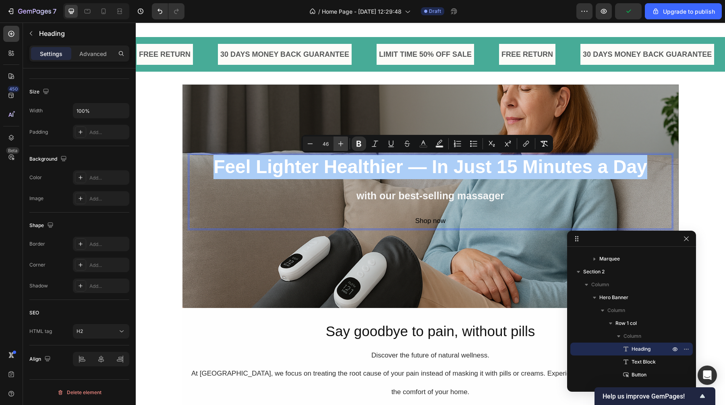
click at [343, 146] on icon "Editor contextual toolbar" at bounding box center [341, 144] width 8 height 8
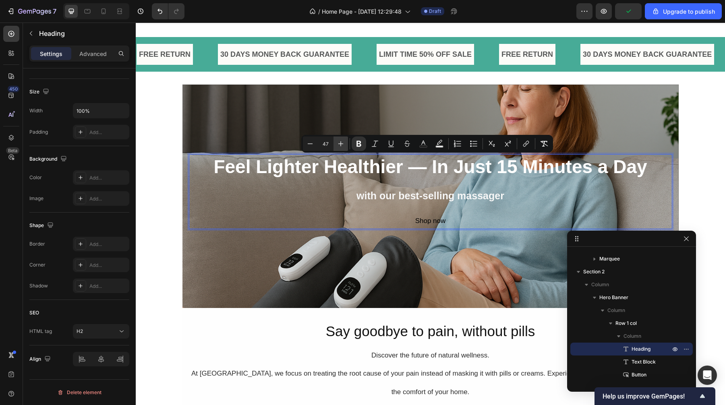
click at [343, 146] on icon "Editor contextual toolbar" at bounding box center [341, 144] width 8 height 8
type input "50"
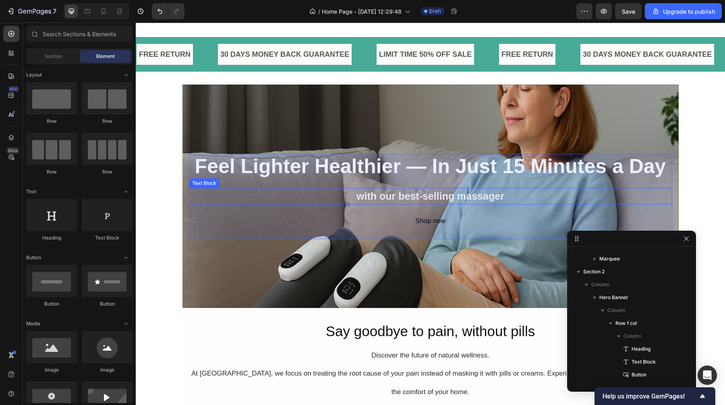
click at [324, 196] on p "with our best-selling massager" at bounding box center [431, 196] width 482 height 15
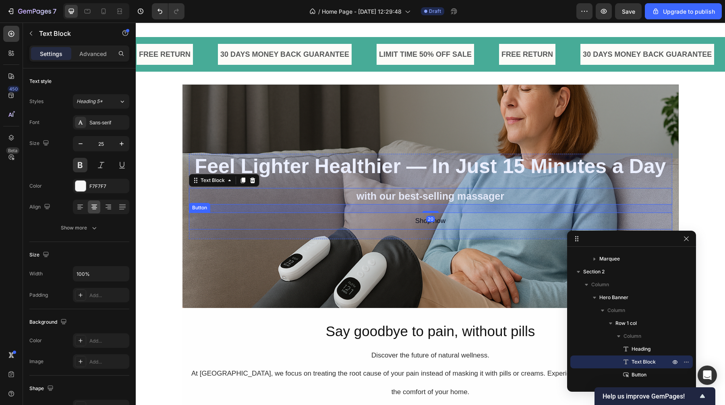
click at [288, 218] on div "Shop now Button" at bounding box center [430, 221] width 483 height 17
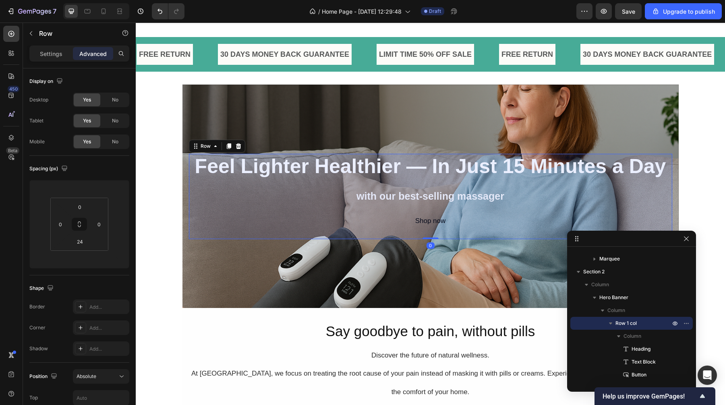
click at [332, 185] on div "⁠⁠⁠⁠⁠⁠⁠ Feel Lighter Healthier — In Just 15 Minutes a Day Heading with our best…" at bounding box center [430, 192] width 483 height 76
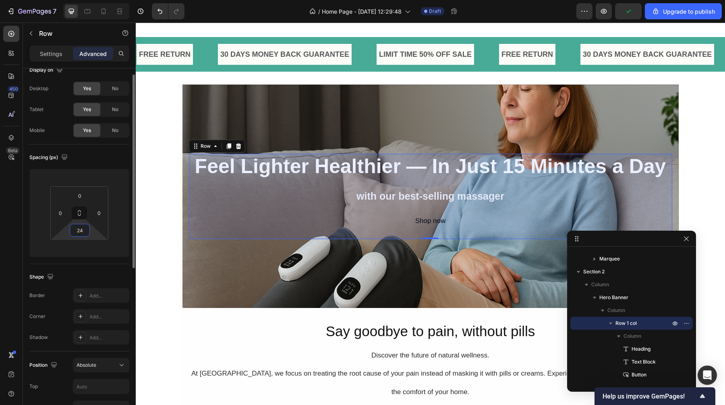
click at [81, 235] on input "24" at bounding box center [80, 230] width 16 height 12
type input "0"
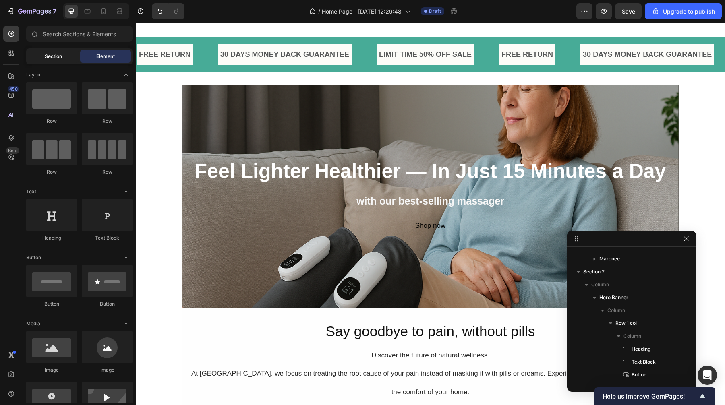
click at [50, 57] on span "Section" at bounding box center [53, 56] width 17 height 7
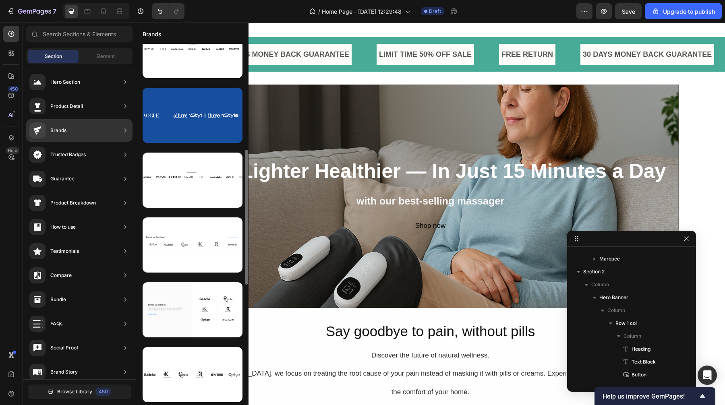
scroll to position [23, 0]
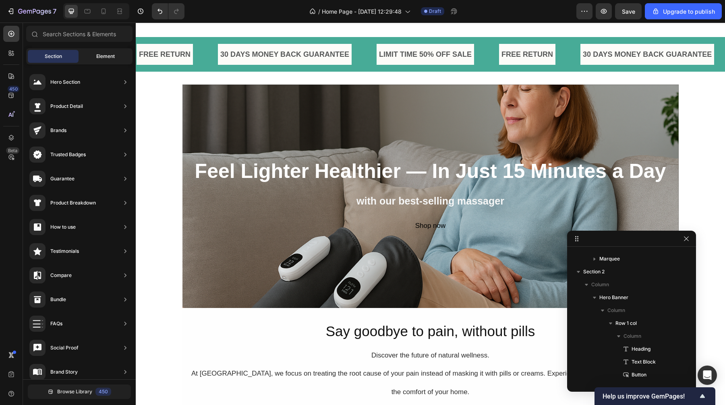
click at [95, 56] on div "Element" at bounding box center [105, 56] width 51 height 13
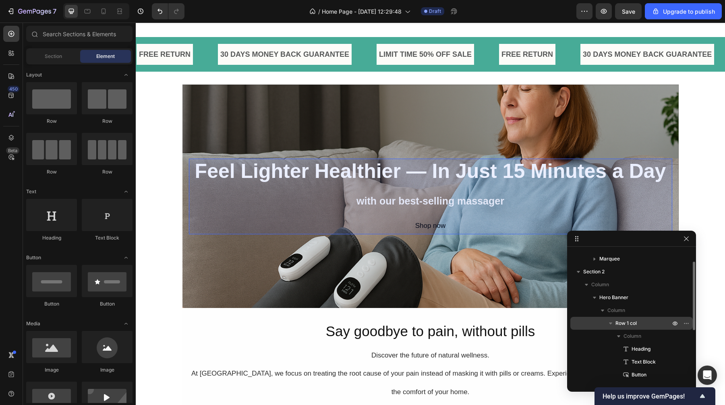
click at [640, 318] on div "Row 1 col" at bounding box center [632, 323] width 116 height 13
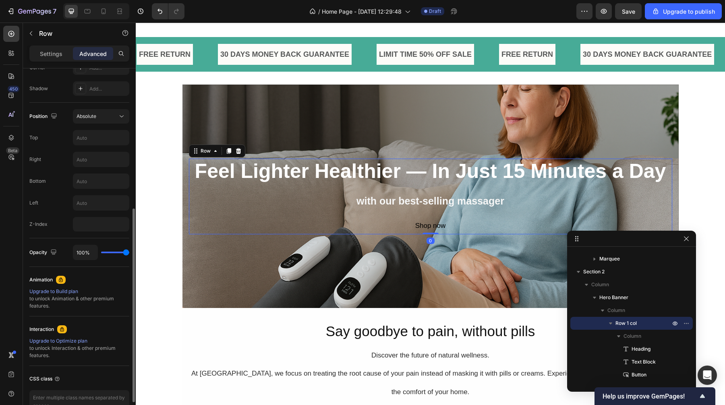
scroll to position [268, 0]
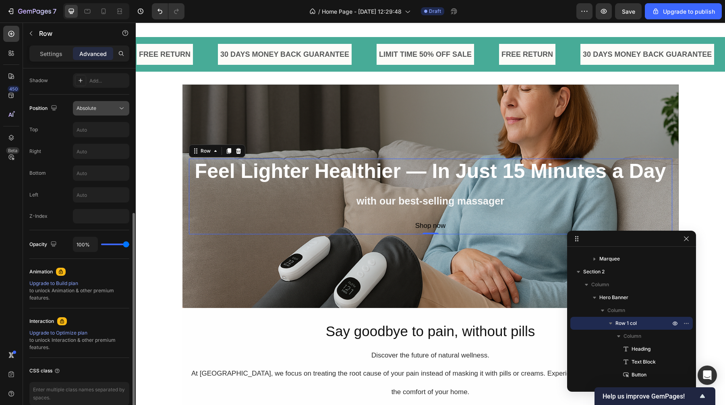
click at [107, 106] on div "Absolute" at bounding box center [97, 108] width 41 height 7
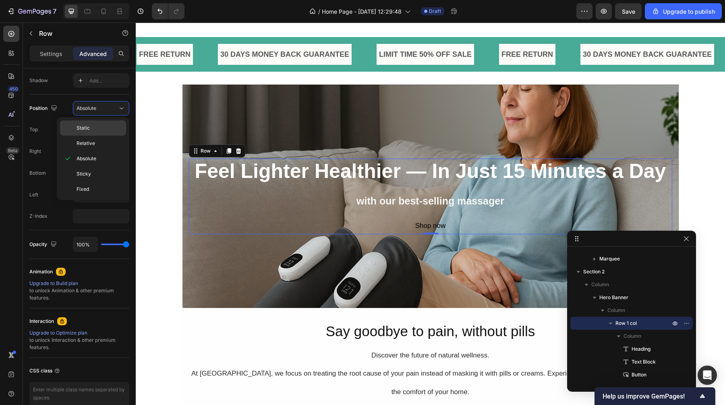
click at [99, 130] on p "Static" at bounding box center [100, 127] width 46 height 7
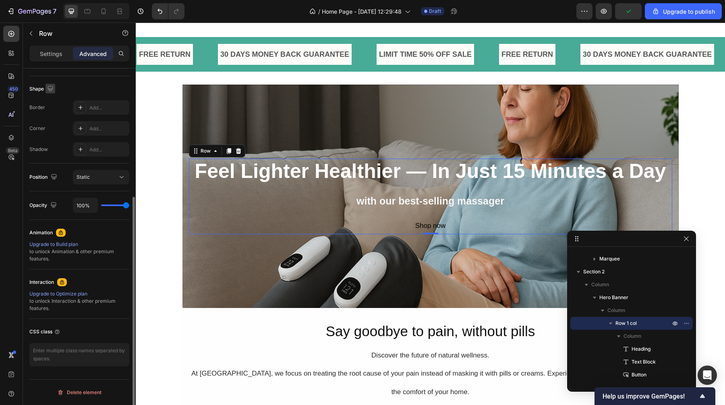
click at [50, 89] on icon "button" at bounding box center [50, 88] width 5 height 5
click at [53, 115] on icon "button" at bounding box center [52, 116] width 8 height 8
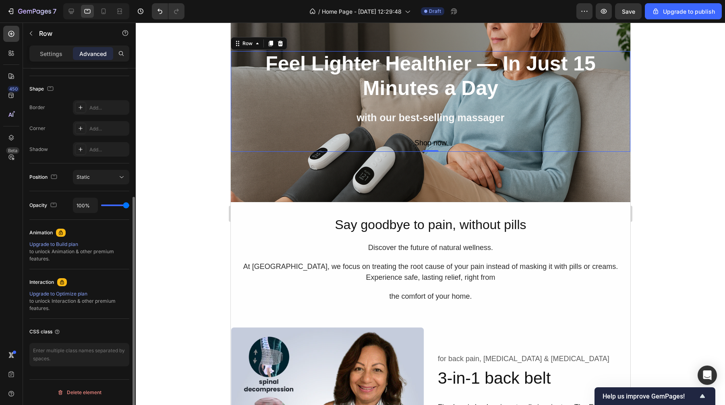
scroll to position [97, 0]
click at [53, 89] on icon "button" at bounding box center [50, 89] width 8 height 8
click at [53, 131] on icon "button" at bounding box center [52, 130] width 8 height 8
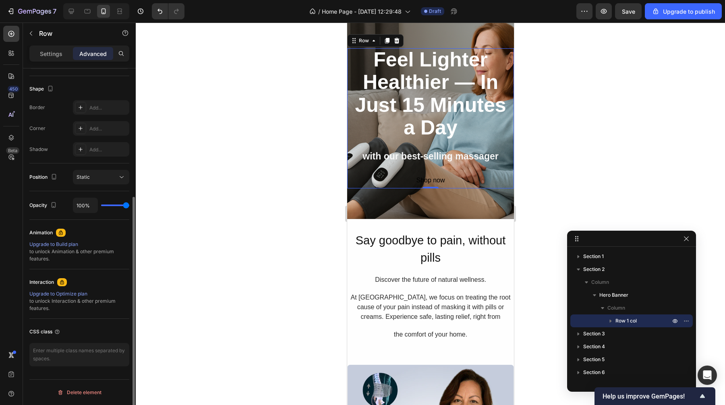
scroll to position [78, 0]
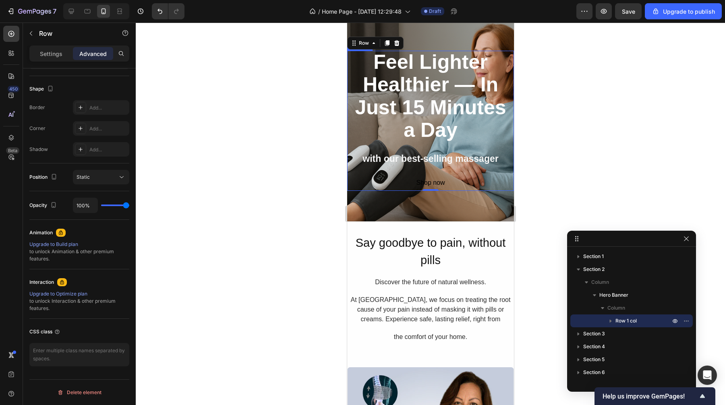
click at [409, 102] on strong "Feel Lighter Healthier — In Just 15 Minutes a Day" at bounding box center [430, 96] width 151 height 91
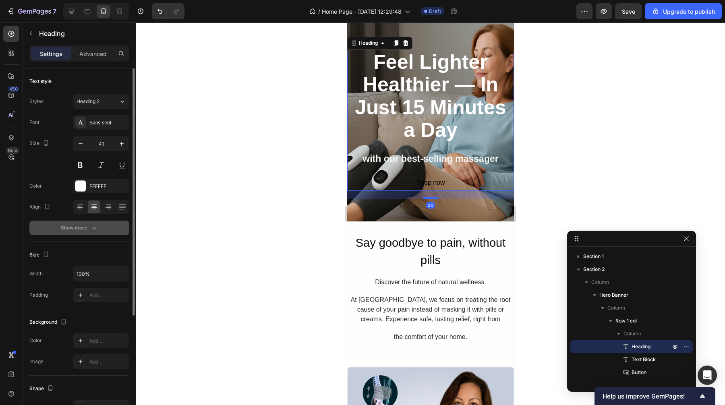
scroll to position [21, 0]
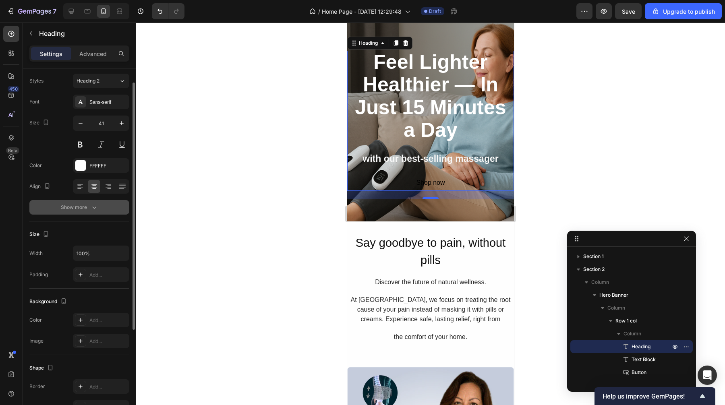
click at [95, 211] on icon "button" at bounding box center [94, 207] width 8 height 8
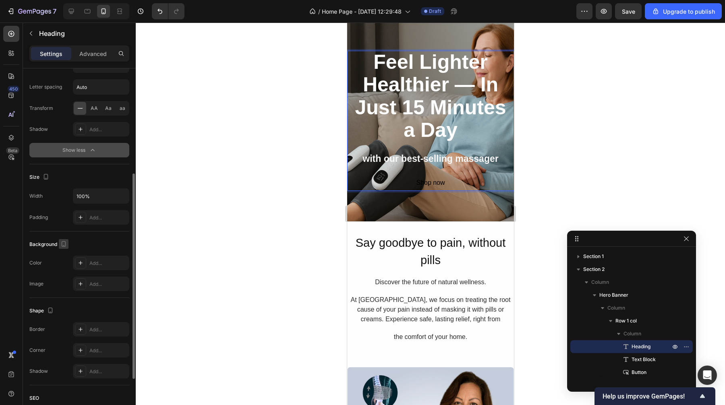
scroll to position [270, 0]
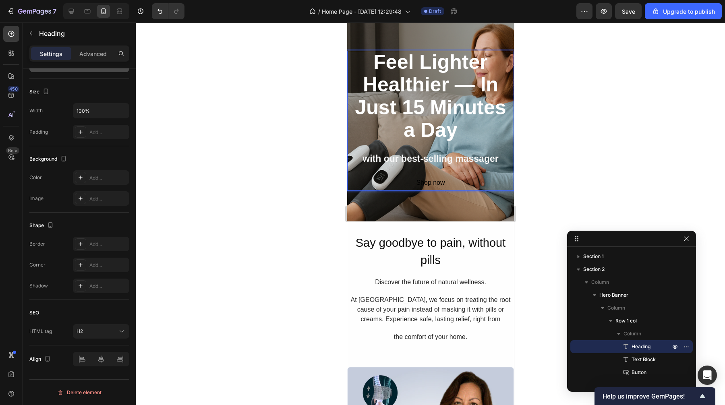
click at [468, 130] on p "Feel Lighter Healthier — In Just 15 Minutes a Day" at bounding box center [430, 97] width 165 height 91
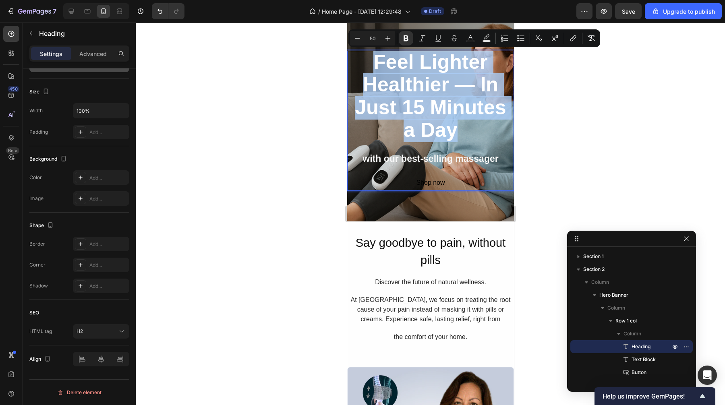
drag, startPoint x: 463, startPoint y: 132, endPoint x: 374, endPoint y: 60, distance: 114.6
click at [374, 60] on p "Feel Lighter Healthier — In Just 15 Minutes a Day" at bounding box center [430, 97] width 165 height 91
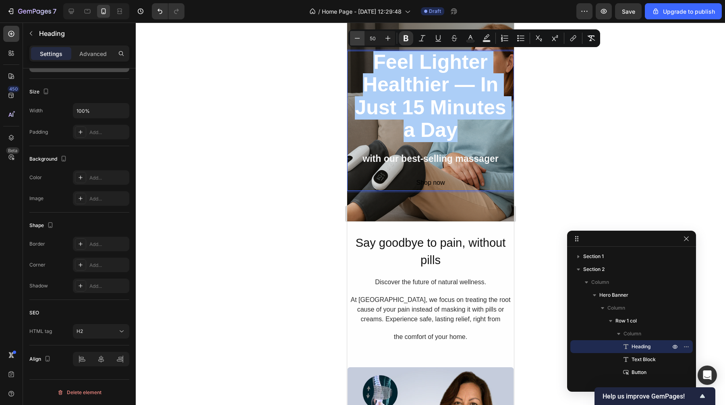
click at [362, 39] on button "Minus" at bounding box center [357, 38] width 15 height 15
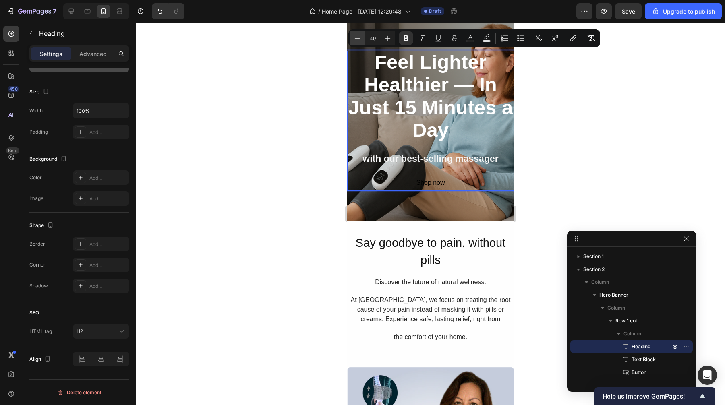
click at [362, 39] on button "Minus" at bounding box center [357, 38] width 15 height 15
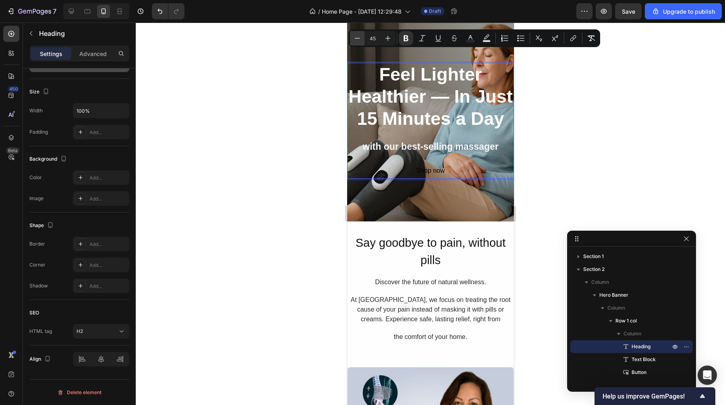
click at [362, 39] on button "Minus" at bounding box center [357, 38] width 15 height 15
click at [391, 39] on icon "Editor contextual toolbar" at bounding box center [388, 38] width 8 height 8
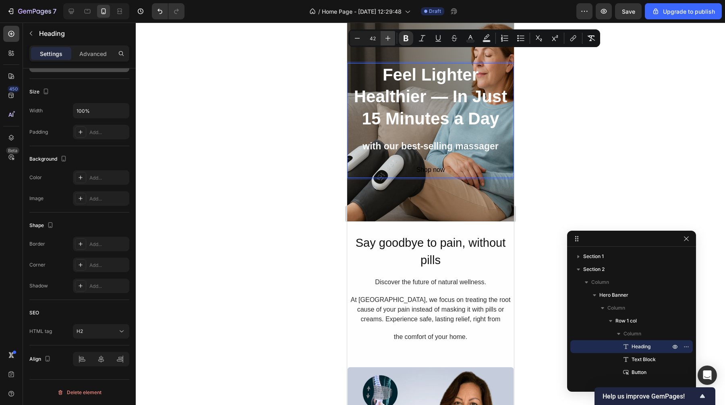
click at [391, 39] on icon "Editor contextual toolbar" at bounding box center [388, 38] width 8 height 8
type input "43"
click at [273, 108] on div at bounding box center [430, 214] width 589 height 383
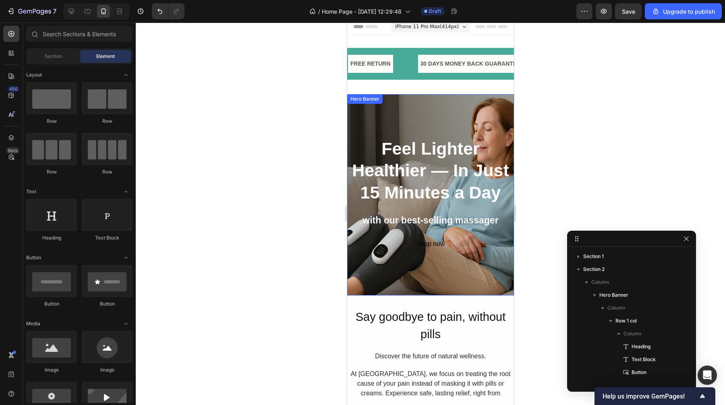
scroll to position [0, 0]
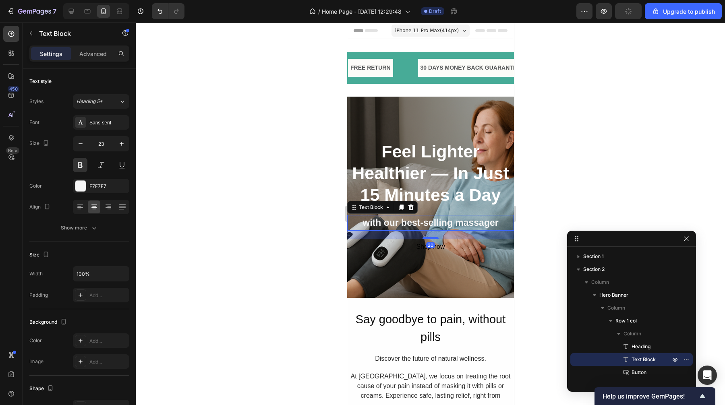
click at [431, 224] on p "with our best-selling massager" at bounding box center [430, 223] width 165 height 14
click at [603, 187] on div at bounding box center [430, 214] width 589 height 383
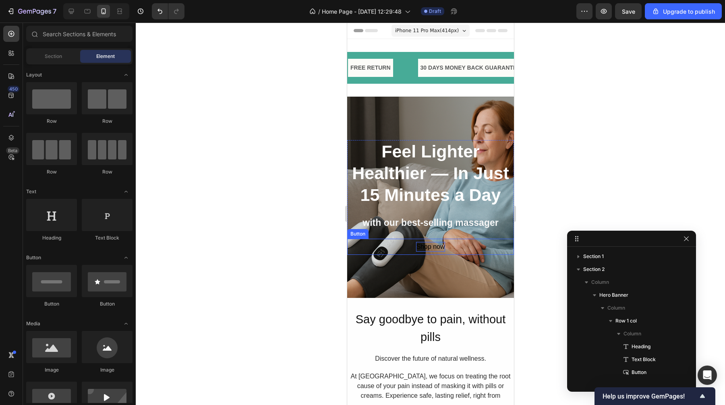
click at [433, 250] on div "Shop now" at bounding box center [430, 247] width 29 height 10
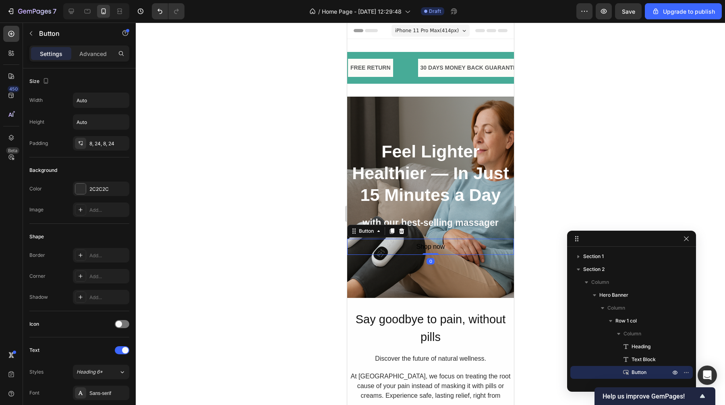
click at [311, 203] on div at bounding box center [430, 214] width 589 height 383
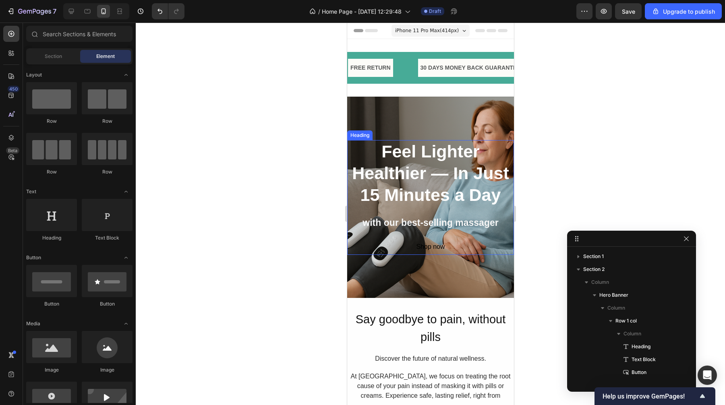
click at [430, 187] on strong "Feel Lighter Healthier — In Just 15 Minutes a Day" at bounding box center [430, 173] width 157 height 63
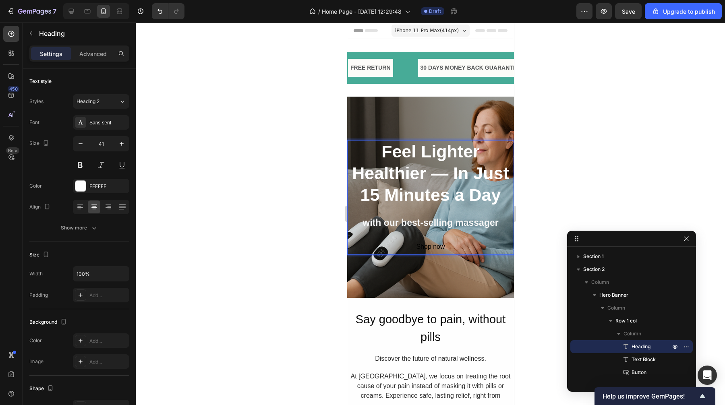
click at [496, 200] on strong "Feel Lighter Healthier — In Just 15 Minutes a Day" at bounding box center [430, 173] width 157 height 63
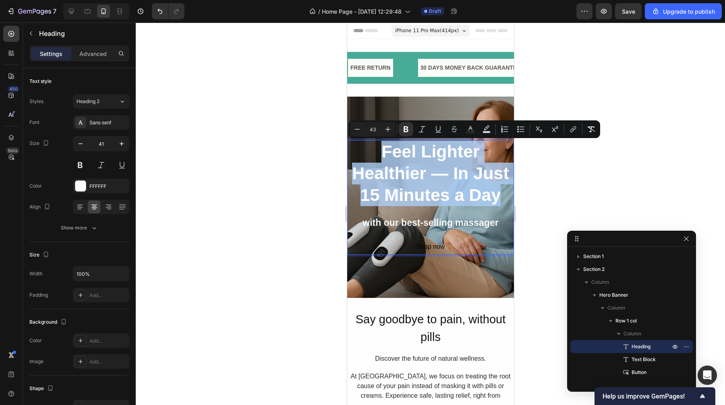
drag, startPoint x: 496, startPoint y: 200, endPoint x: 345, endPoint y: 157, distance: 157.1
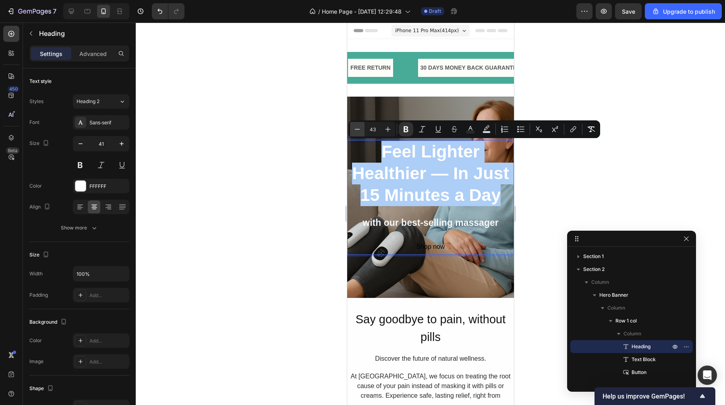
click at [359, 128] on icon "Editor contextual toolbar" at bounding box center [357, 129] width 8 height 8
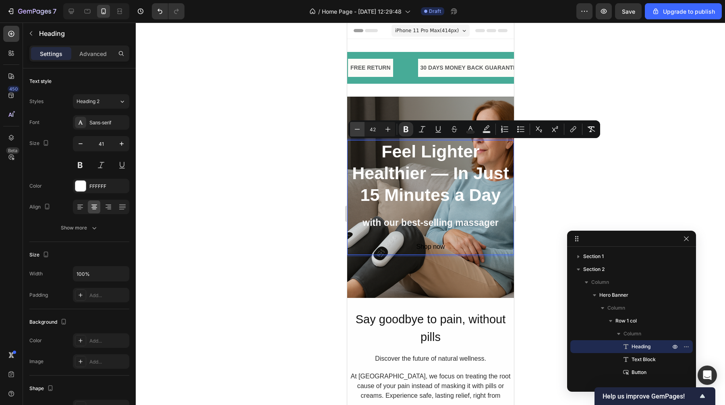
click at [359, 128] on icon "Editor contextual toolbar" at bounding box center [357, 129] width 8 height 8
type input "40"
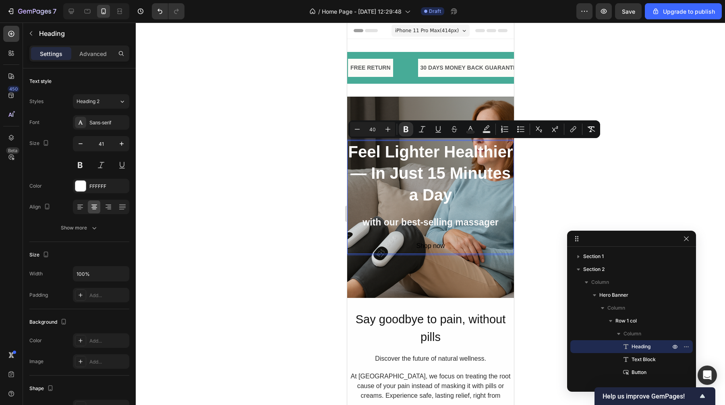
click at [258, 151] on div at bounding box center [430, 214] width 589 height 383
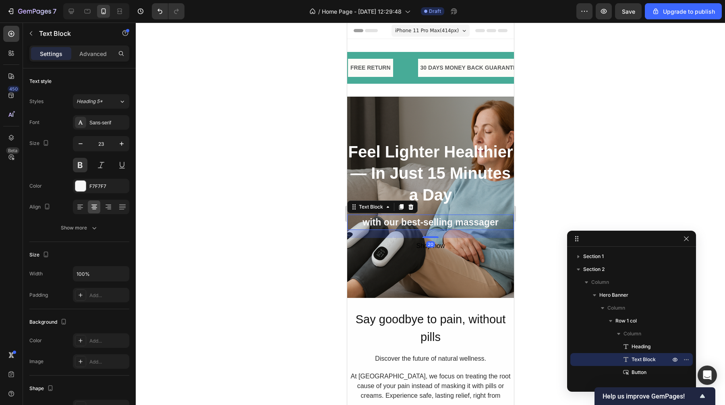
click at [427, 221] on p "with our best-selling massager" at bounding box center [430, 223] width 165 height 14
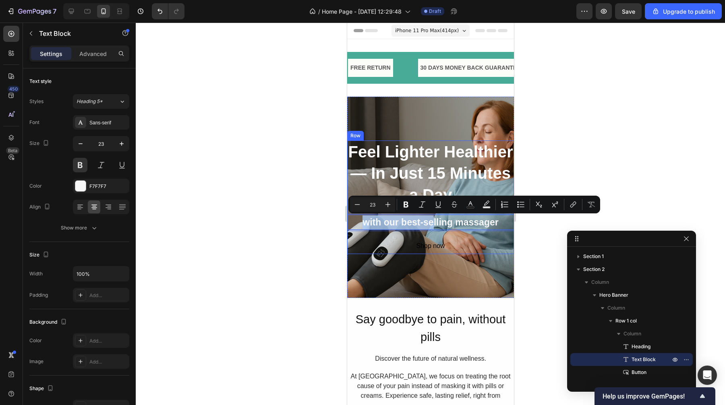
drag, startPoint x: 428, startPoint y: 221, endPoint x: 429, endPoint y: 208, distance: 12.9
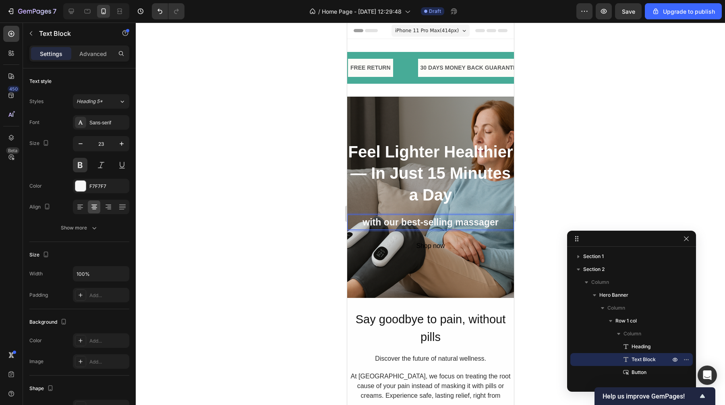
click at [474, 225] on p "with our best-selling massager" at bounding box center [430, 223] width 165 height 14
drag, startPoint x: 500, startPoint y: 222, endPoint x: 356, endPoint y: 226, distance: 143.5
click at [356, 226] on p "with our best-selling massager" at bounding box center [430, 223] width 165 height 14
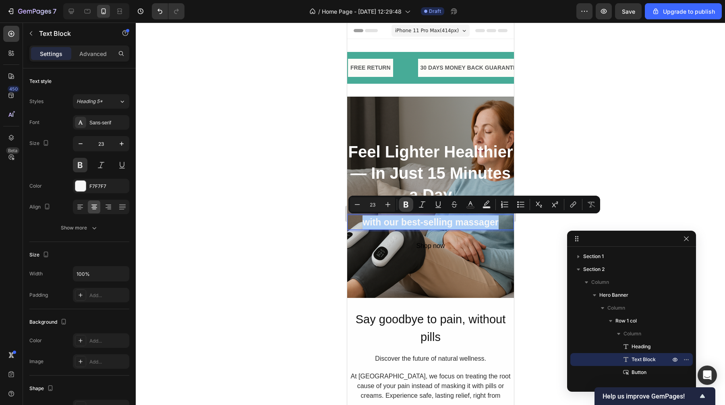
click at [406, 206] on icon "Editor contextual toolbar" at bounding box center [406, 205] width 8 height 8
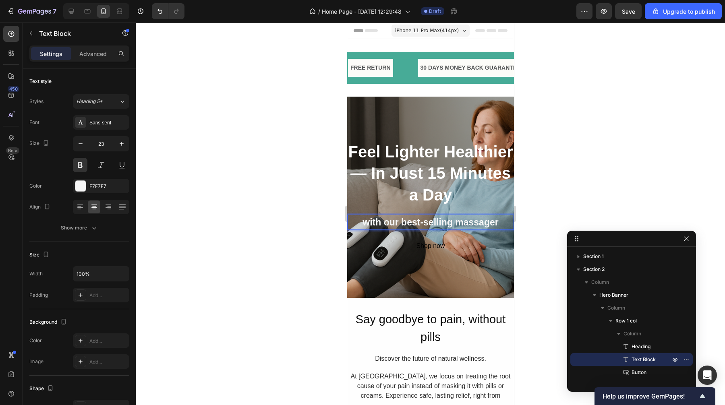
click at [402, 226] on strong "with our best-selling massager" at bounding box center [430, 222] width 136 height 10
drag, startPoint x: 501, startPoint y: 221, endPoint x: 359, endPoint y: 226, distance: 142.3
click at [359, 226] on p "with our best-selling massager" at bounding box center [430, 223] width 165 height 14
click at [401, 224] on strong "with our best-selling massager" at bounding box center [430, 222] width 136 height 10
click at [481, 222] on strong "with our best-selling massager" at bounding box center [430, 222] width 136 height 10
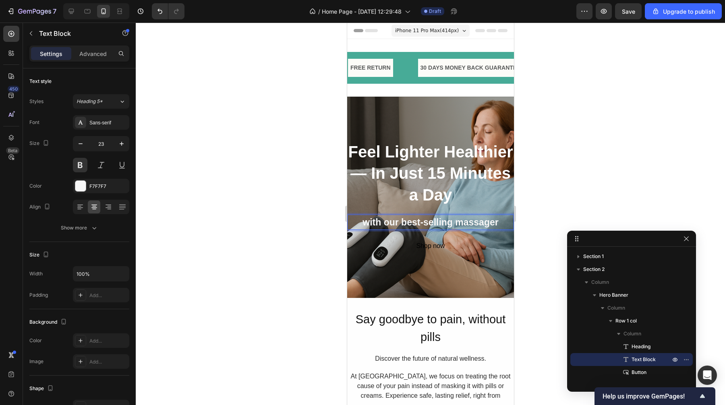
click at [456, 224] on strong "with our best-selling massager" at bounding box center [430, 222] width 136 height 10
click at [456, 223] on strong "with our best-selling massager" at bounding box center [430, 222] width 136 height 10
click at [391, 221] on strong "with our best-selling massager" at bounding box center [430, 222] width 136 height 10
drag, startPoint x: 357, startPoint y: 225, endPoint x: 468, endPoint y: 218, distance: 111.0
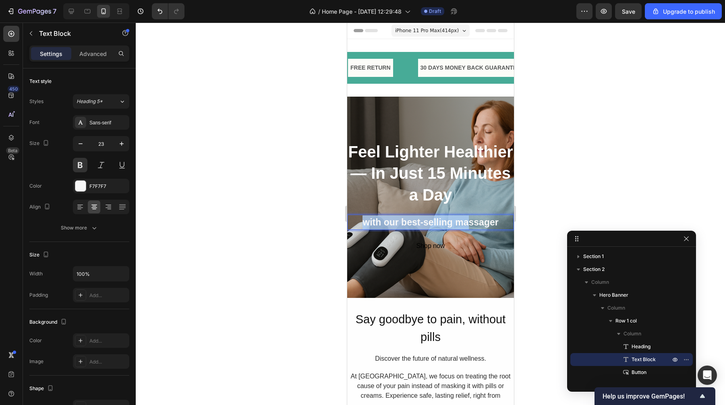
click at [468, 218] on p "with our best-selling massager" at bounding box center [430, 223] width 165 height 14
drag, startPoint x: 412, startPoint y: 218, endPoint x: 692, endPoint y: 243, distance: 281.1
click at [412, 218] on strong "with our best-selling massager" at bounding box center [430, 222] width 136 height 10
click at [400, 206] on h2 "⁠⁠⁠⁠⁠⁠⁠ Feel Lighter Healthier — In Just 15 Minutes a Day" at bounding box center [430, 174] width 167 height 66
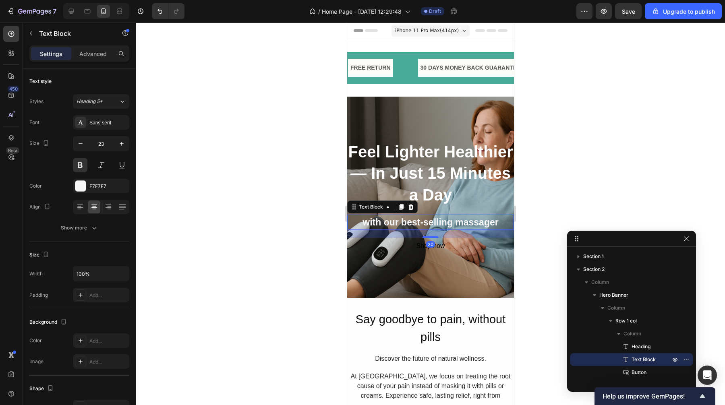
click at [444, 222] on strong "with our best-selling massager" at bounding box center [430, 222] width 136 height 10
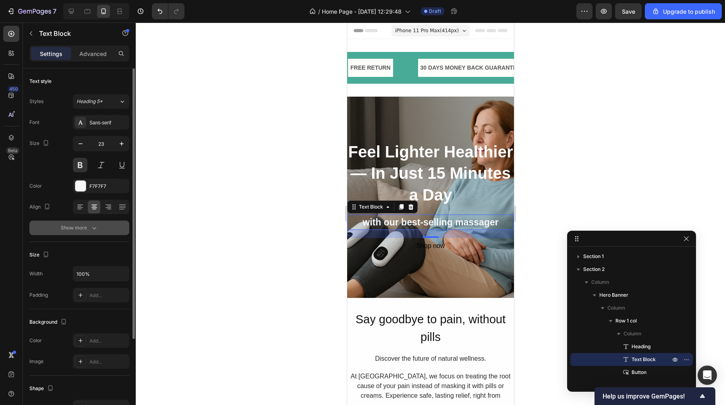
click at [84, 227] on div "Show more" at bounding box center [79, 228] width 37 height 8
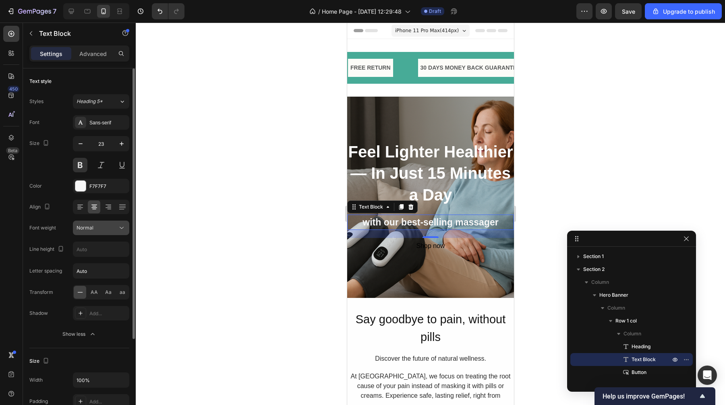
click at [122, 223] on button "Normal" at bounding box center [101, 228] width 56 height 15
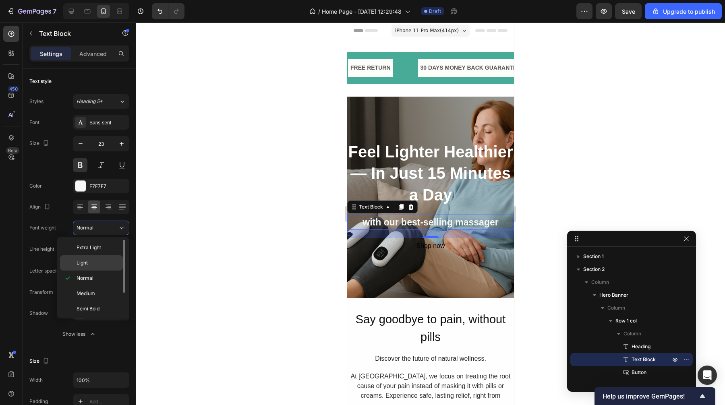
click at [108, 257] on div "Light" at bounding box center [91, 262] width 63 height 15
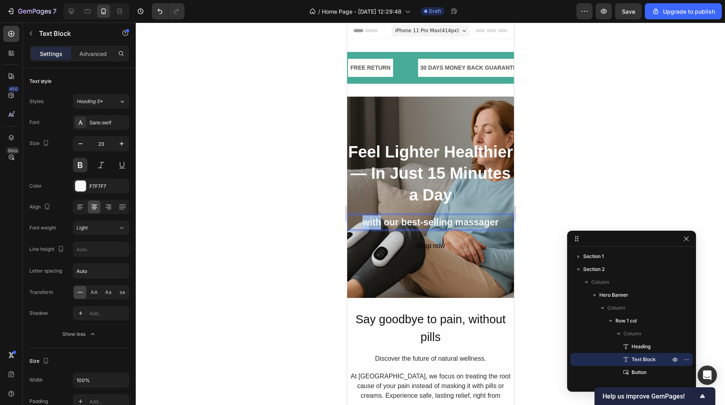
click at [362, 225] on strong "with our best-selling massager" at bounding box center [430, 222] width 136 height 10
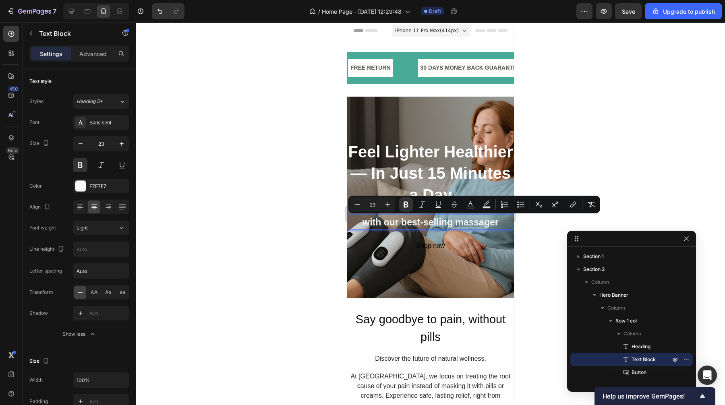
click at [434, 222] on strong "with our best-selling massager" at bounding box center [430, 222] width 136 height 10
drag, startPoint x: 497, startPoint y: 224, endPoint x: 596, endPoint y: 248, distance: 101.5
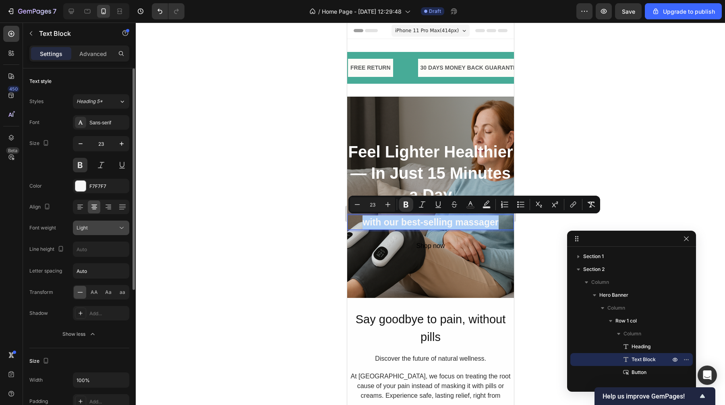
click at [97, 231] on div "Light" at bounding box center [97, 227] width 41 height 7
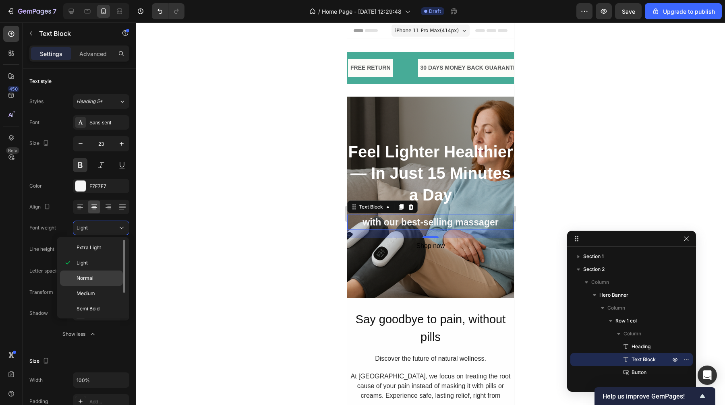
click at [90, 275] on span "Normal" at bounding box center [85, 278] width 17 height 7
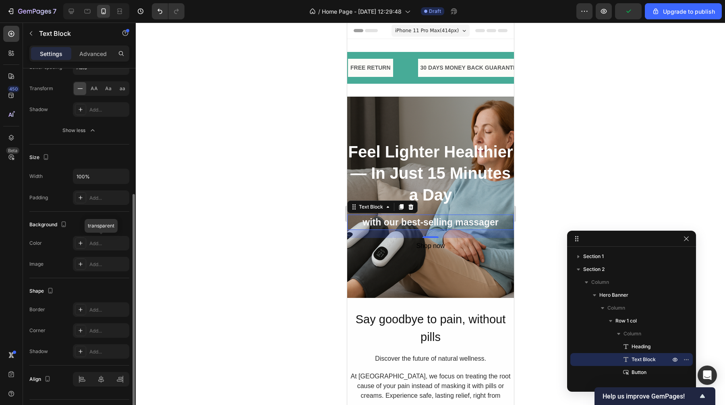
scroll to position [224, 0]
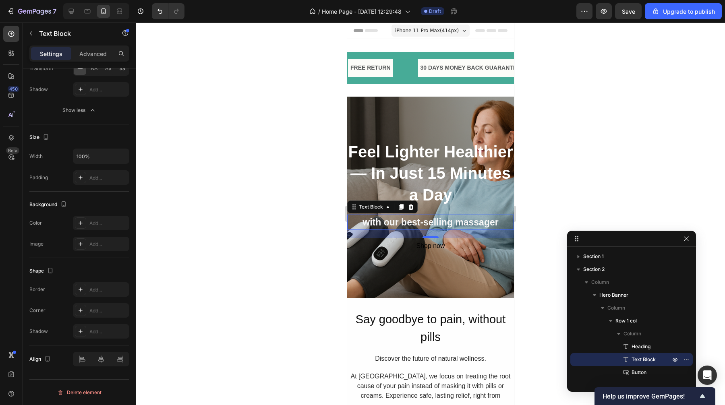
click at [251, 219] on div at bounding box center [430, 214] width 589 height 383
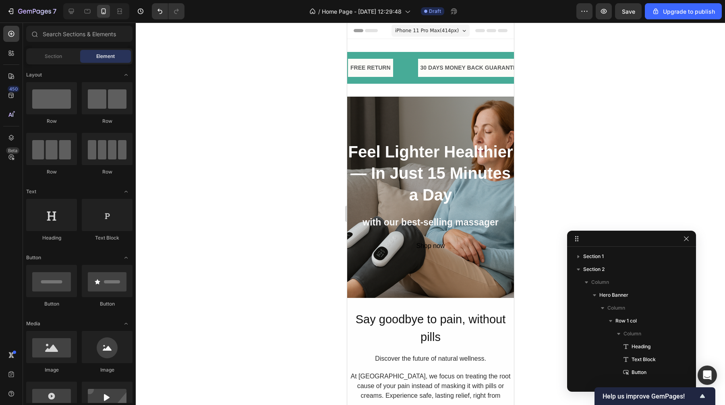
click at [620, 155] on div at bounding box center [430, 214] width 589 height 383
click at [432, 247] on div "Shop now" at bounding box center [430, 246] width 29 height 10
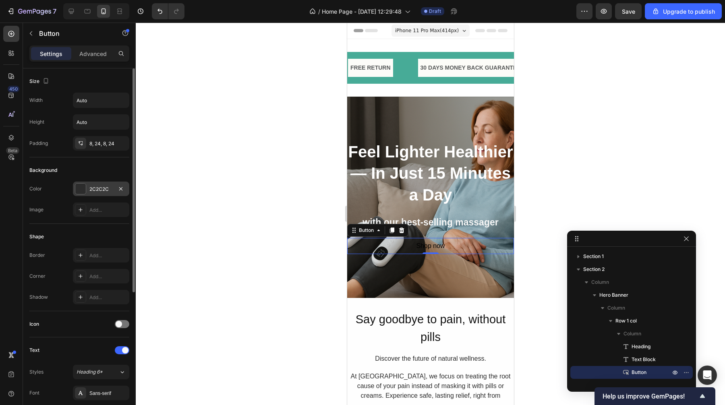
click at [99, 188] on div "2C2C2C" at bounding box center [100, 189] width 23 height 7
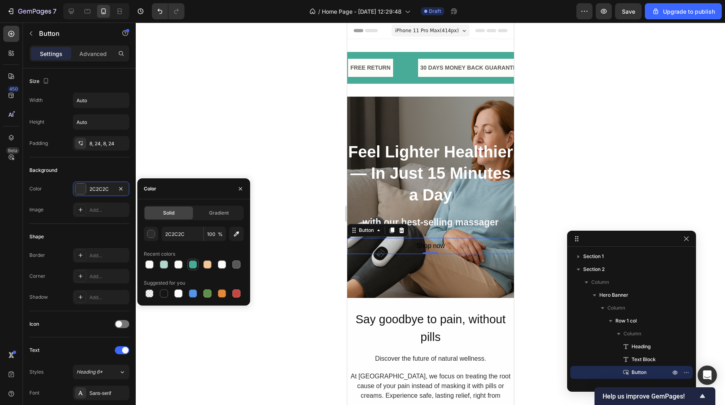
click at [193, 264] on div at bounding box center [193, 265] width 8 height 8
type input "47AB97"
click at [218, 105] on div at bounding box center [430, 214] width 589 height 383
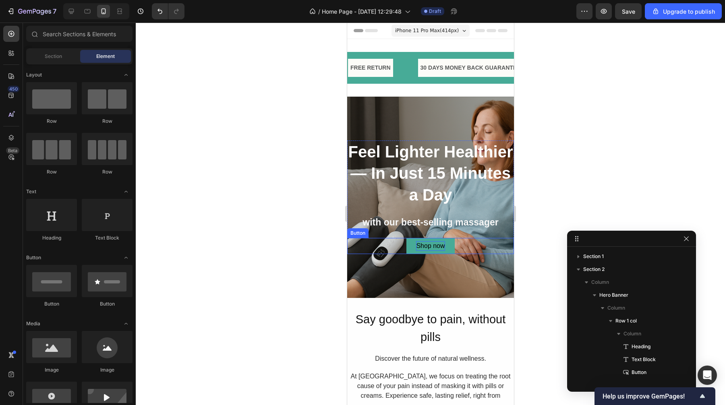
click at [433, 247] on div "Shop now" at bounding box center [430, 246] width 29 height 10
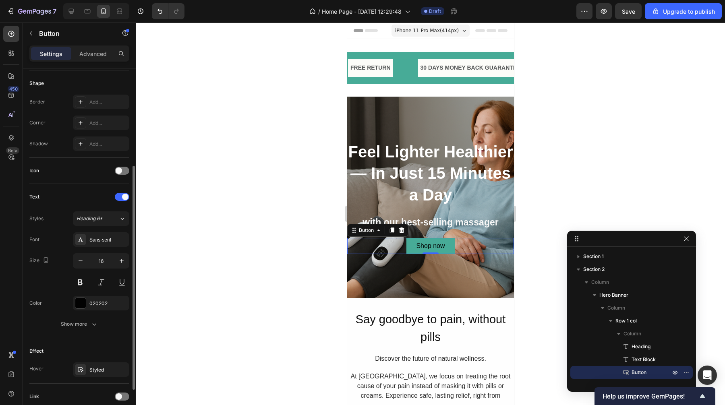
scroll to position [216, 0]
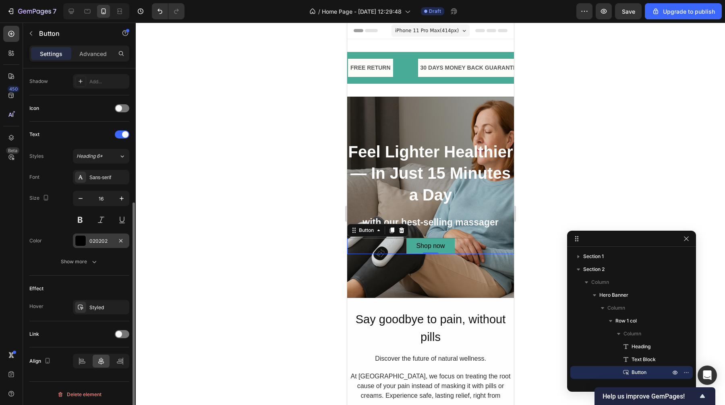
click at [106, 241] on div "020202" at bounding box center [100, 241] width 23 height 7
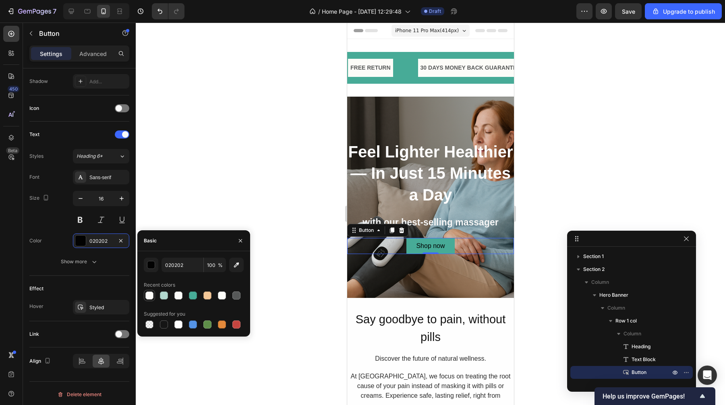
click at [150, 292] on div at bounding box center [149, 296] width 8 height 8
type input "FDFCF9"
click at [83, 222] on button at bounding box center [80, 220] width 15 height 15
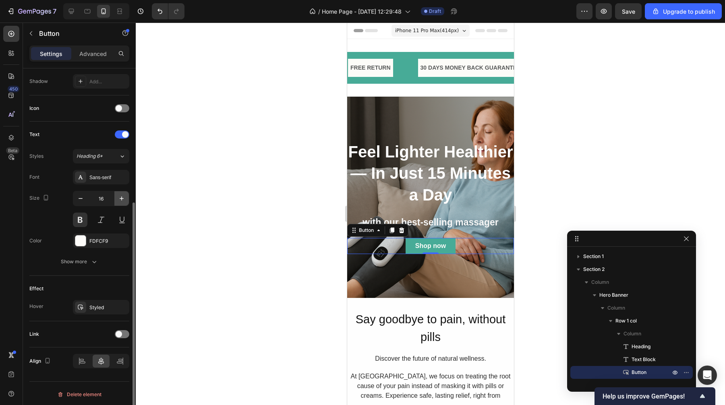
click at [123, 199] on icon "button" at bounding box center [122, 199] width 4 height 4
type input "20"
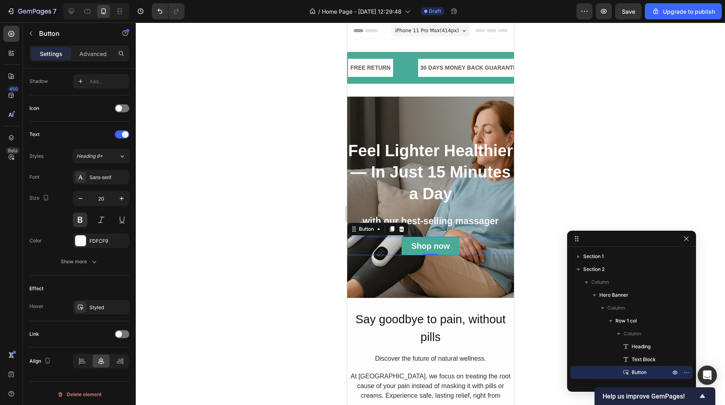
click at [255, 177] on div at bounding box center [430, 214] width 589 height 383
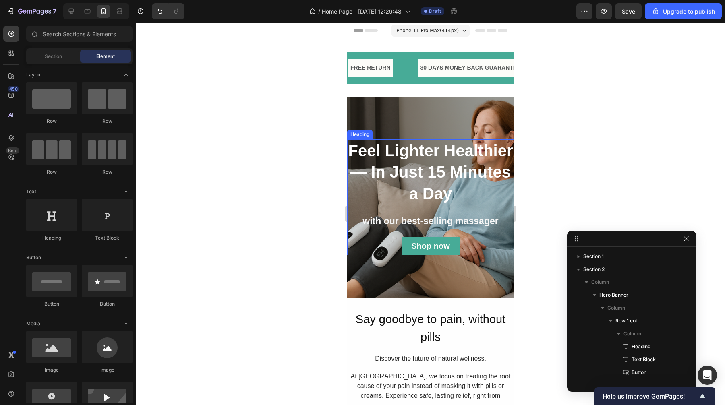
click at [646, 129] on div at bounding box center [430, 214] width 589 height 383
click at [405, 33] on span "iPhone 11 Pro Max ( 414 px)" at bounding box center [427, 31] width 64 height 8
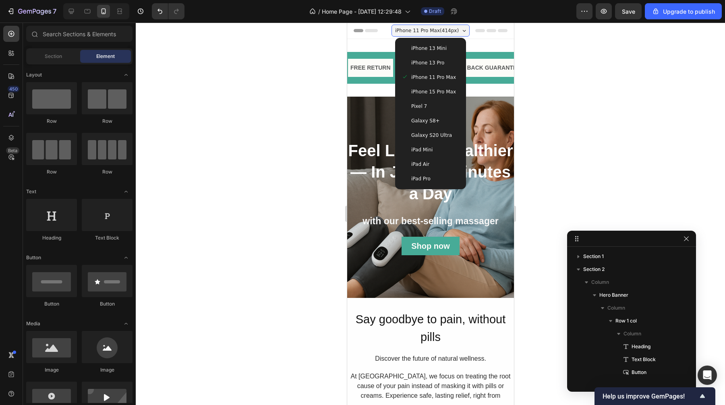
click at [418, 89] on span "iPhone 15 Pro Max" at bounding box center [433, 92] width 45 height 8
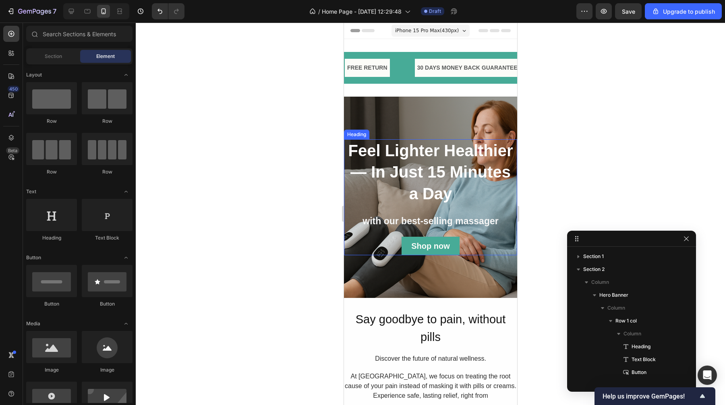
click at [368, 171] on strong "Feel Lighter Healthier — In Just 15 Minutes a Day" at bounding box center [430, 172] width 165 height 61
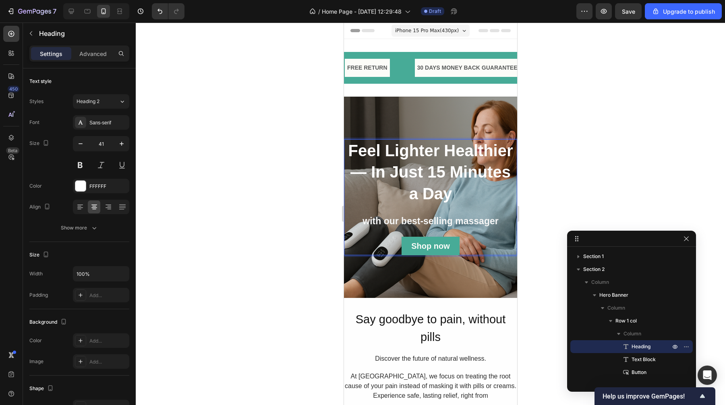
click at [363, 175] on strong "Feel Lighter Healthier — In Just 15 Minutes a Day" at bounding box center [430, 172] width 165 height 61
click at [300, 145] on div at bounding box center [430, 214] width 589 height 383
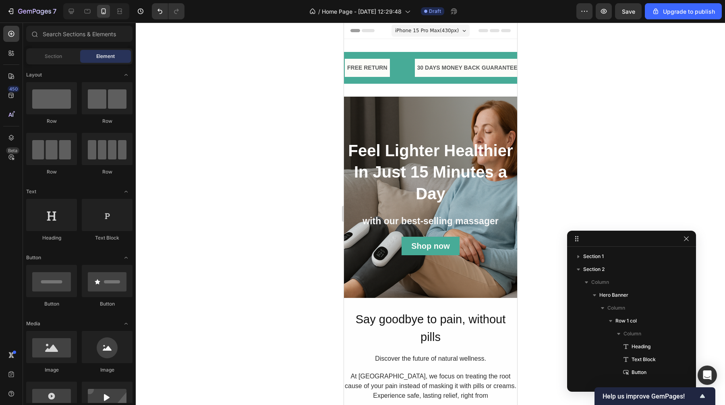
click at [433, 30] on span "iPhone 15 Pro Max ( 430 px)" at bounding box center [427, 31] width 64 height 8
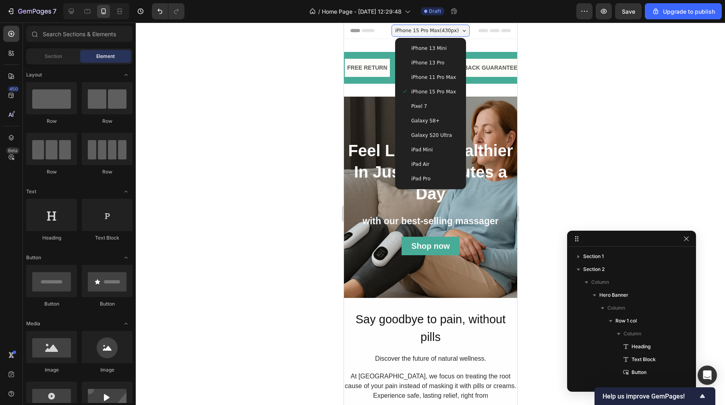
click at [430, 53] on div "iPhone 13 Mini" at bounding box center [430, 48] width 64 height 15
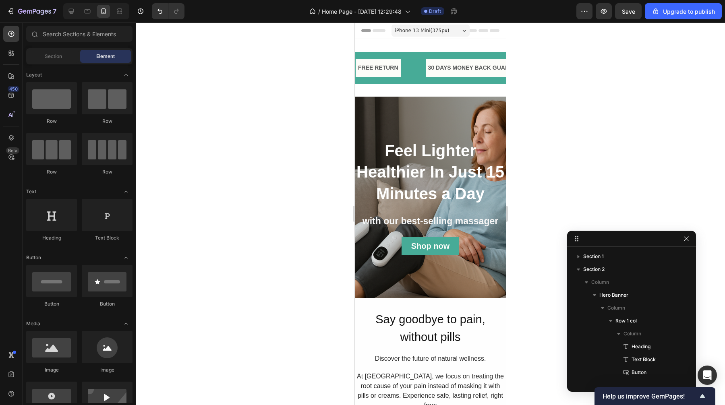
click at [424, 30] on span "iPhone 13 Mini ( 375 px)" at bounding box center [422, 31] width 54 height 8
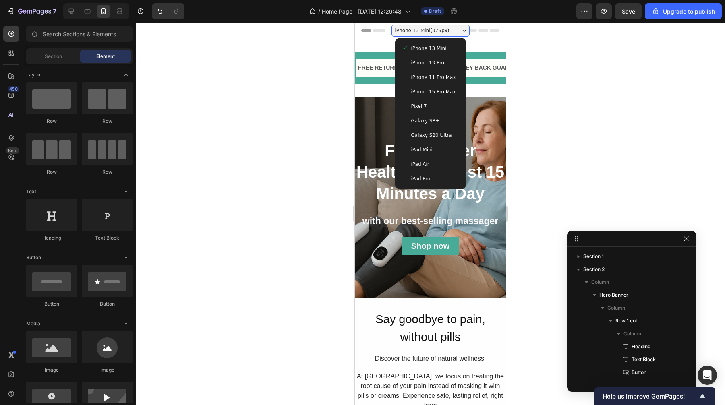
click at [424, 79] on span "iPhone 11 Pro Max" at bounding box center [433, 77] width 45 height 8
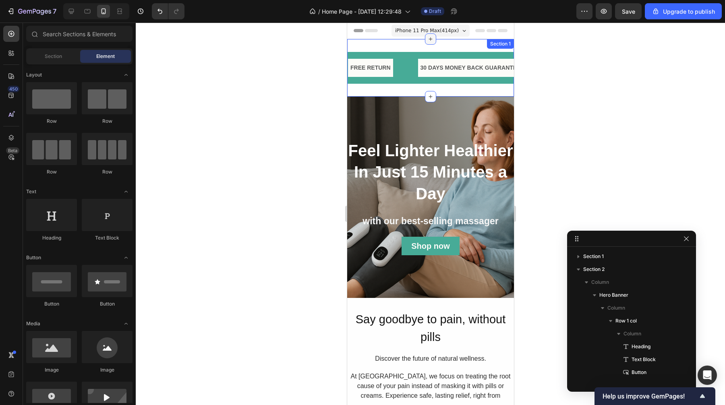
click at [425, 34] on div at bounding box center [430, 38] width 11 height 11
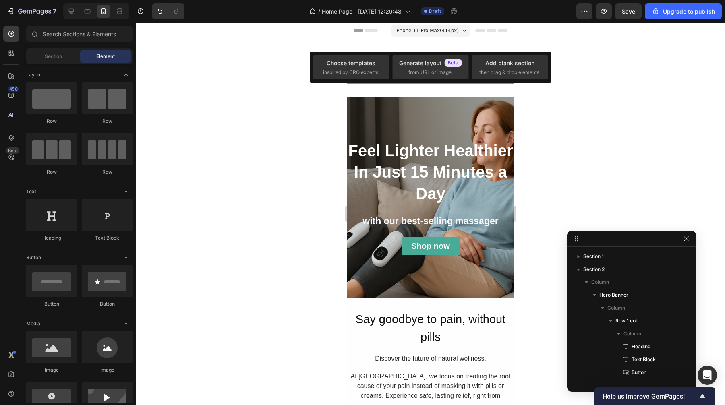
click at [425, 27] on span "iPhone 11 Pro Max ( 414 px)" at bounding box center [427, 31] width 64 height 8
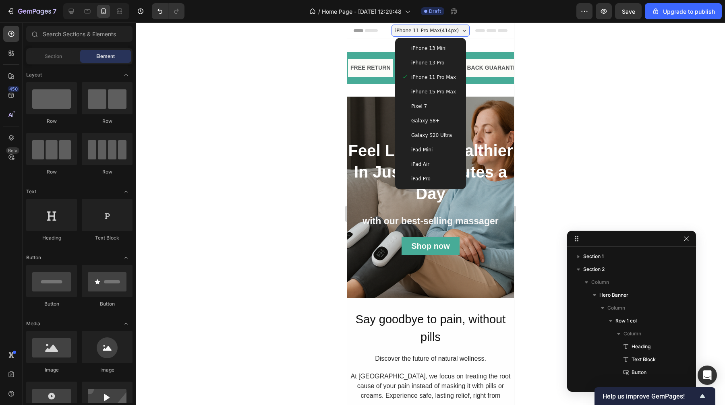
click at [423, 87] on div "iPhone 15 Pro Max" at bounding box center [430, 92] width 64 height 15
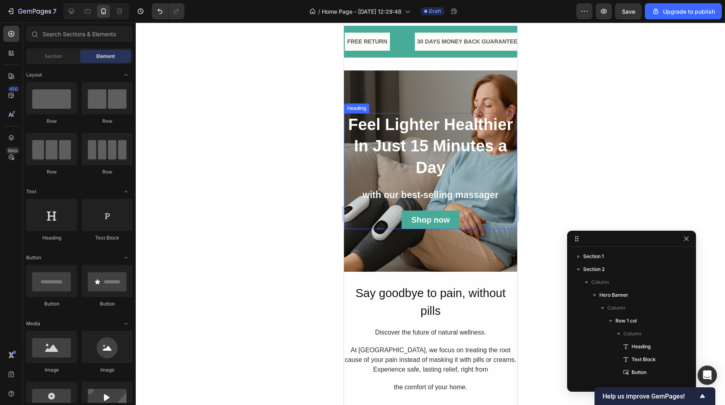
scroll to position [0, 0]
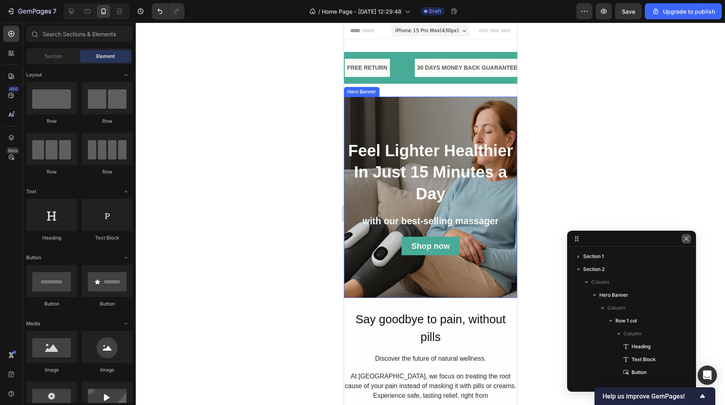
click at [686, 239] on icon "button" at bounding box center [686, 238] width 4 height 4
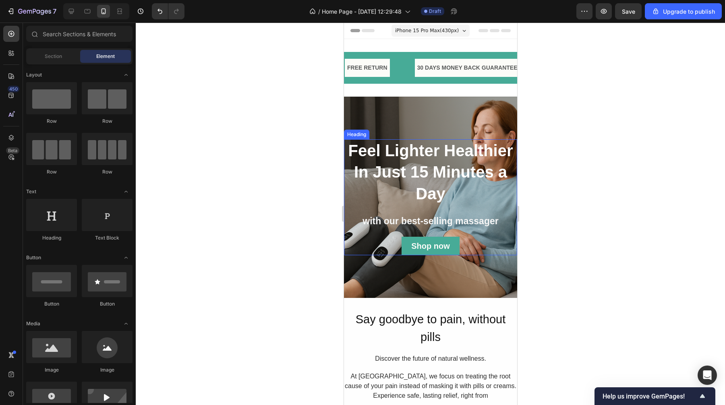
click at [445, 174] on strong "Feel Lighter Healthier In Just 15 Minutes a Day" at bounding box center [430, 172] width 165 height 61
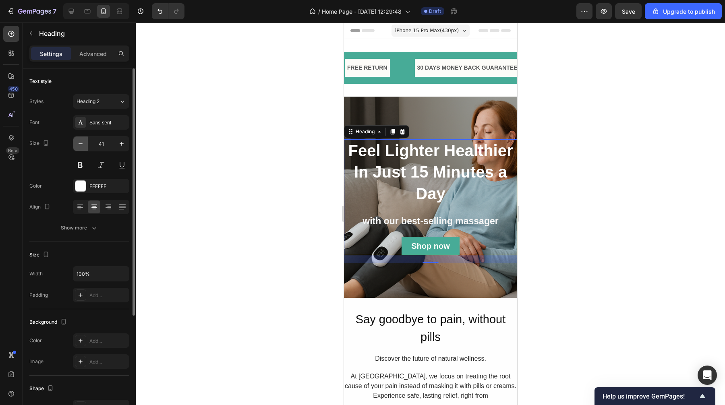
click at [79, 144] on icon "button" at bounding box center [81, 144] width 8 height 8
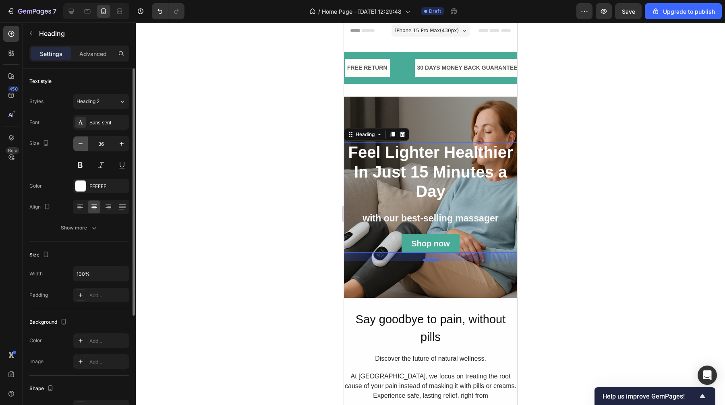
click at [79, 144] on icon "button" at bounding box center [81, 144] width 8 height 8
type input "35"
click at [215, 154] on div at bounding box center [430, 214] width 589 height 383
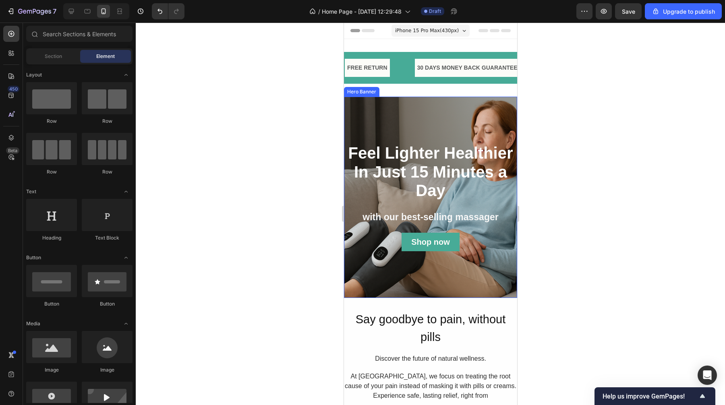
click at [421, 115] on div "Overlay" at bounding box center [430, 197] width 173 height 201
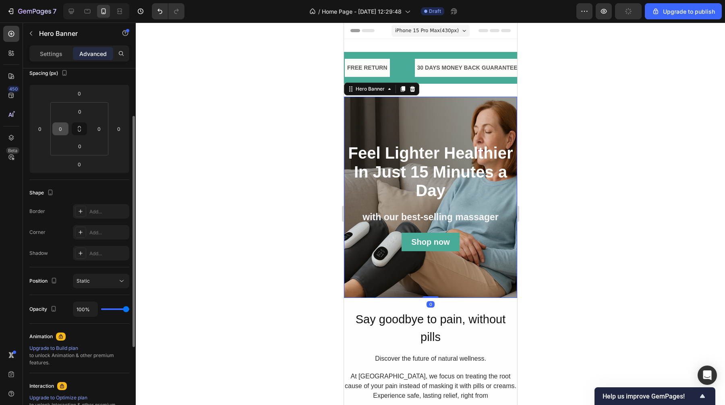
scroll to position [103, 0]
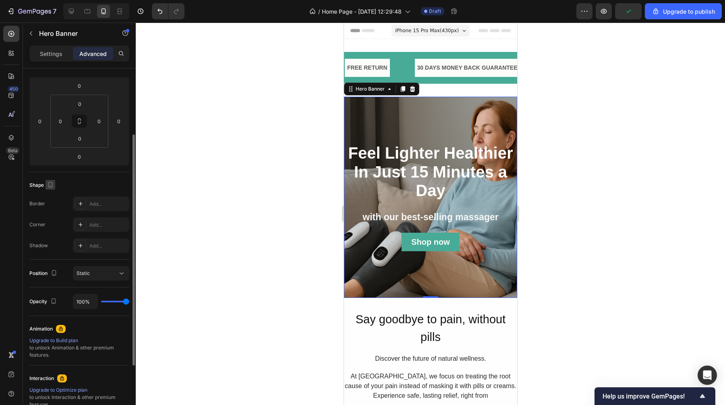
click at [49, 186] on icon "button" at bounding box center [50, 185] width 8 height 8
click at [52, 211] on icon "button" at bounding box center [52, 211] width 2 height 1
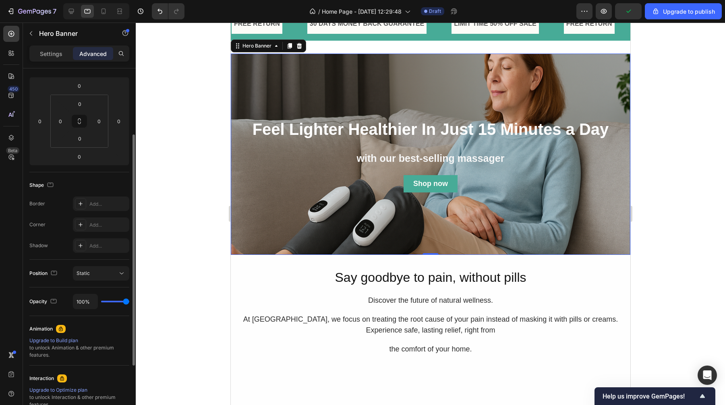
scroll to position [48, 0]
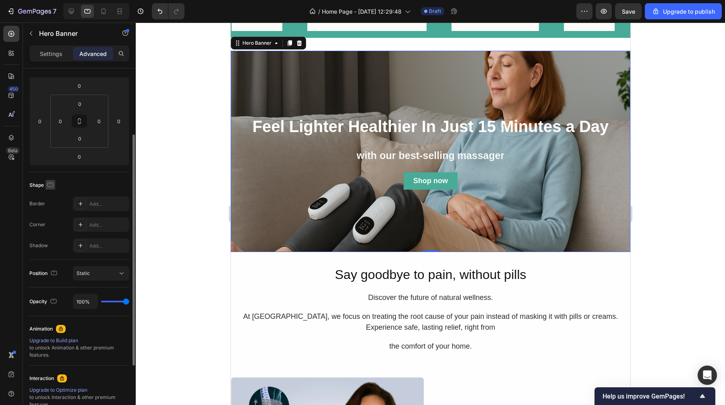
click at [50, 187] on icon "button" at bounding box center [51, 184] width 6 height 4
click at [55, 196] on icon "button" at bounding box center [52, 198] width 8 height 8
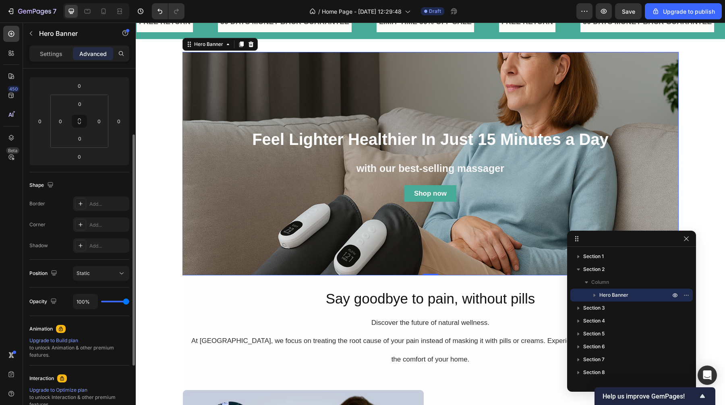
scroll to position [49, 0]
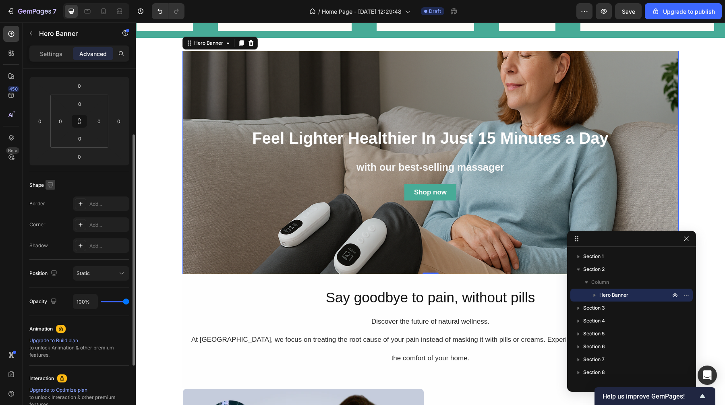
click at [54, 188] on icon "button" at bounding box center [50, 185] width 8 height 8
click at [54, 223] on icon "button" at bounding box center [52, 227] width 8 height 8
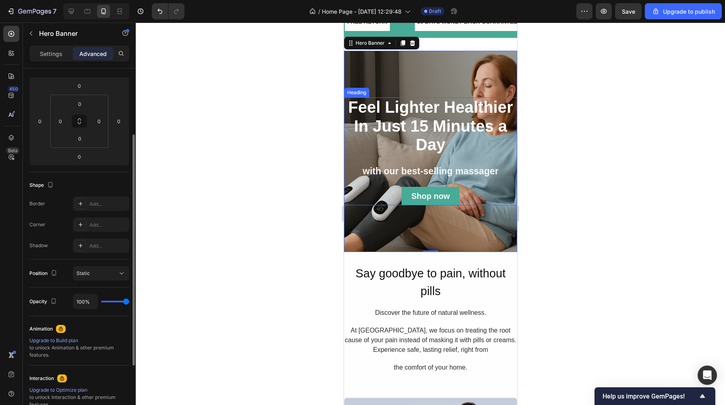
scroll to position [0, 0]
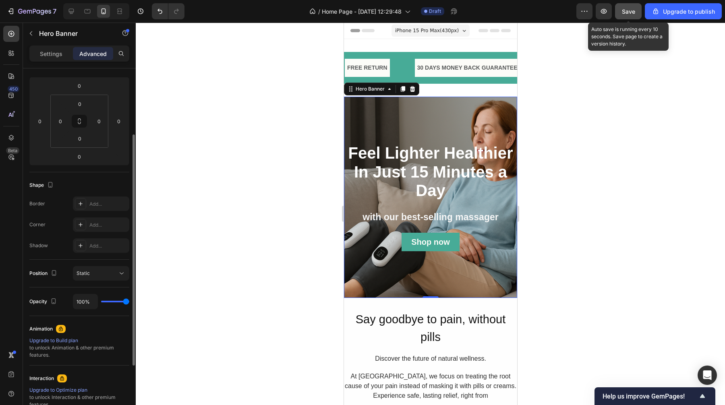
click at [628, 14] on span "Save" at bounding box center [628, 11] width 13 height 7
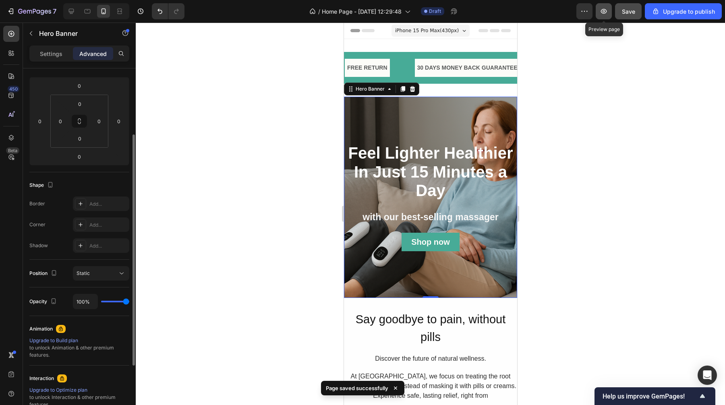
click at [602, 13] on icon "button" at bounding box center [604, 11] width 8 height 8
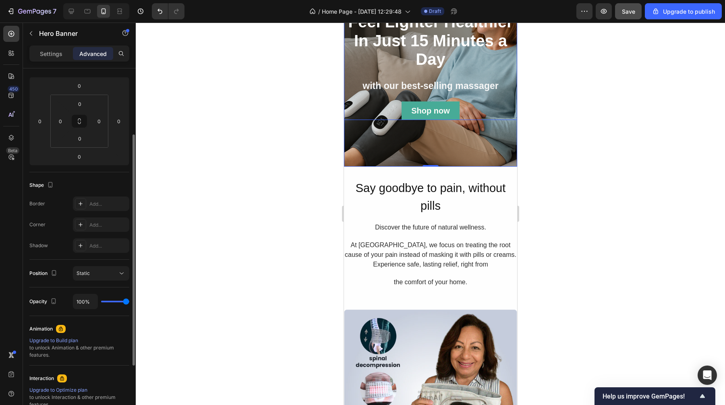
scroll to position [132, 0]
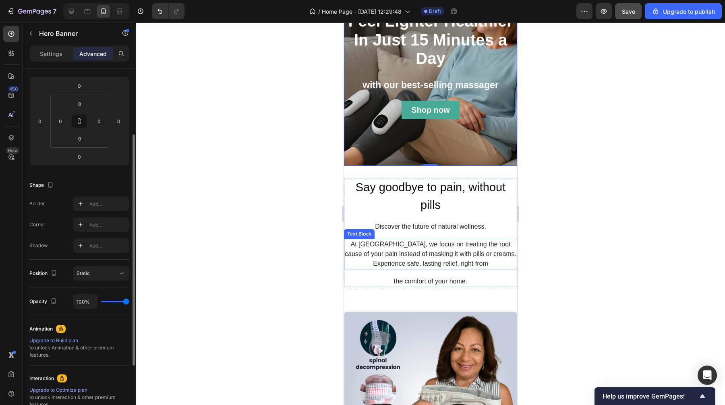
click at [435, 253] on div "At Escovia, we focus on treating the root cause of your pain instead of masking…" at bounding box center [430, 254] width 173 height 31
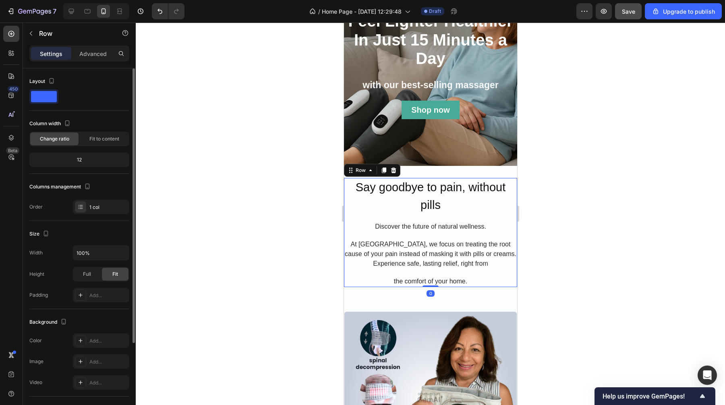
click at [446, 218] on div "Say goodbye to pain, without pills Heading Discover the future of natural welln…" at bounding box center [430, 232] width 173 height 109
click at [622, 182] on div at bounding box center [430, 214] width 589 height 383
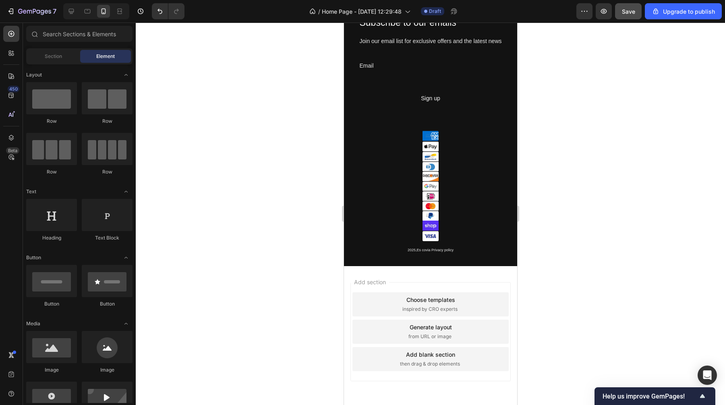
scroll to position [2352, 0]
click at [435, 224] on div "Image" at bounding box center [432, 226] width 17 height 7
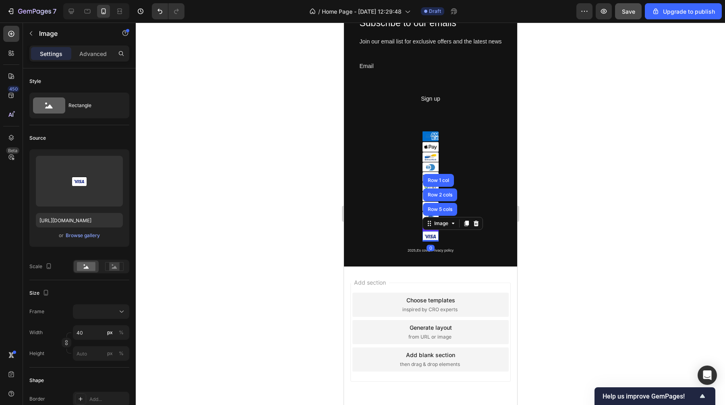
click at [562, 168] on div at bounding box center [430, 214] width 589 height 383
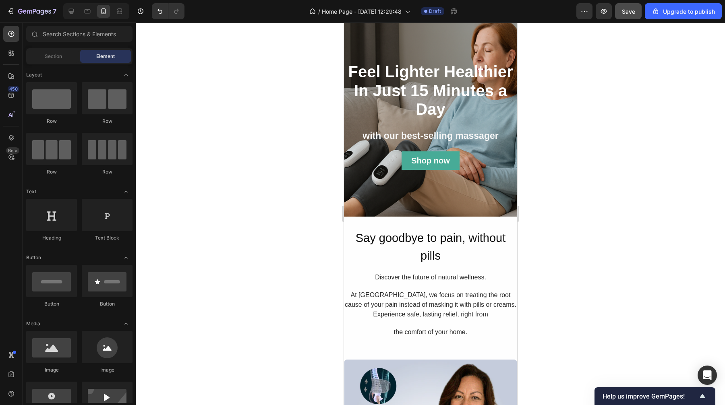
scroll to position [0, 0]
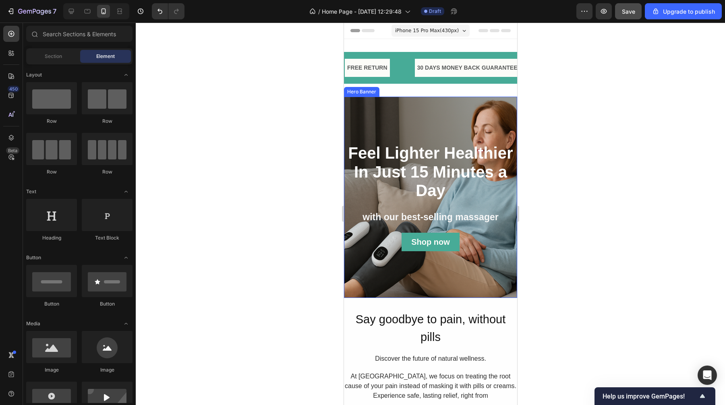
click at [456, 115] on div "Overlay" at bounding box center [430, 197] width 173 height 201
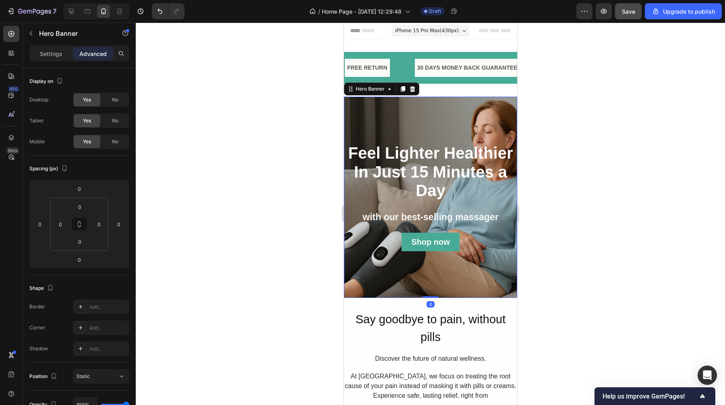
click at [602, 109] on div at bounding box center [430, 214] width 589 height 383
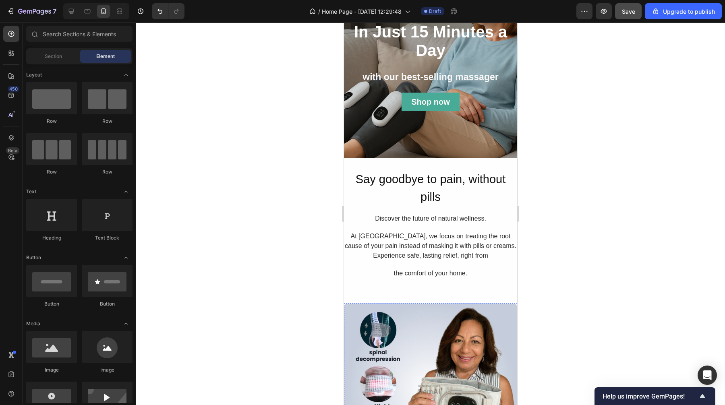
scroll to position [139, 0]
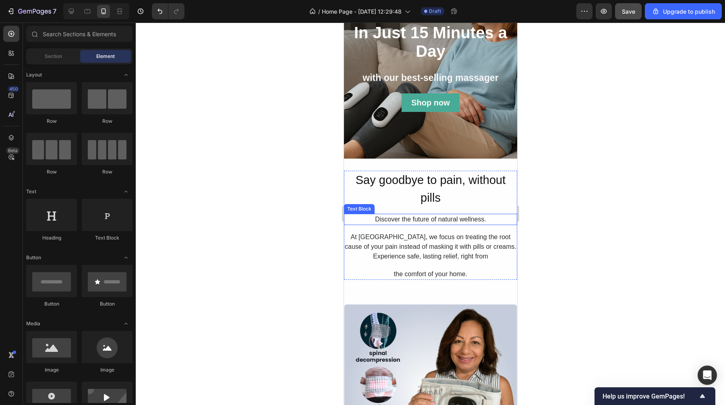
click at [402, 224] on div "Discover the future of natural wellness." at bounding box center [430, 219] width 173 height 11
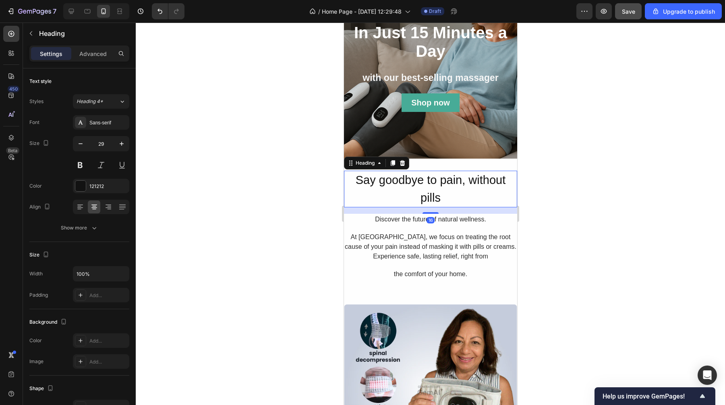
click at [419, 191] on h2 "Say goodbye to pain, without pills" at bounding box center [430, 189] width 173 height 37
click at [416, 190] on h2 "Say goodbye to pain, without pills" at bounding box center [430, 189] width 173 height 37
click at [416, 190] on p "Say goodbye to pain, without pills" at bounding box center [430, 189] width 172 height 35
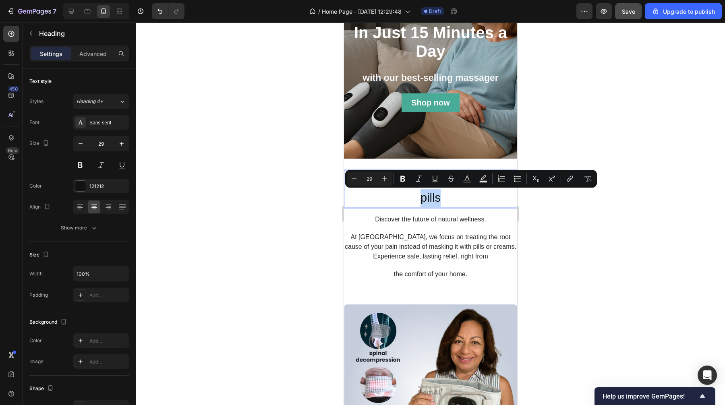
click at [437, 198] on p "Say goodbye to pain, without pills" at bounding box center [430, 189] width 172 height 35
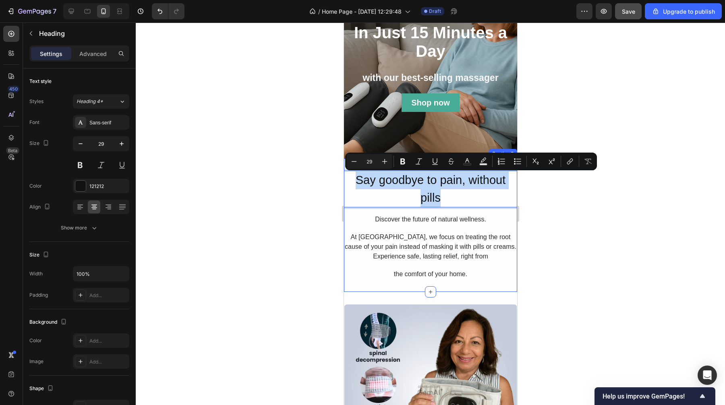
drag, startPoint x: 453, startPoint y: 201, endPoint x: 353, endPoint y: 169, distance: 105.0
click at [353, 169] on div "Say goodbye to pain, without pills Heading 16 Discover the future of natural we…" at bounding box center [430, 225] width 173 height 133
copy p "Say goodbye to pain, without pills"
click at [415, 206] on p "Say goodbye to pain, without pills" at bounding box center [430, 189] width 172 height 35
drag, startPoint x: 444, startPoint y: 203, endPoint x: 355, endPoint y: 181, distance: 91.6
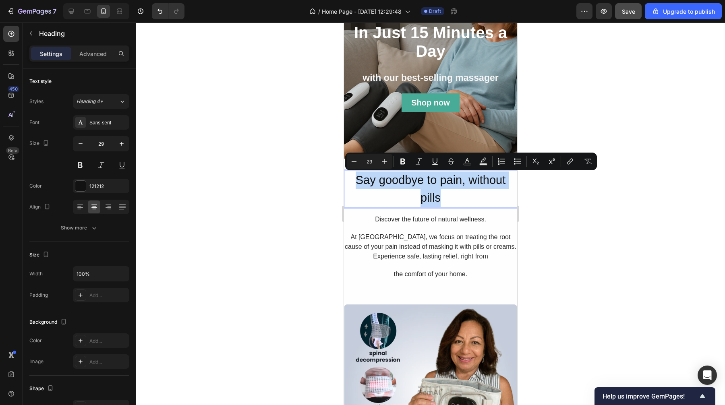
click at [355, 181] on p "Say goodbye to pain, without pills" at bounding box center [430, 189] width 172 height 35
copy p "Say goodbye to pain, without pills"
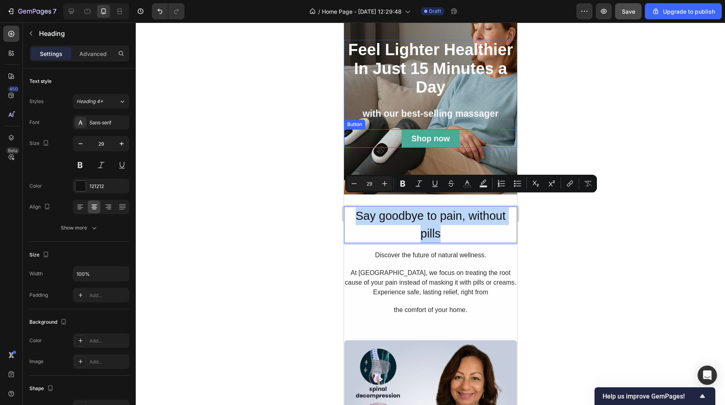
scroll to position [100, 0]
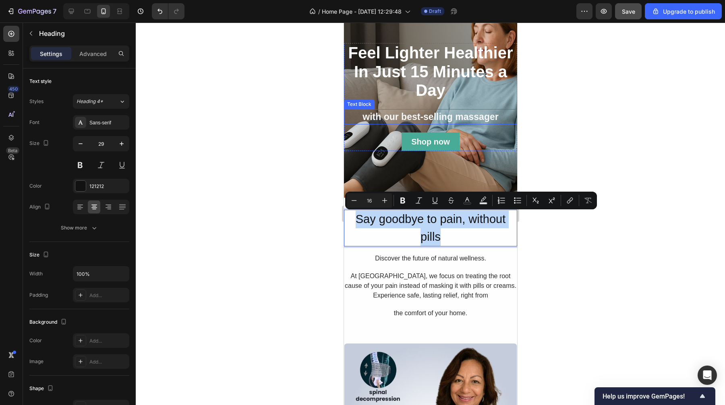
click at [450, 116] on strong "with our best-selling massager" at bounding box center [430, 117] width 136 height 10
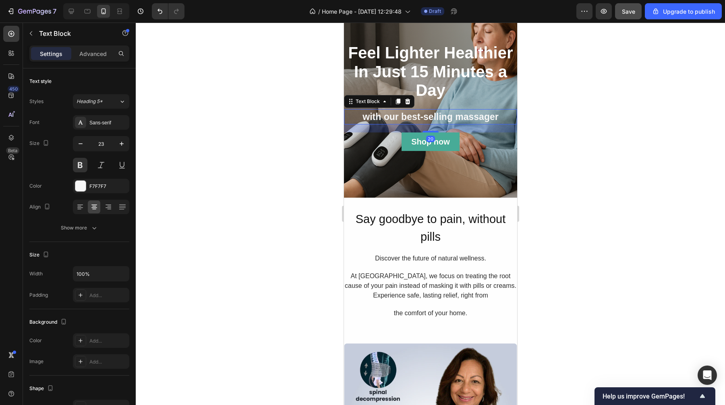
click at [453, 114] on strong "with our best-selling massager" at bounding box center [430, 117] width 136 height 10
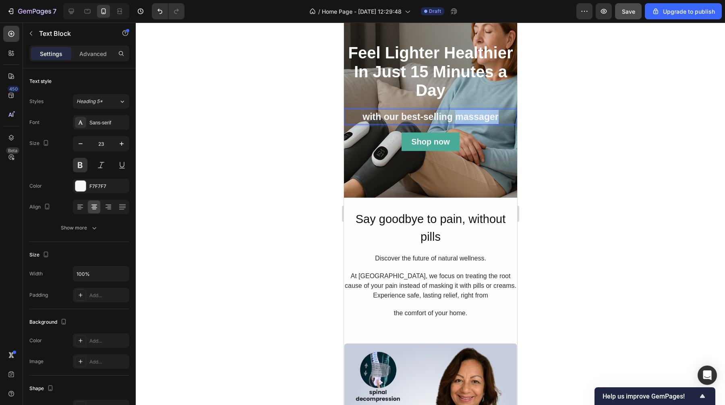
click at [453, 114] on strong "with our best-selling massager" at bounding box center [430, 117] width 136 height 10
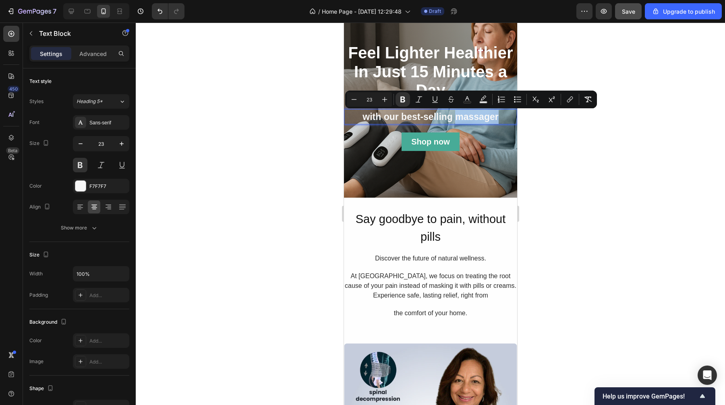
click at [492, 115] on strong "with our best-selling massager" at bounding box center [430, 117] width 136 height 10
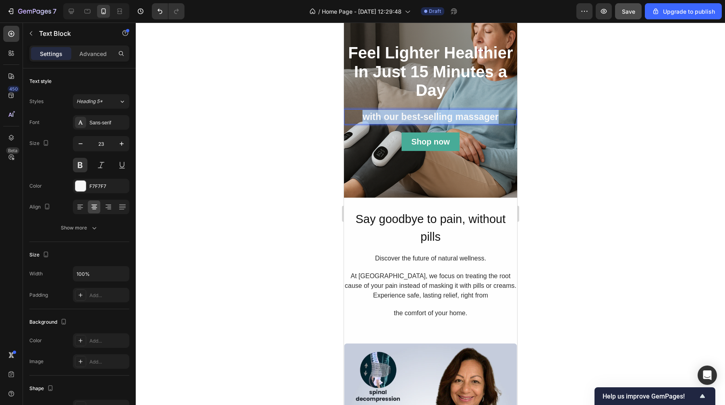
drag, startPoint x: 504, startPoint y: 117, endPoint x: 361, endPoint y: 114, distance: 143.4
click at [361, 114] on p "with our best-selling massager" at bounding box center [430, 117] width 172 height 14
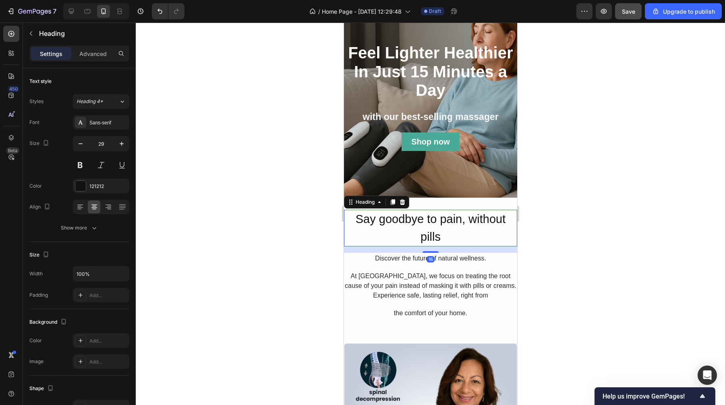
click at [445, 231] on p "Say goodbye to pain, without pills" at bounding box center [430, 228] width 172 height 35
click at [435, 239] on p "Say goodbye to pain, without pills" at bounding box center [430, 228] width 172 height 35
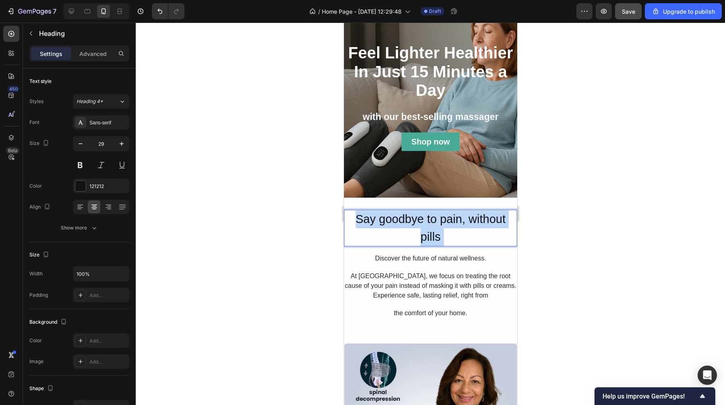
drag, startPoint x: 453, startPoint y: 238, endPoint x: 340, endPoint y: 215, distance: 115.9
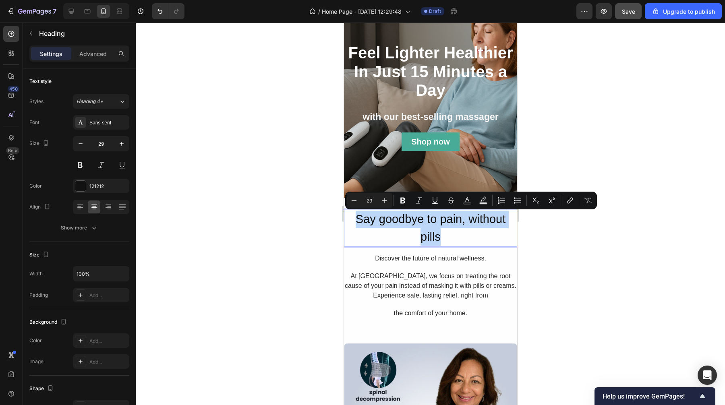
drag, startPoint x: 450, startPoint y: 238, endPoint x: 354, endPoint y: 217, distance: 98.8
click at [354, 217] on p "Say goodbye to pain, without pills" at bounding box center [430, 228] width 172 height 35
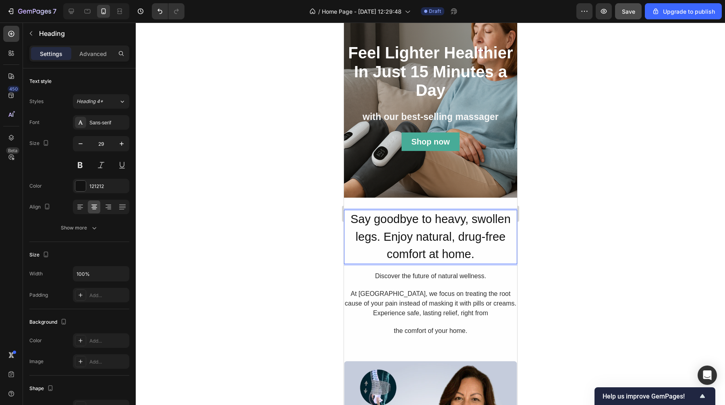
click at [585, 236] on div at bounding box center [430, 214] width 589 height 383
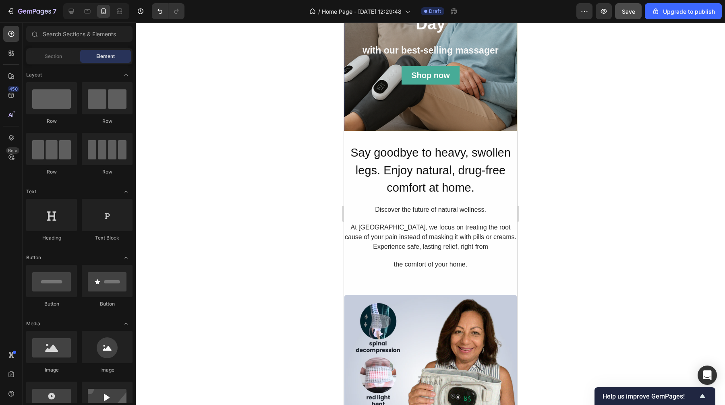
scroll to position [169, 0]
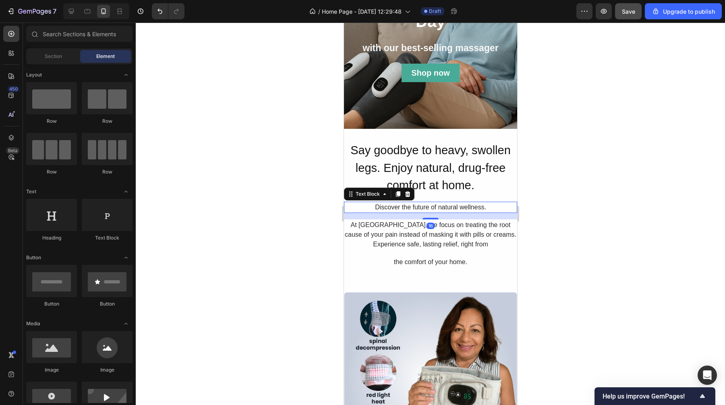
click at [440, 209] on div "Discover the future of natural wellness." at bounding box center [430, 207] width 173 height 11
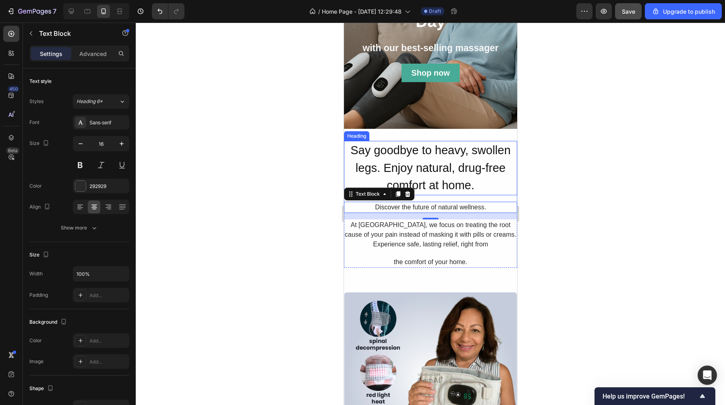
click at [292, 209] on div at bounding box center [430, 214] width 589 height 383
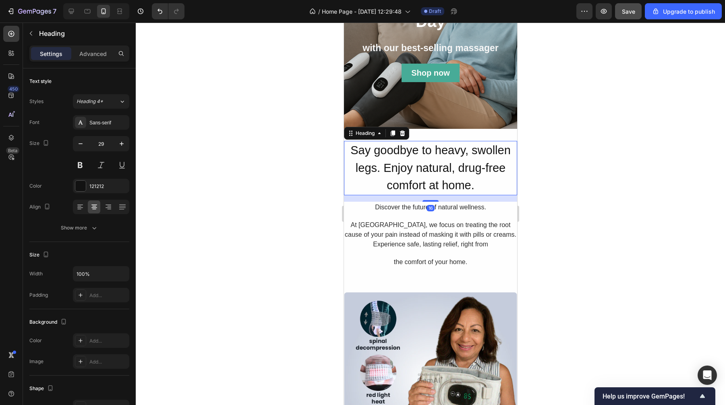
click at [462, 186] on p "Say goodbye to heavy, swollen legs. Enjoy natural, drug-free comfort at home." at bounding box center [430, 168] width 172 height 53
click at [476, 187] on p "Say goodbye to heavy, swollen legs. Enjoy natural, drug-free comfort at home." at bounding box center [430, 168] width 172 height 53
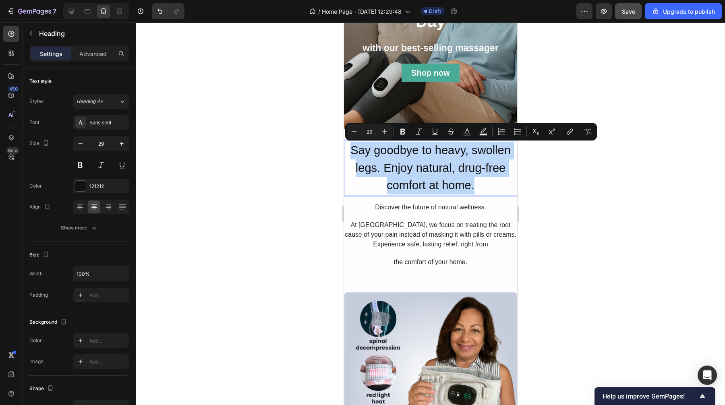
drag, startPoint x: 476, startPoint y: 187, endPoint x: 382, endPoint y: 174, distance: 94.7
click at [382, 174] on p "Say goodbye to heavy, swollen legs. Enjoy natural, drug-free comfort at home." at bounding box center [430, 168] width 172 height 53
click at [429, 176] on p "Say goodbye to heavy, swollen legs. Enjoy natural, drug-free comfort at home." at bounding box center [430, 168] width 172 height 53
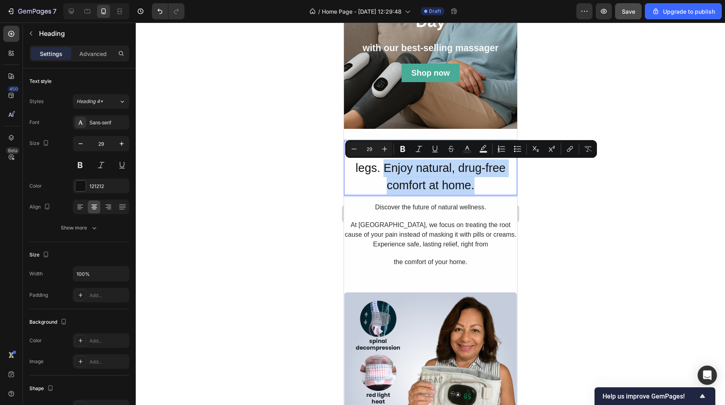
drag, startPoint x: 473, startPoint y: 186, endPoint x: 380, endPoint y: 172, distance: 94.2
click at [380, 172] on p "Say goodbye to heavy, swollen legs. Enjoy natural, drug-free comfort at home." at bounding box center [430, 168] width 172 height 53
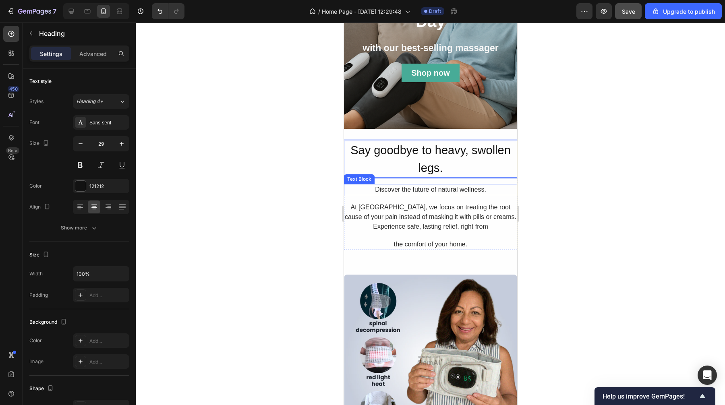
click at [460, 187] on div "Discover the future of natural wellness." at bounding box center [430, 189] width 173 height 11
click at [480, 189] on div "Discover the future of natural wellness." at bounding box center [430, 189] width 173 height 11
click at [480, 189] on p "Discover the future of natural wellness." at bounding box center [430, 190] width 172 height 10
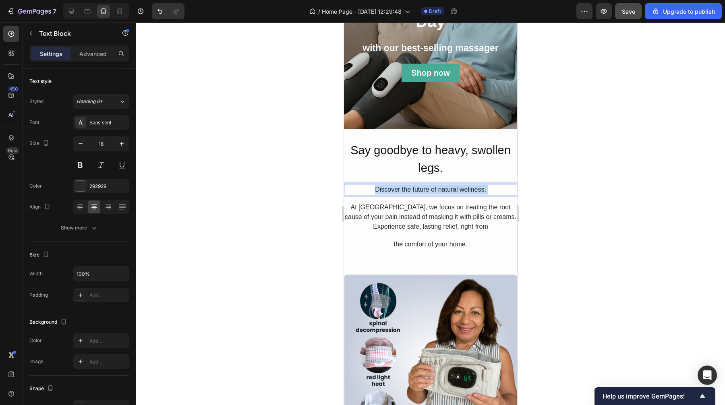
drag, startPoint x: 488, startPoint y: 189, endPoint x: 378, endPoint y: 188, distance: 110.0
click at [378, 188] on p "Discover the future of natural wellness." at bounding box center [430, 190] width 172 height 10
click at [437, 189] on p "Discover the future of natural wellness." at bounding box center [430, 190] width 172 height 10
click at [476, 189] on p "Discover the future of natural wellness." at bounding box center [430, 190] width 172 height 10
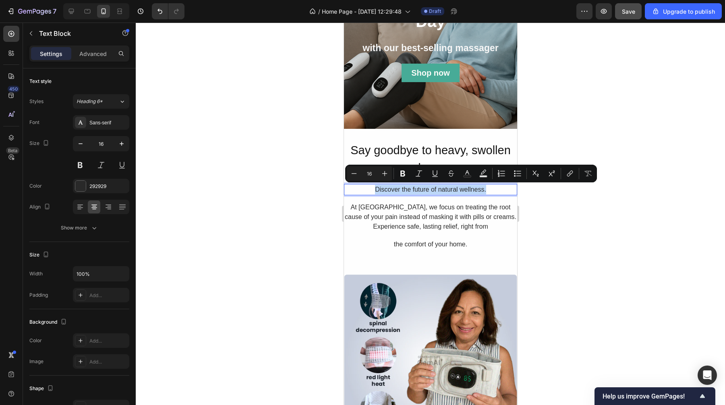
drag, startPoint x: 484, startPoint y: 191, endPoint x: 370, endPoint y: 192, distance: 113.6
click at [370, 192] on p "Discover the future of natural wellness." at bounding box center [430, 190] width 172 height 10
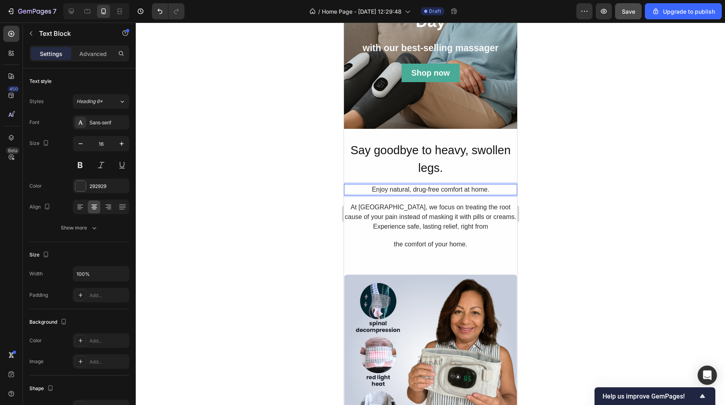
click at [558, 154] on div at bounding box center [430, 214] width 589 height 383
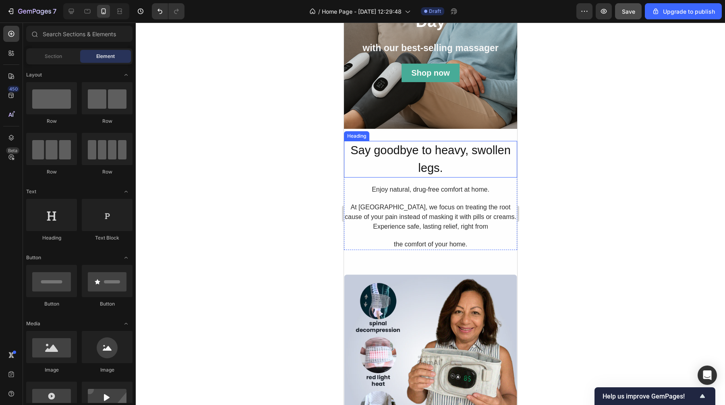
click at [422, 157] on p "Say goodbye to heavy, swollen legs." at bounding box center [430, 159] width 172 height 35
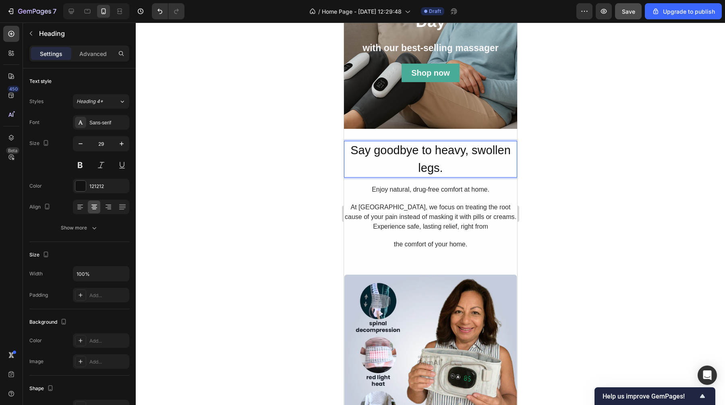
click at [419, 160] on p "Say goodbye to heavy, swollen legs." at bounding box center [430, 159] width 172 height 35
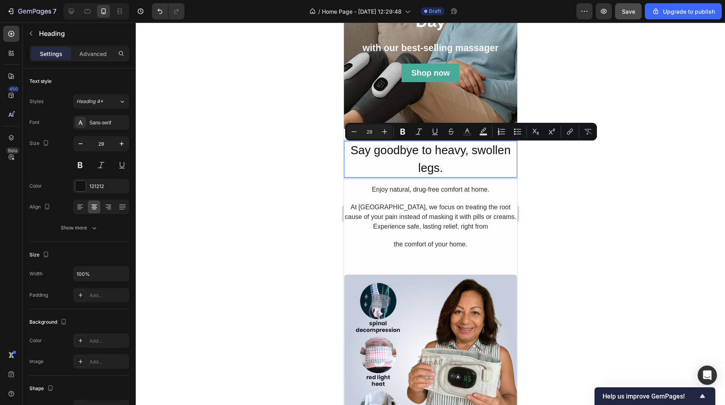
drag, startPoint x: 451, startPoint y: 166, endPoint x: 350, endPoint y: 151, distance: 101.4
click at [350, 151] on p "Say goodbye to heavy, swollen legs." at bounding box center [430, 159] width 172 height 35
click at [357, 133] on icon "Editor contextual toolbar" at bounding box center [354, 132] width 8 height 8
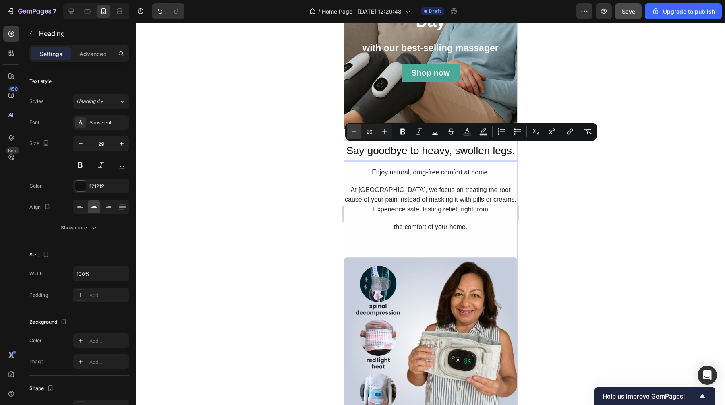
click at [357, 133] on icon "Editor contextual toolbar" at bounding box center [354, 132] width 8 height 8
type input "25"
click at [597, 187] on div at bounding box center [430, 214] width 589 height 383
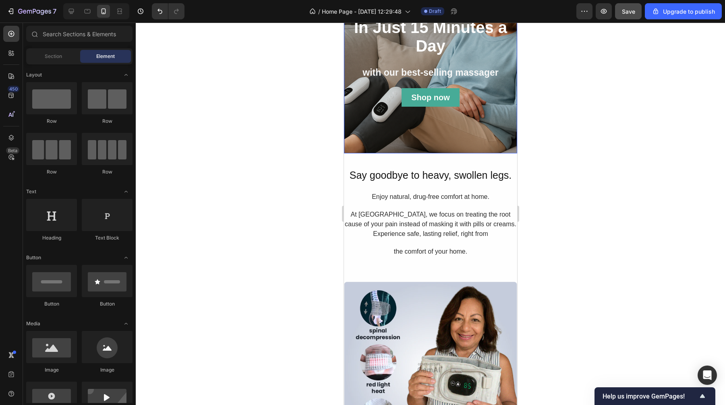
scroll to position [147, 0]
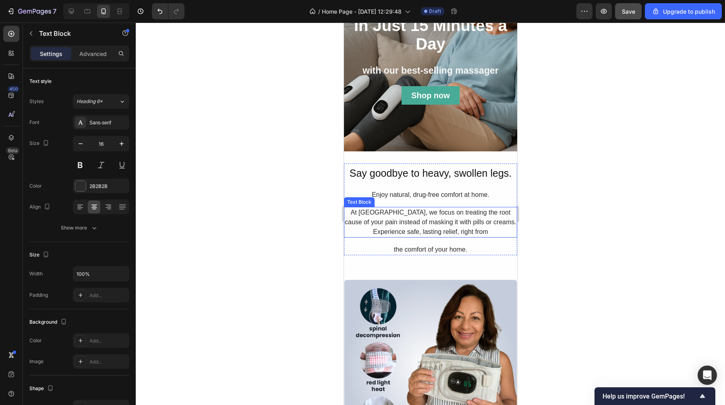
click at [424, 232] on div "At Escovia, we focus on treating the root cause of your pain instead of masking…" at bounding box center [430, 222] width 173 height 31
click at [461, 255] on div "the comfort of your home." at bounding box center [430, 249] width 173 height 11
click at [464, 251] on div "the comfort of your home." at bounding box center [430, 249] width 173 height 11
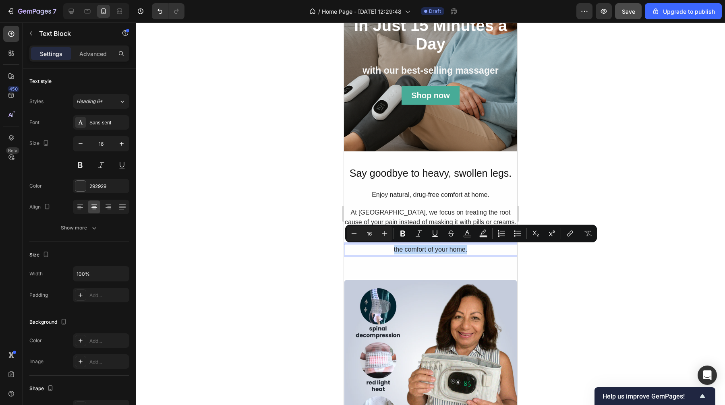
drag, startPoint x: 469, startPoint y: 251, endPoint x: 374, endPoint y: 249, distance: 95.5
click at [374, 249] on p "the comfort of your home." at bounding box center [430, 250] width 172 height 10
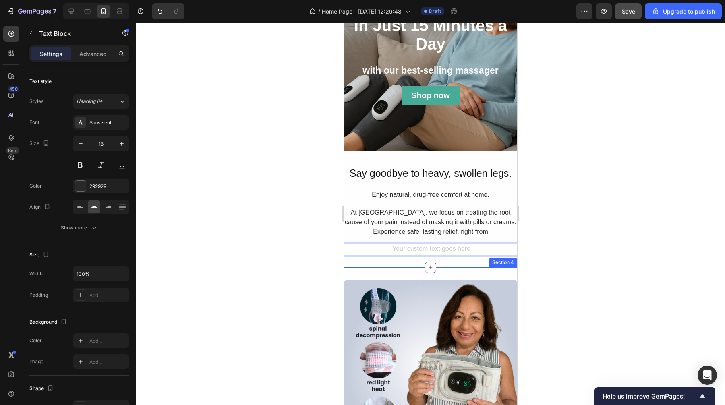
click at [315, 264] on div at bounding box center [430, 214] width 589 height 383
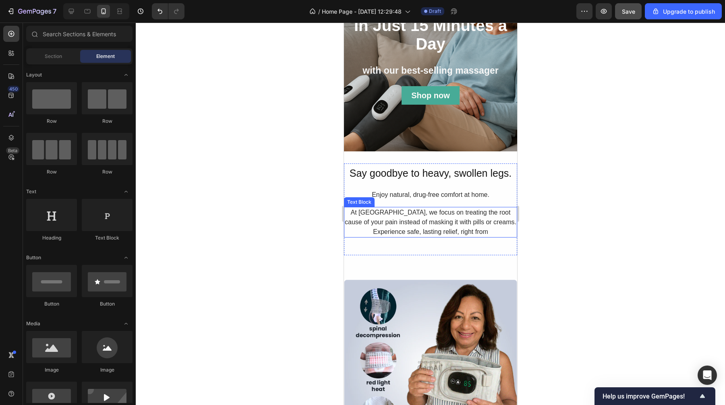
click at [435, 223] on div "At Escovia, we focus on treating the root cause of your pain instead of masking…" at bounding box center [430, 222] width 173 height 31
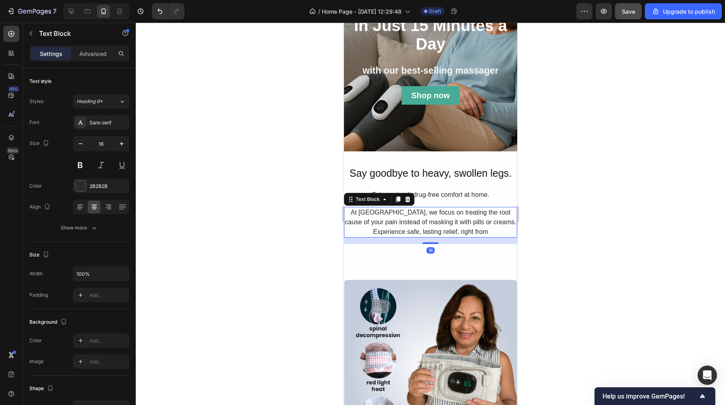
click at [579, 180] on div at bounding box center [430, 214] width 589 height 383
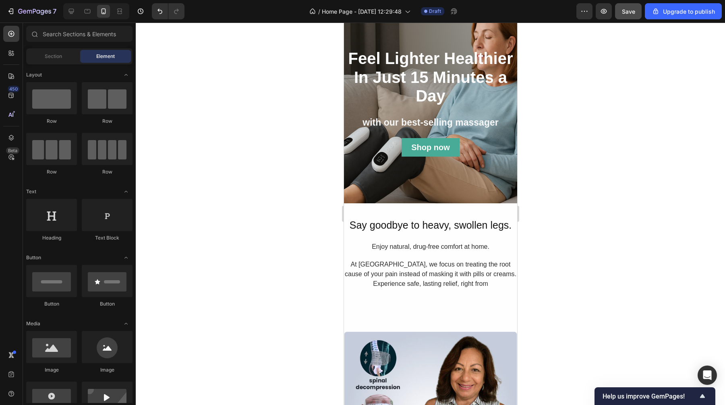
scroll to position [95, 0]
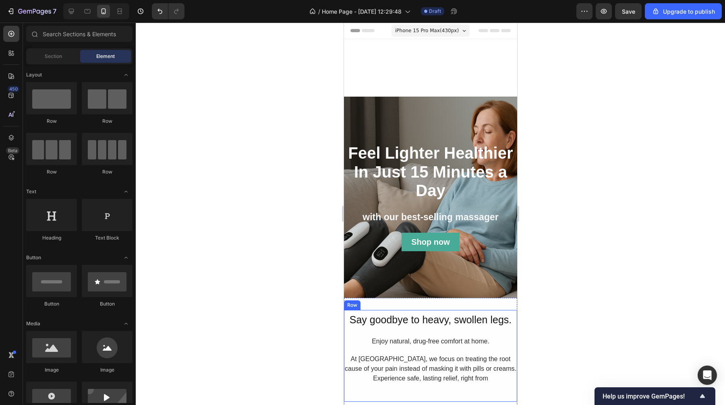
scroll to position [95, 0]
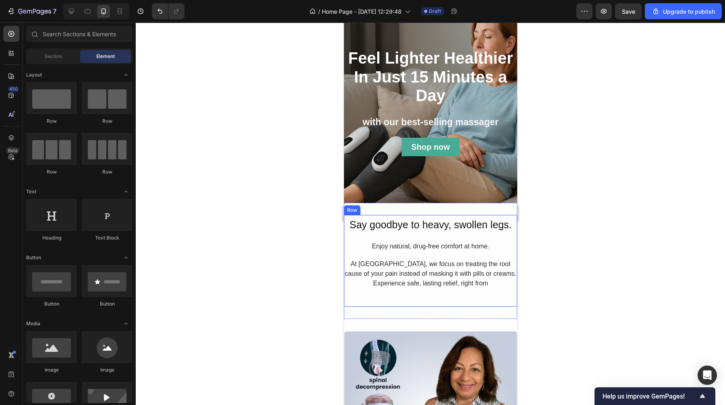
click at [276, 179] on div at bounding box center [430, 214] width 589 height 383
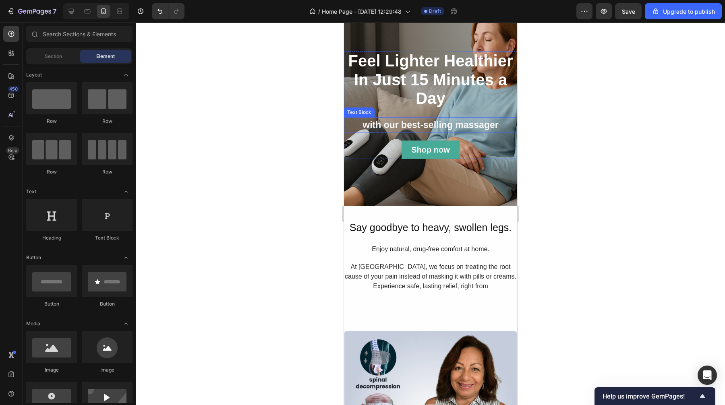
scroll to position [93, 0]
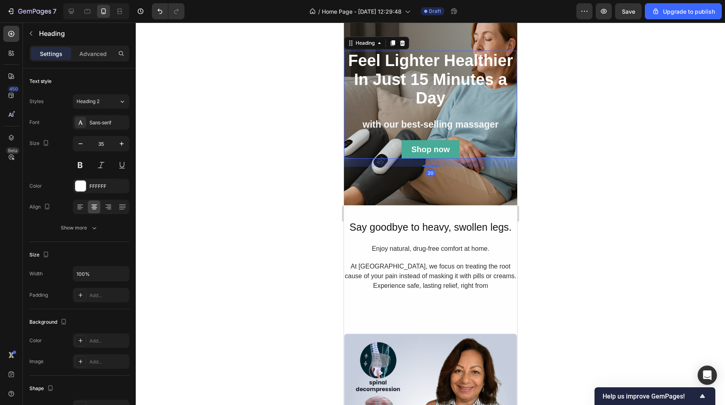
click at [432, 63] on strong "Feel Lighter Healthier In Just 15 Minutes a Day" at bounding box center [430, 79] width 165 height 55
click at [435, 63] on strong "Feel Lighter Healthier In Just 15 Minutes a Day" at bounding box center [430, 79] width 165 height 55
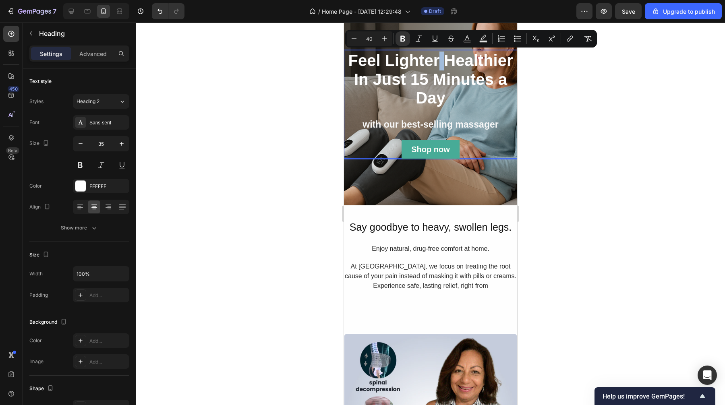
click at [437, 64] on strong "Feel Lighter Healthier In Just 15 Minutes a Day" at bounding box center [430, 79] width 165 height 55
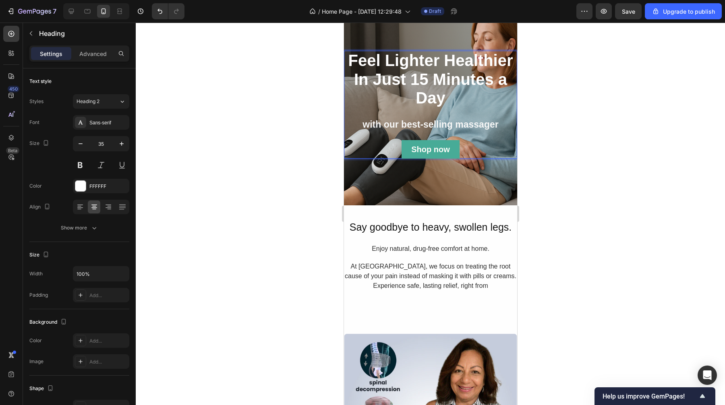
click at [441, 61] on strong "Feel Lighter Healthier In Just 15 Minutes a Day" at bounding box center [430, 79] width 165 height 55
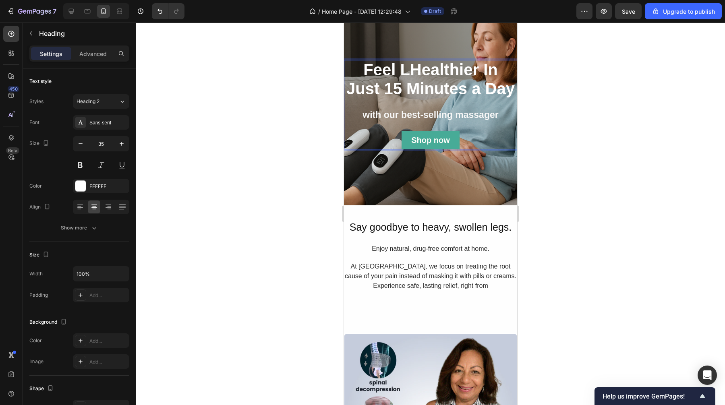
scroll to position [102, 0]
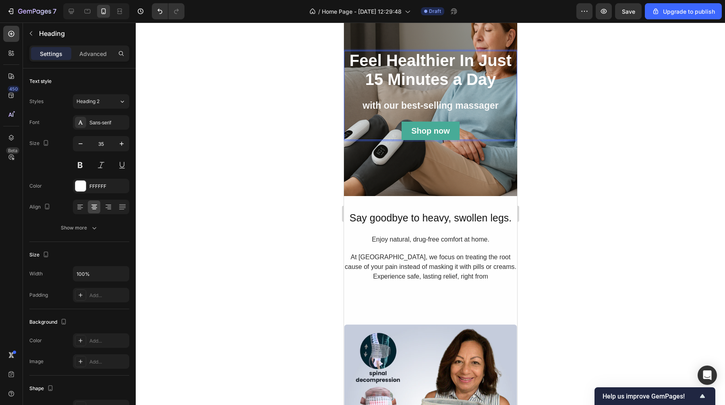
click at [581, 122] on div at bounding box center [430, 214] width 589 height 383
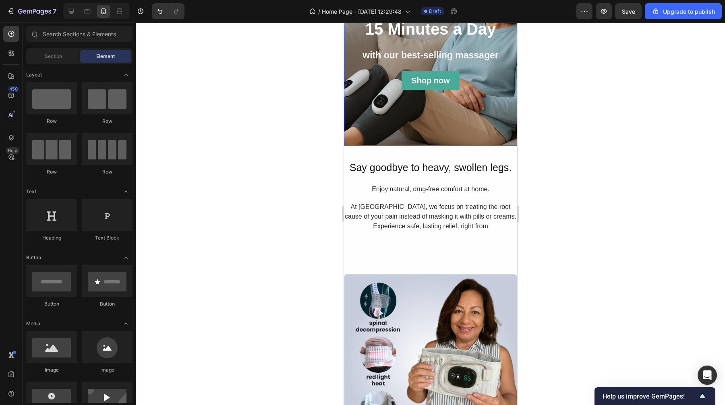
scroll to position [153, 0]
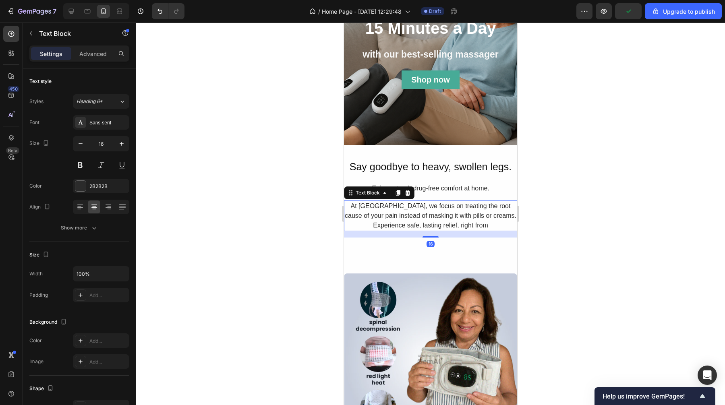
click at [449, 221] on div "At [GEOGRAPHIC_DATA], we focus on treating the root cause of your pain instead …" at bounding box center [430, 216] width 173 height 31
click at [483, 226] on p "At [GEOGRAPHIC_DATA], we focus on treating the root cause of your pain instead …" at bounding box center [430, 215] width 172 height 29
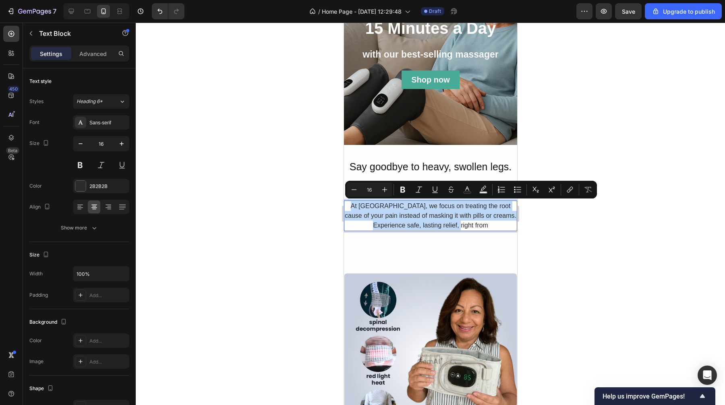
drag, startPoint x: 483, startPoint y: 226, endPoint x: 348, endPoint y: 206, distance: 136.8
click at [348, 206] on p "At Escovia, we focus on treating the root cause of your pain instead of masking…" at bounding box center [430, 215] width 172 height 29
copy p "At Escovia, we focus on treating the root cause of your pain instead of masking…"
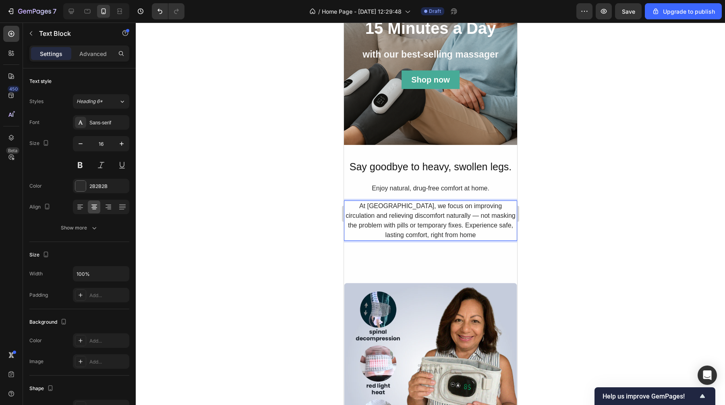
click at [556, 195] on div at bounding box center [430, 214] width 589 height 383
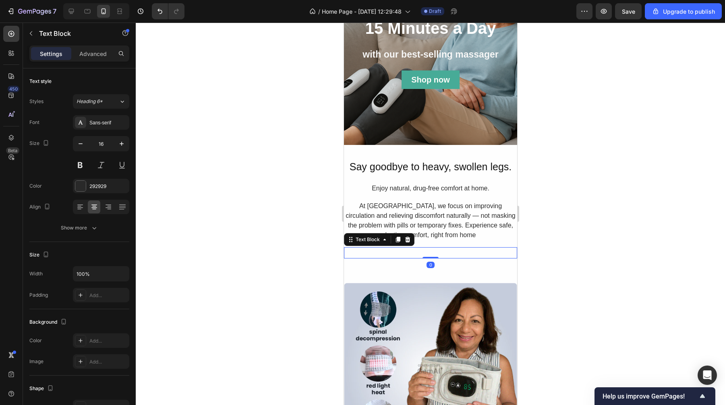
click at [468, 249] on p "Rich Text Editor. Editing area: main" at bounding box center [430, 253] width 172 height 10
click at [409, 241] on icon at bounding box center [407, 240] width 5 height 6
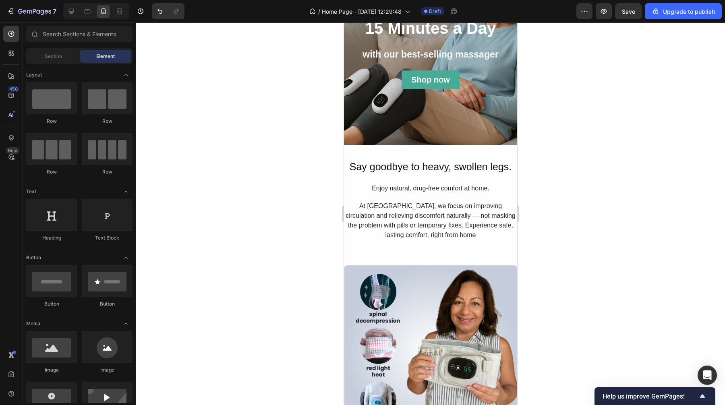
click at [625, 212] on div at bounding box center [430, 214] width 589 height 383
click at [470, 168] on span "Say goodbye to heavy, swollen legs." at bounding box center [430, 166] width 162 height 11
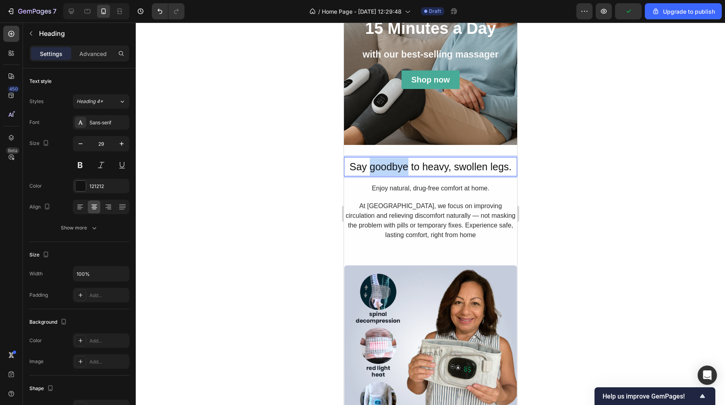
click at [375, 168] on span "Say goodbye to heavy, swollen legs." at bounding box center [430, 166] width 162 height 11
click at [355, 168] on span "Say goodbye to heavy, swollen legs." at bounding box center [430, 166] width 162 height 11
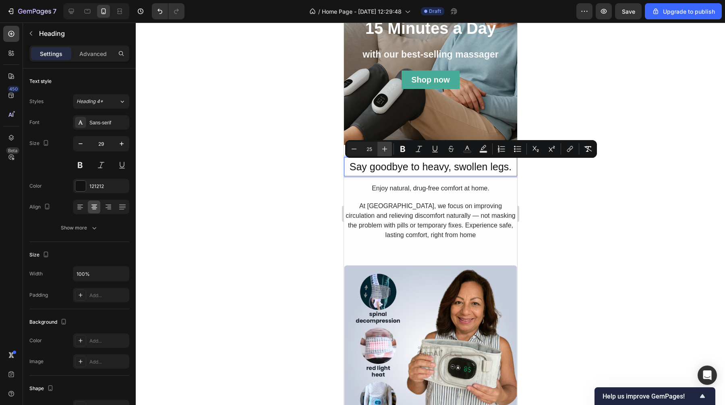
click at [386, 151] on icon "Editor contextual toolbar" at bounding box center [385, 149] width 8 height 8
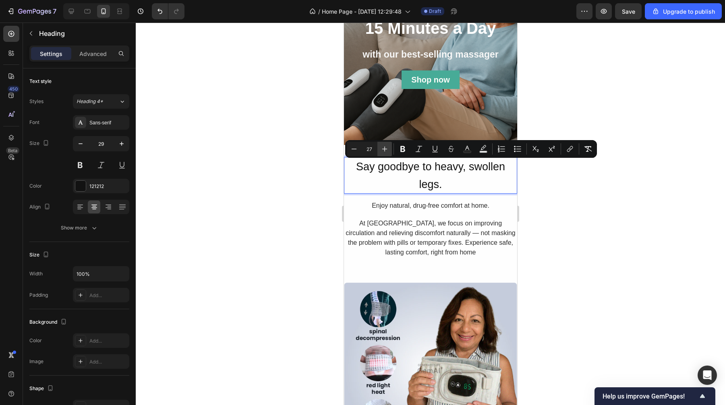
click at [386, 151] on icon "Editor contextual toolbar" at bounding box center [385, 149] width 8 height 8
type input "30"
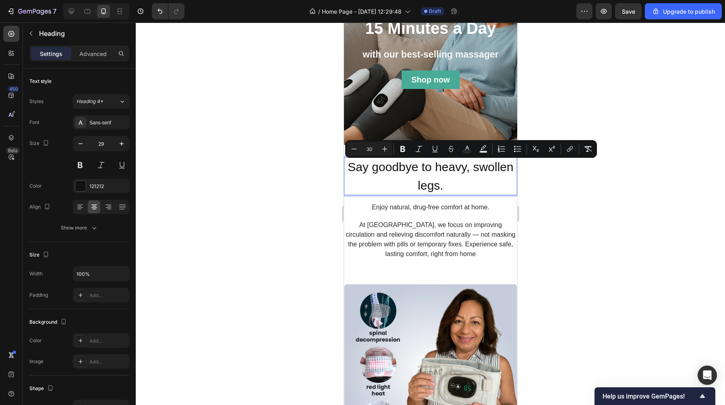
click at [565, 209] on div at bounding box center [430, 214] width 589 height 383
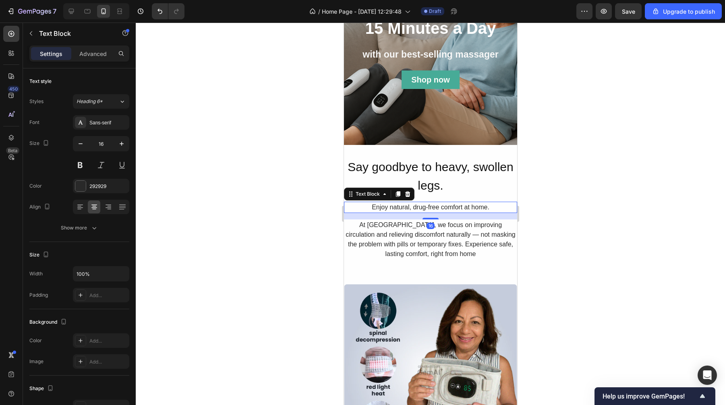
click at [464, 209] on p "Enjoy natural, drug-free comfort at home." at bounding box center [430, 208] width 172 height 10
click at [416, 207] on p "Enjoy natural, drug-free comfort at home." at bounding box center [430, 208] width 172 height 10
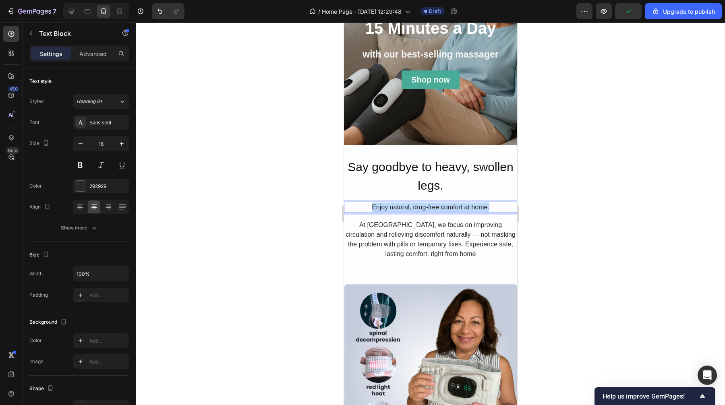
click at [416, 207] on p "Enjoy natural, drug-free comfort at home." at bounding box center [430, 208] width 172 height 10
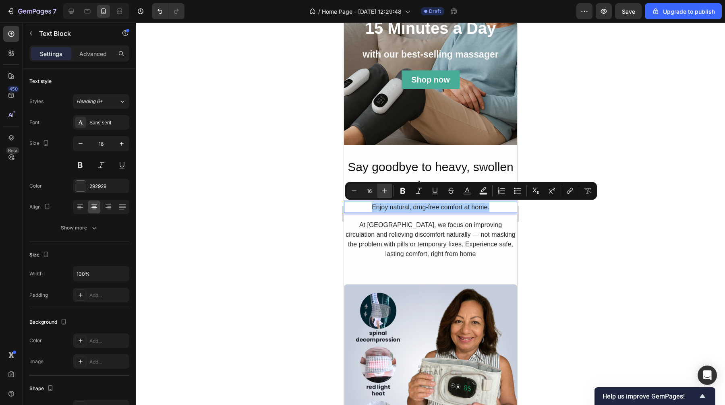
click at [386, 191] on icon "Editor contextual toolbar" at bounding box center [385, 191] width 8 height 8
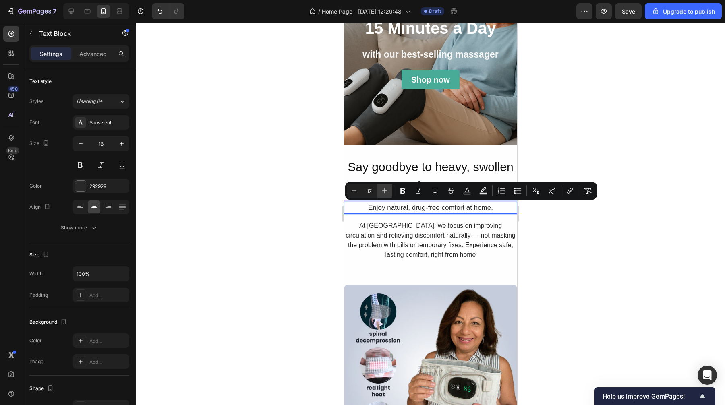
click at [386, 191] on icon "Editor contextual toolbar" at bounding box center [385, 191] width 8 height 8
type input "18"
click at [448, 253] on p "At [GEOGRAPHIC_DATA], we focus on improving circulation and relieving discomfor…" at bounding box center [430, 241] width 172 height 39
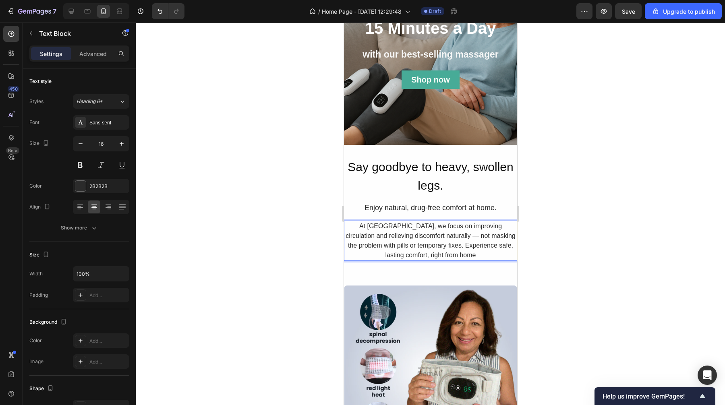
click at [449, 251] on p "At [GEOGRAPHIC_DATA], we focus on improving circulation and relieving discomfor…" at bounding box center [430, 241] width 172 height 39
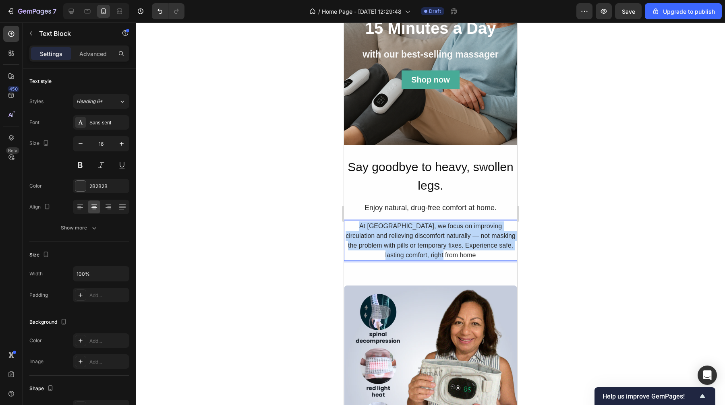
click at [449, 251] on p "At [GEOGRAPHIC_DATA], we focus on improving circulation and relieving discomfor…" at bounding box center [430, 241] width 172 height 39
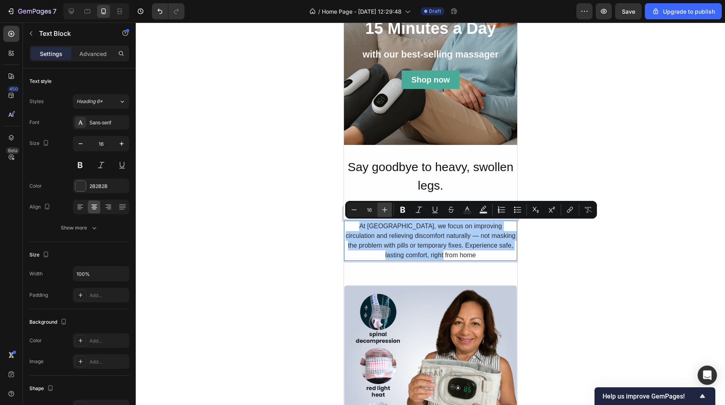
click at [379, 206] on button "Plus" at bounding box center [384, 210] width 15 height 15
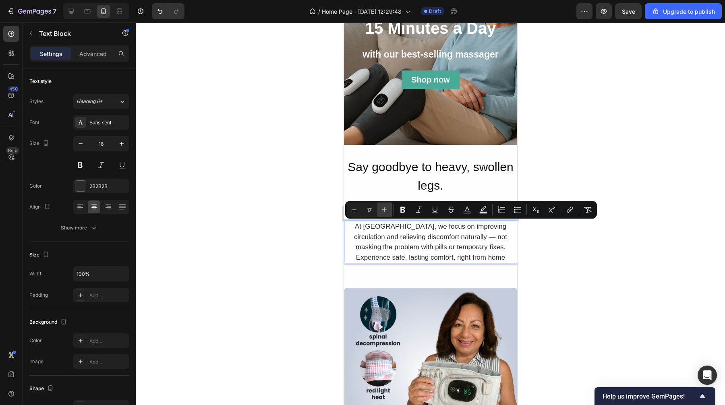
click at [379, 206] on button "Plus" at bounding box center [384, 210] width 15 height 15
type input "18"
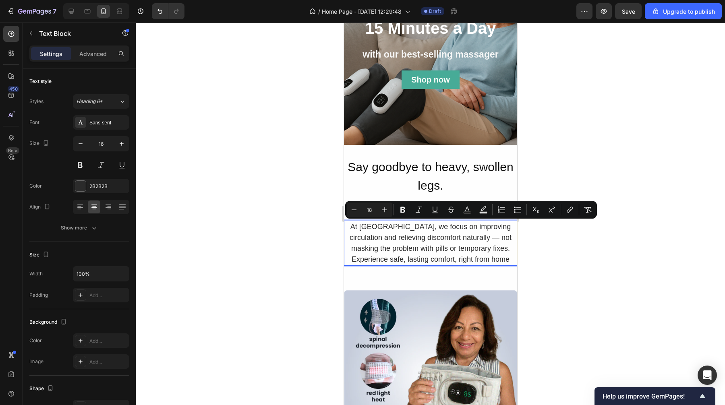
click at [572, 249] on div at bounding box center [430, 214] width 589 height 383
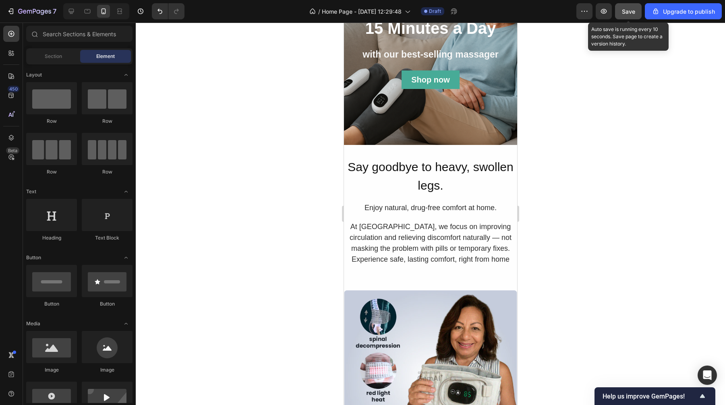
click at [630, 16] on button "Save" at bounding box center [628, 11] width 27 height 16
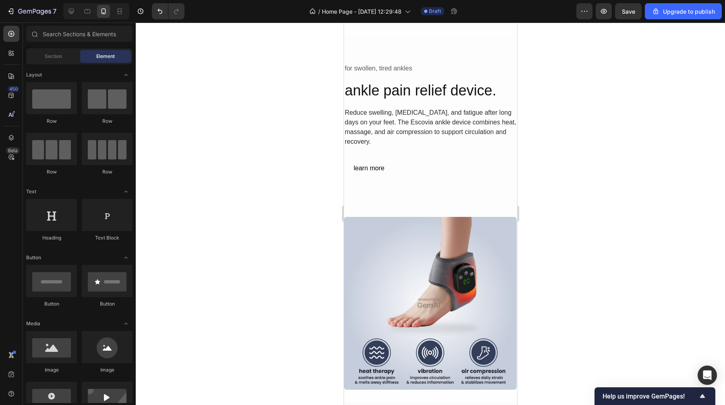
scroll to position [1516, 0]
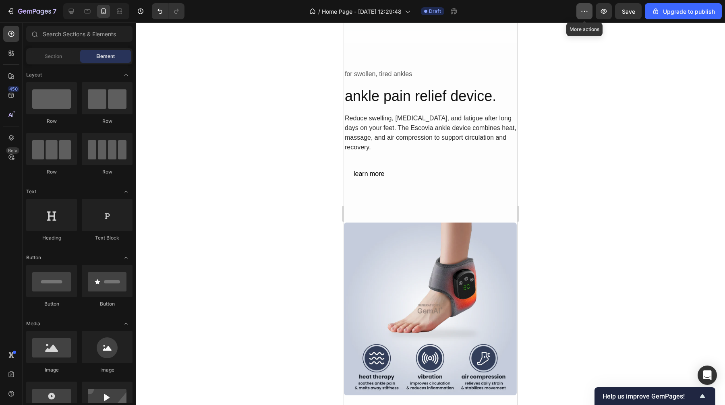
click at [584, 15] on icon "button" at bounding box center [584, 11] width 8 height 8
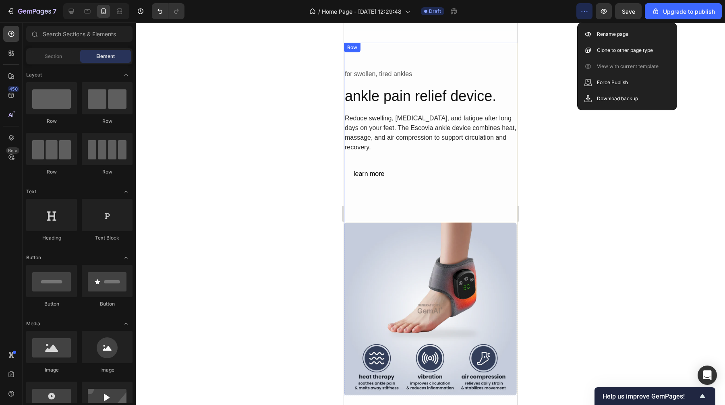
click at [267, 99] on div at bounding box center [430, 214] width 589 height 383
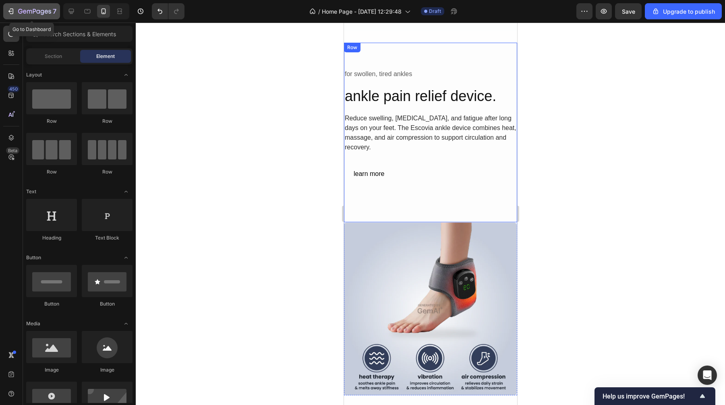
click at [14, 13] on icon "button" at bounding box center [11, 11] width 8 height 8
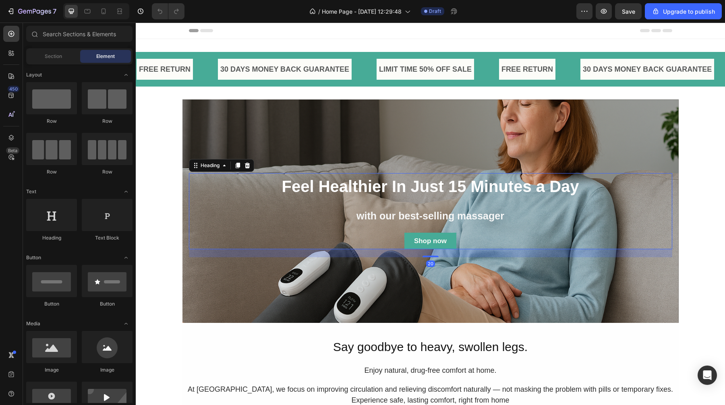
click at [396, 185] on strong "Feel Healthier In Just 15 Minutes a Day" at bounding box center [430, 187] width 297 height 18
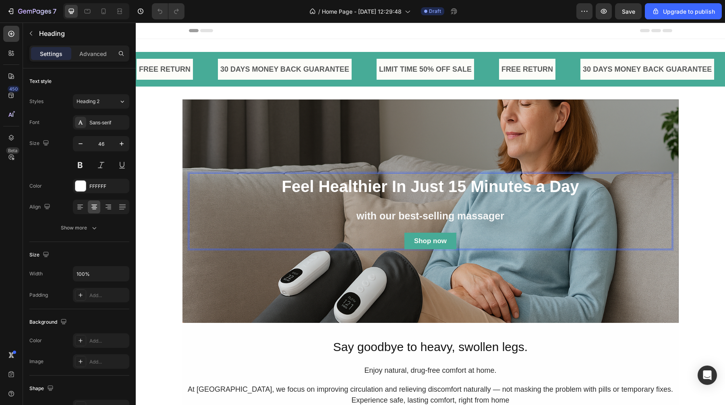
click at [437, 183] on strong "Feel Healthier In Just 15 Minutes a Day" at bounding box center [430, 187] width 297 height 18
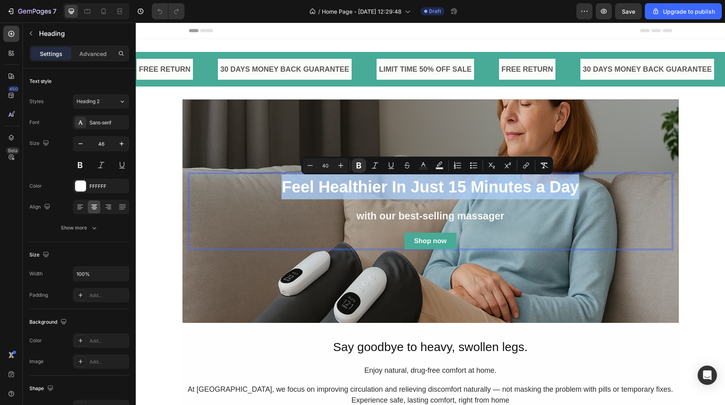
drag, startPoint x: 583, startPoint y: 187, endPoint x: 282, endPoint y: 195, distance: 301.4
click at [282, 195] on p "Feel Healthier In Just 15 Minutes a Day" at bounding box center [431, 186] width 482 height 25
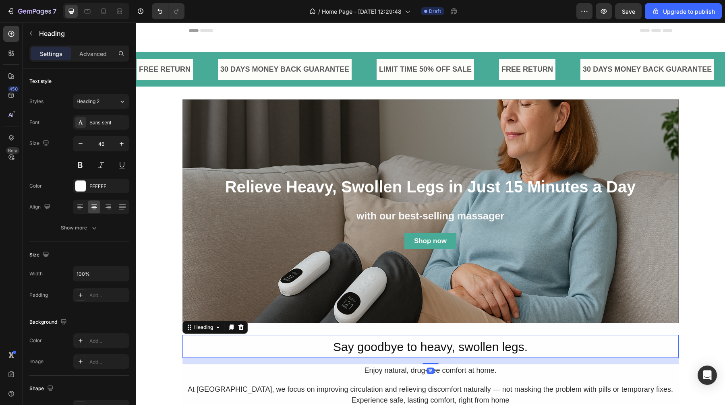
click at [213, 344] on h2 "Say goodbye to heavy, swollen legs." at bounding box center [430, 346] width 496 height 23
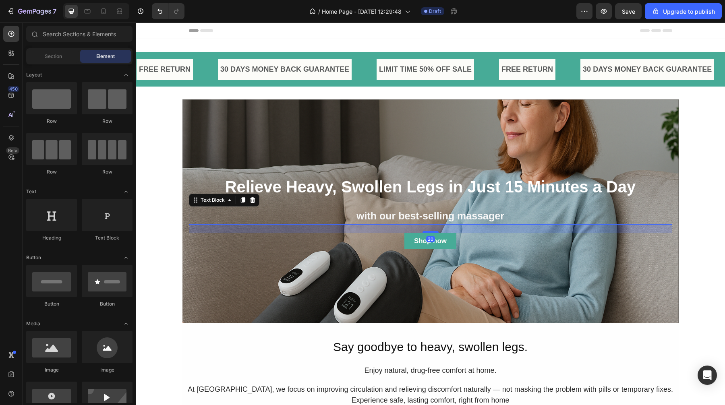
click at [422, 220] on strong "with our best-selling massager" at bounding box center [431, 215] width 148 height 11
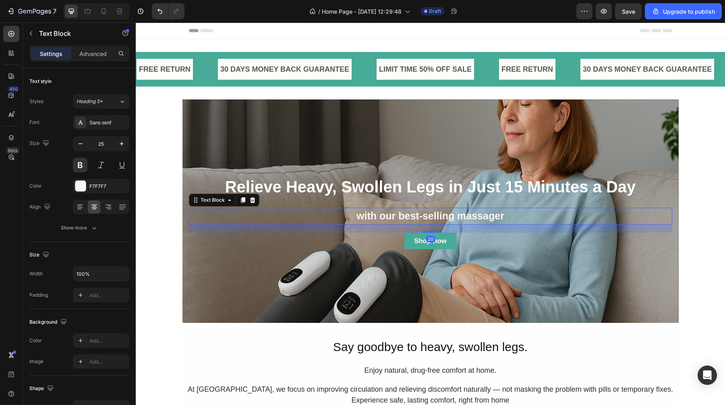
click at [504, 216] on p "with our best-selling massager" at bounding box center [431, 216] width 482 height 15
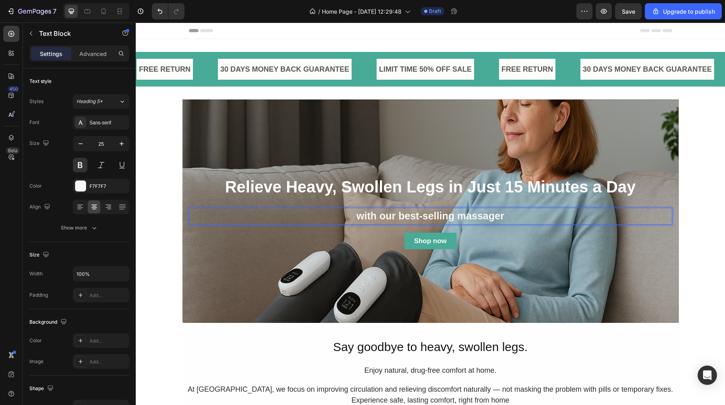
click at [504, 216] on p "with our best-selling massager" at bounding box center [431, 216] width 482 height 15
drag, startPoint x: 504, startPoint y: 216, endPoint x: 348, endPoint y: 210, distance: 156.0
click at [348, 210] on p "with our best-selling massager" at bounding box center [431, 216] width 482 height 15
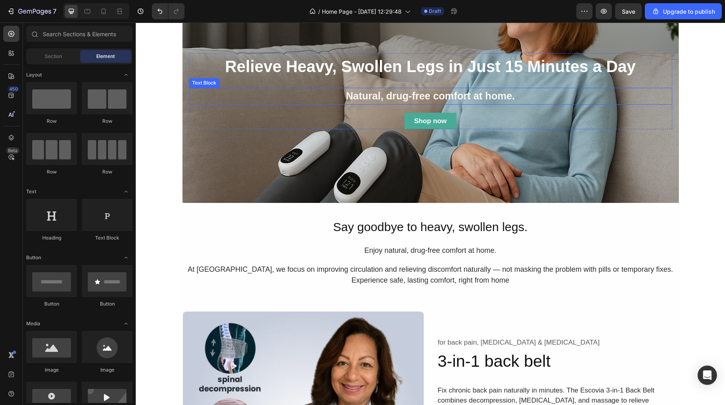
scroll to position [114, 0]
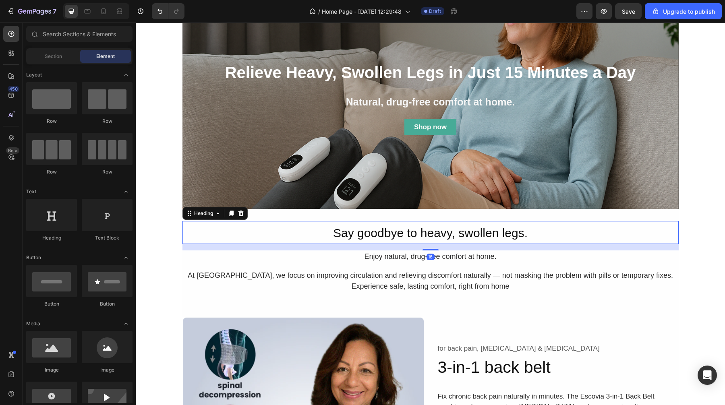
click at [425, 234] on span "Say goodbye to heavy, swollen legs." at bounding box center [430, 232] width 195 height 13
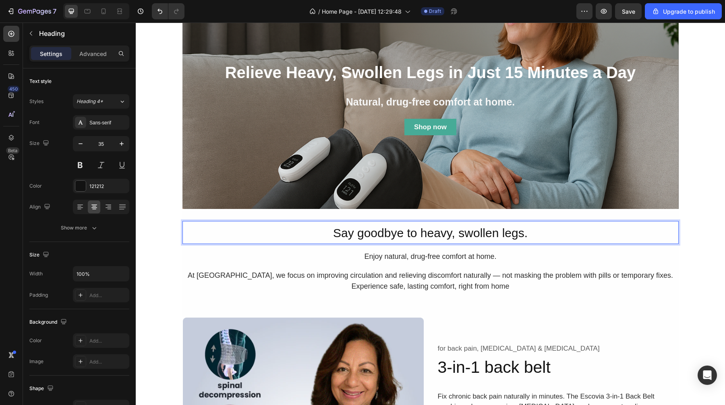
click at [526, 233] on span "Say goodbye to heavy, swollen legs." at bounding box center [430, 232] width 195 height 13
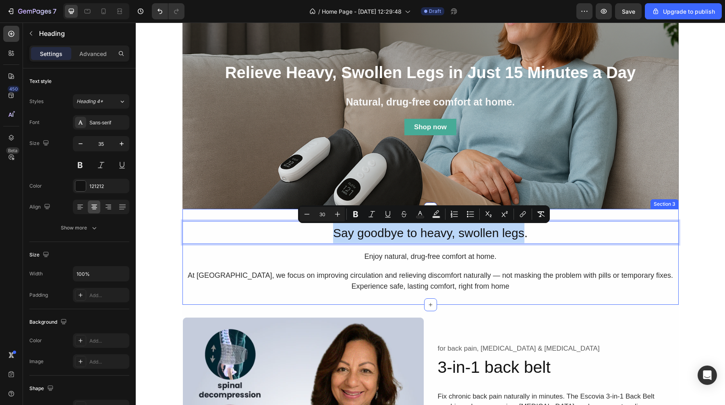
drag, startPoint x: 521, startPoint y: 232, endPoint x: 320, endPoint y: 221, distance: 200.9
click at [320, 221] on div "Say goodbye to heavy, swollen legs. Heading 16 Enjoy natural, drug-free comfort…" at bounding box center [430, 257] width 496 height 96
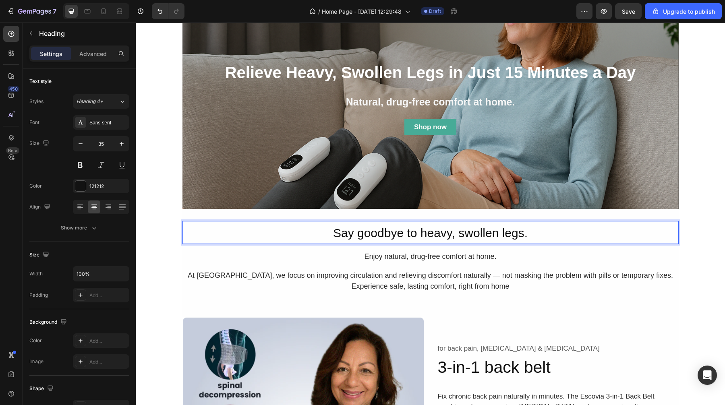
click at [551, 233] on p "Say goodbye to heavy, swollen legs." at bounding box center [430, 232] width 495 height 21
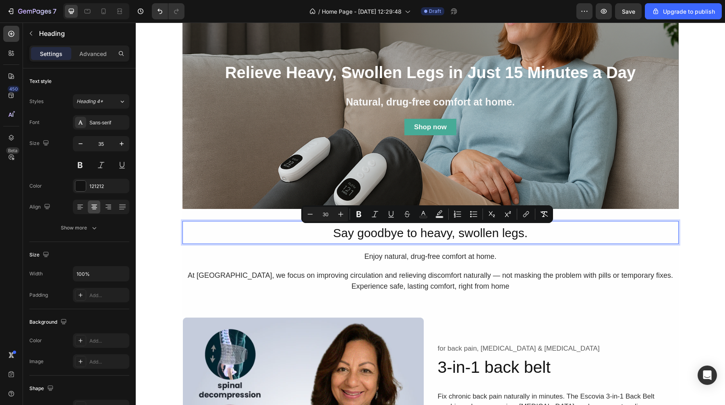
drag, startPoint x: 535, startPoint y: 234, endPoint x: 317, endPoint y: 224, distance: 219.0
click at [317, 224] on p "Say goodbye to heavy, swollen legs." at bounding box center [430, 232] width 495 height 21
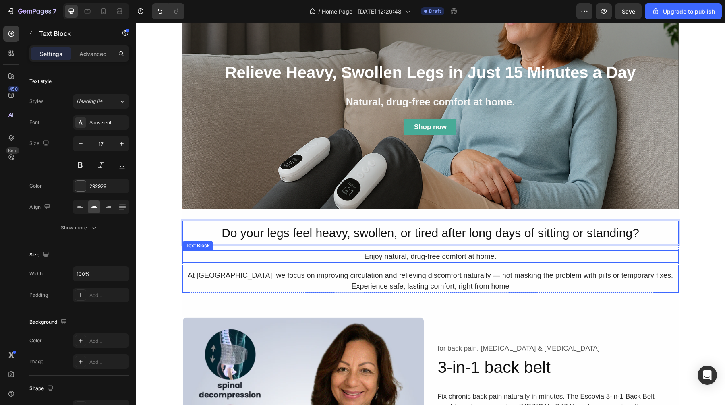
click at [452, 252] on p "Enjoy natural, drug-free comfort at home." at bounding box center [430, 256] width 495 height 11
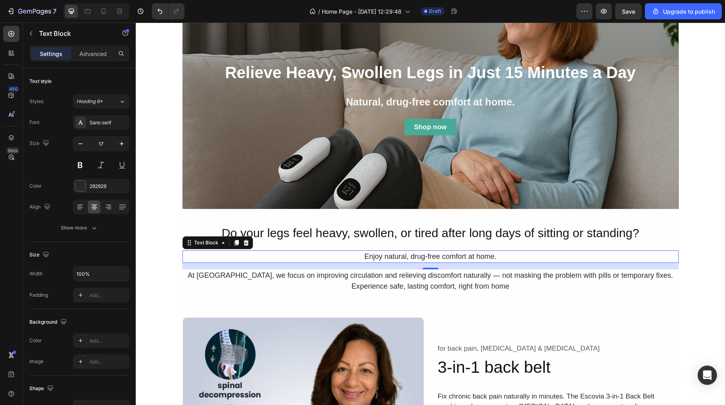
click at [493, 254] on span "Enjoy natural, drug-free comfort at home." at bounding box center [430, 257] width 132 height 8
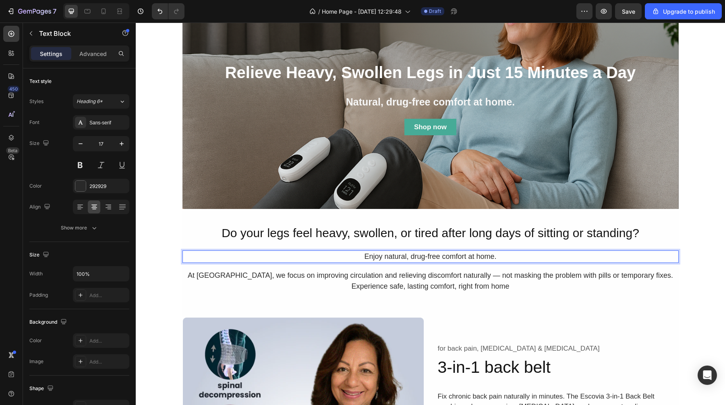
click at [496, 255] on p "Enjoy natural, drug-free comfort at home." at bounding box center [430, 256] width 495 height 11
drag, startPoint x: 499, startPoint y: 257, endPoint x: 348, endPoint y: 254, distance: 150.3
click at [348, 254] on p "Enjoy natural, drug-free comfort at home." at bounding box center [430, 256] width 495 height 11
click at [265, 256] on span "raditional solutions like pills, creams, or tight compression socks are either …" at bounding box center [430, 257] width 331 height 8
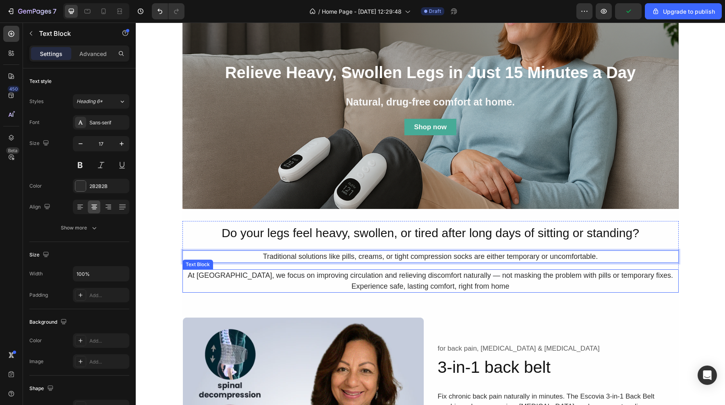
click at [450, 277] on span "At [GEOGRAPHIC_DATA], we focus on improving circulation and relieving discomfor…" at bounding box center [430, 281] width 485 height 19
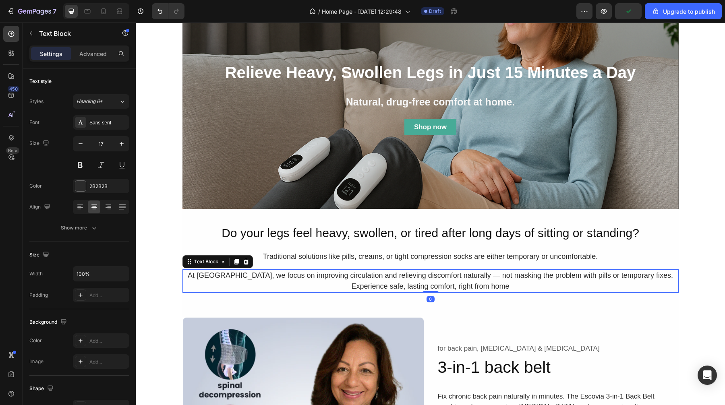
click at [487, 287] on p "At [GEOGRAPHIC_DATA], we focus on improving circulation and relieving discomfor…" at bounding box center [430, 281] width 495 height 22
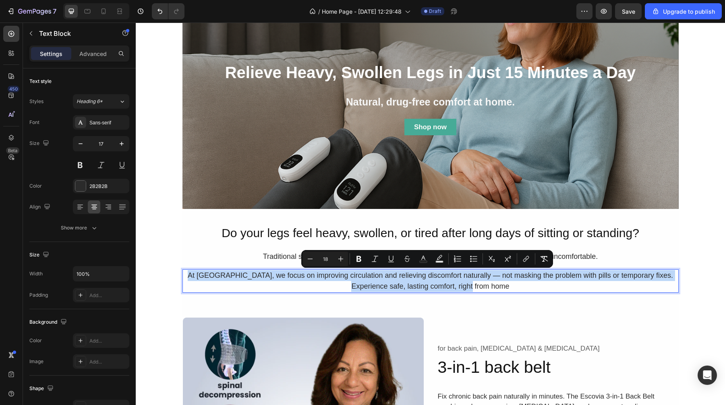
drag, startPoint x: 487, startPoint y: 287, endPoint x: 172, endPoint y: 273, distance: 315.7
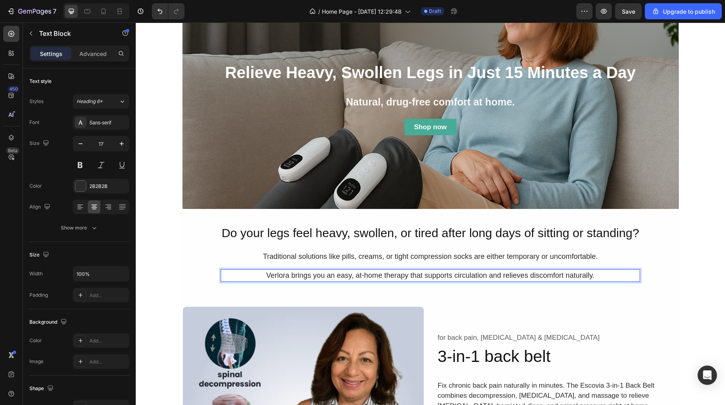
click at [260, 272] on p "Verlora brings you an easy, at-home therapy that supports circulation and relie…" at bounding box center [431, 275] width 418 height 11
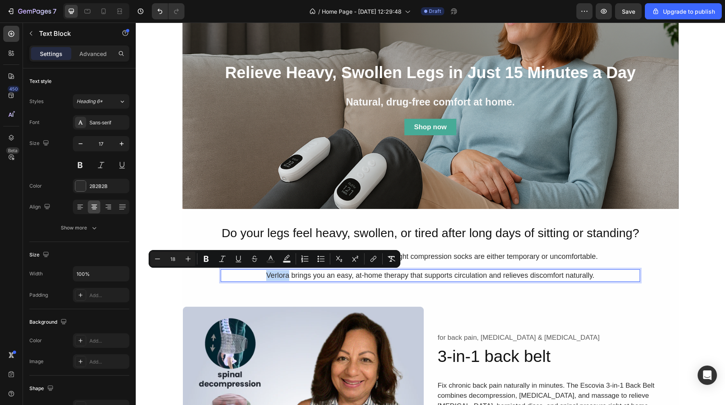
click at [256, 278] on p "Verlora brings you an easy, at-home therapy that supports circulation and relie…" at bounding box center [431, 275] width 418 height 11
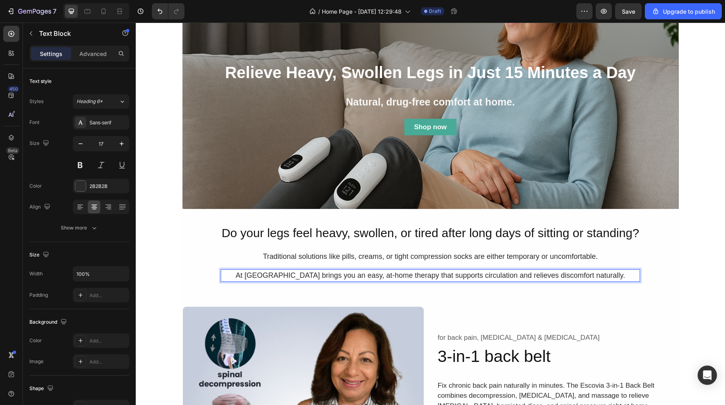
click at [290, 275] on span "At [GEOGRAPHIC_DATA] brings you an easy, at-home therapy that supports circulat…" at bounding box center [431, 276] width 390 height 8
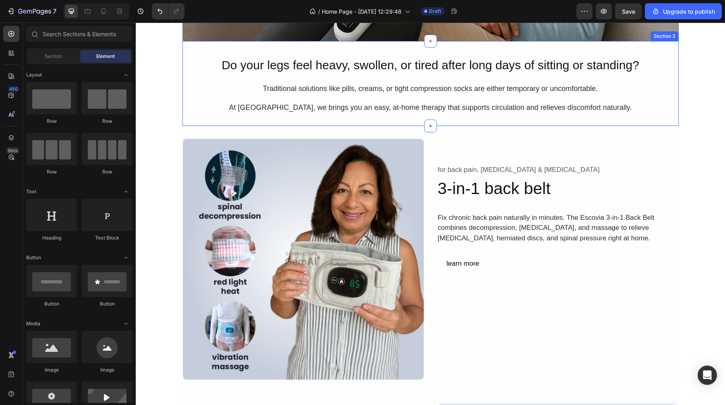
scroll to position [284, 0]
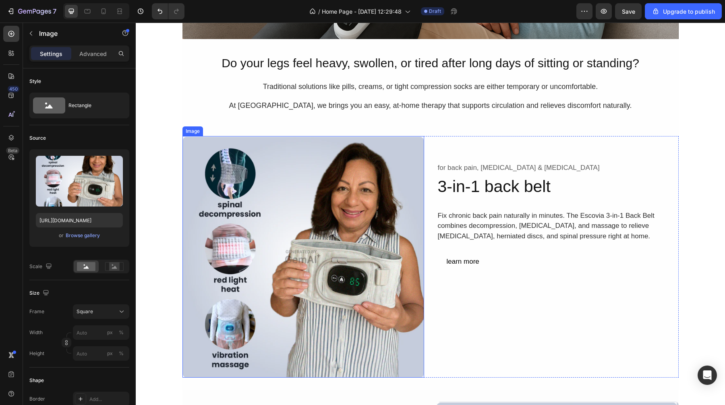
click at [325, 195] on img at bounding box center [303, 257] width 242 height 242
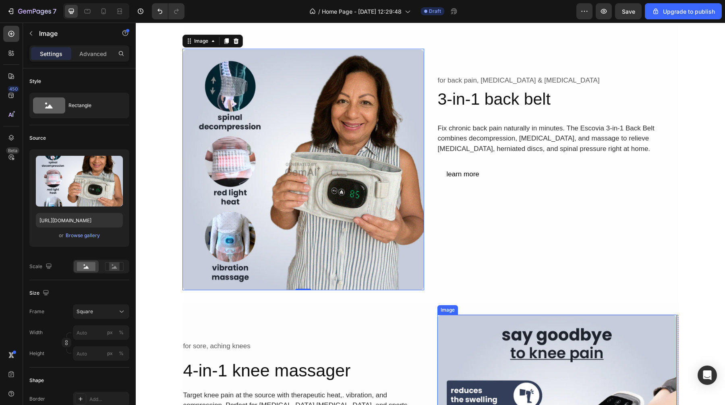
scroll to position [314, 0]
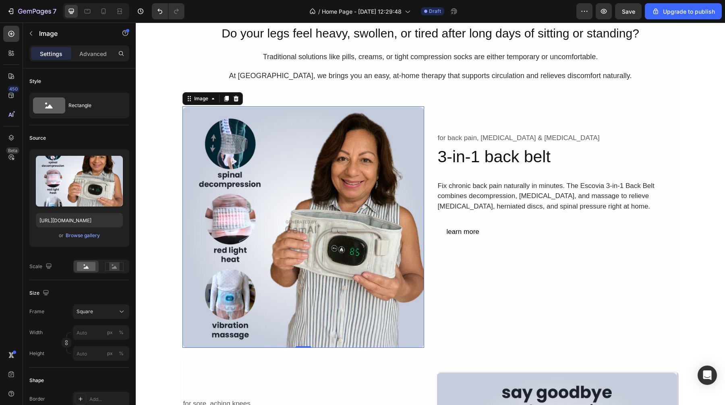
click at [334, 205] on img at bounding box center [303, 227] width 242 height 242
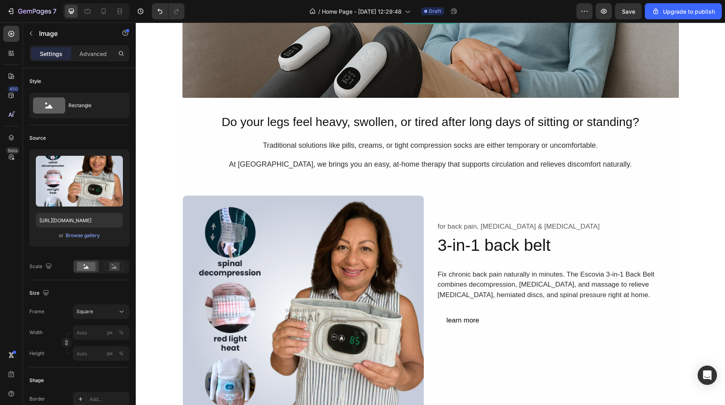
scroll to position [220, 0]
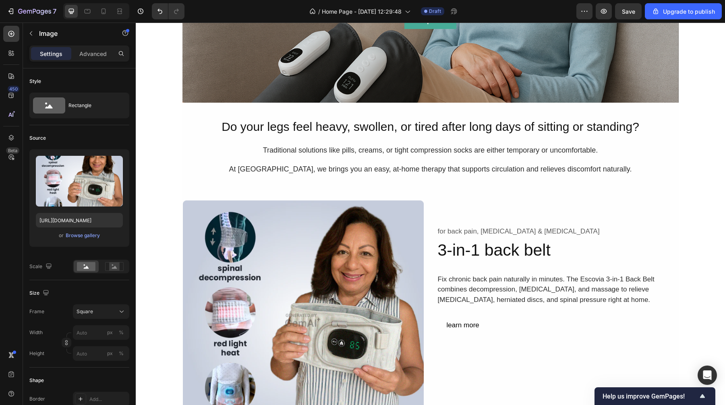
click at [307, 243] on img at bounding box center [303, 321] width 242 height 242
click at [91, 238] on div "Browse gallery" at bounding box center [83, 235] width 34 height 7
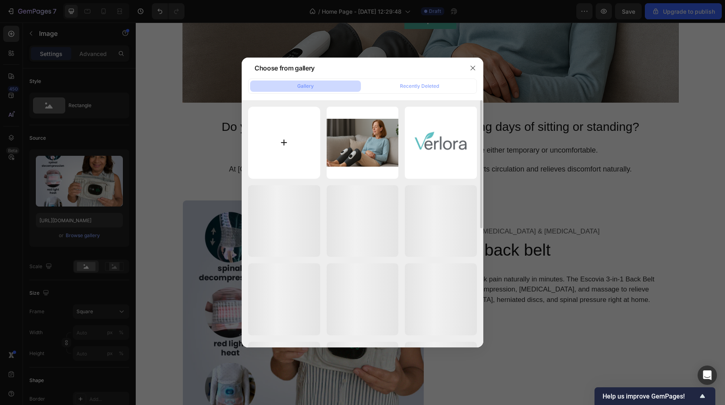
click at [279, 155] on input "file" at bounding box center [284, 143] width 72 height 72
type input "C:\fakepath\ChatGPT Image [DATE], 02_14_18 PM.png"
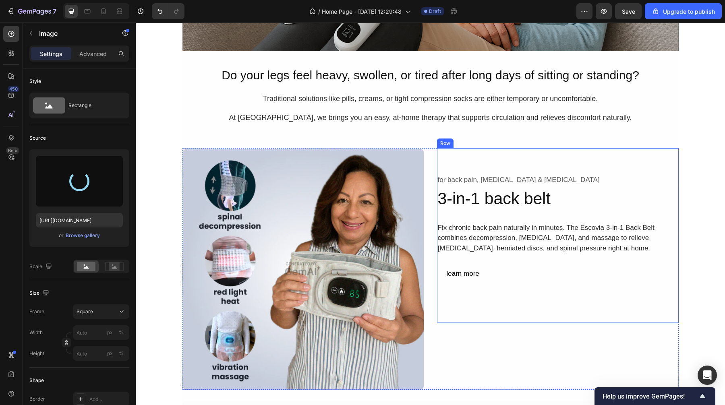
type input "[URL][DOMAIN_NAME]"
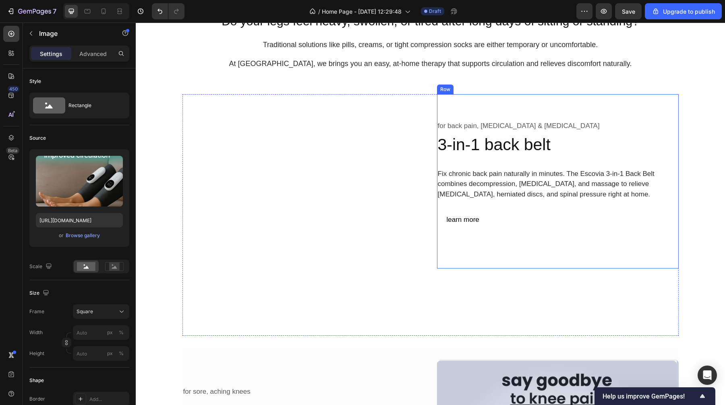
scroll to position [308, 0]
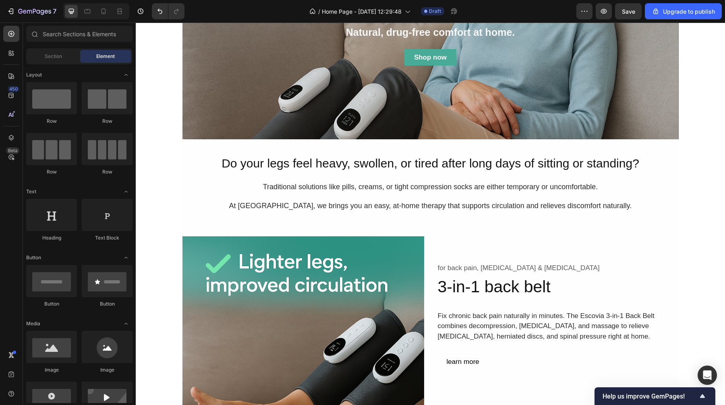
scroll to position [328, 0]
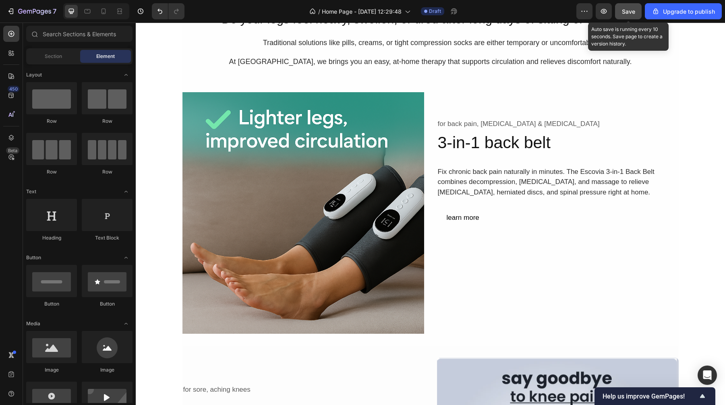
click at [626, 14] on span "Save" at bounding box center [628, 11] width 13 height 7
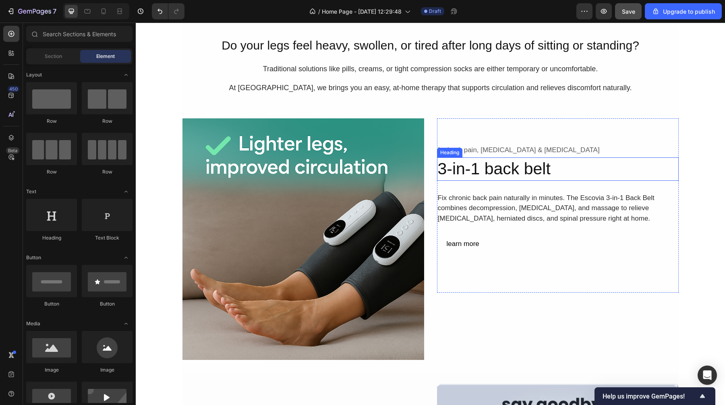
scroll to position [301, 0]
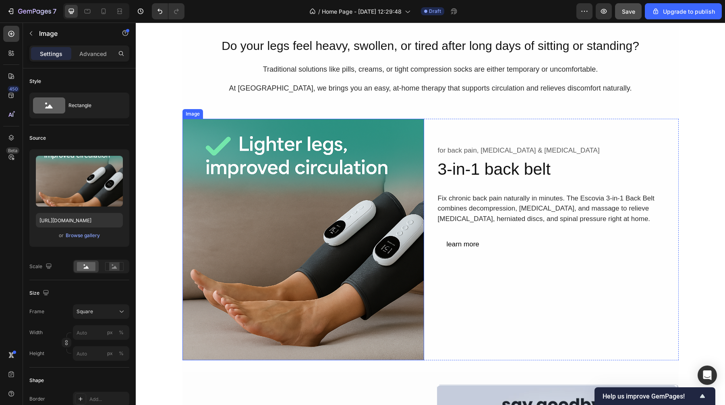
click at [340, 181] on img at bounding box center [303, 240] width 242 height 242
click at [362, 222] on img at bounding box center [303, 240] width 242 height 242
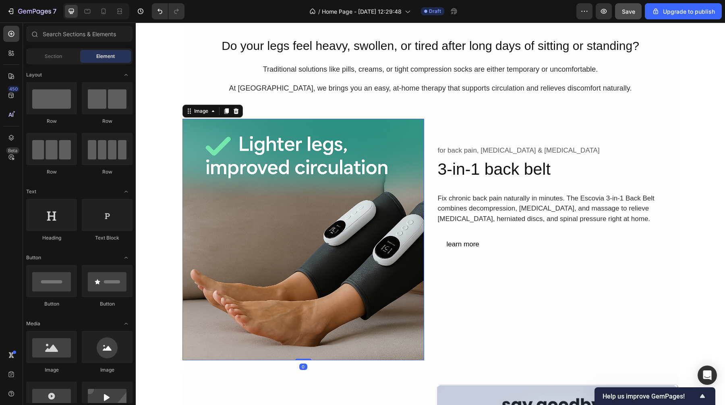
click at [375, 184] on img at bounding box center [303, 240] width 242 height 242
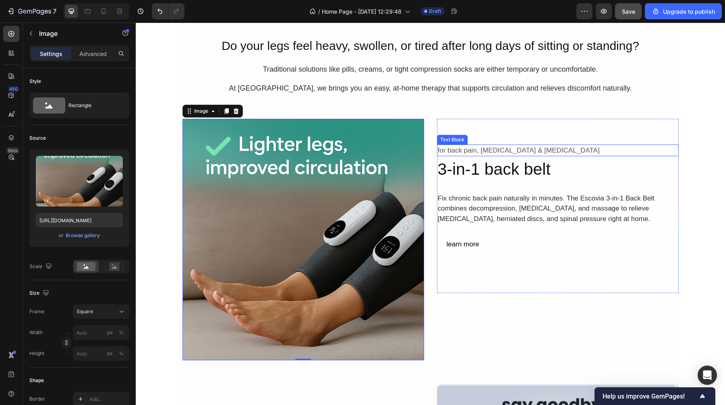
click at [469, 152] on div "for back pain, [MEDICAL_DATA] & [MEDICAL_DATA]" at bounding box center [558, 151] width 242 height 12
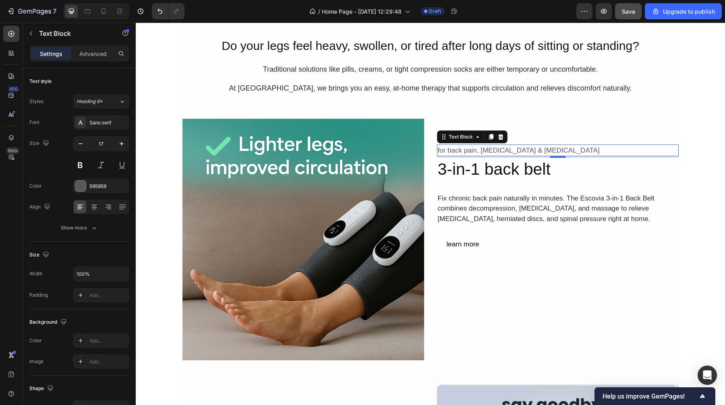
click at [510, 151] on div "for back pain, [MEDICAL_DATA] & [MEDICAL_DATA]" at bounding box center [558, 151] width 242 height 12
click at [510, 151] on p "for back pain, [MEDICAL_DATA] & [MEDICAL_DATA]" at bounding box center [558, 150] width 240 height 10
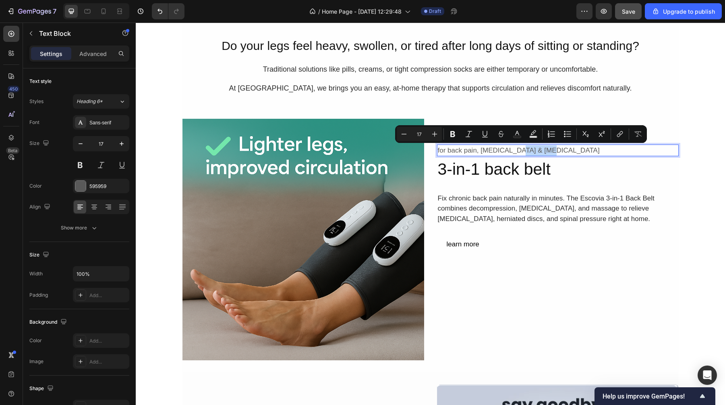
click at [561, 154] on p "for back pain, [MEDICAL_DATA] & [MEDICAL_DATA]" at bounding box center [558, 150] width 240 height 10
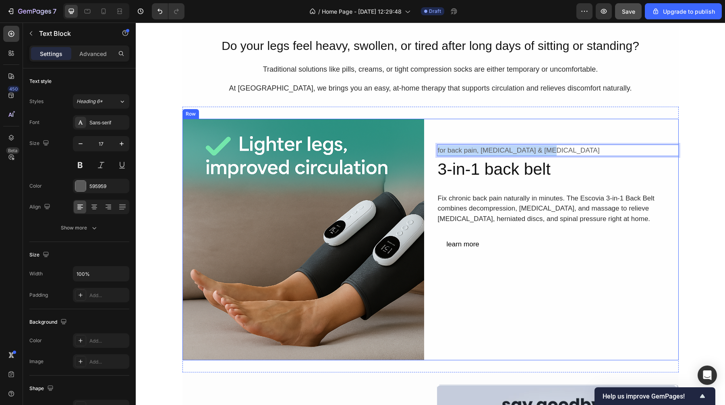
drag, startPoint x: 566, startPoint y: 153, endPoint x: 433, endPoint y: 152, distance: 132.9
click at [433, 152] on div "Image for back pain, [MEDICAL_DATA] & [MEDICAL_DATA] Text Block 4 3-in-1 back b…" at bounding box center [430, 240] width 496 height 242
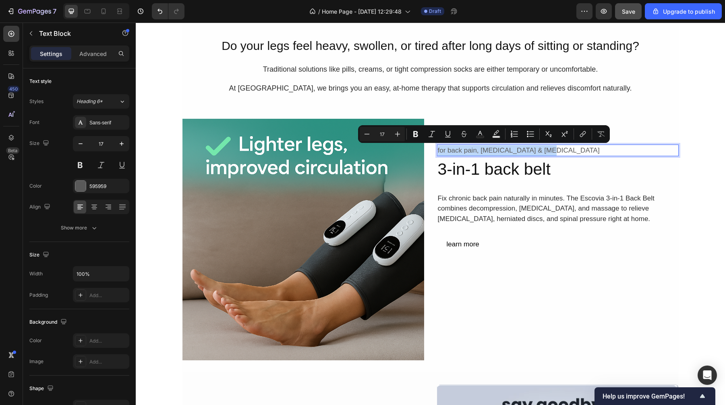
click at [542, 149] on p "for back pain, [MEDICAL_DATA] & [MEDICAL_DATA]" at bounding box center [558, 150] width 240 height 10
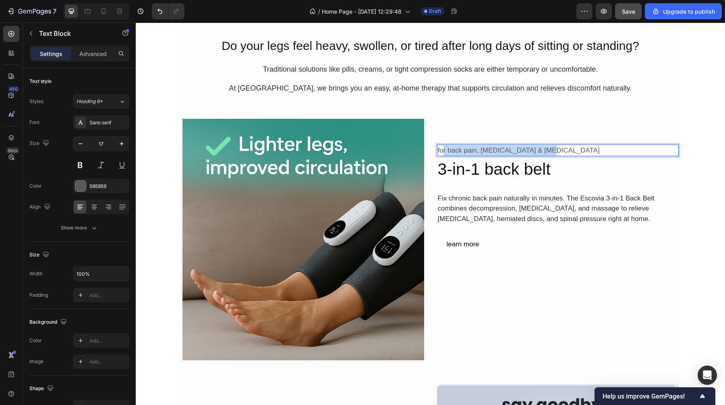
drag, startPoint x: 544, startPoint y: 151, endPoint x: 440, endPoint y: 155, distance: 104.0
click at [440, 155] on p "for back pain, [MEDICAL_DATA] & [MEDICAL_DATA]" at bounding box center [558, 150] width 240 height 10
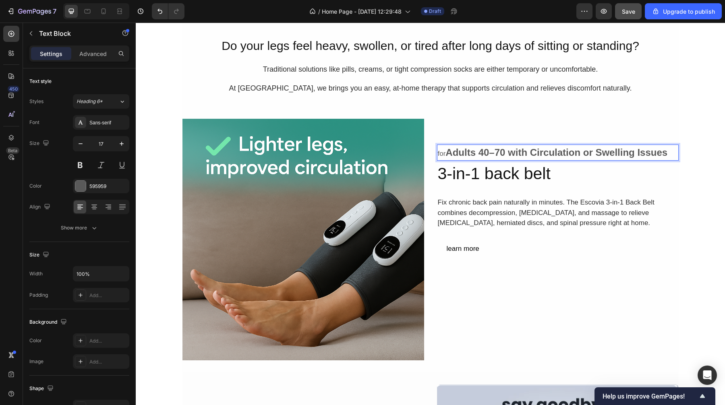
click at [446, 152] on strong "Adults 40–70 with Circulation or Swelling Issues" at bounding box center [557, 152] width 222 height 11
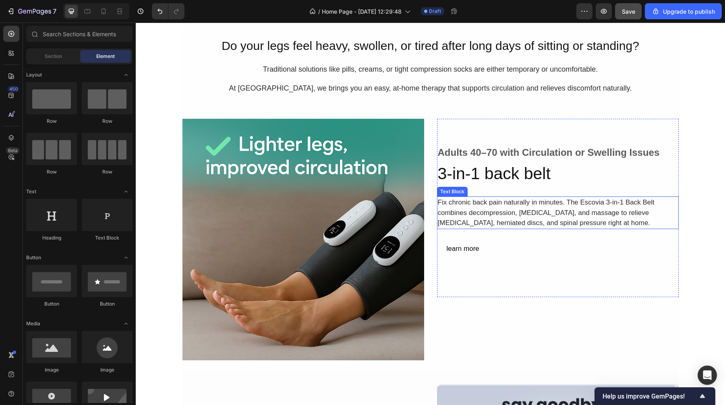
click at [534, 222] on div "Fix chronic back pain naturally in minutes. The Escovia 3-in-1 Back Belt combin…" at bounding box center [558, 213] width 242 height 33
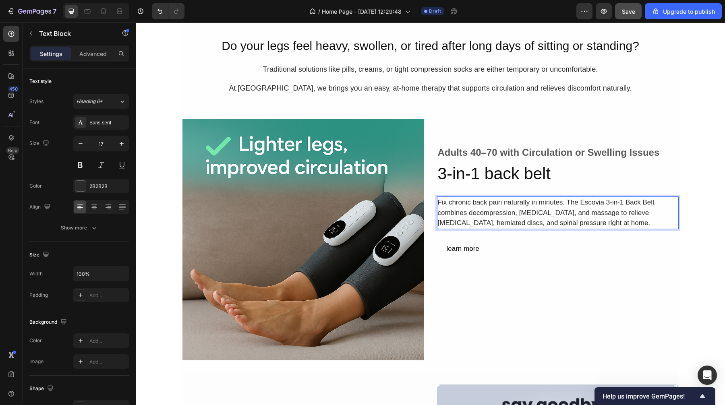
click at [593, 222] on div "Fix chronic back pain naturally in minutes. The Escovia 3-in-1 Back Belt combin…" at bounding box center [558, 213] width 242 height 33
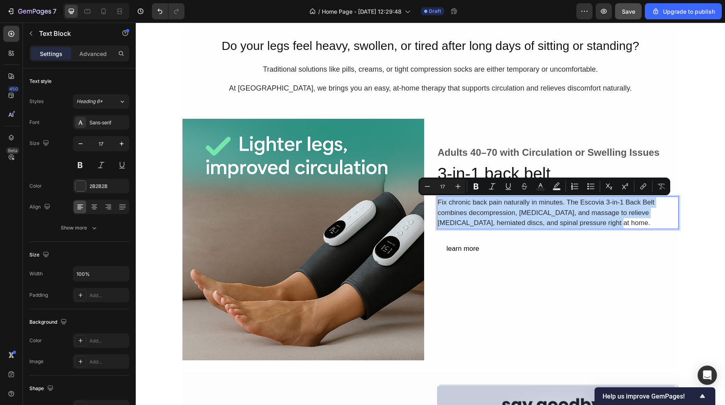
drag, startPoint x: 593, startPoint y: 222, endPoint x: 432, endPoint y: 199, distance: 162.8
click at [432, 199] on div "Image Adults 40–70 with Circulation or Swelling Issues Text Block 3-in-1 back b…" at bounding box center [430, 240] width 496 height 242
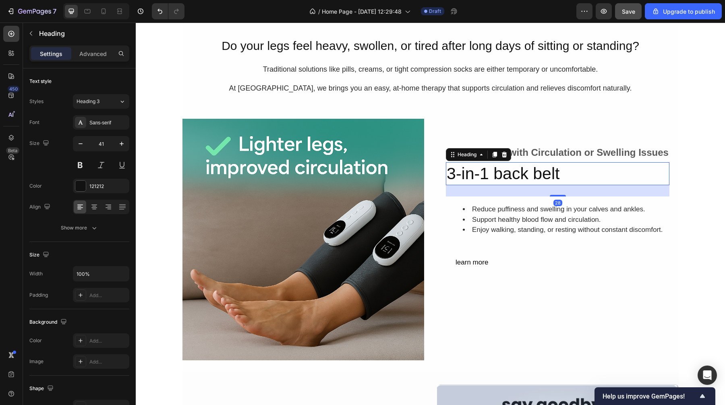
click at [534, 174] on h2 "3-in-1 back belt" at bounding box center [558, 173] width 224 height 23
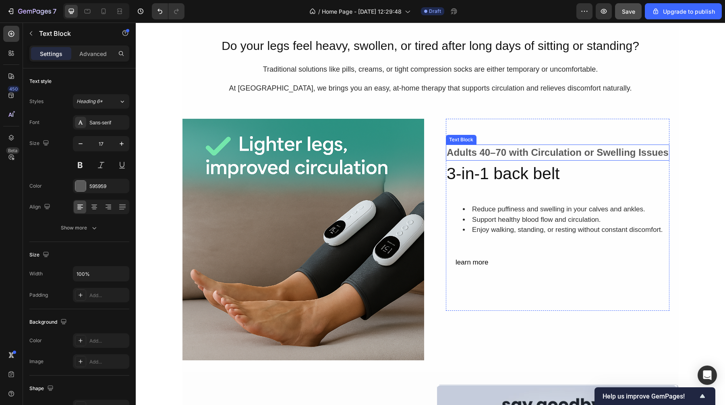
click at [614, 156] on strong "Adults 40–70 with Circulation or Swelling Issues" at bounding box center [558, 152] width 222 height 11
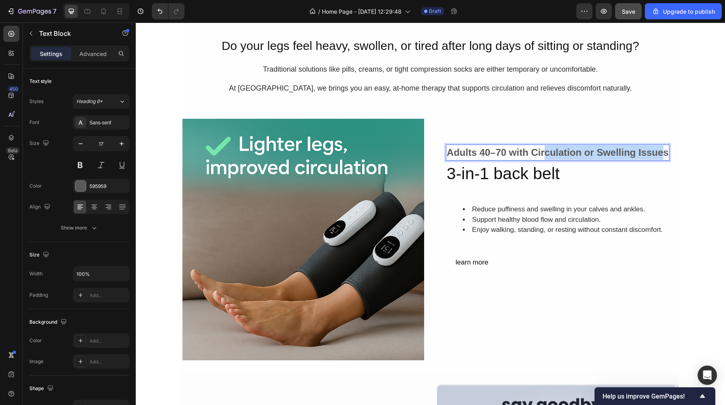
drag, startPoint x: 662, startPoint y: 153, endPoint x: 541, endPoint y: 155, distance: 120.9
click at [541, 155] on strong "Adults 40–70 with Circulation or Swelling Issues" at bounding box center [558, 152] width 222 height 11
click at [526, 154] on strong "Adults 40–70 with Circulation or Swelling Issues" at bounding box center [558, 152] width 222 height 11
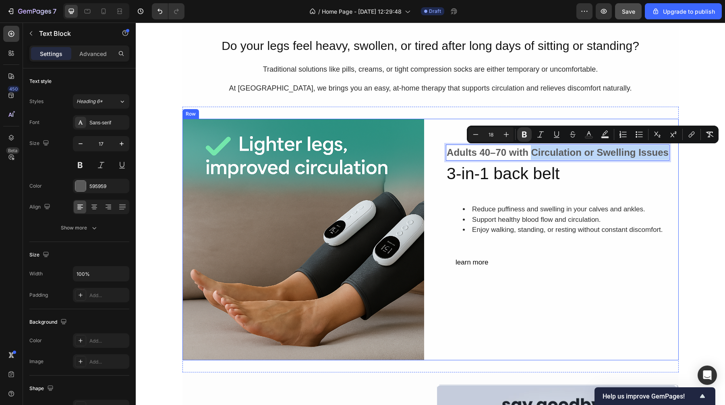
drag, startPoint x: 529, startPoint y: 154, endPoint x: 666, endPoint y: 151, distance: 137.0
click at [666, 151] on div "Adults 40–70 with Circulation or Swelling Issues" at bounding box center [558, 153] width 224 height 16
copy strong "Circulation or Swelling Issues"
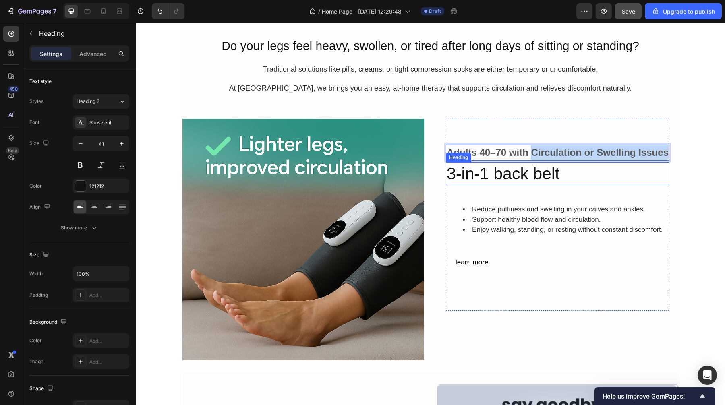
click at [565, 173] on h2 "3-in-1 back belt" at bounding box center [558, 173] width 224 height 23
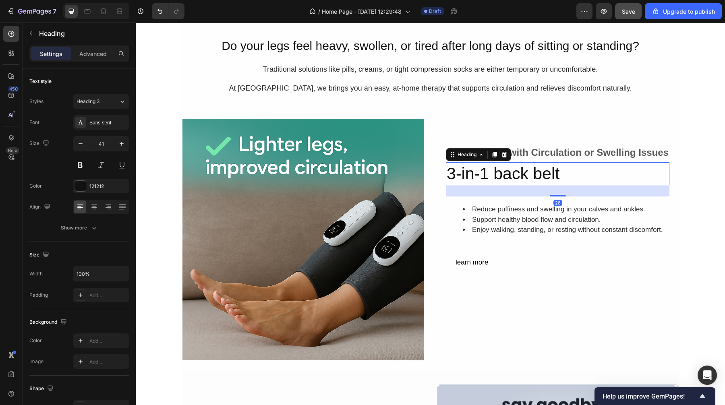
click at [565, 173] on h2 "3-in-1 back belt" at bounding box center [558, 173] width 224 height 23
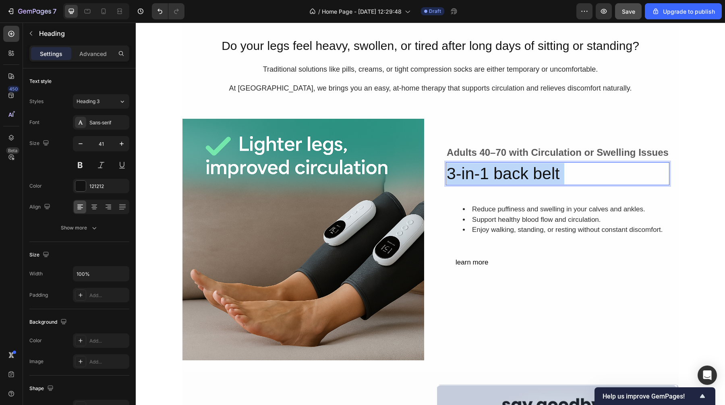
drag, startPoint x: 565, startPoint y: 173, endPoint x: 448, endPoint y: 171, distance: 116.8
click at [448, 171] on p "3-in-1 back belt" at bounding box center [558, 173] width 222 height 21
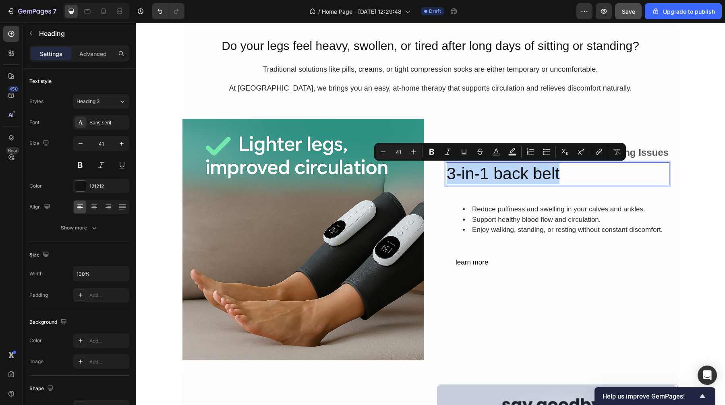
drag, startPoint x: 563, startPoint y: 178, endPoint x: 446, endPoint y: 170, distance: 117.9
click at [447, 170] on p "3-in-1 back belt" at bounding box center [558, 173] width 222 height 21
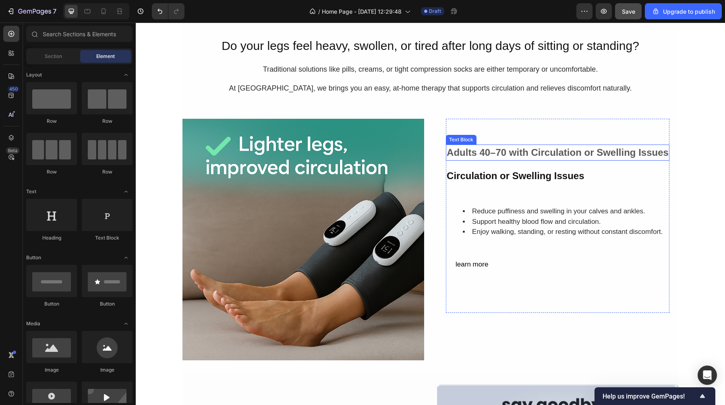
click at [543, 151] on strong "Adults 40–70 with Circulation or Swelling Issues" at bounding box center [558, 152] width 222 height 11
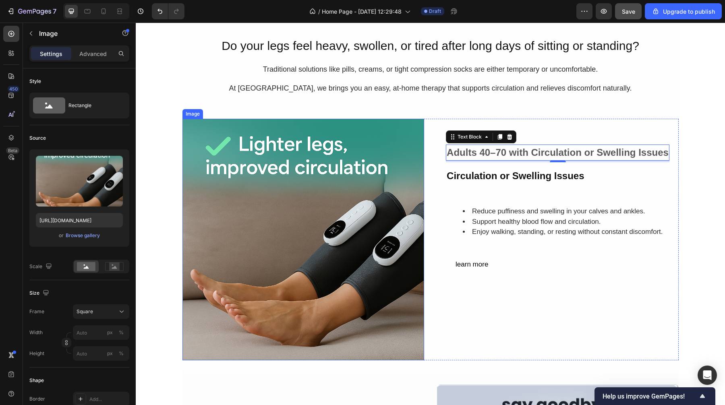
click at [263, 197] on img at bounding box center [303, 240] width 242 height 242
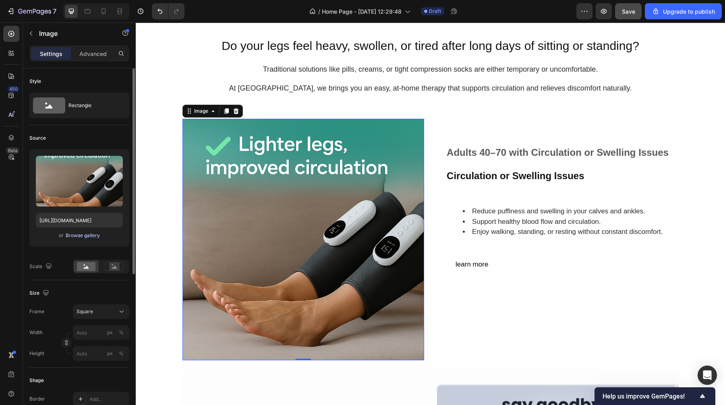
click at [79, 236] on div "Browse gallery" at bounding box center [83, 235] width 34 height 7
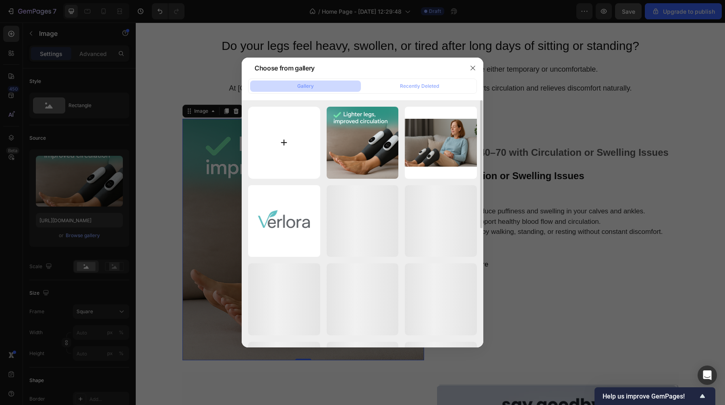
click at [264, 153] on input "file" at bounding box center [284, 143] width 72 height 72
type input "C:\fakepath\ChatGPT Image [DATE], 02_32_33 PM.png"
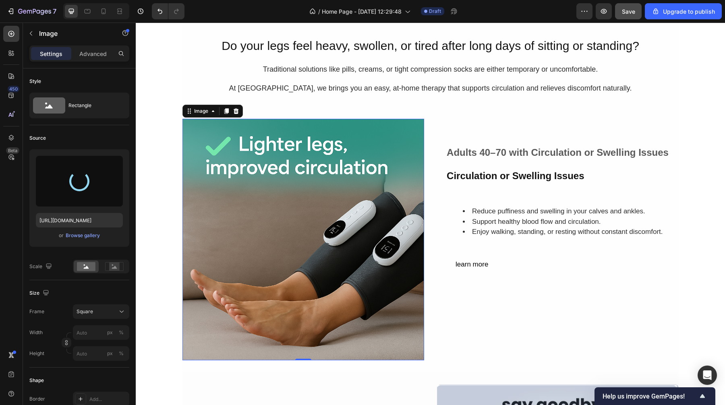
type input "[URL][DOMAIN_NAME]"
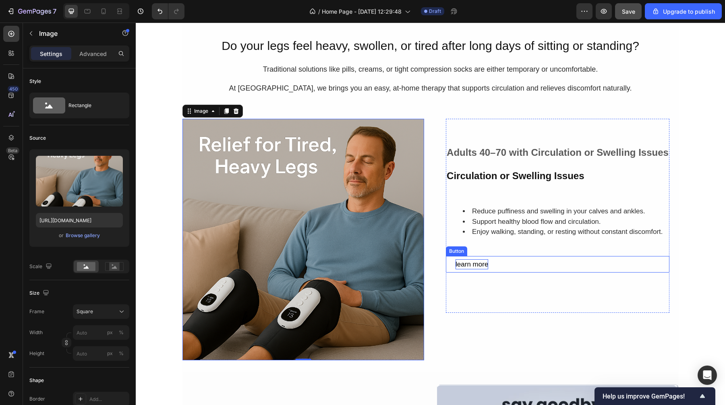
click at [467, 265] on div "learn more" at bounding box center [472, 264] width 33 height 10
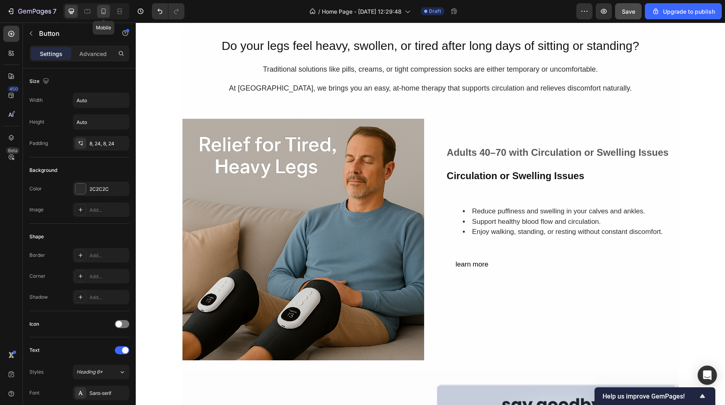
click at [110, 11] on div at bounding box center [103, 11] width 13 height 13
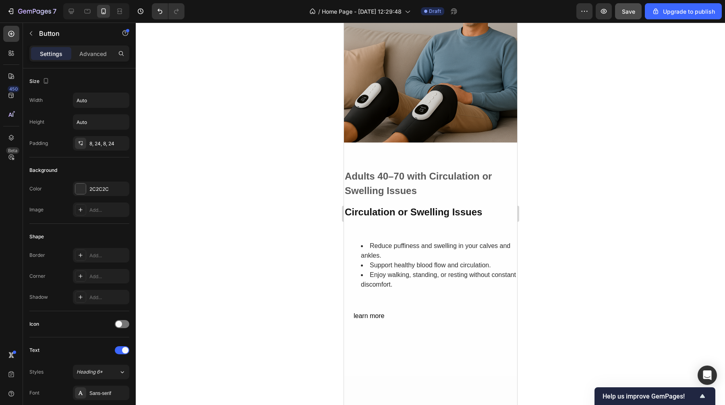
scroll to position [529, 0]
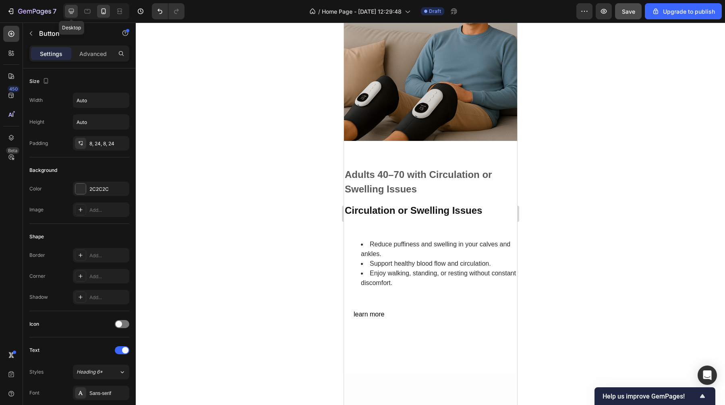
click at [68, 10] on icon at bounding box center [71, 11] width 8 height 8
type input "17"
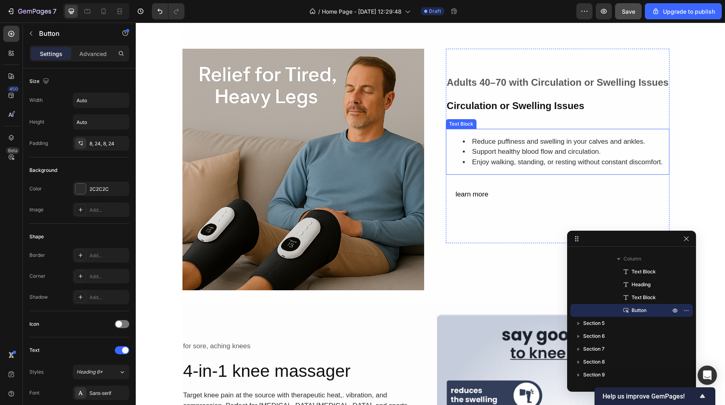
scroll to position [449, 0]
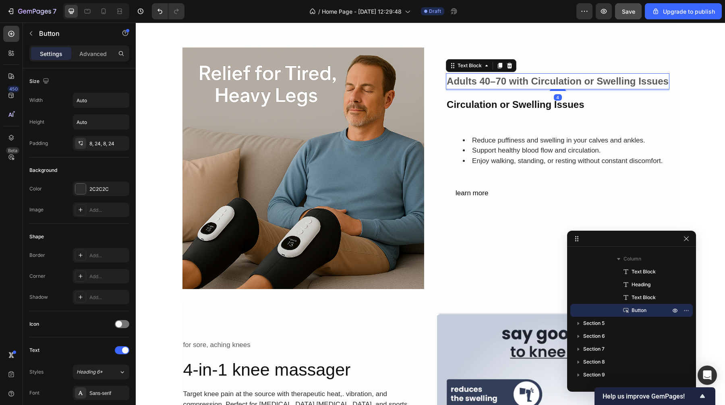
click at [536, 84] on div "Adults 40–70 with Circulation or Swelling Issues Text Block 4 Circulation or Sw…" at bounding box center [558, 137] width 224 height 128
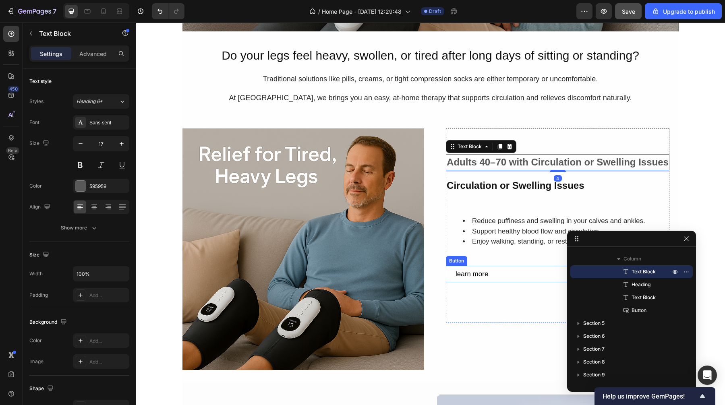
scroll to position [288, 0]
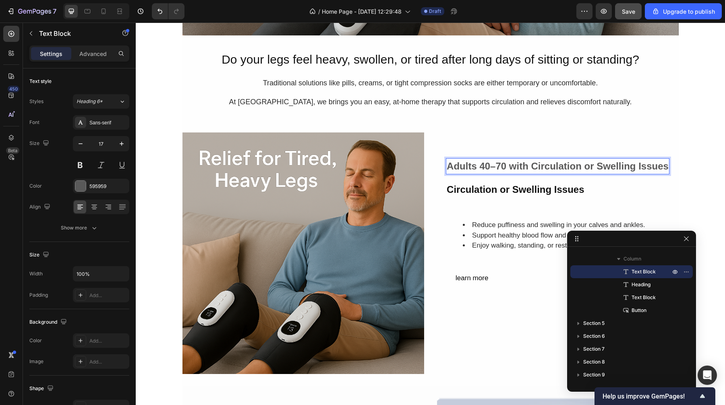
click at [530, 164] on strong "Adults 40–70 with Circulation or Swelling Issues" at bounding box center [558, 166] width 222 height 11
click at [531, 163] on strong "Adults 40–70 with Circulation or Swelling Issues" at bounding box center [558, 166] width 222 height 11
click at [494, 164] on strong "Adults 40–70 with Circulation or Swelling Issues" at bounding box center [558, 166] width 222 height 11
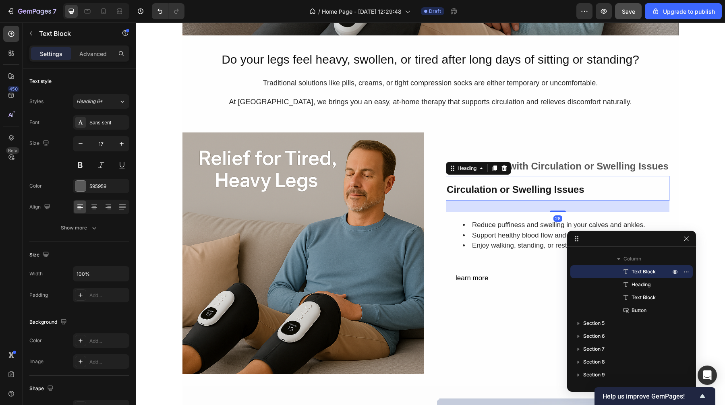
click at [463, 193] on strong "Circulation or Swelling Issues" at bounding box center [515, 189] width 137 height 11
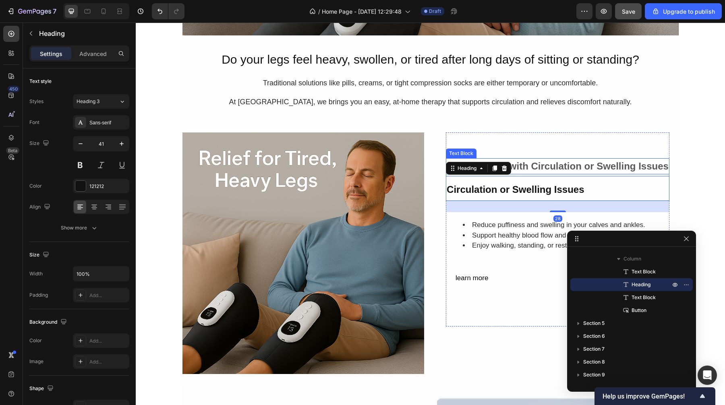
click at [552, 171] on strong "Adults 40–70 with Circulation or Swelling Issues" at bounding box center [558, 166] width 222 height 11
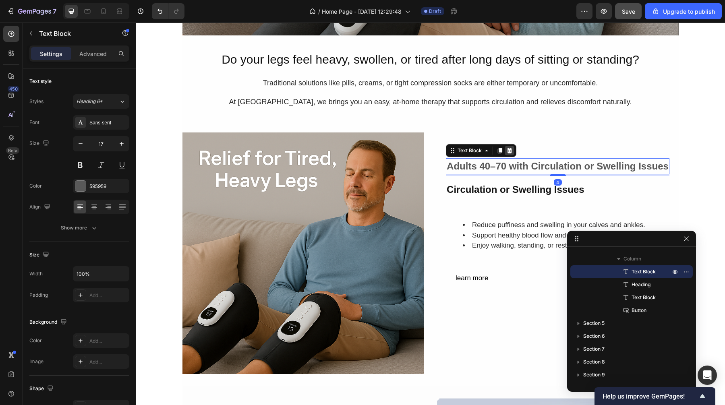
click at [507, 148] on icon at bounding box center [509, 151] width 5 height 6
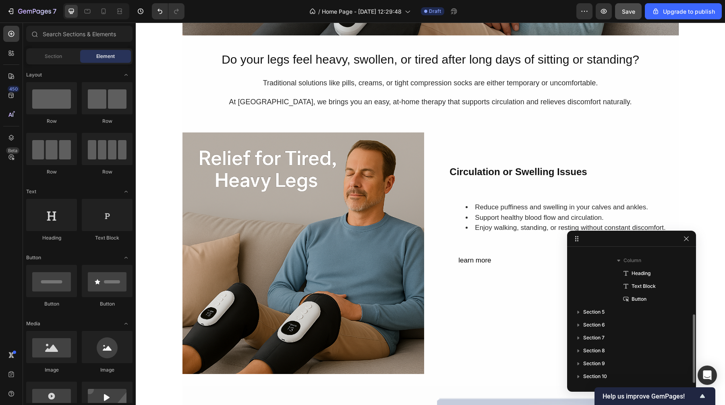
scroll to position [125, 0]
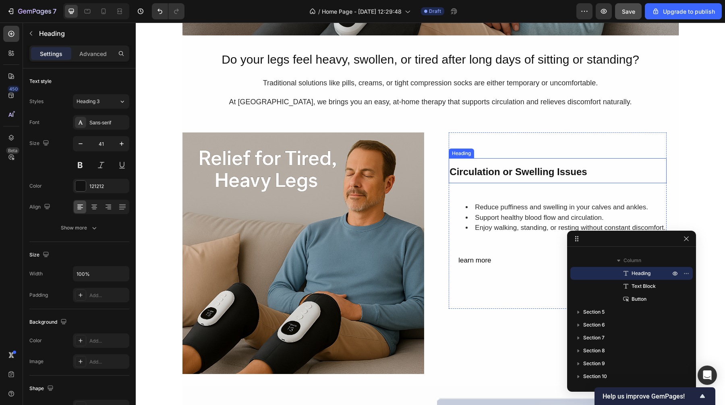
click at [498, 170] on strong "Circulation or Swelling Issues" at bounding box center [518, 171] width 137 height 11
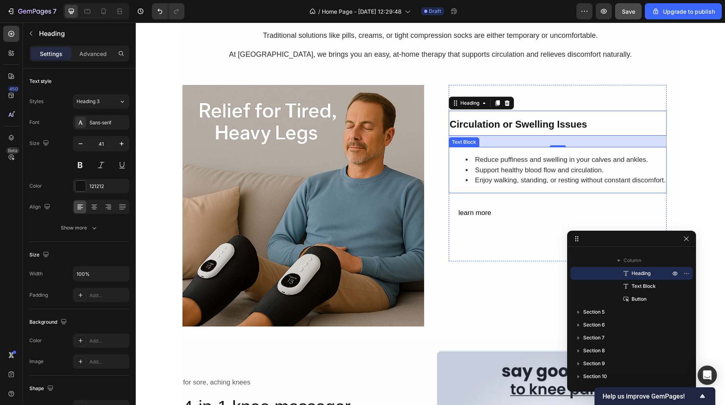
scroll to position [355, 0]
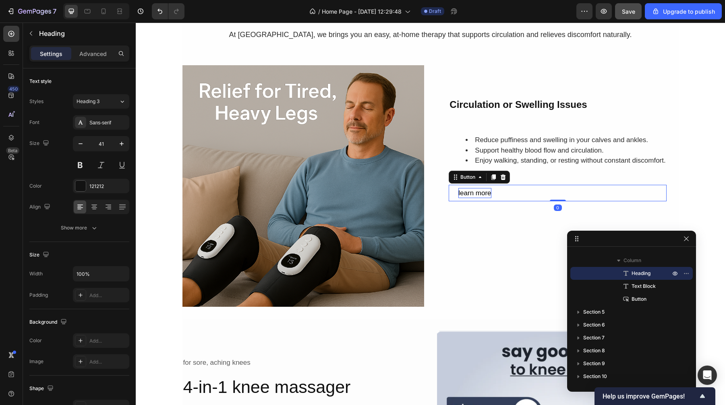
click at [485, 192] on div "learn more" at bounding box center [474, 193] width 33 height 10
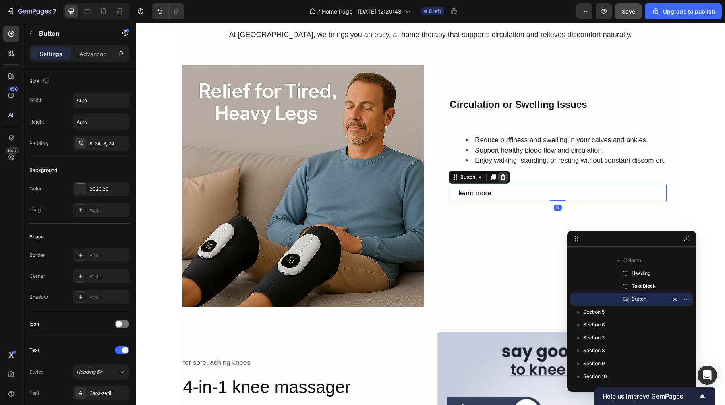
click at [500, 181] on div at bounding box center [503, 177] width 10 height 10
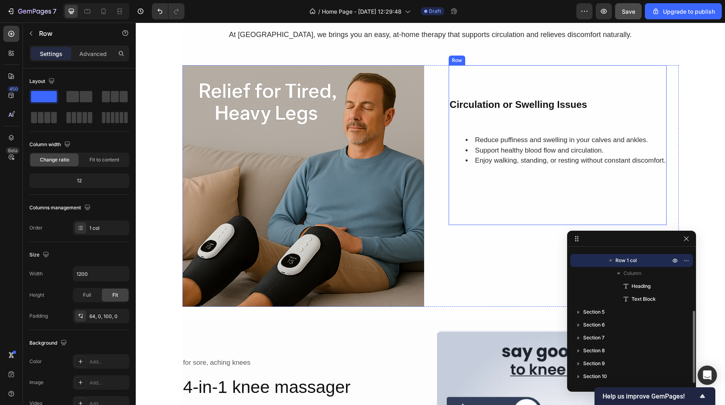
click at [491, 193] on div "Circulation or Swelling Issues Heading Reduce puffiness and swelling in your ca…" at bounding box center [558, 145] width 218 height 160
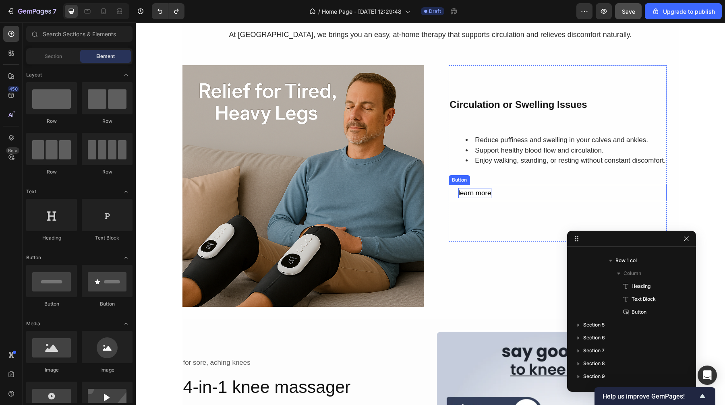
click at [483, 190] on div "learn more" at bounding box center [474, 193] width 33 height 10
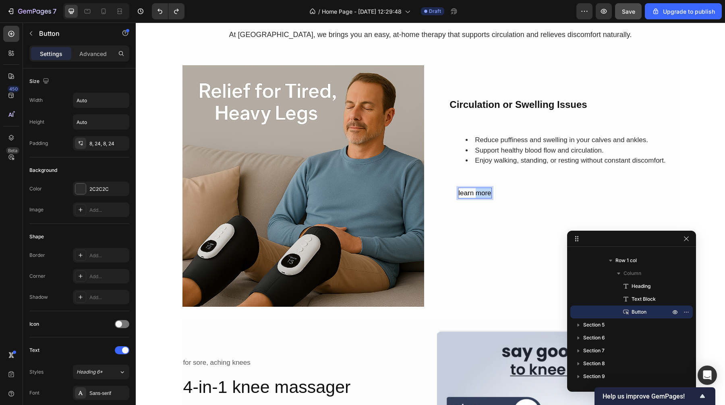
click at [483, 190] on div "learn more" at bounding box center [474, 193] width 33 height 10
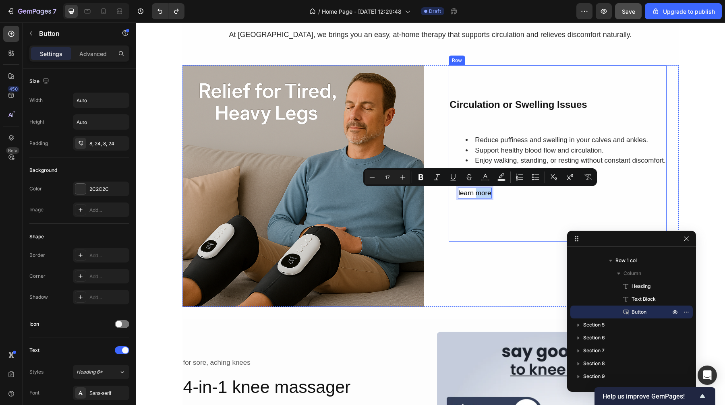
click at [515, 211] on div "Circulation or Swelling Issues Heading Reduce puffiness and swelling in your ca…" at bounding box center [558, 153] width 218 height 176
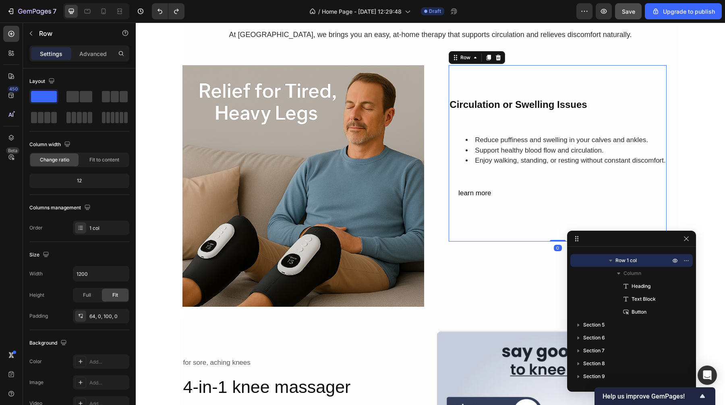
click at [514, 181] on div "Circulation or Swelling Issues Heading Reduce puffiness and swelling in your ca…" at bounding box center [558, 146] width 218 height 110
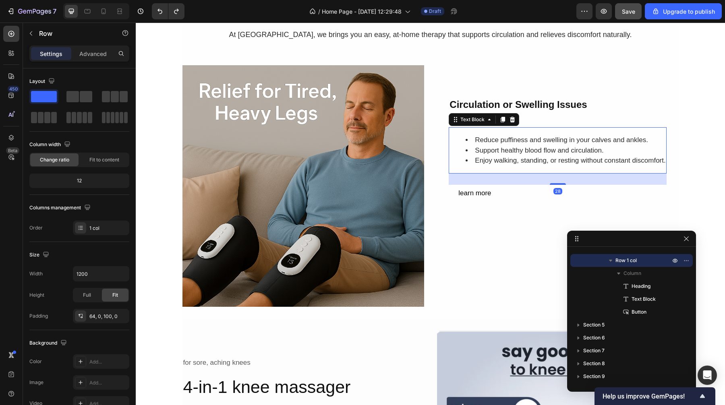
click at [531, 161] on li "Enjoy walking, standing, or resting without constant discomfort." at bounding box center [566, 160] width 200 height 10
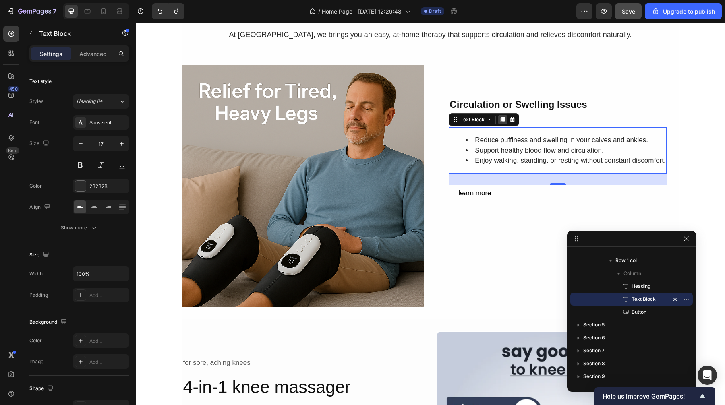
click at [501, 120] on icon at bounding box center [503, 120] width 4 height 6
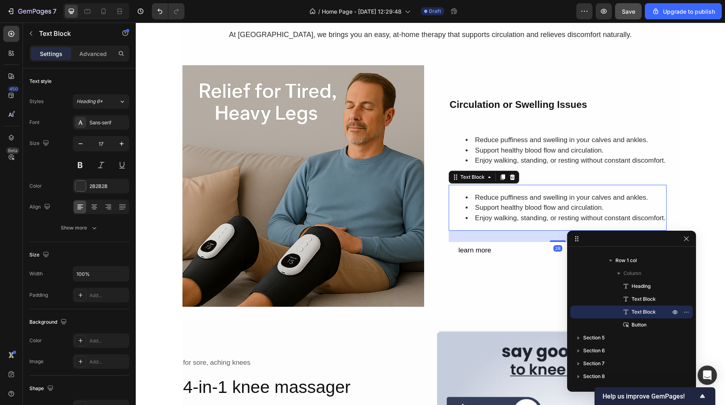
click at [510, 213] on li "Support healthy blood flow and circulation." at bounding box center [566, 208] width 200 height 10
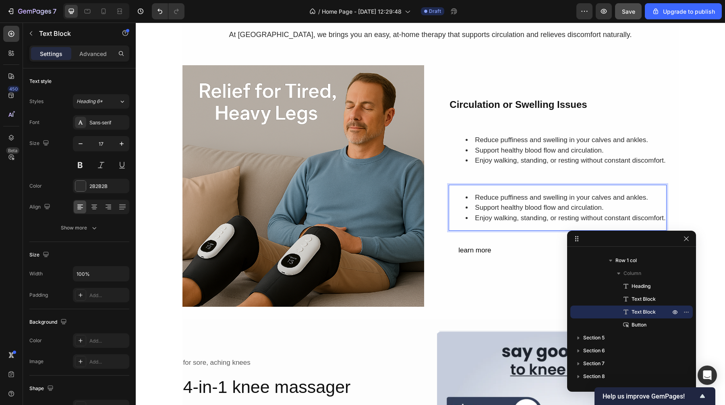
scroll to position [383, 0]
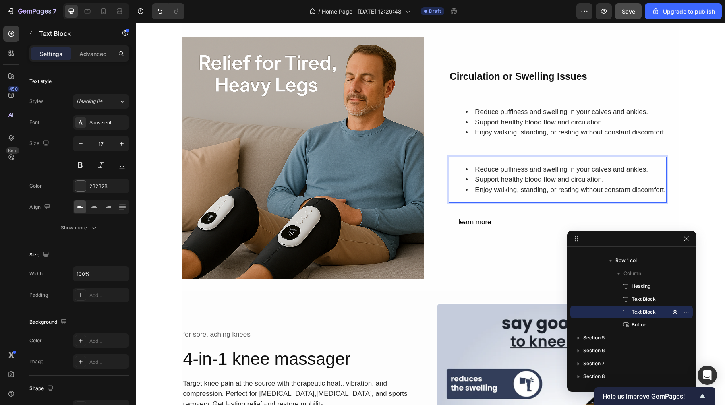
click at [661, 189] on li "Enjoy walking, standing, or resting without constant discomfort." at bounding box center [566, 190] width 200 height 10
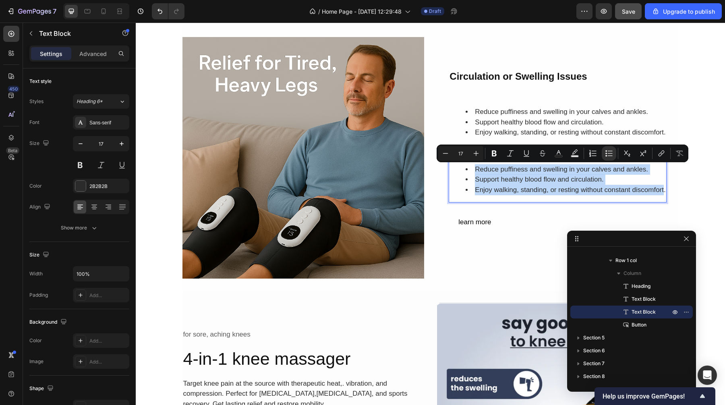
drag, startPoint x: 661, startPoint y: 193, endPoint x: 462, endPoint y: 158, distance: 202.0
click at [462, 158] on div "Reduce puffiness and swelling in your calves and ankles. Support healthy blood …" at bounding box center [558, 180] width 218 height 46
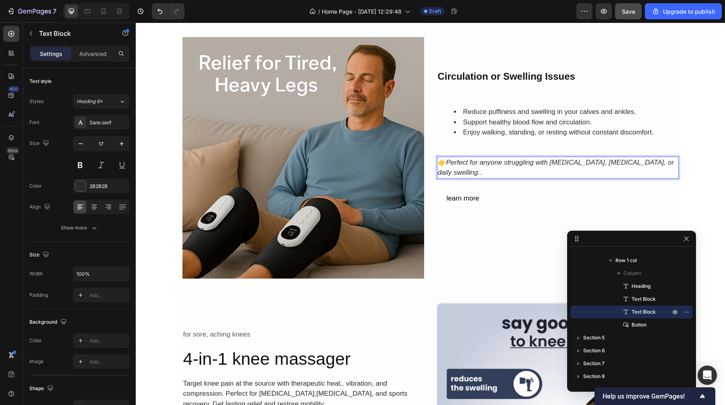
click at [490, 168] on p "👉 Perfect for anyone struggling with [MEDICAL_DATA], [MEDICAL_DATA], or daily s…" at bounding box center [558, 168] width 240 height 21
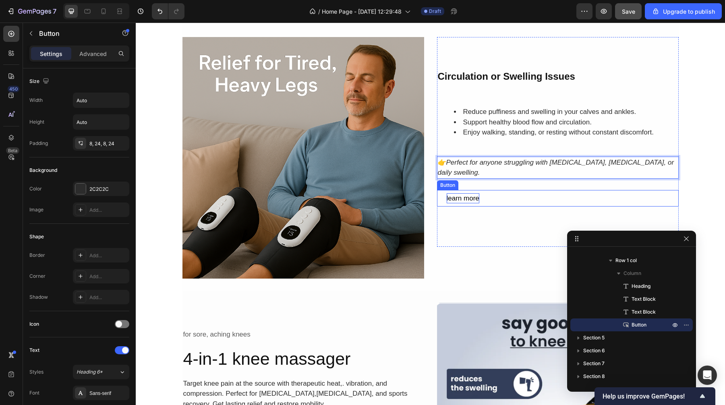
click at [470, 199] on p "learn more" at bounding box center [463, 198] width 33 height 10
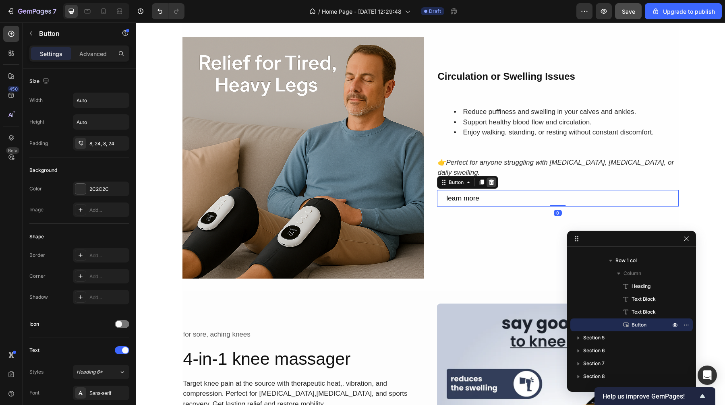
click at [487, 187] on div at bounding box center [492, 183] width 10 height 10
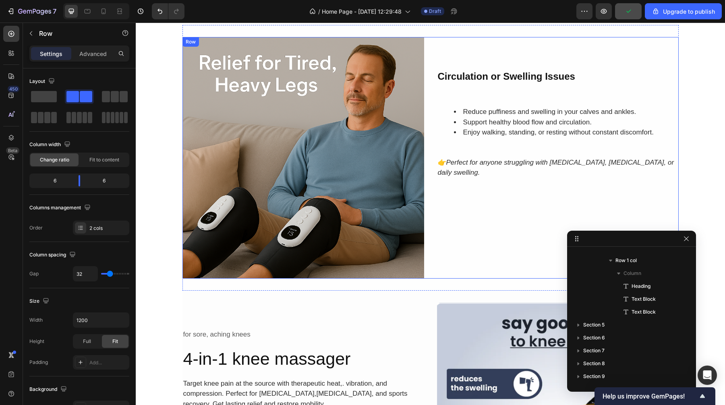
scroll to position [10, 0]
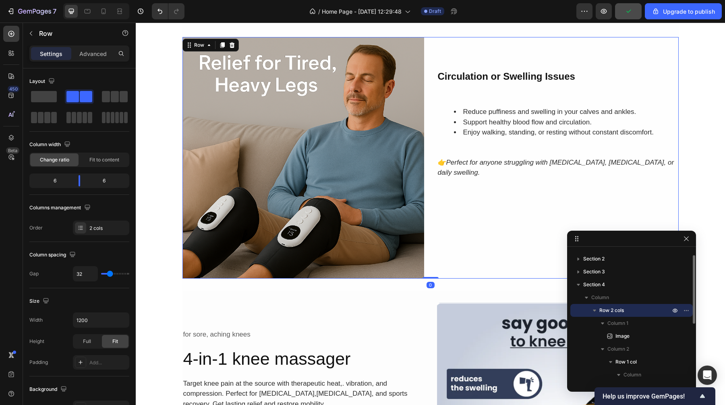
click at [474, 249] on div "Circulation or Swelling Issues Heading Reduce puffiness and swelling in your ca…" at bounding box center [558, 158] width 242 height 242
click at [484, 205] on div "Circulation or Swelling Issues Heading Reduce puffiness and swelling in your ca…" at bounding box center [558, 133] width 242 height 193
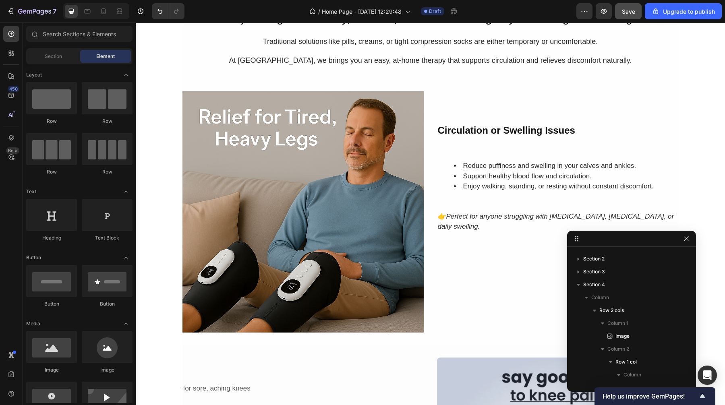
scroll to position [280, 0]
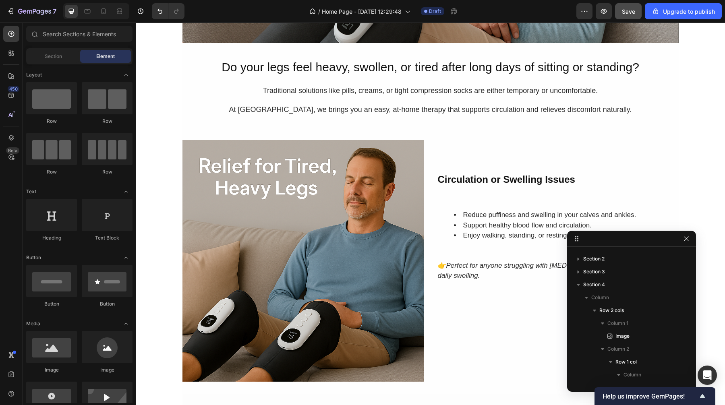
click at [690, 238] on button "button" at bounding box center [687, 239] width 10 height 10
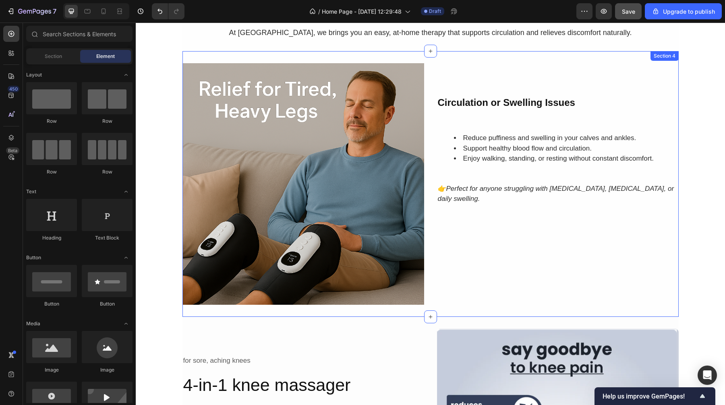
scroll to position [358, 0]
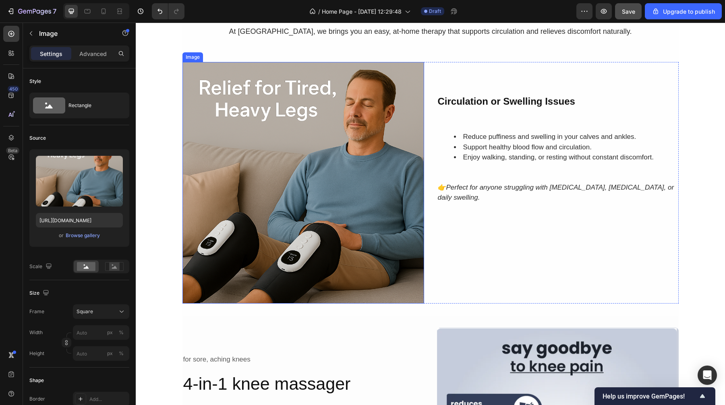
click at [287, 166] on img at bounding box center [303, 183] width 242 height 242
click at [307, 170] on img at bounding box center [303, 183] width 242 height 242
click at [90, 237] on div "Browse gallery" at bounding box center [83, 235] width 34 height 7
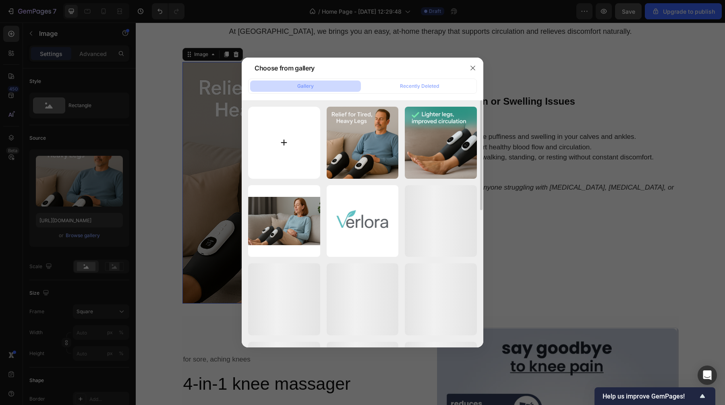
click at [298, 149] on input "file" at bounding box center [284, 143] width 72 height 72
type input "C:\fakepath\ChatGPT Image [DATE], 02_35_41 PM.png"
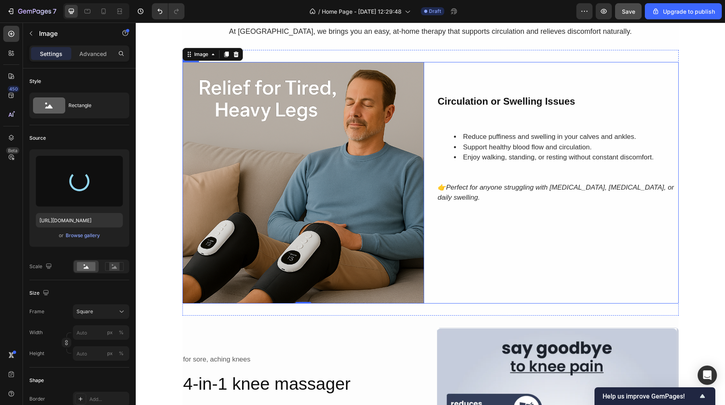
type input "[URL][DOMAIN_NAME]"
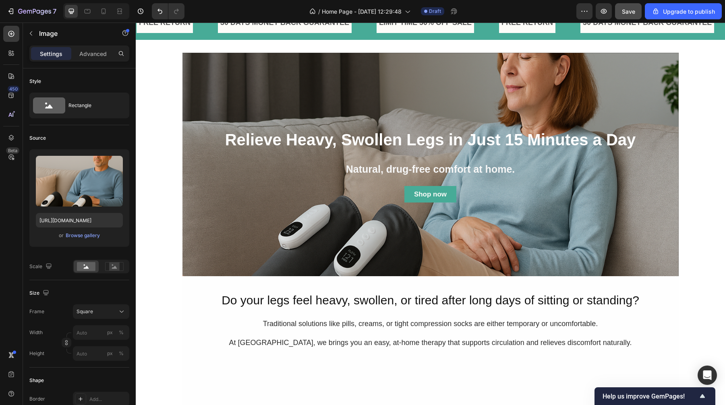
scroll to position [48, 0]
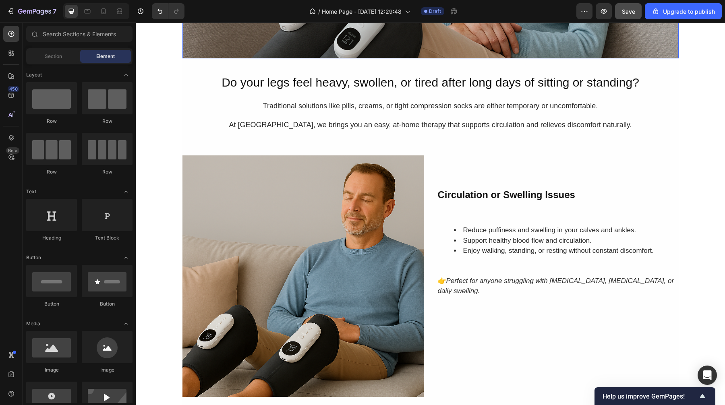
scroll to position [267, 0]
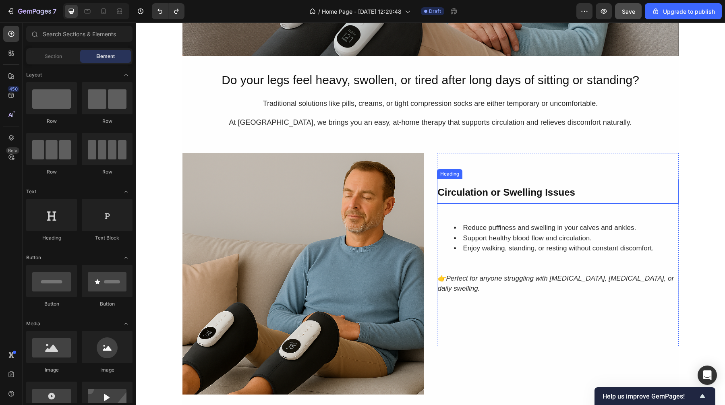
click at [653, 194] on h2 "Circulation or Swelling Issues" at bounding box center [558, 191] width 242 height 25
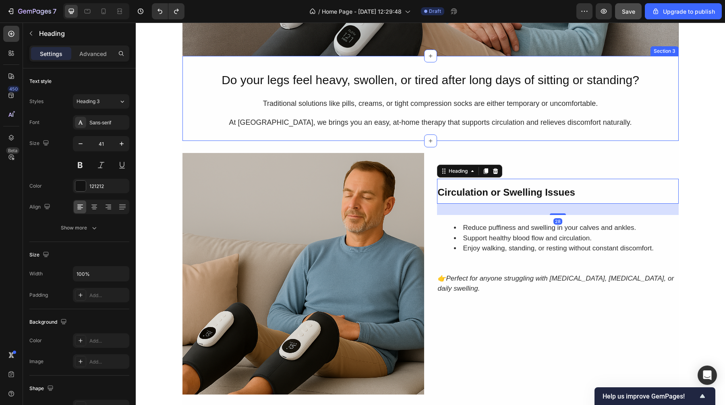
click at [674, 129] on div "Do your legs feel heavy, swollen, or tired after long days of sitting or standi…" at bounding box center [430, 98] width 496 height 85
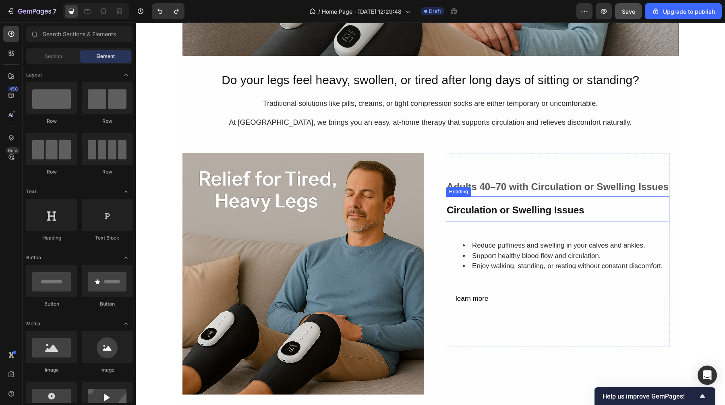
click at [580, 209] on strong "Circulation or Swelling Issues" at bounding box center [515, 210] width 137 height 11
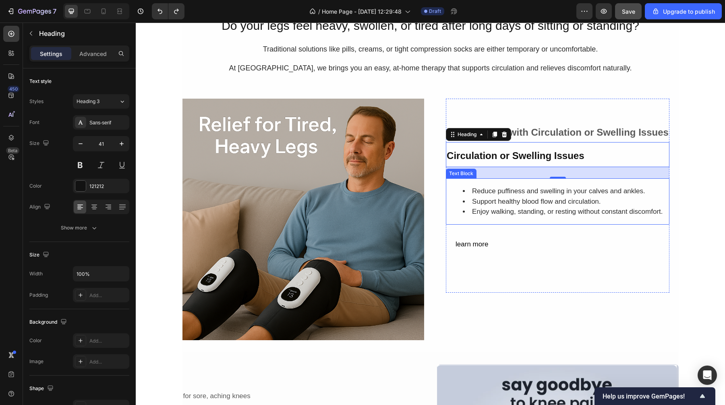
scroll to position [327, 0]
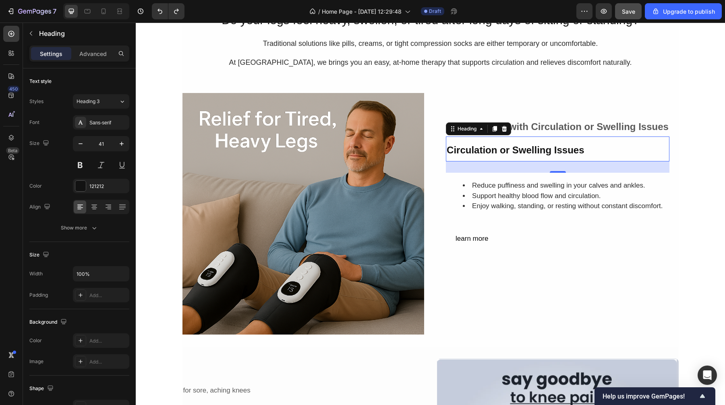
click at [601, 151] on h2 "Circulation or Swelling Issues" at bounding box center [558, 149] width 224 height 25
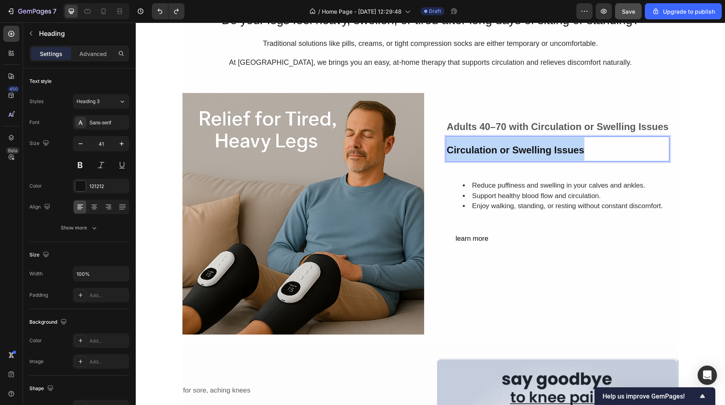
drag, startPoint x: 601, startPoint y: 151, endPoint x: 444, endPoint y: 149, distance: 157.5
click at [446, 149] on h2 "Circulation or Swelling Issues" at bounding box center [558, 149] width 224 height 25
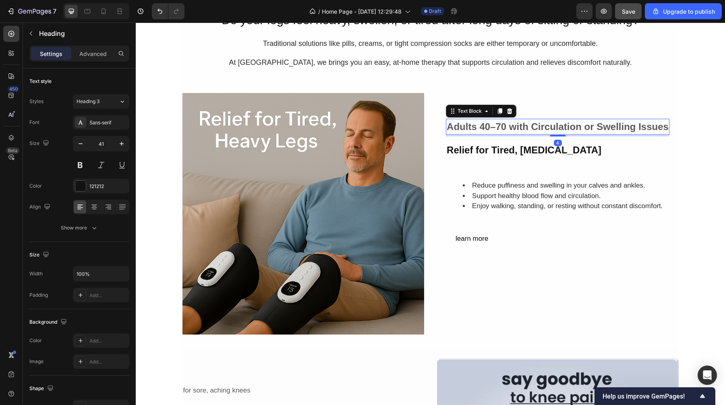
click at [447, 122] on strong "Adults 40–70 with Circulation or Swelling Issues" at bounding box center [558, 126] width 222 height 11
click at [456, 126] on strong "Adults 40–70 with Circulation or Swelling Issues" at bounding box center [558, 126] width 222 height 11
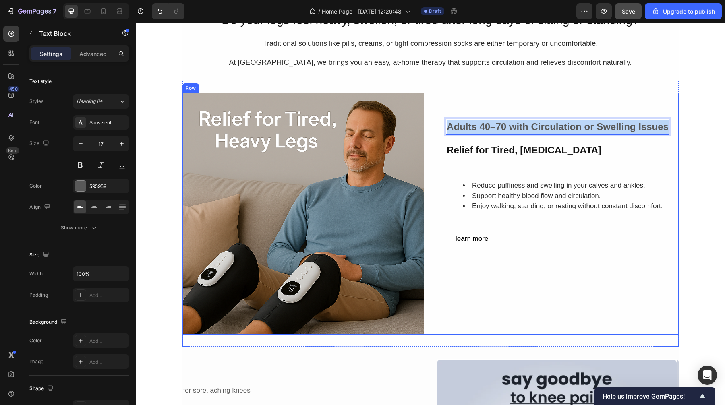
drag, startPoint x: 446, startPoint y: 126, endPoint x: 668, endPoint y: 126, distance: 222.0
click at [668, 126] on div "Adults 40–70 with Circulation or Swelling Issues Text Block 4 ⁠⁠⁠⁠⁠⁠⁠ Relief fo…" at bounding box center [558, 214] width 242 height 242
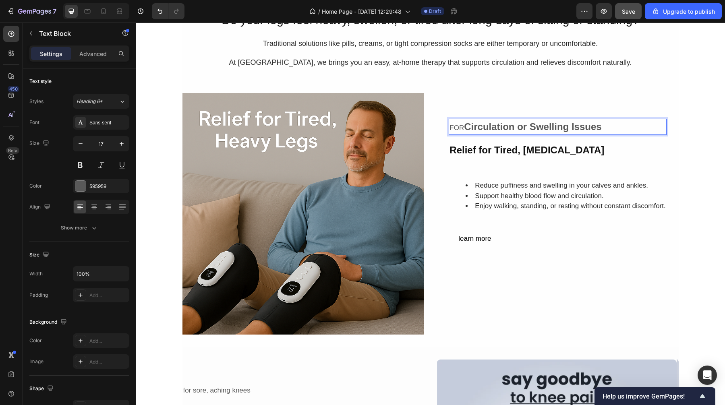
click at [464, 129] on strong "Circulation or Swelling Issues" at bounding box center [532, 126] width 137 height 11
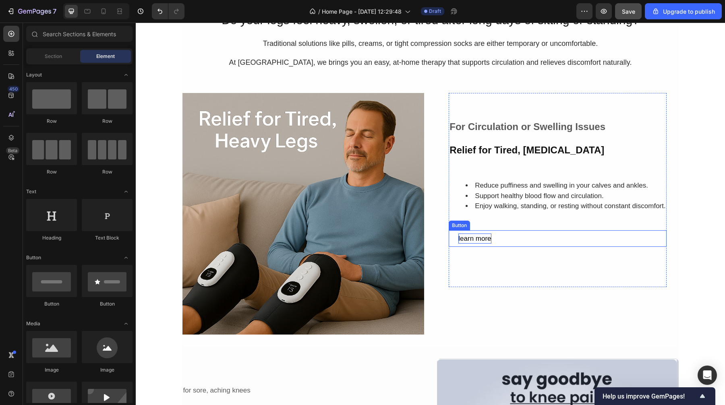
click at [478, 240] on div "learn more" at bounding box center [474, 239] width 33 height 10
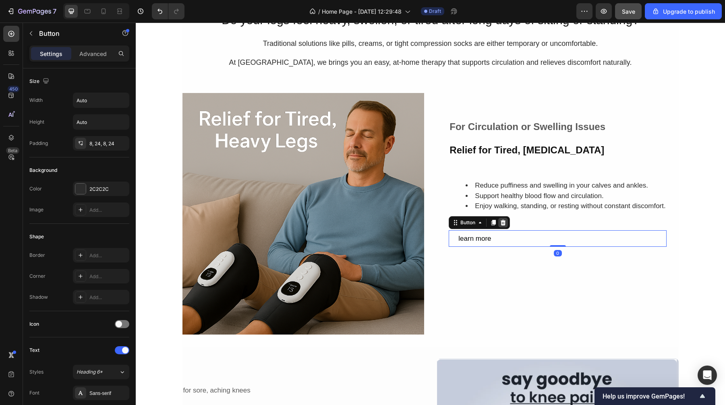
click at [502, 224] on icon at bounding box center [503, 223] width 5 height 6
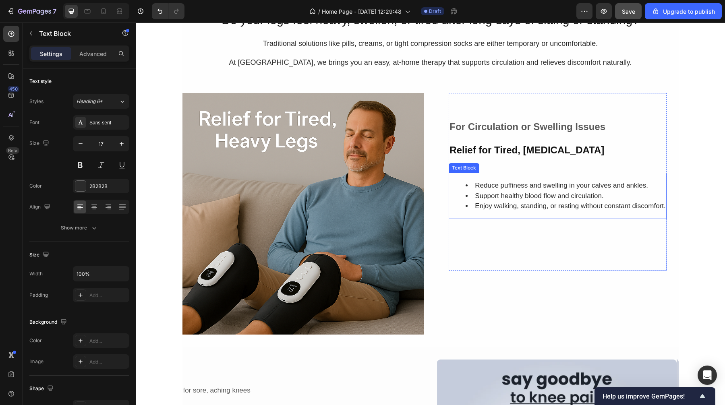
click at [509, 201] on li "Support healthy blood flow and circulation." at bounding box center [566, 196] width 200 height 10
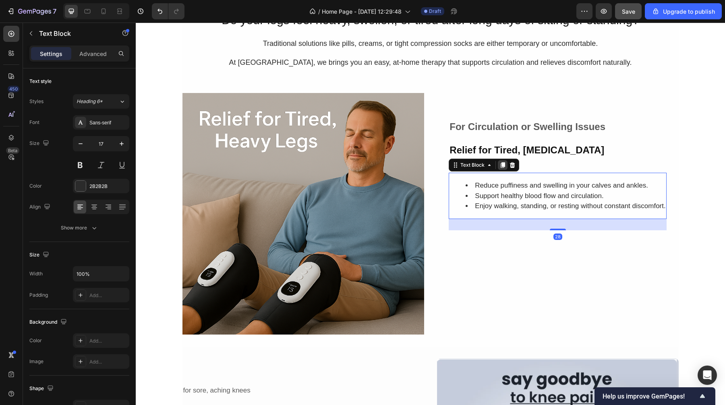
click at [501, 167] on icon at bounding box center [503, 165] width 4 height 6
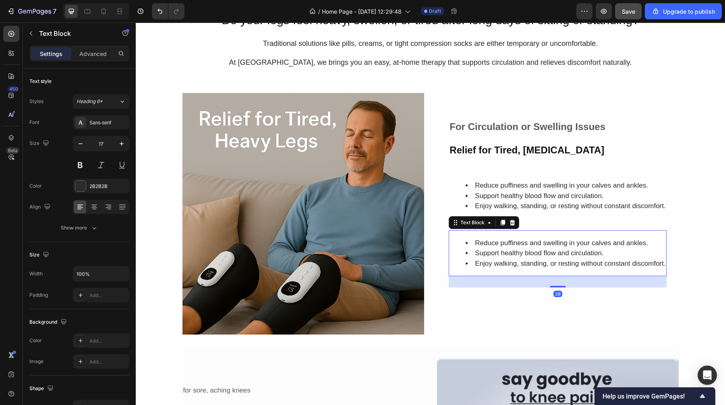
click at [501, 261] on li "Enjoy walking, standing, or resting without constant discomfort." at bounding box center [566, 264] width 200 height 10
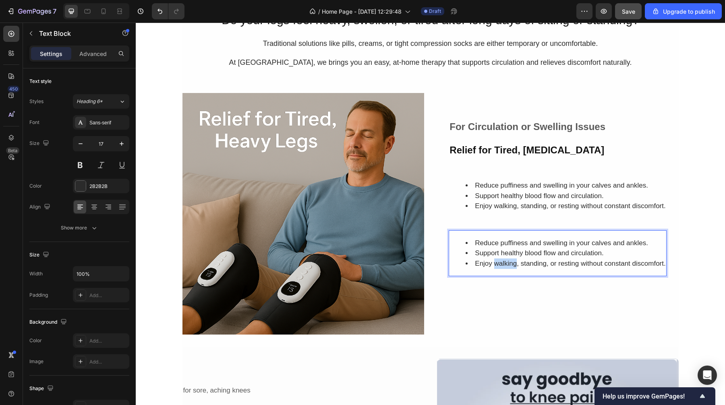
click at [501, 261] on li "Enjoy walking, standing, or resting without constant discomfort." at bounding box center [566, 264] width 200 height 10
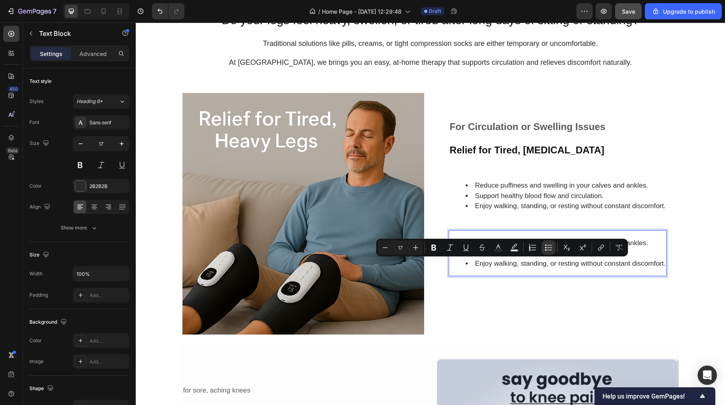
click at [632, 265] on li "Enjoy walking, standing, or resting without constant discomfort." at bounding box center [566, 264] width 200 height 10
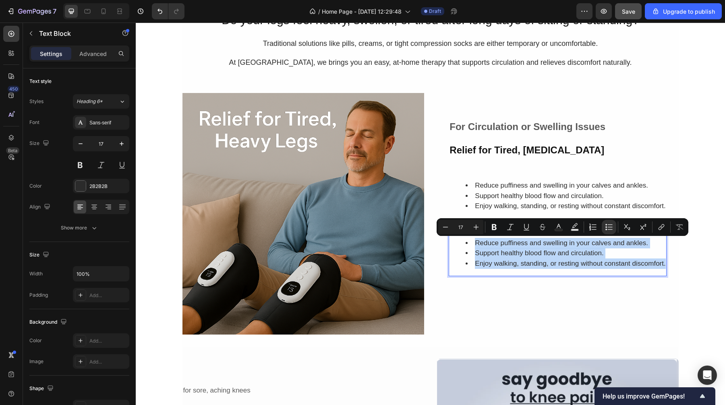
drag, startPoint x: 662, startPoint y: 264, endPoint x: 462, endPoint y: 243, distance: 200.9
click at [462, 243] on ul "Reduce puffiness and swelling in your calves and ankles. Support healthy blood …" at bounding box center [558, 253] width 216 height 31
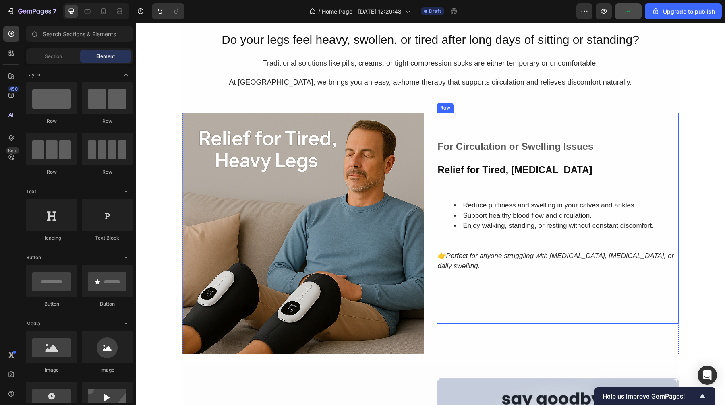
scroll to position [299, 0]
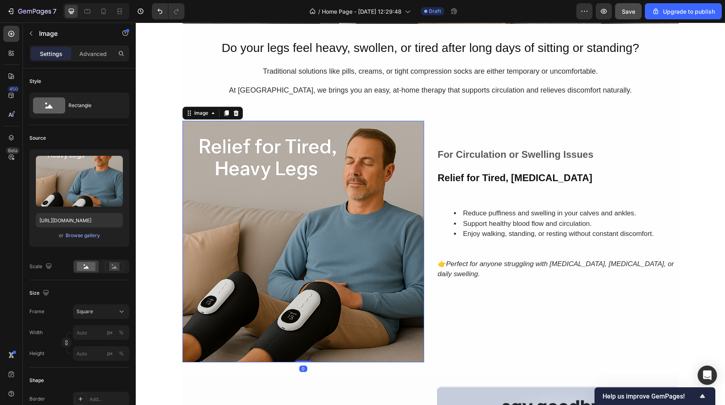
click at [276, 232] on img at bounding box center [303, 242] width 242 height 242
click at [92, 234] on div "Browse gallery" at bounding box center [83, 235] width 34 height 7
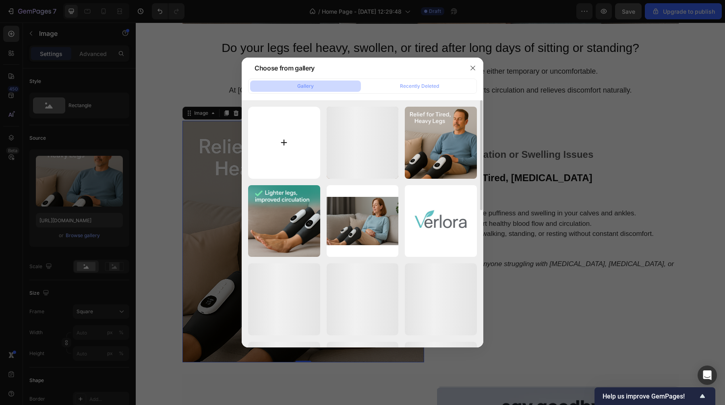
click at [299, 137] on input "file" at bounding box center [284, 143] width 72 height 72
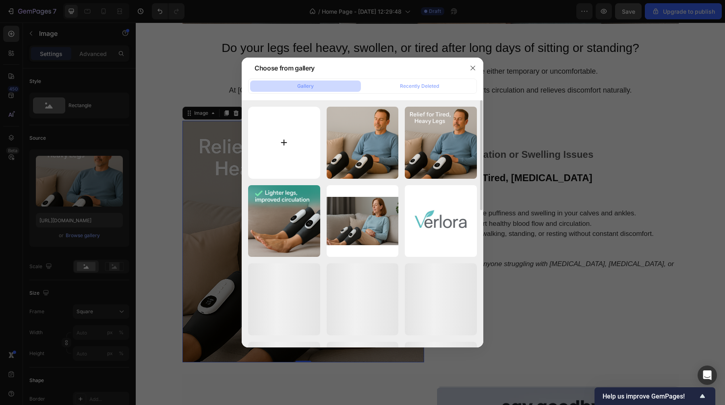
type input "C:\fakepath\ChatGPT Image [DATE], 02_42_02 PM.png"
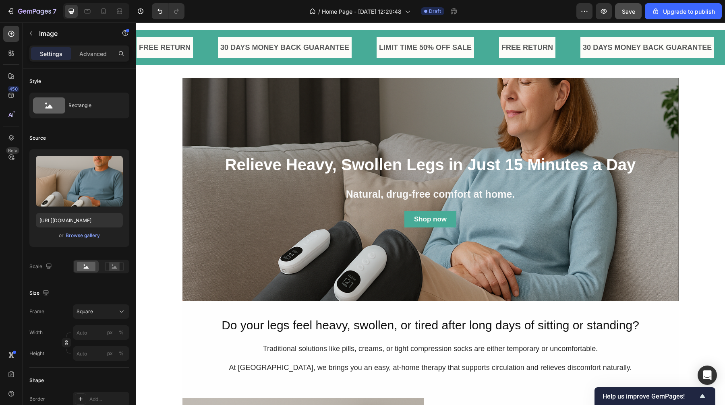
scroll to position [0, 0]
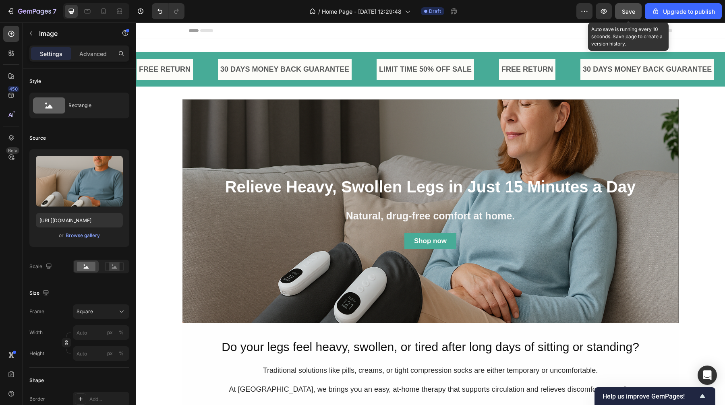
click at [632, 15] on div "Save" at bounding box center [628, 11] width 13 height 8
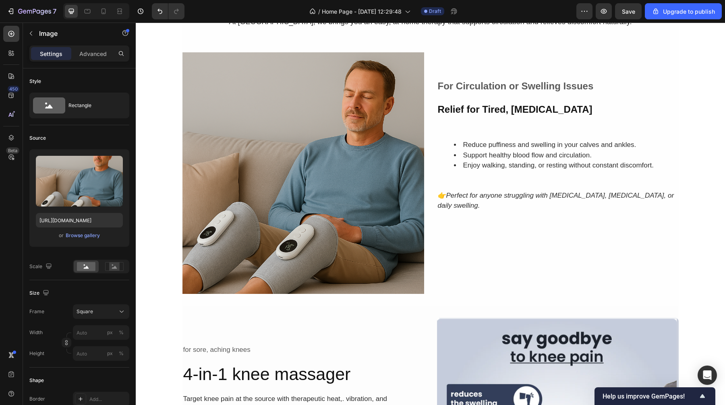
scroll to position [369, 0]
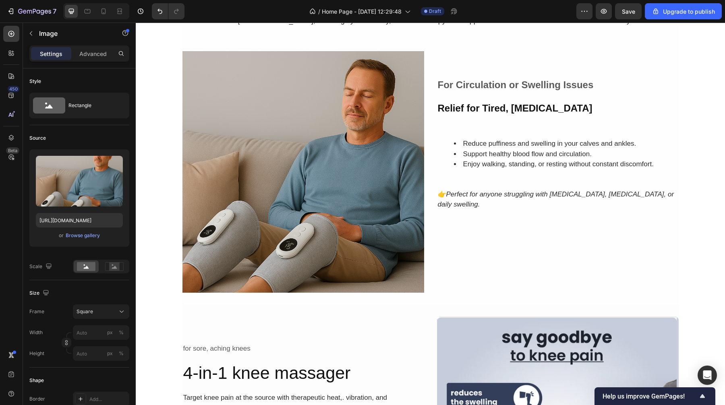
click at [309, 219] on img at bounding box center [303, 172] width 242 height 242
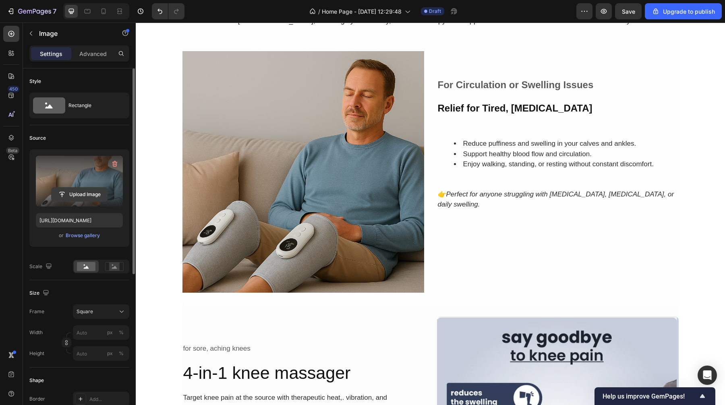
click at [95, 193] on input "file" at bounding box center [80, 195] width 56 height 14
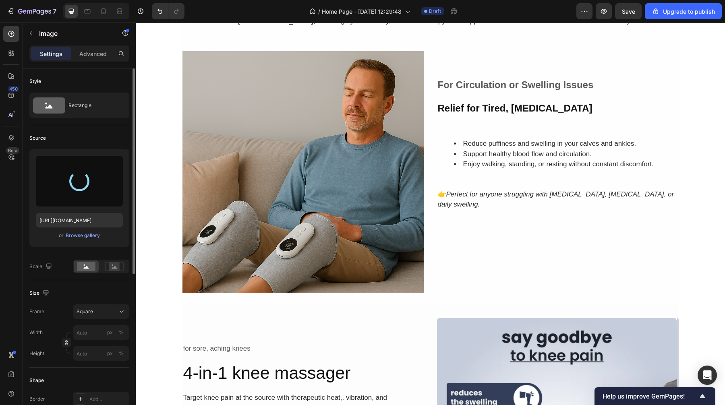
type input "[URL][DOMAIN_NAME]"
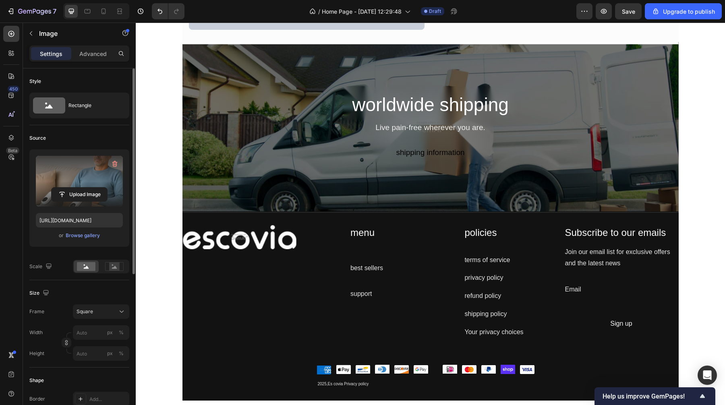
scroll to position [1733, 0]
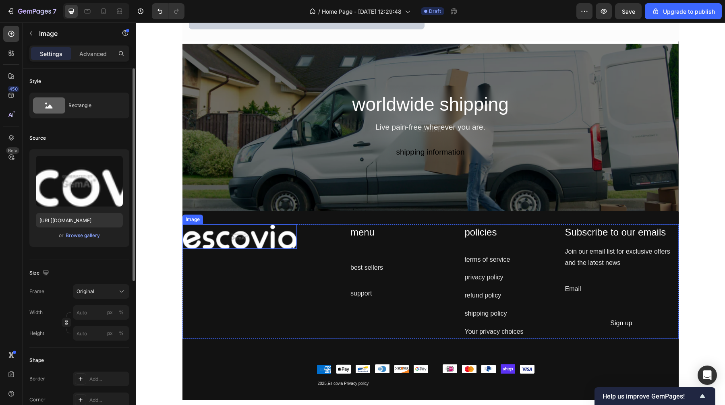
click at [224, 243] on img at bounding box center [239, 236] width 114 height 25
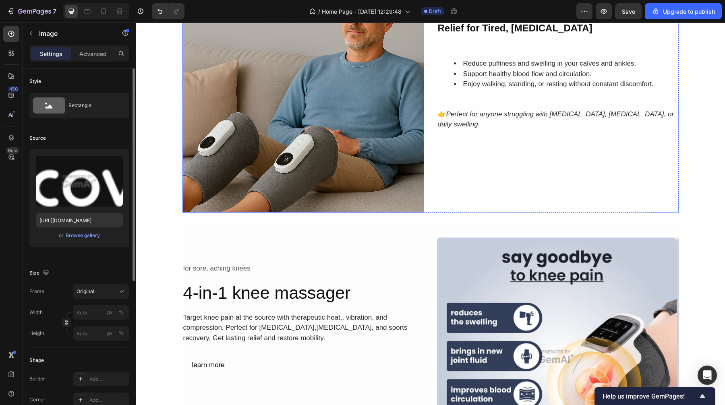
scroll to position [458, 0]
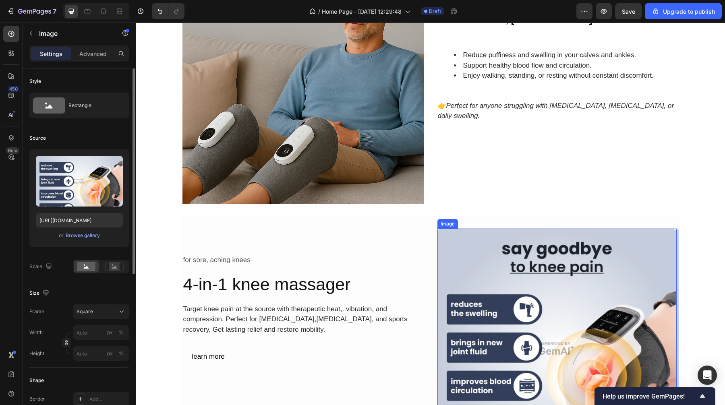
click at [499, 282] on img at bounding box center [556, 348] width 239 height 239
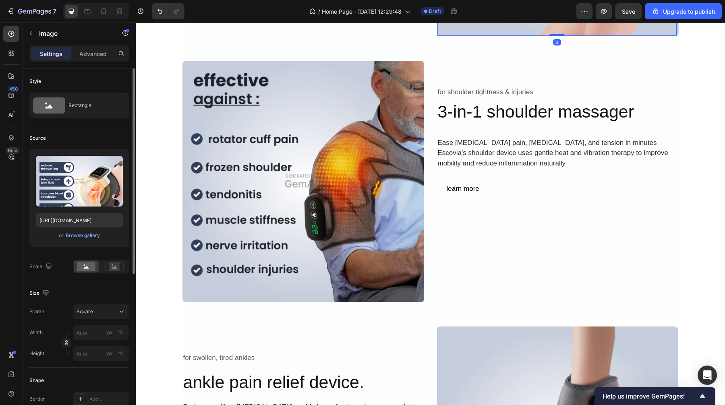
scroll to position [891, 0]
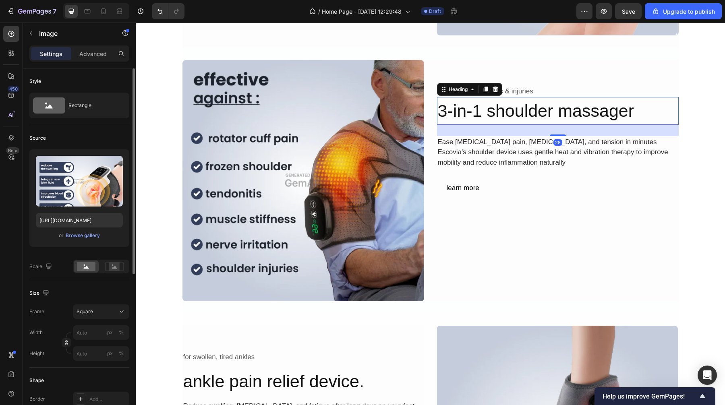
click at [469, 117] on h2 "3-in-1 shoulder massager" at bounding box center [558, 111] width 242 height 28
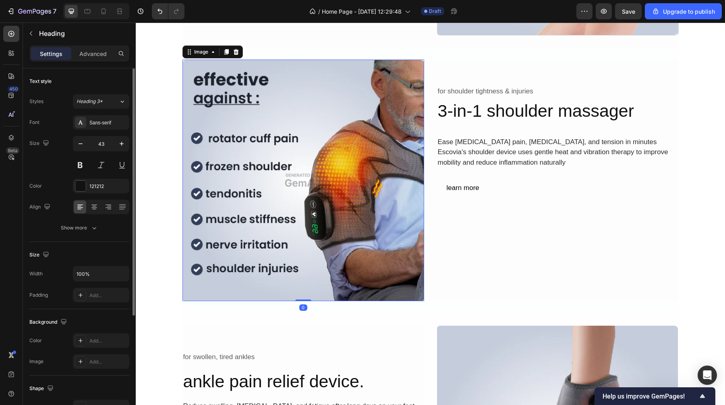
click at [313, 138] on img at bounding box center [303, 181] width 242 height 242
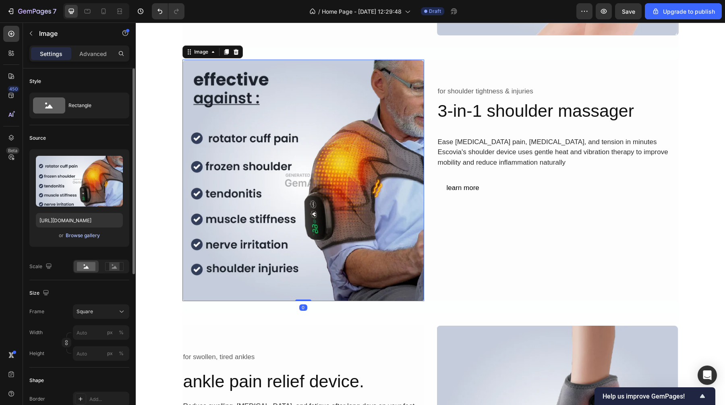
click at [83, 237] on div "Browse gallery" at bounding box center [83, 235] width 34 height 7
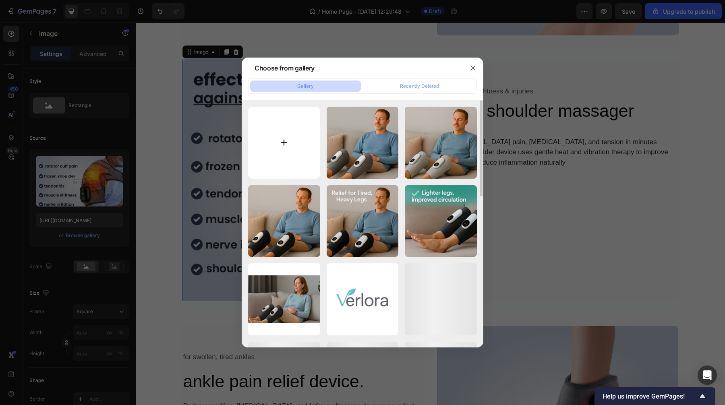
click at [299, 143] on input "file" at bounding box center [284, 143] width 72 height 72
type input "C:\fakepath\ChatGPT Image [DATE], 03_02_18 PM.png"
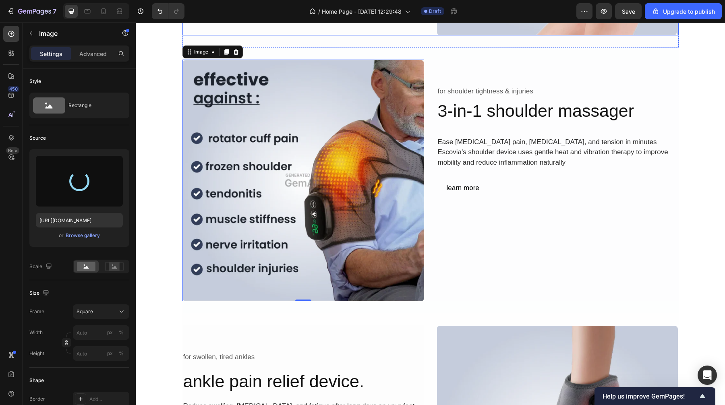
type input "[URL][DOMAIN_NAME]"
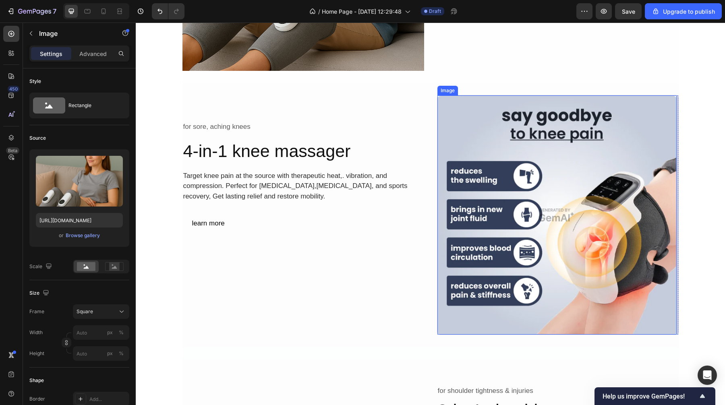
scroll to position [851, 0]
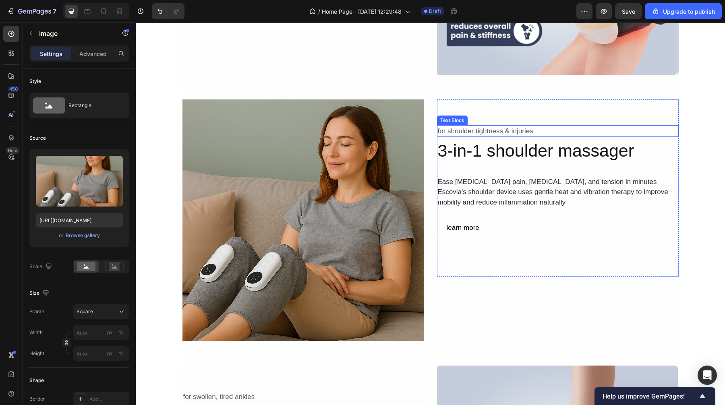
click at [516, 131] on div "for shoulder tightness & injuries" at bounding box center [558, 131] width 242 height 12
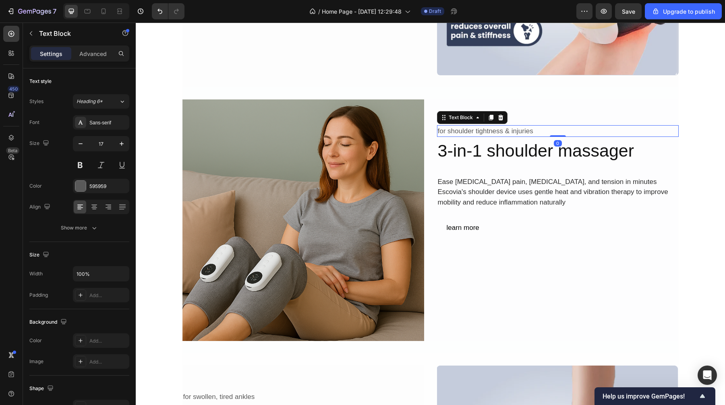
click at [516, 131] on div "for shoulder tightness & injuries" at bounding box center [558, 131] width 242 height 12
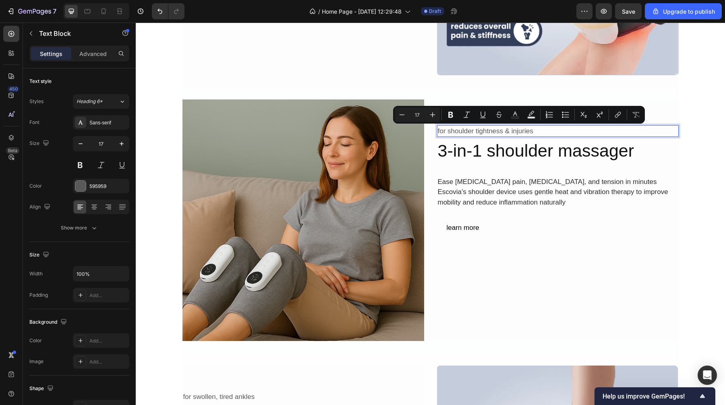
click at [551, 131] on p "for shoulder tightness & injuries" at bounding box center [558, 131] width 240 height 10
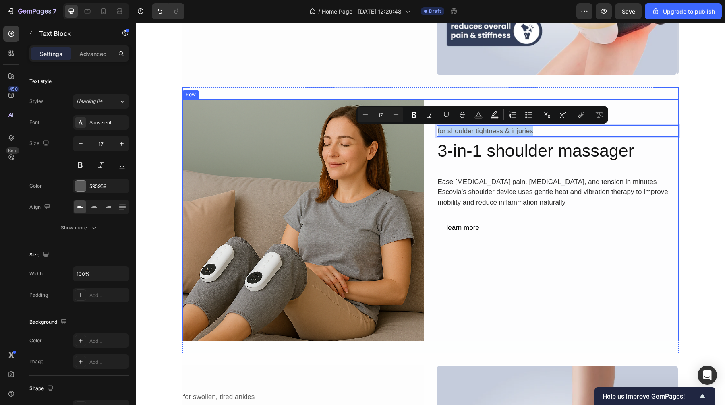
drag, startPoint x: 550, startPoint y: 131, endPoint x: 431, endPoint y: 128, distance: 119.3
click at [431, 128] on div "Image for shoulder tightness & injuries Text Block 0 3-in-1 shoulder massager H…" at bounding box center [430, 221] width 496 height 242
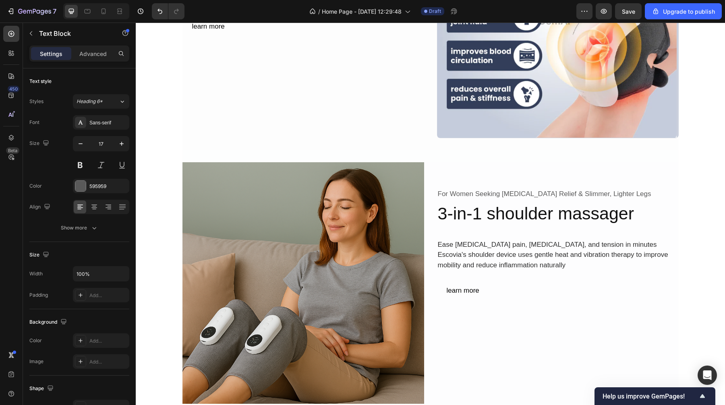
scroll to position [757, 0]
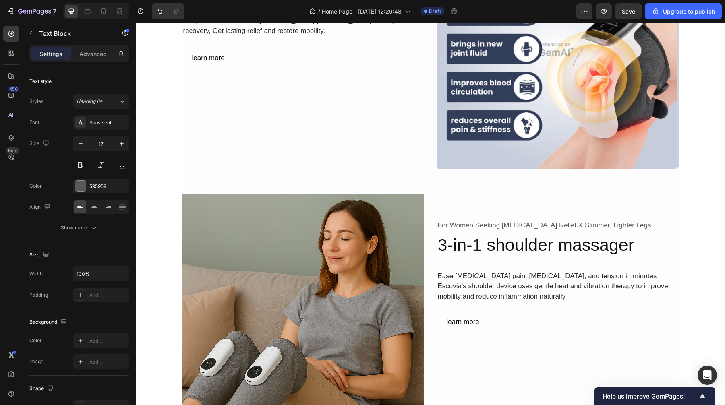
click at [558, 226] on p "For Women Seeking [MEDICAL_DATA] Relief & Slimmer, Lighter Legs" at bounding box center [558, 225] width 240 height 10
click at [626, 226] on p "For Women Seeking [MEDICAL_DATA] Relief & Slimmer, Lighter Legs" at bounding box center [558, 225] width 240 height 10
drag, startPoint x: 502, startPoint y: 292, endPoint x: 510, endPoint y: 293, distance: 8.5
click at [502, 292] on div "Ease [MEDICAL_DATA] pain, [MEDICAL_DATA], and tension in minutes Escovia's shou…" at bounding box center [558, 286] width 242 height 33
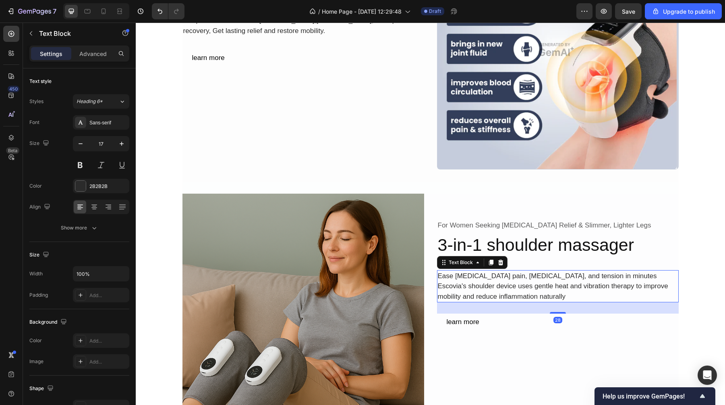
click at [535, 297] on div "Ease [MEDICAL_DATA] pain, [MEDICAL_DATA], and tension in minutes Escovia's shou…" at bounding box center [558, 286] width 242 height 33
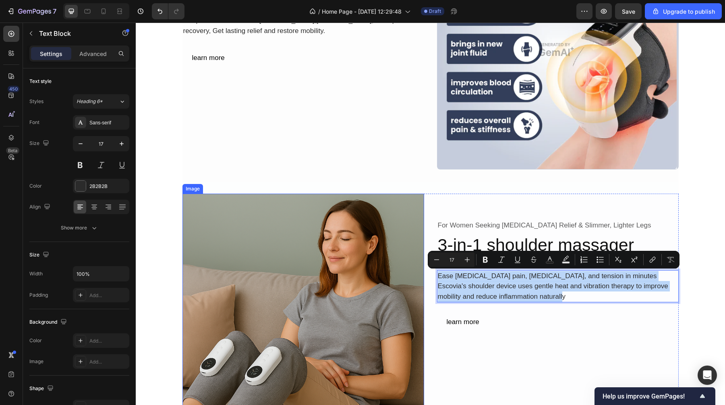
drag, startPoint x: 537, startPoint y: 298, endPoint x: 416, endPoint y: 270, distance: 124.2
click at [416, 270] on div "Image For Women Seeking [MEDICAL_DATA] Relief & Slimmer, Lighter Legs Text Bloc…" at bounding box center [430, 315] width 496 height 242
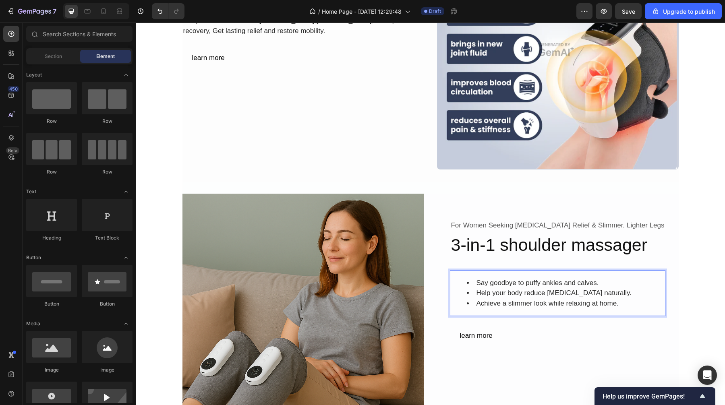
click at [708, 222] on div "for sore, aching knees Text Block 4-in-1 knee massager Heading Target knee pain…" at bounding box center [430, 330] width 589 height 2094
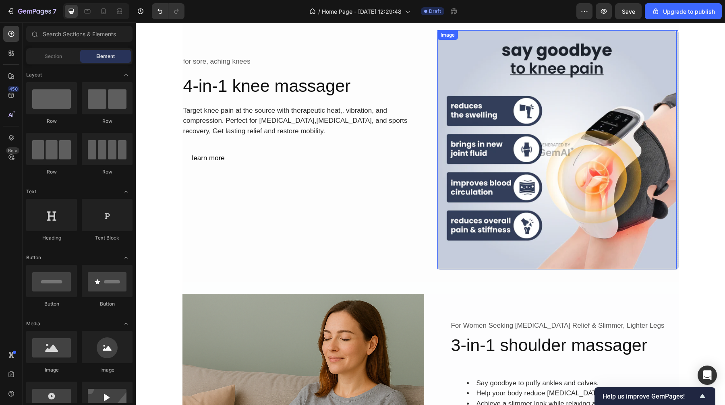
scroll to position [417, 0]
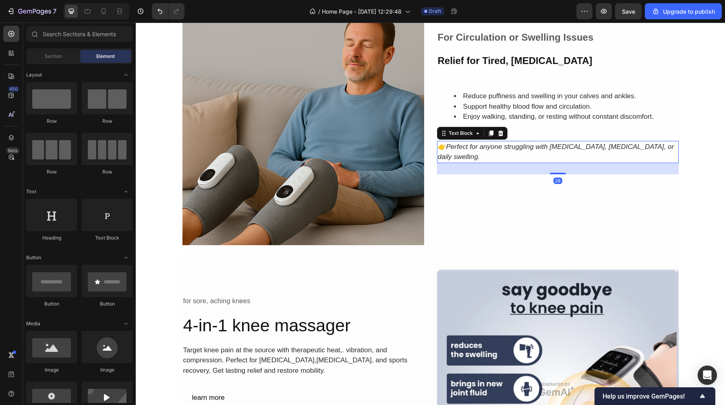
click at [511, 153] on p "👉 Perfect for anyone struggling with [MEDICAL_DATA], [MEDICAL_DATA], or daily s…" at bounding box center [558, 152] width 240 height 21
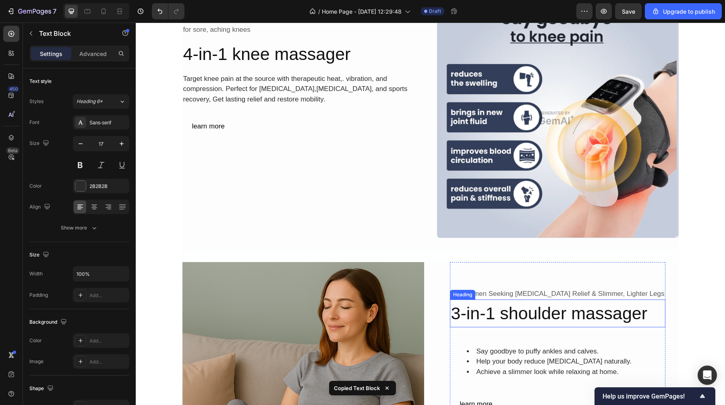
scroll to position [832, 0]
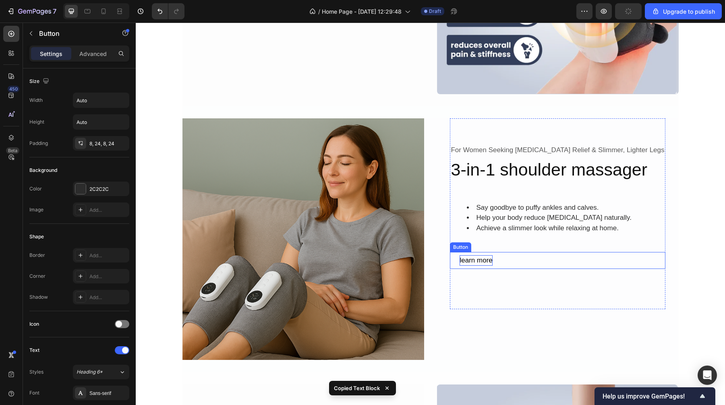
click at [485, 263] on div "learn more" at bounding box center [476, 260] width 33 height 10
click at [507, 245] on icon at bounding box center [504, 245] width 5 height 6
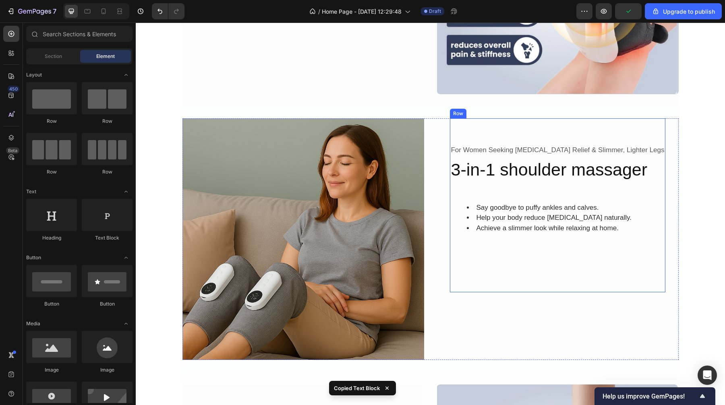
click at [510, 264] on div "For Women Seeking [MEDICAL_DATA] Relief & Slimmer, Lighter Legs Text Block 3-in…" at bounding box center [557, 205] width 215 height 174
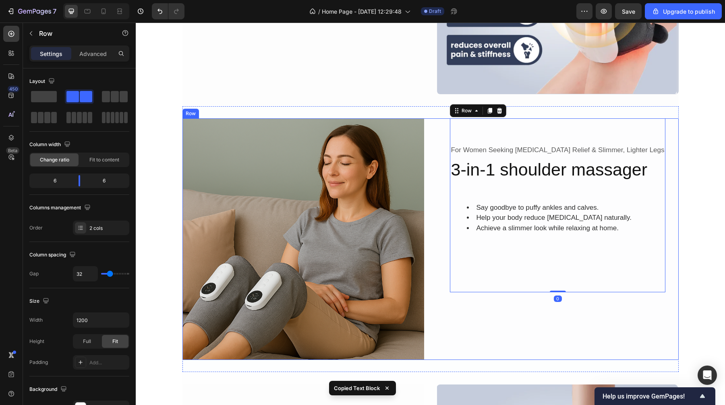
click at [485, 336] on div "For Women Seeking [MEDICAL_DATA] Relief & Slimmer, Lighter Legs Text Block 3-in…" at bounding box center [558, 239] width 242 height 242
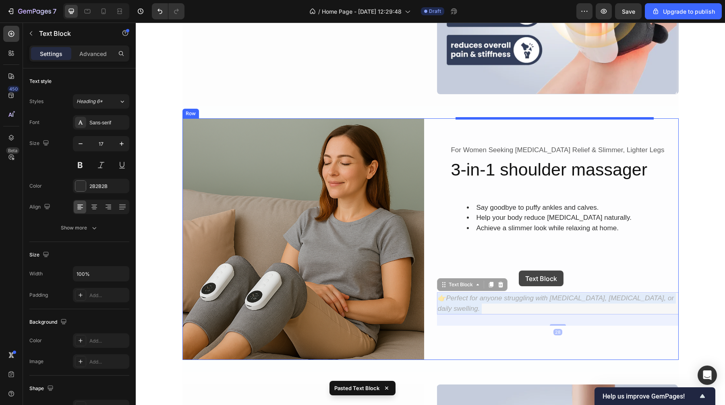
drag, startPoint x: 514, startPoint y: 303, endPoint x: 520, endPoint y: 268, distance: 36.0
click at [520, 268] on div "Header for sore, aching knees Text Block 4-in-1 knee massager Heading Target kn…" at bounding box center [430, 304] width 589 height 2227
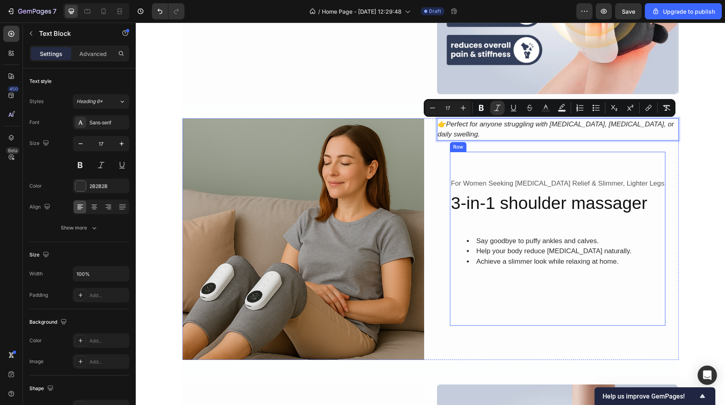
drag, startPoint x: 467, startPoint y: 128, endPoint x: 497, endPoint y: 282, distance: 157.1
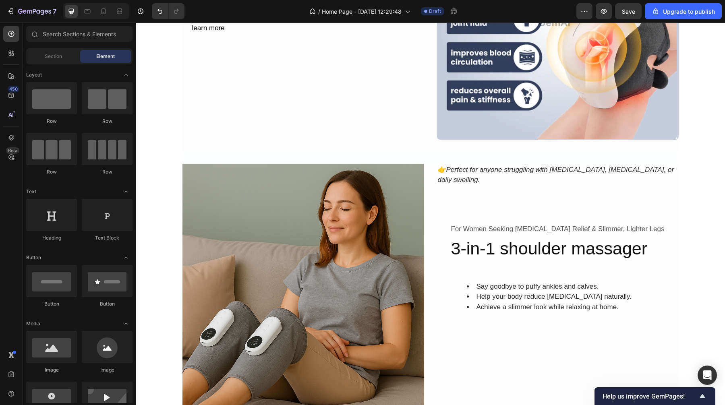
scroll to position [818, 0]
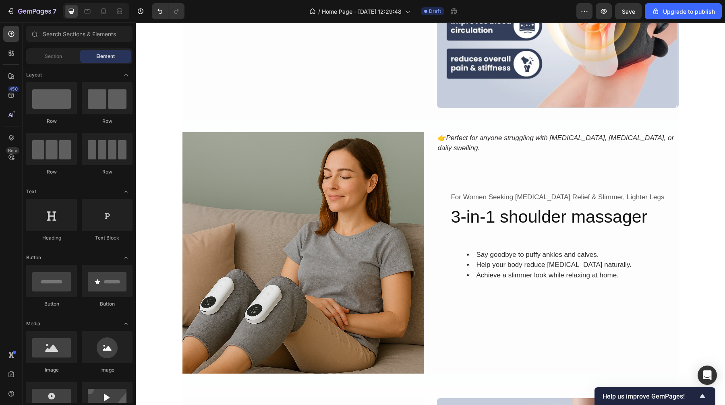
click at [698, 210] on div "for sore, aching knees Text Block 4-in-1 knee massager Heading Target knee pain…" at bounding box center [430, 268] width 589 height 2094
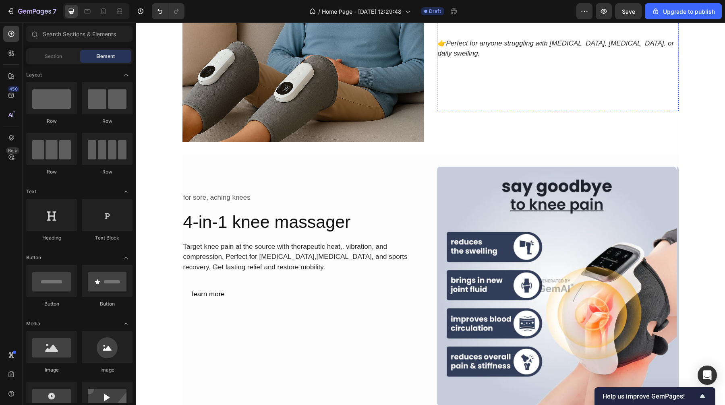
scroll to position [790, 0]
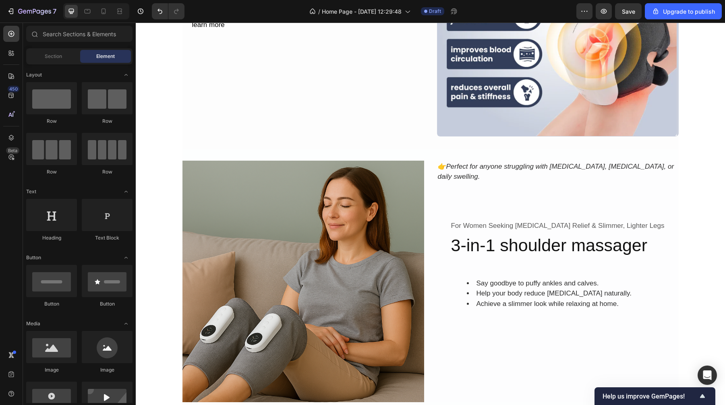
click at [702, 181] on div "for sore, aching knees Text Block 4-in-1 knee massager Heading Target knee pain…" at bounding box center [430, 296] width 589 height 2094
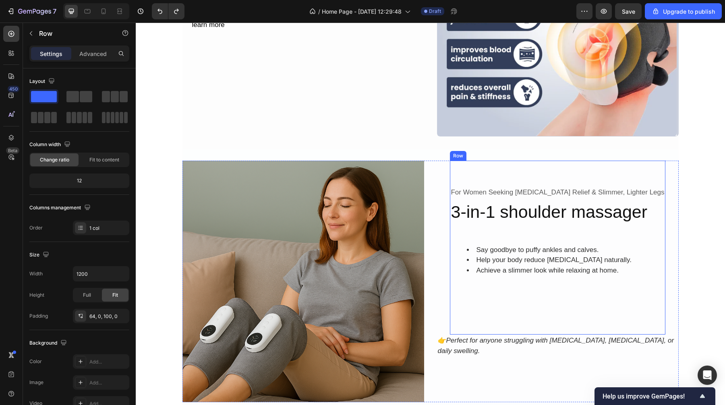
click at [518, 306] on div "For Women Seeking [MEDICAL_DATA] Relief & Slimmer, Lighter Legs Text Block 3-in…" at bounding box center [557, 248] width 215 height 174
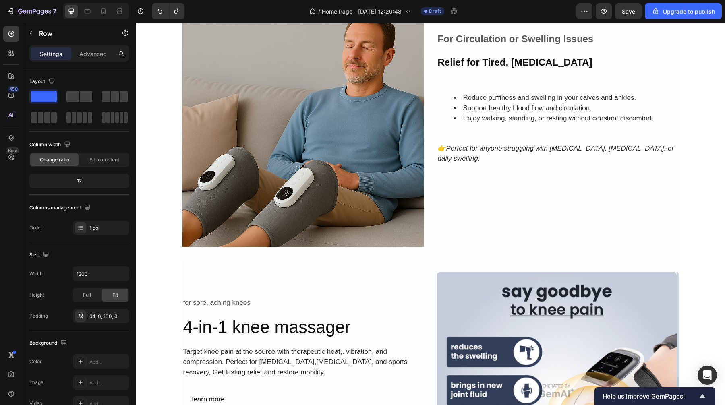
scroll to position [416, 0]
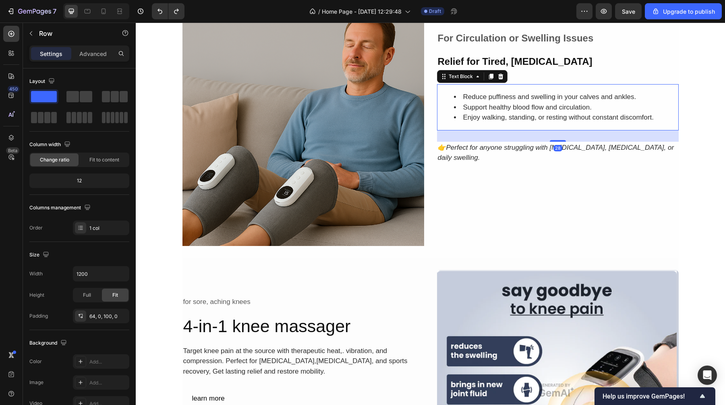
click at [498, 86] on div "Reduce puffiness and swelling in your calves and ankles. Support healthy blood …" at bounding box center [558, 107] width 242 height 46
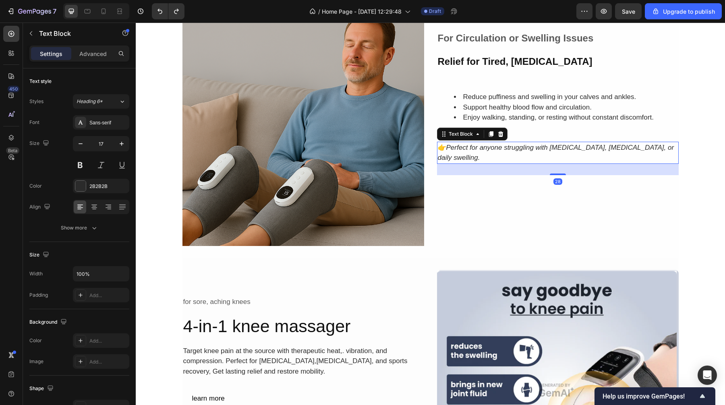
click at [498, 160] on p "👉 Perfect for anyone struggling with [MEDICAL_DATA], [MEDICAL_DATA], or daily s…" at bounding box center [558, 153] width 240 height 21
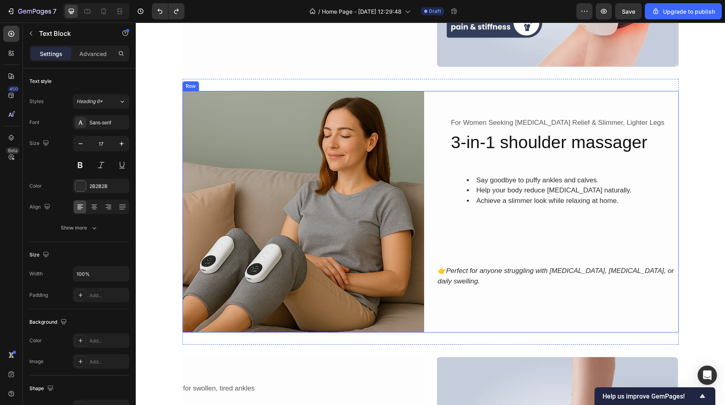
scroll to position [891, 0]
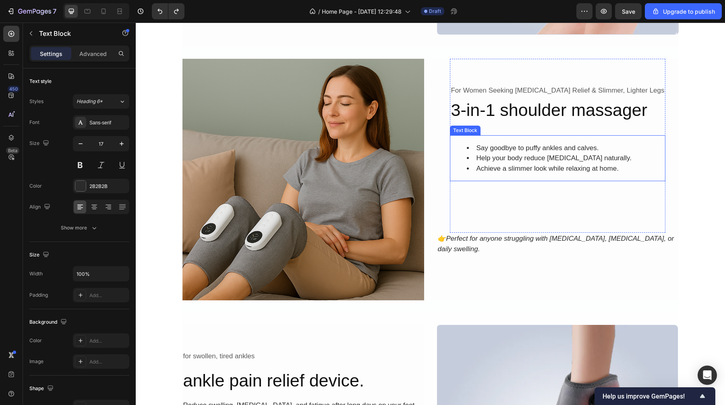
click at [506, 162] on li "Help your body reduce [MEDICAL_DATA] naturally." at bounding box center [565, 158] width 197 height 10
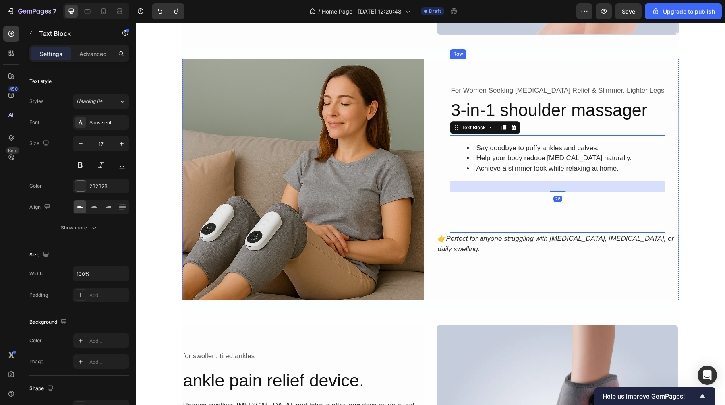
click at [525, 229] on div "For Women Seeking [MEDICAL_DATA] Relief & Slimmer, Lighter Legs Text Block 3-in…" at bounding box center [557, 146] width 215 height 174
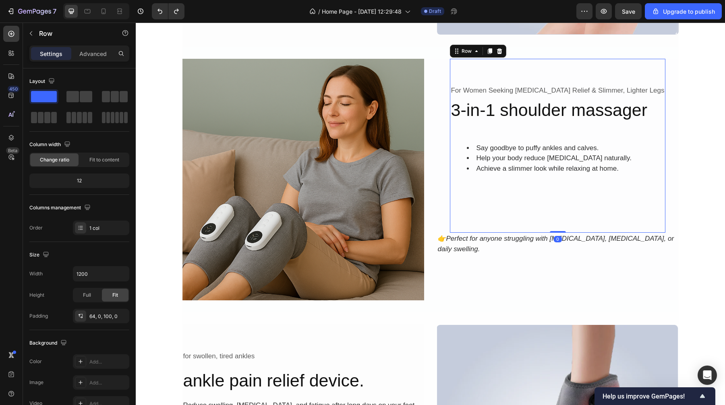
click at [526, 225] on div "For Women Seeking [MEDICAL_DATA] Relief & Slimmer, Lighter Legs Text Block 3-in…" at bounding box center [557, 146] width 215 height 174
drag, startPoint x: 551, startPoint y: 232, endPoint x: 550, endPoint y: 170, distance: 61.6
click at [550, 170] on div "For Women Seeking [MEDICAL_DATA] Relief & Slimmer, Lighter Legs Text Block 3-in…" at bounding box center [557, 146] width 215 height 174
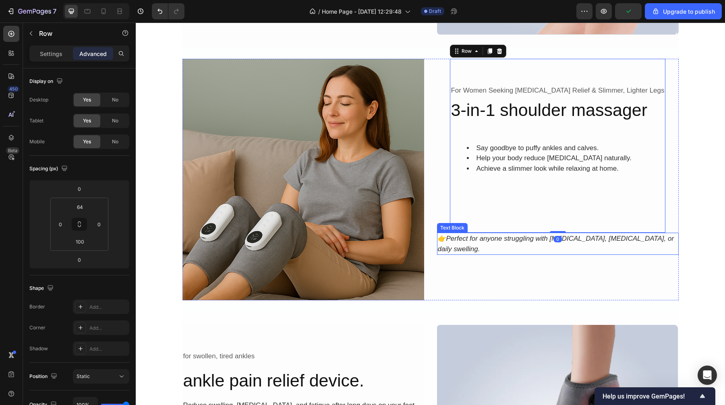
click at [526, 247] on p "👉 Perfect for anyone struggling with [MEDICAL_DATA], [MEDICAL_DATA], or daily s…" at bounding box center [558, 244] width 240 height 21
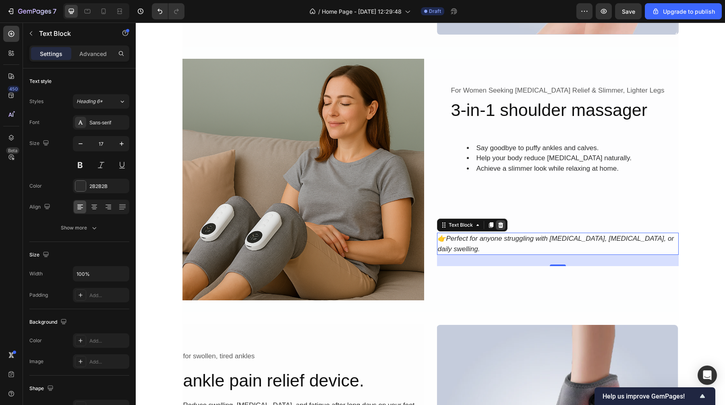
click at [502, 226] on div at bounding box center [501, 225] width 10 height 10
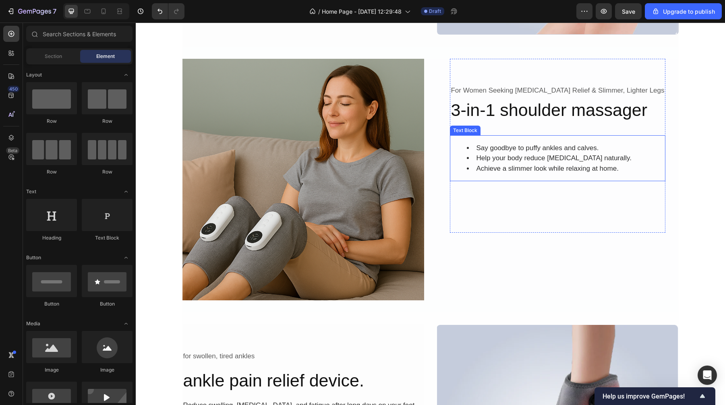
click at [533, 161] on li "Help your body reduce [MEDICAL_DATA] naturally." at bounding box center [565, 158] width 197 height 10
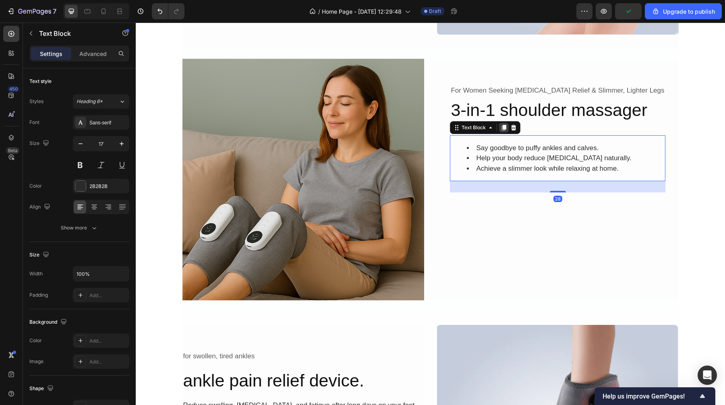
click at [507, 129] on icon at bounding box center [504, 127] width 6 height 6
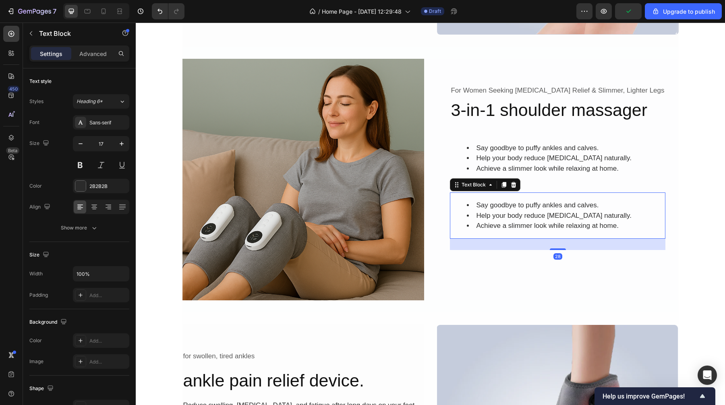
click at [544, 221] on li "Achieve a slimmer look while relaxing at home." at bounding box center [565, 226] width 197 height 10
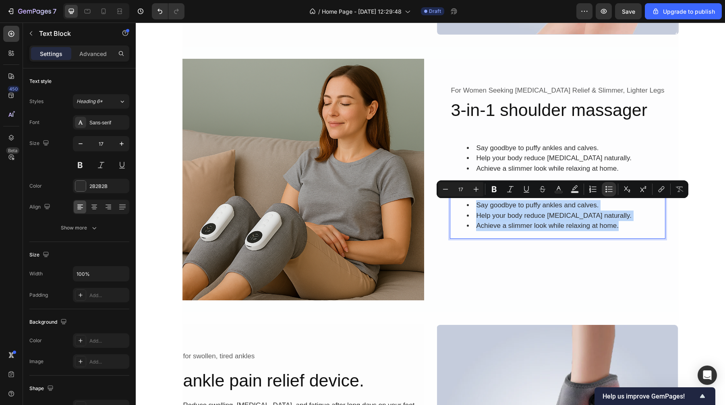
drag, startPoint x: 636, startPoint y: 231, endPoint x: 466, endPoint y: 202, distance: 171.7
click at [466, 202] on ul "Say goodbye to puffy ankles and calves. Help your body reduce [MEDICAL_DATA] na…" at bounding box center [558, 215] width 214 height 31
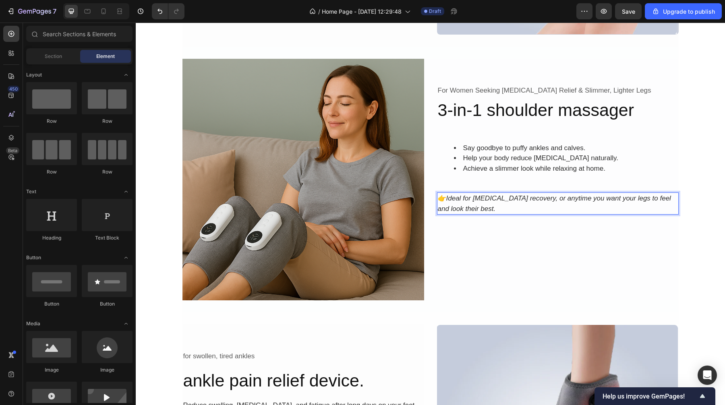
click at [699, 142] on div "for sore, aching knees Text Block 4-in-1 knee massager Heading Target knee pain…" at bounding box center [430, 195] width 589 height 2094
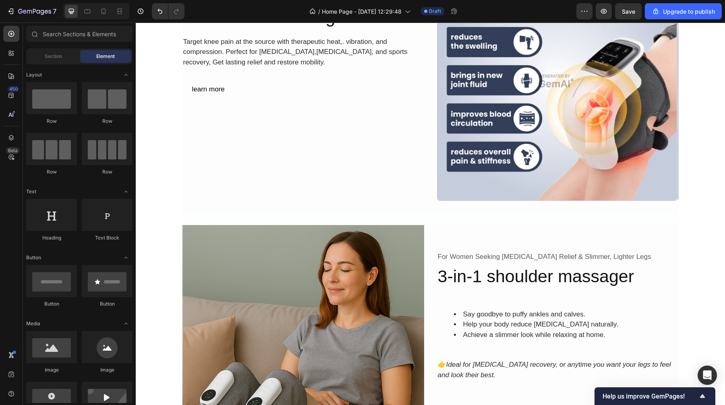
scroll to position [723, 0]
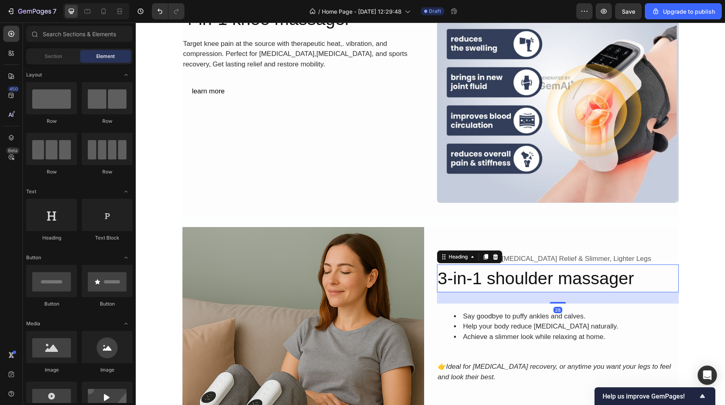
click at [559, 285] on h2 "3-in-1 shoulder massager" at bounding box center [558, 279] width 242 height 28
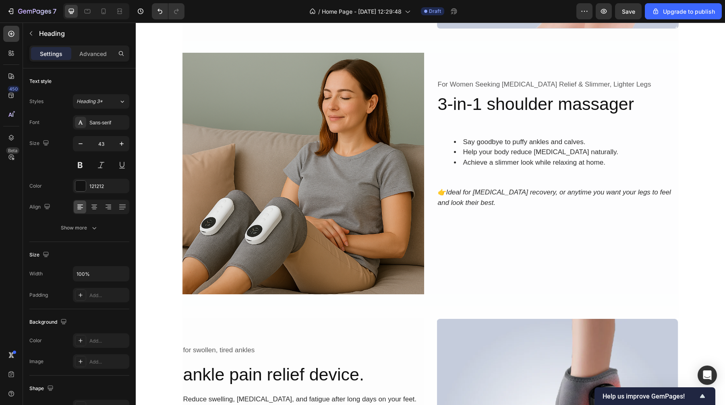
scroll to position [907, 0]
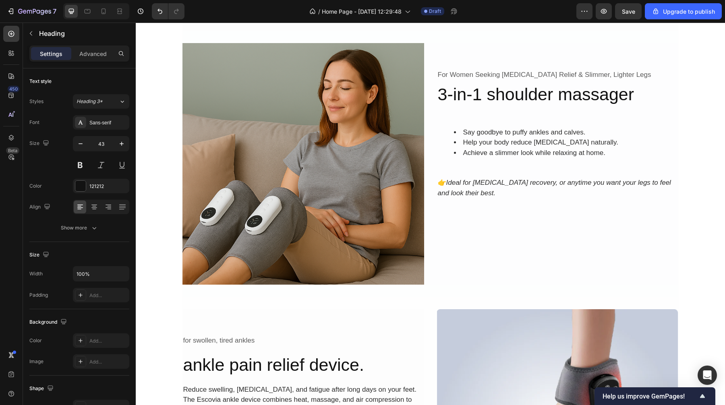
click at [595, 98] on h2 "3-in-1 shoulder massager" at bounding box center [558, 95] width 242 height 28
click at [638, 97] on p "3-in-1 shoulder massager" at bounding box center [558, 94] width 240 height 26
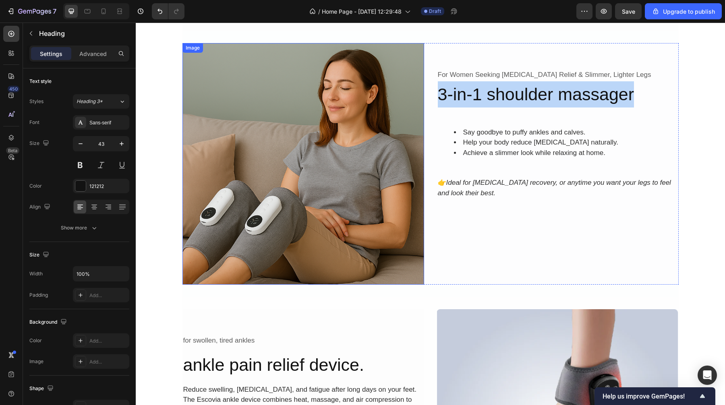
drag, startPoint x: 635, startPoint y: 98, endPoint x: 412, endPoint y: 94, distance: 222.8
click at [412, 94] on div "Image For Women Seeking [MEDICAL_DATA] Relief & Slimmer, Lighter Legs Text Bloc…" at bounding box center [430, 164] width 496 height 242
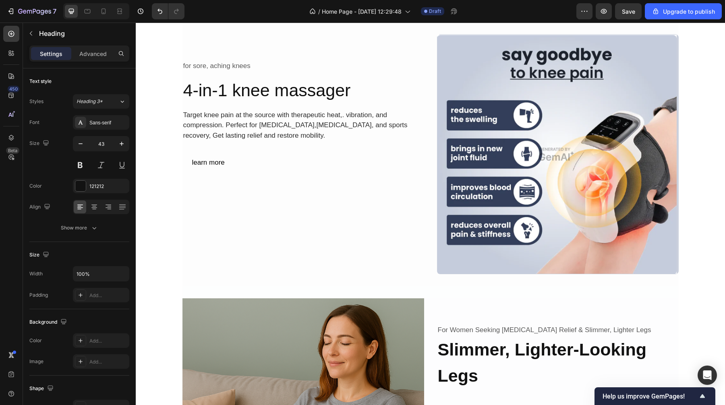
scroll to position [661, 0]
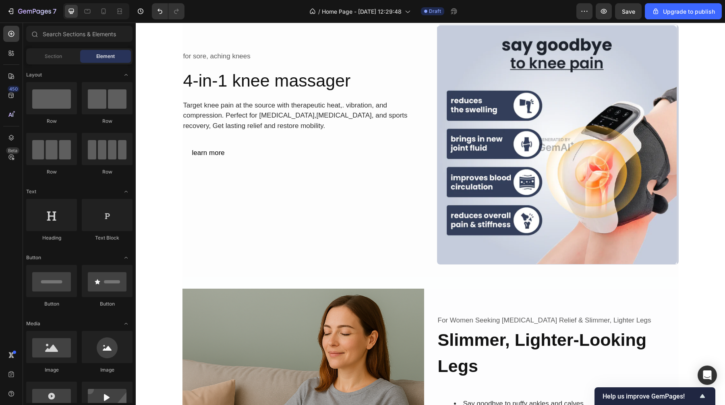
scroll to position [837, 0]
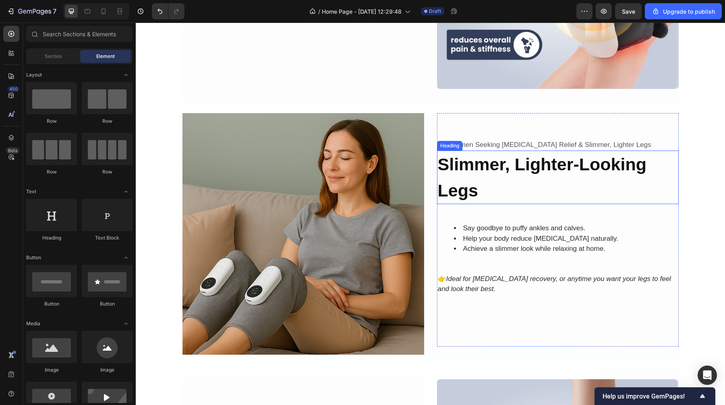
click at [510, 176] on h2 "Slimmer, Lighter-Looking Legs" at bounding box center [558, 178] width 242 height 54
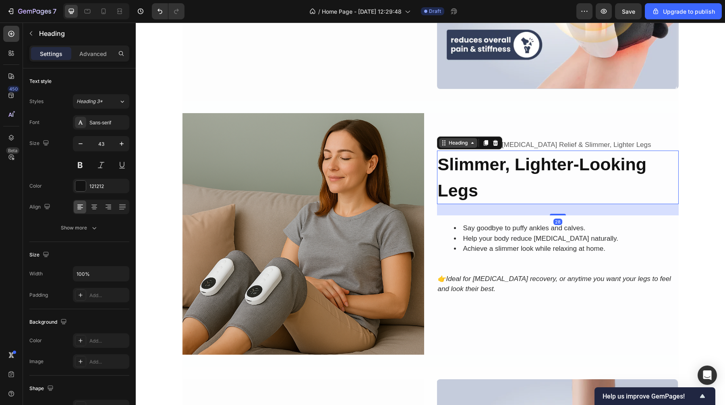
click at [462, 141] on div "Heading" at bounding box center [458, 142] width 22 height 7
click at [571, 196] on h2 "Slimmer, Lighter-Looking Legs" at bounding box center [558, 178] width 242 height 54
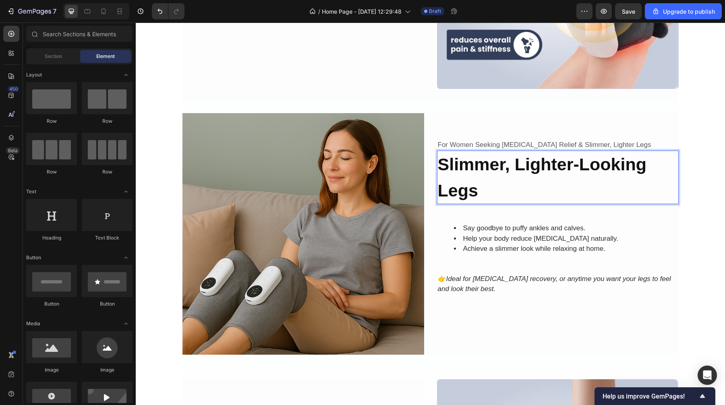
click at [704, 112] on div "for sore, aching knees Text Block 4-in-1 knee massager Heading Target knee pain…" at bounding box center [430, 249] width 589 height 2094
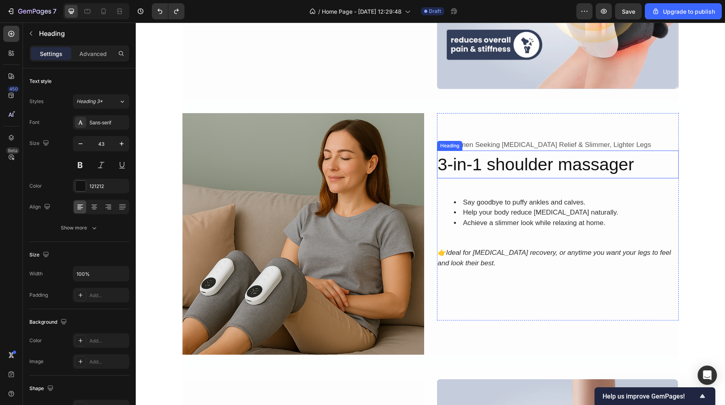
click at [528, 170] on h2 "3-in-1 shoulder massager" at bounding box center [558, 165] width 242 height 28
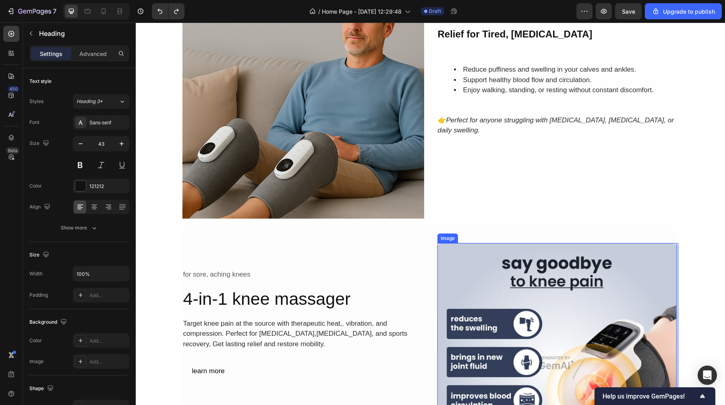
scroll to position [327, 0]
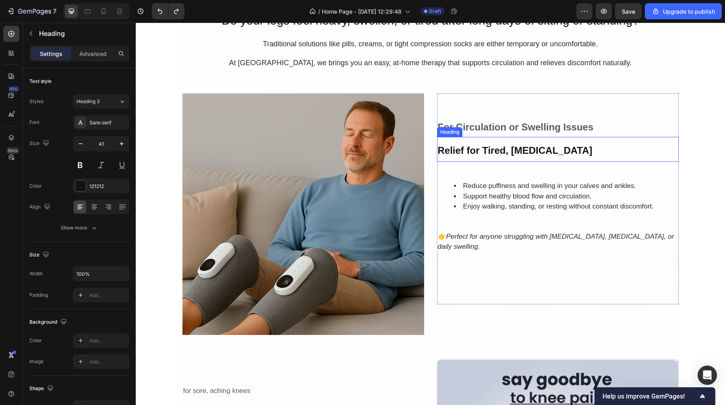
click at [525, 158] on h2 "Relief for Tired, [MEDICAL_DATA]" at bounding box center [558, 149] width 242 height 25
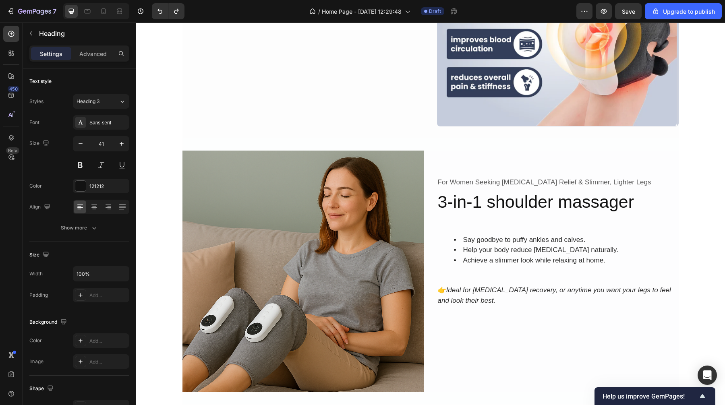
scroll to position [851, 0]
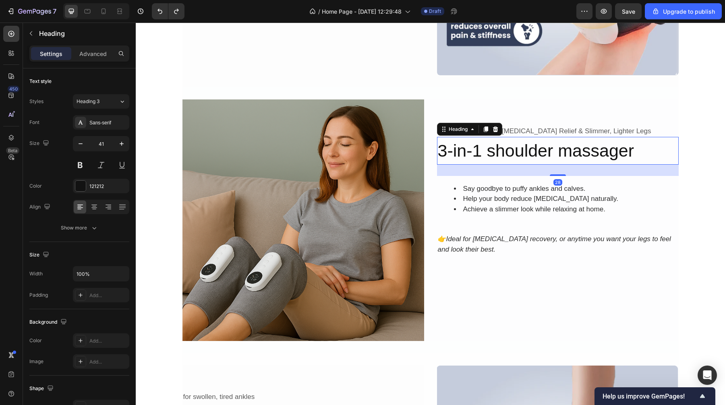
click at [525, 157] on h2 "3-in-1 shoulder massager" at bounding box center [558, 151] width 242 height 28
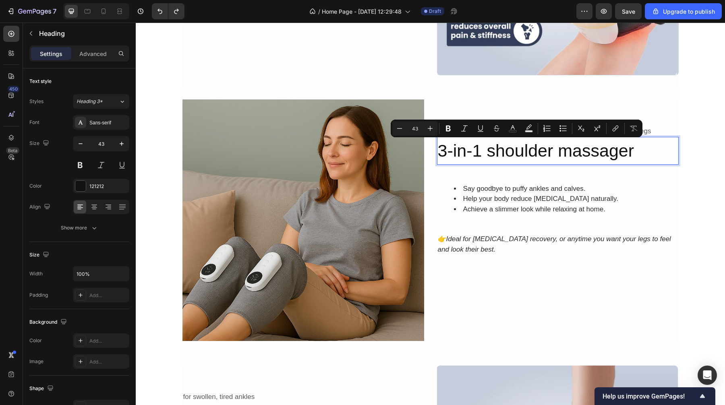
click at [616, 156] on p "3-in-1 shoulder massager" at bounding box center [558, 151] width 240 height 26
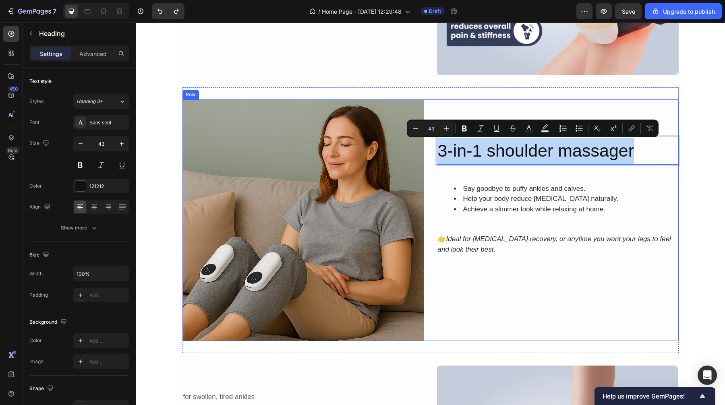
drag, startPoint x: 624, startPoint y: 154, endPoint x: 427, endPoint y: 154, distance: 197.0
click at [427, 154] on div "Image For Women Seeking [MEDICAL_DATA] Relief & Slimmer, Lighter Legs Text Bloc…" at bounding box center [430, 221] width 496 height 242
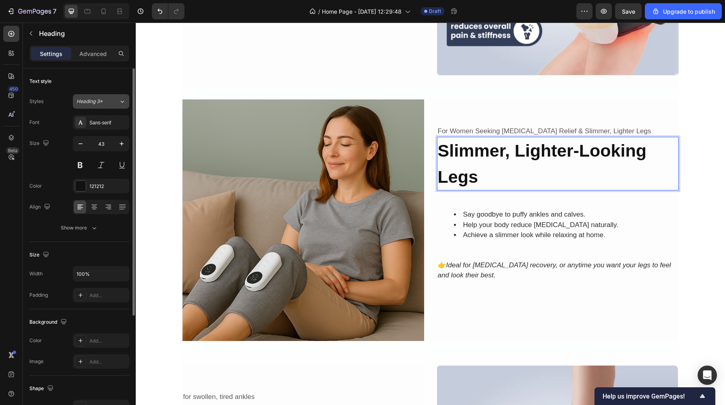
click at [104, 101] on div "Heading 3*" at bounding box center [93, 101] width 33 height 7
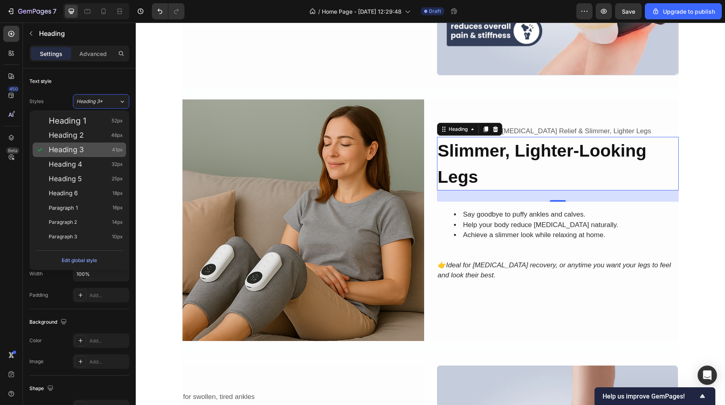
click at [88, 146] on div "Heading 3 41px" at bounding box center [86, 150] width 74 height 8
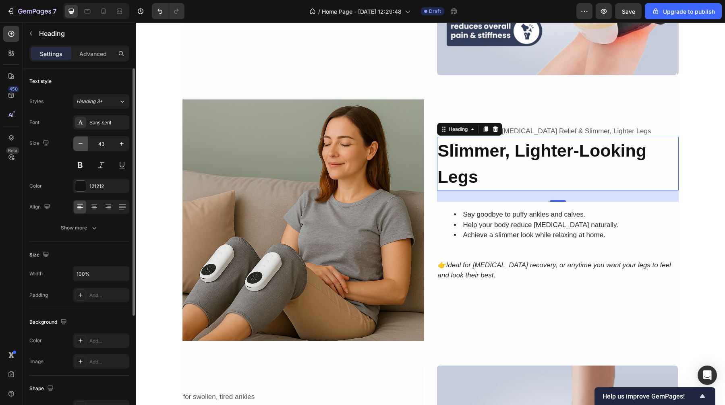
click at [83, 146] on icon "button" at bounding box center [81, 144] width 8 height 8
type input "41"
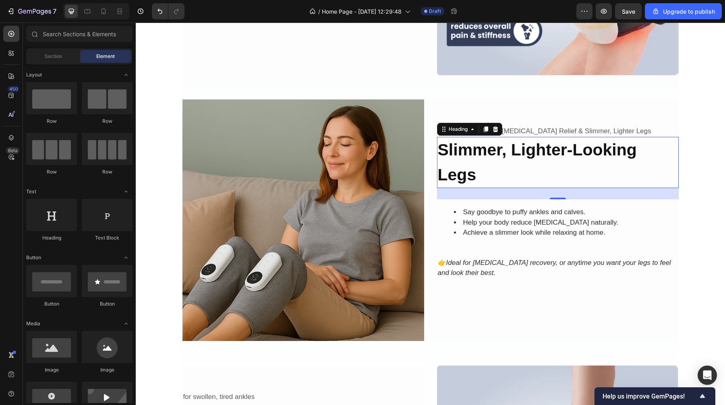
click at [705, 157] on div "for sore, aching knees Text Block 4-in-1 knee massager Heading Target knee pain…" at bounding box center [430, 235] width 589 height 2094
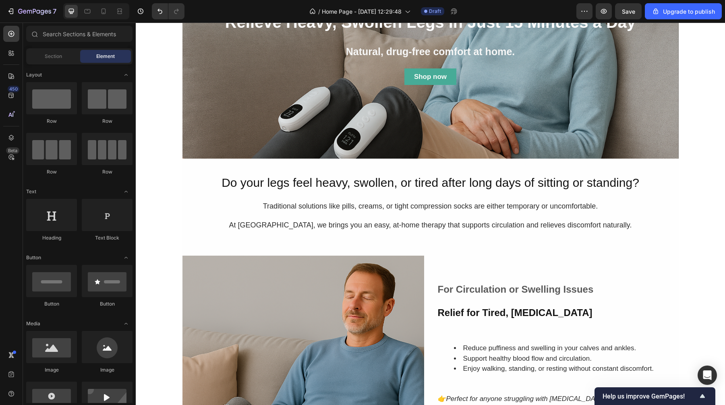
scroll to position [153, 0]
